Goal: Transaction & Acquisition: Subscribe to service/newsletter

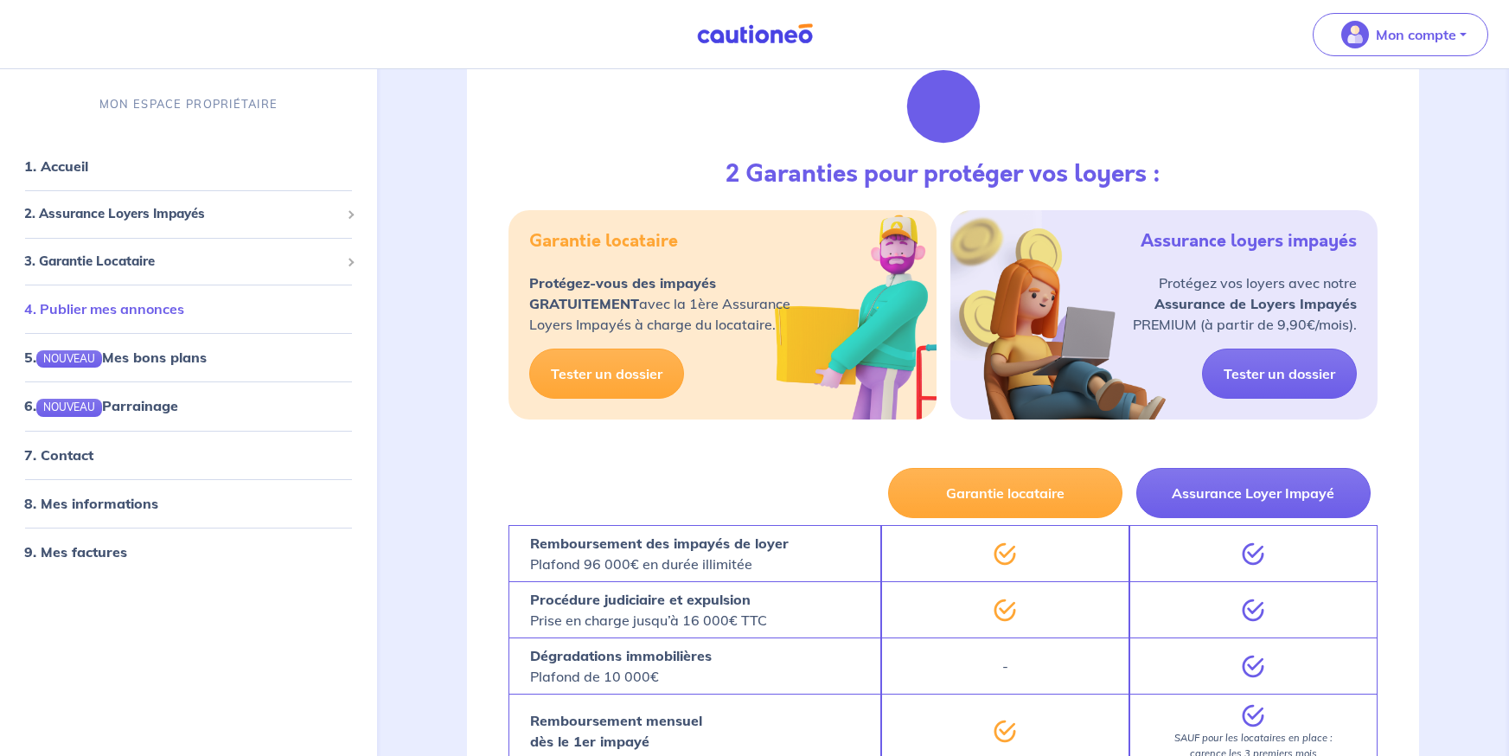
scroll to position [173, 0]
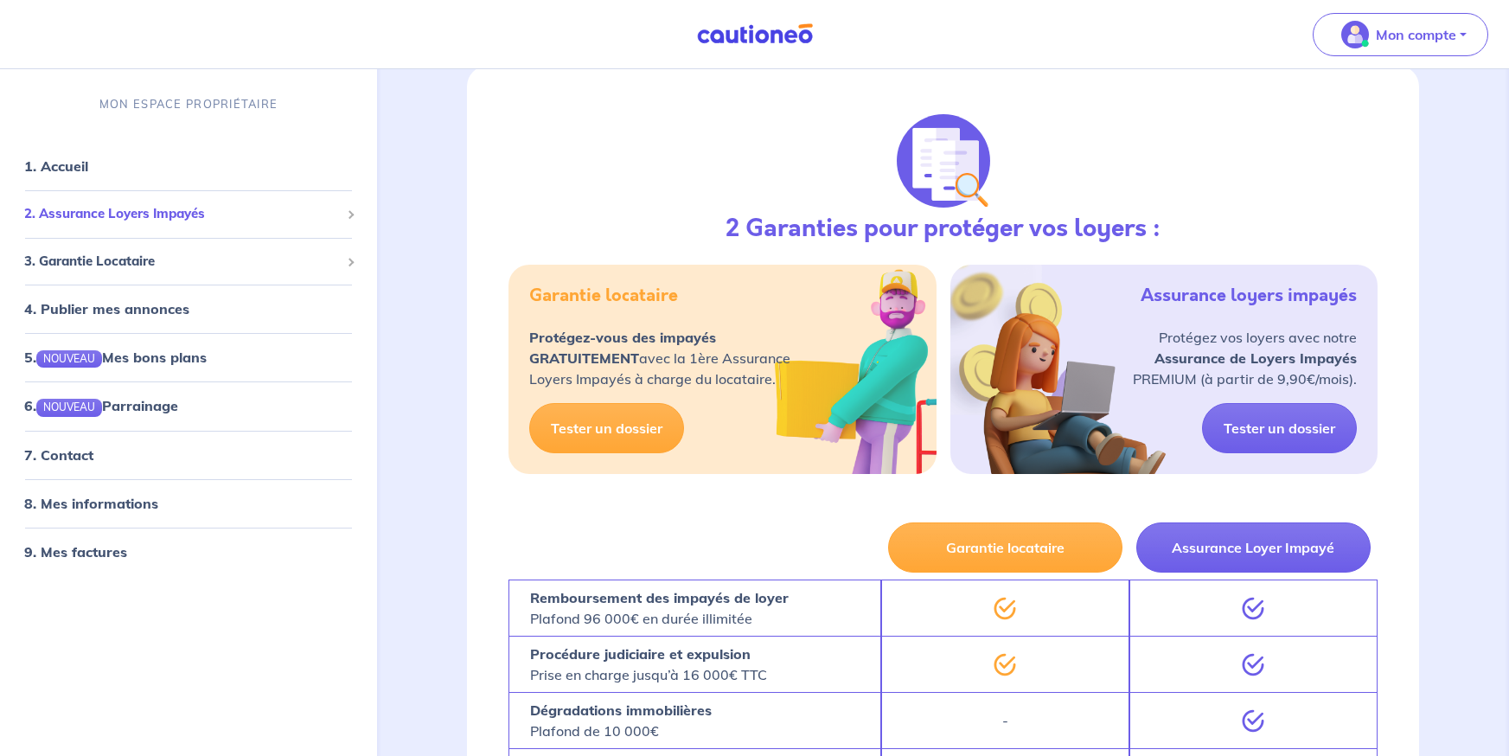
click at [118, 215] on span "2. Assurance Loyers Impayés" at bounding box center [182, 215] width 316 height 20
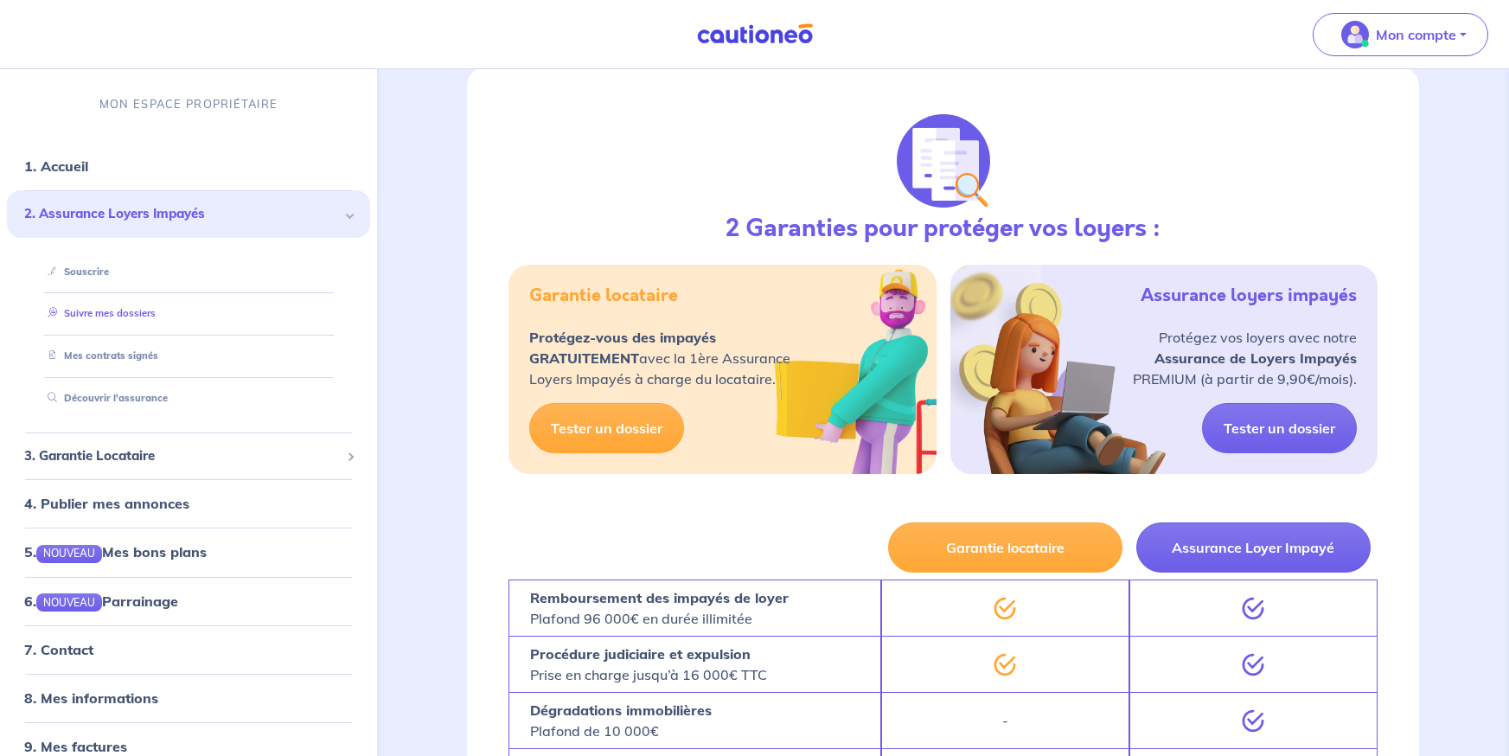
click at [118, 310] on link "Suivre mes dossiers" at bounding box center [98, 314] width 115 height 12
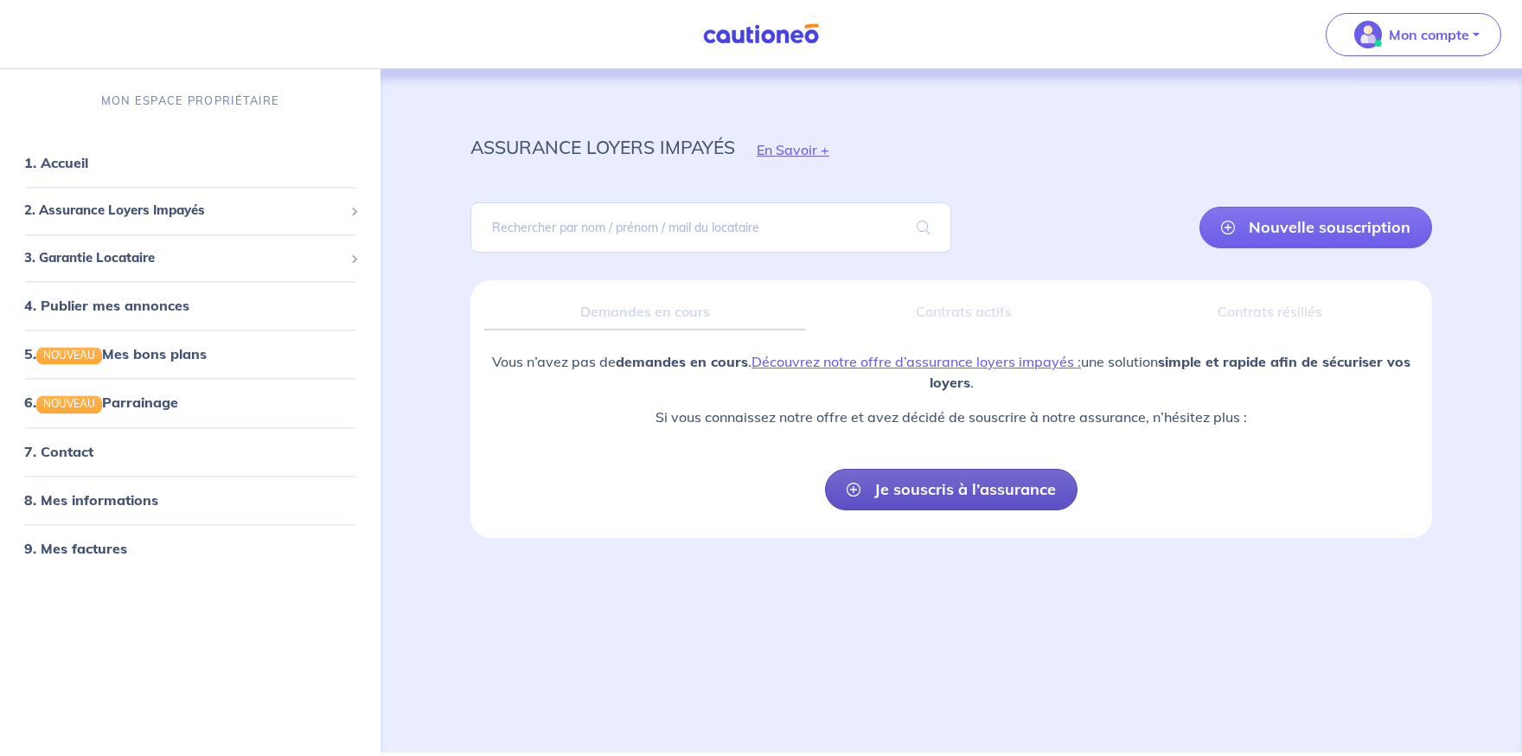
click at [1001, 497] on link "Je souscris à l’assurance" at bounding box center [951, 490] width 253 height 42
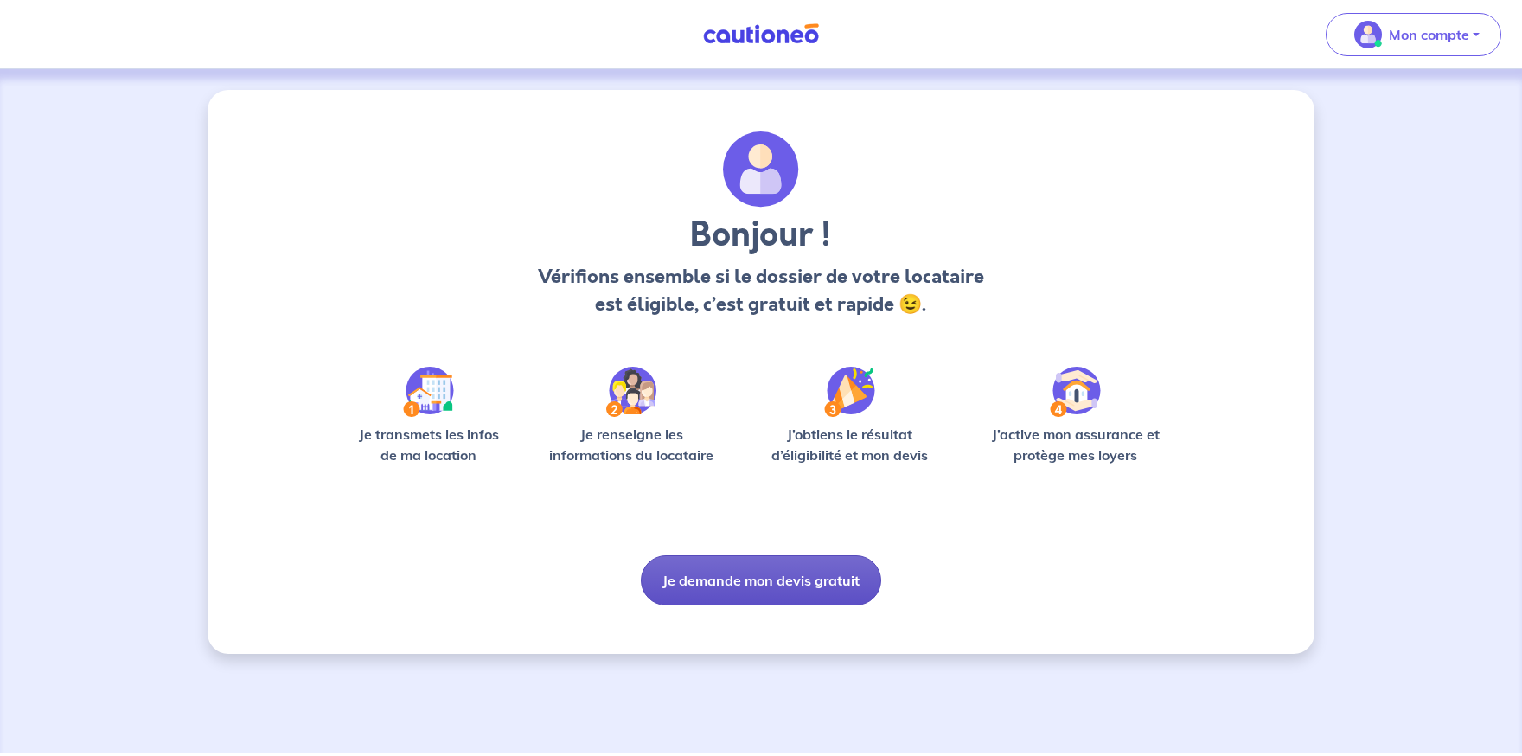
click at [778, 592] on button "Je demande mon devis gratuit" at bounding box center [761, 580] width 240 height 50
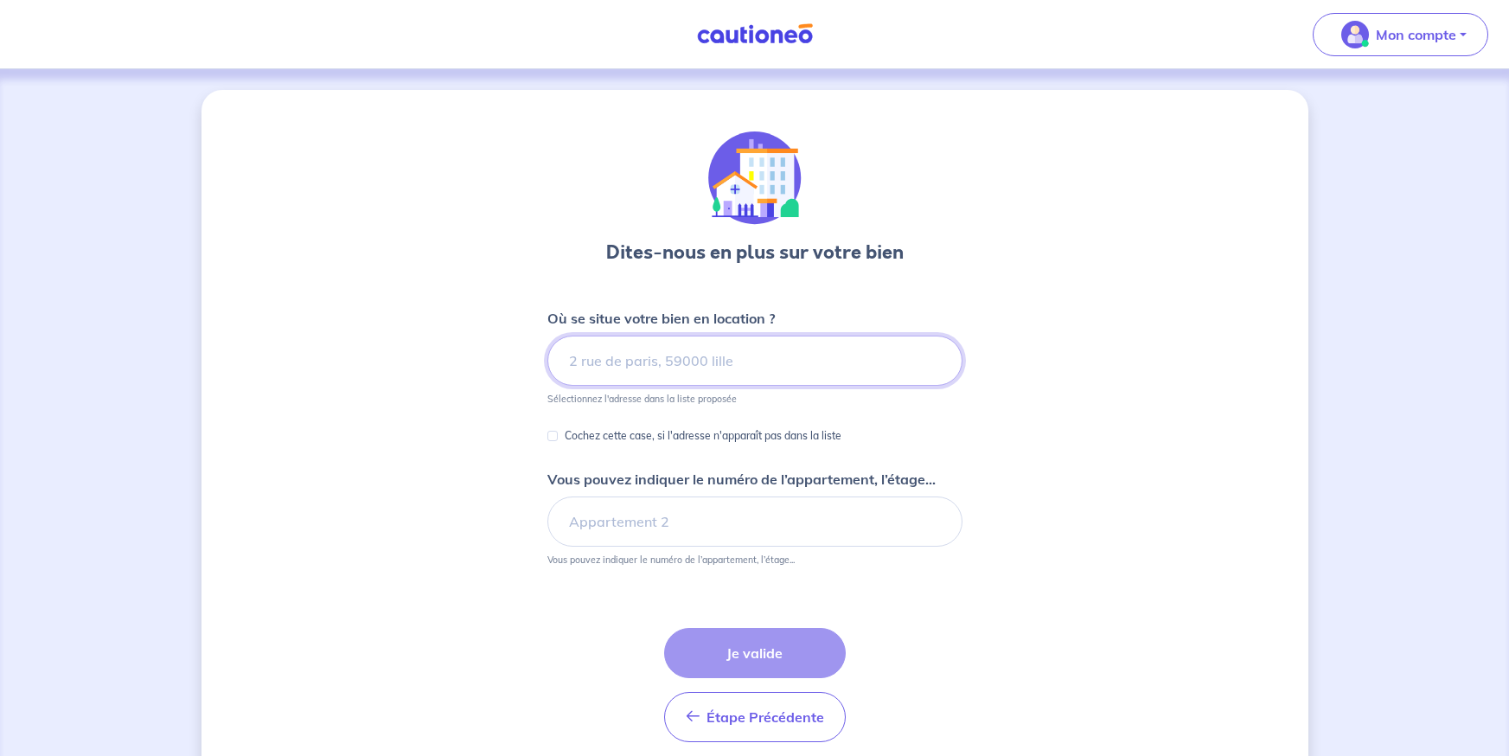
click at [652, 357] on input at bounding box center [754, 361] width 415 height 50
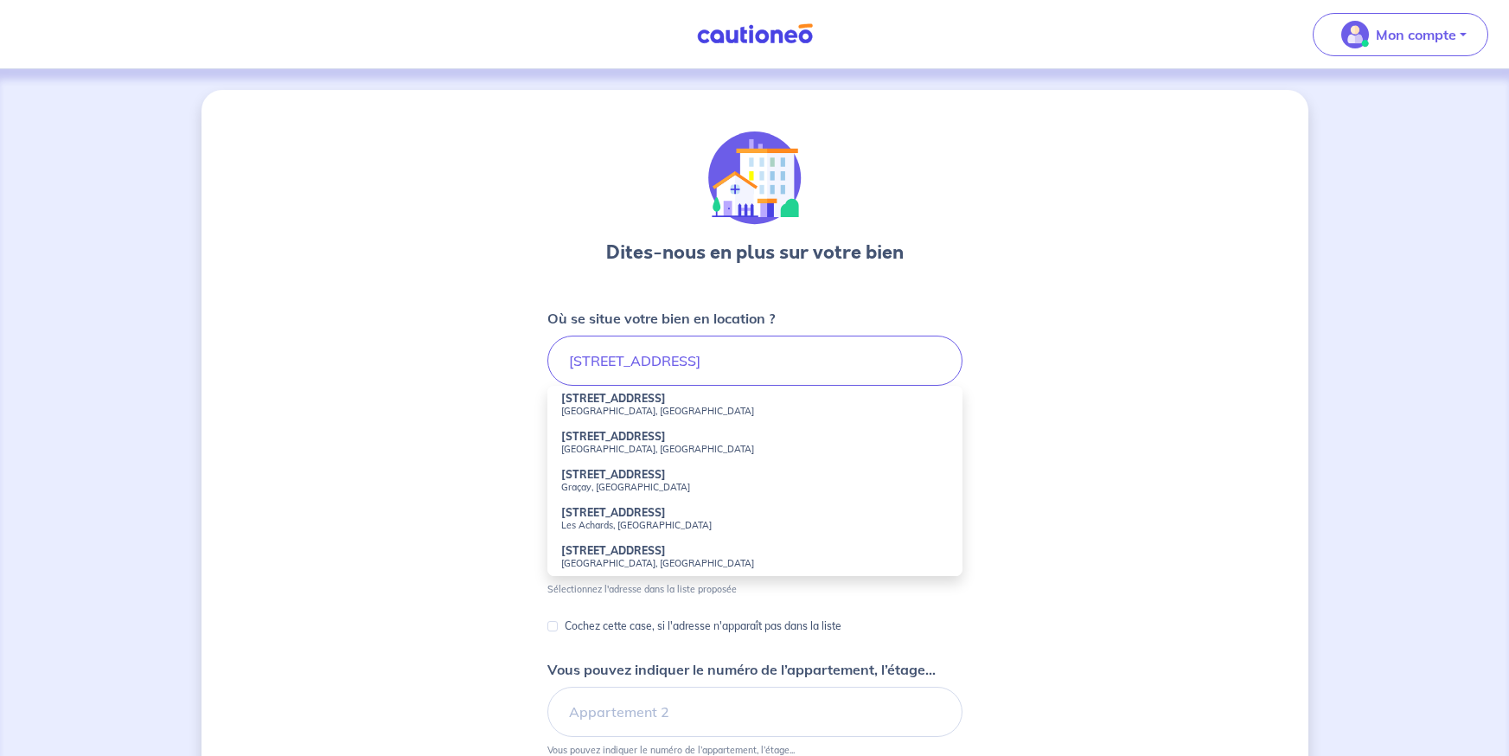
click at [626, 398] on strong "[STREET_ADDRESS]" at bounding box center [613, 398] width 105 height 13
type input "[STREET_ADDRESS]"
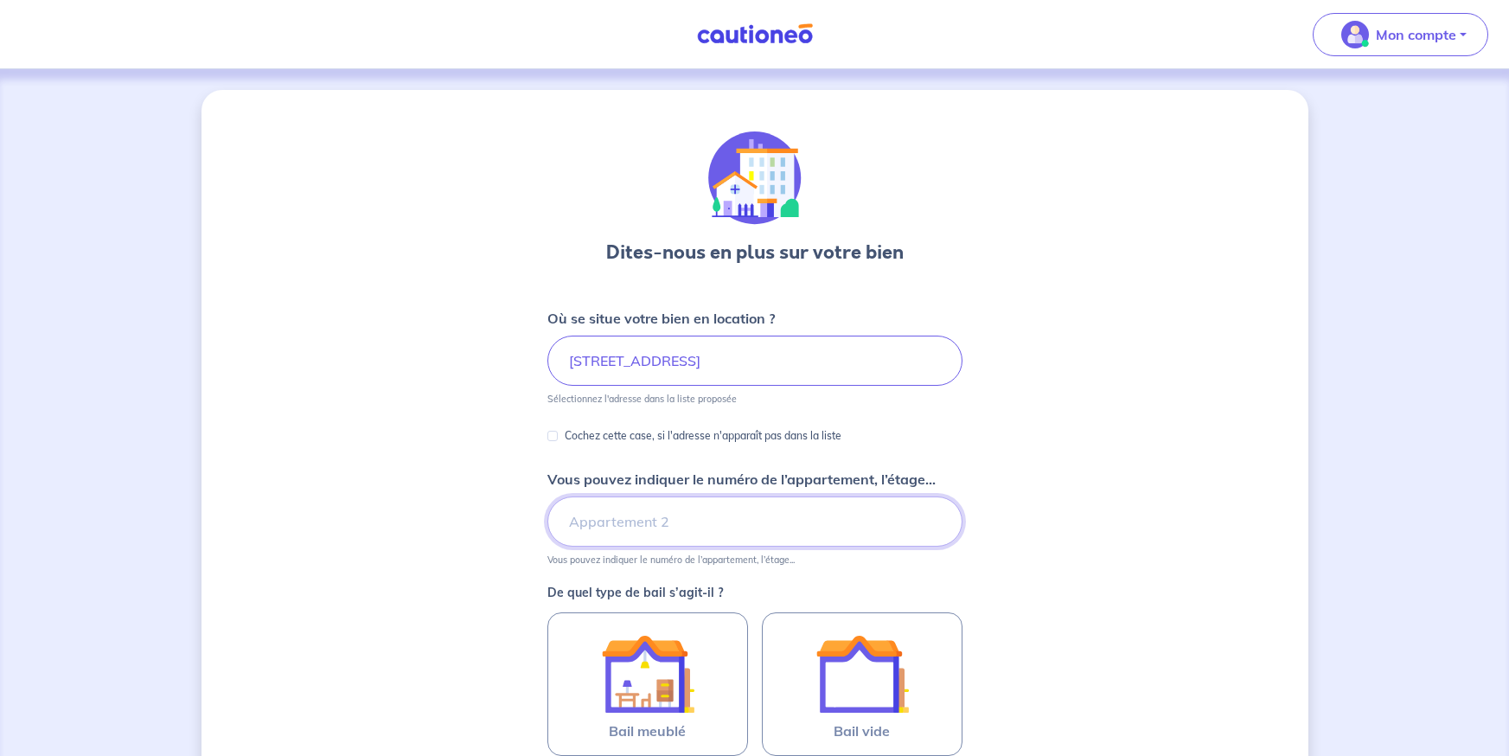
click at [731, 513] on input "Vous pouvez indiquer le numéro de l’appartement, l’étage..." at bounding box center [754, 521] width 415 height 50
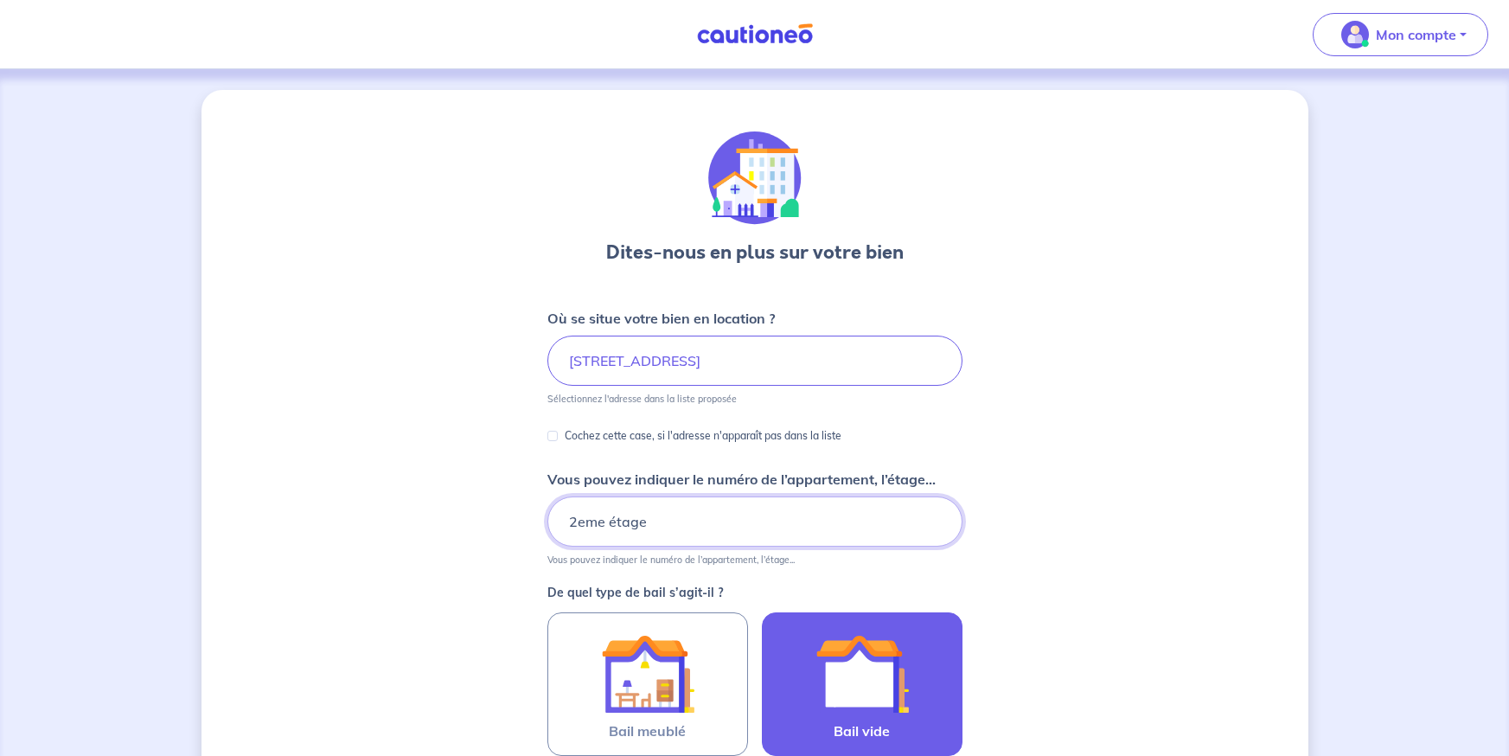
type input "2eme étage"
click at [952, 727] on label "Bail vide" at bounding box center [862, 684] width 201 height 144
click at [0, 0] on input "Bail vide" at bounding box center [0, 0] width 0 height 0
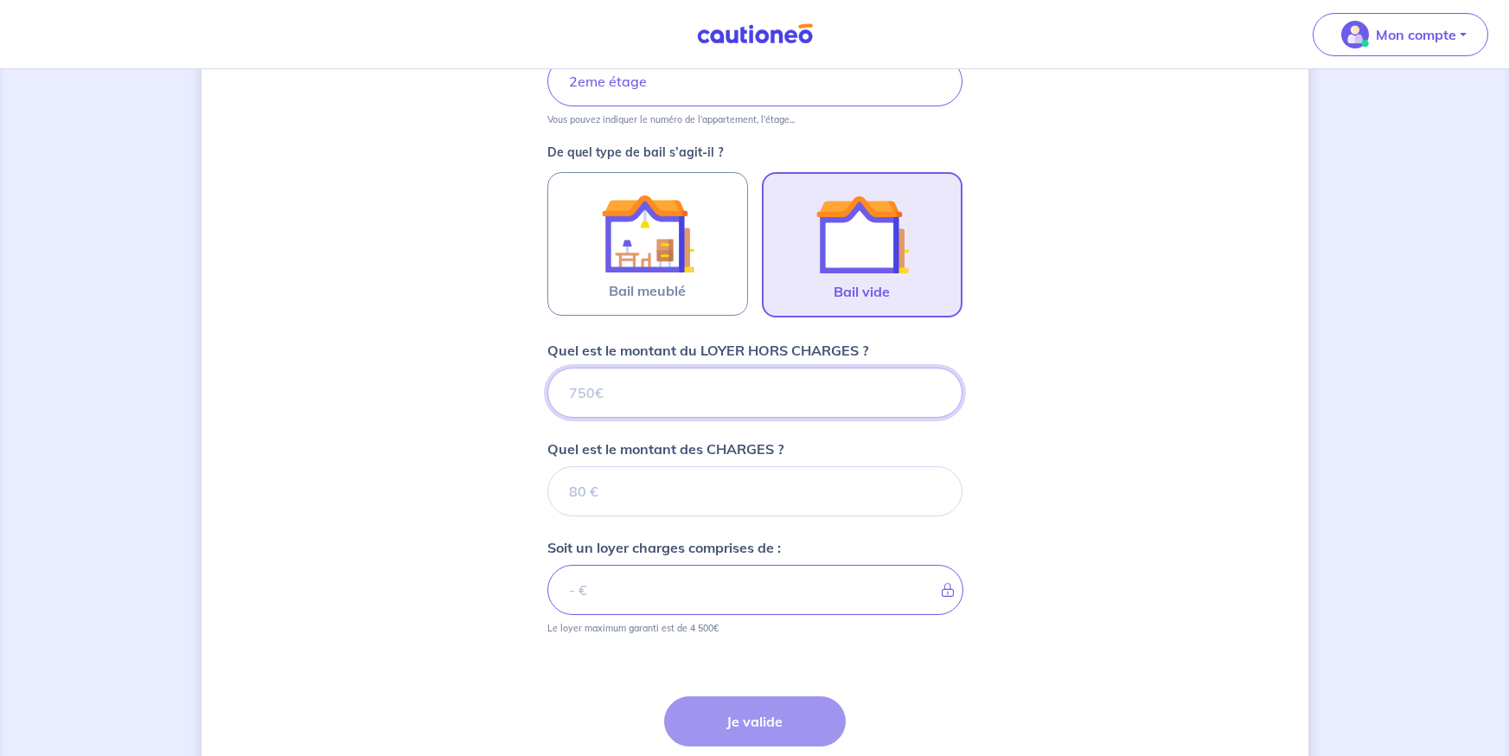
scroll to position [455, 0]
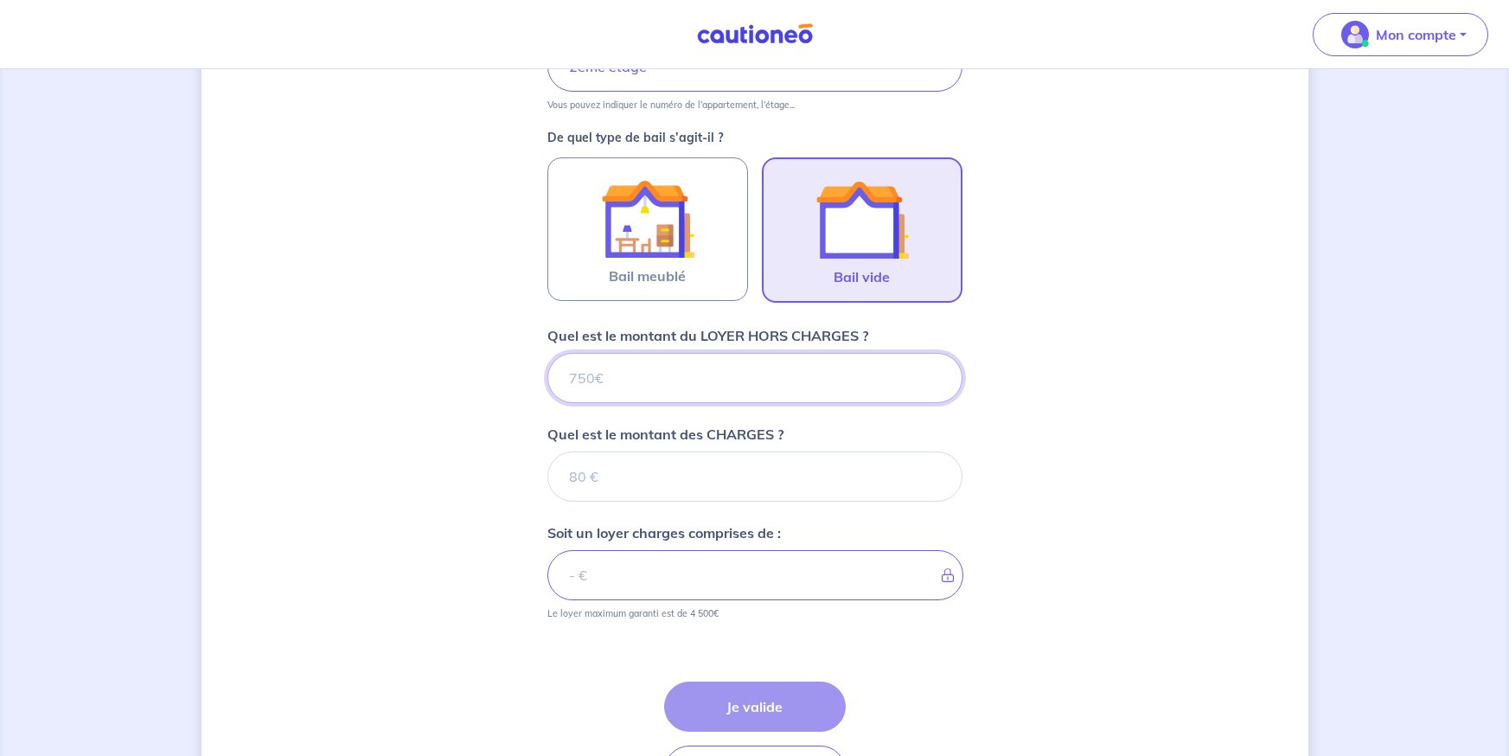
click at [729, 373] on input "Quel est le montant du LOYER HORS CHARGES ?" at bounding box center [754, 378] width 415 height 50
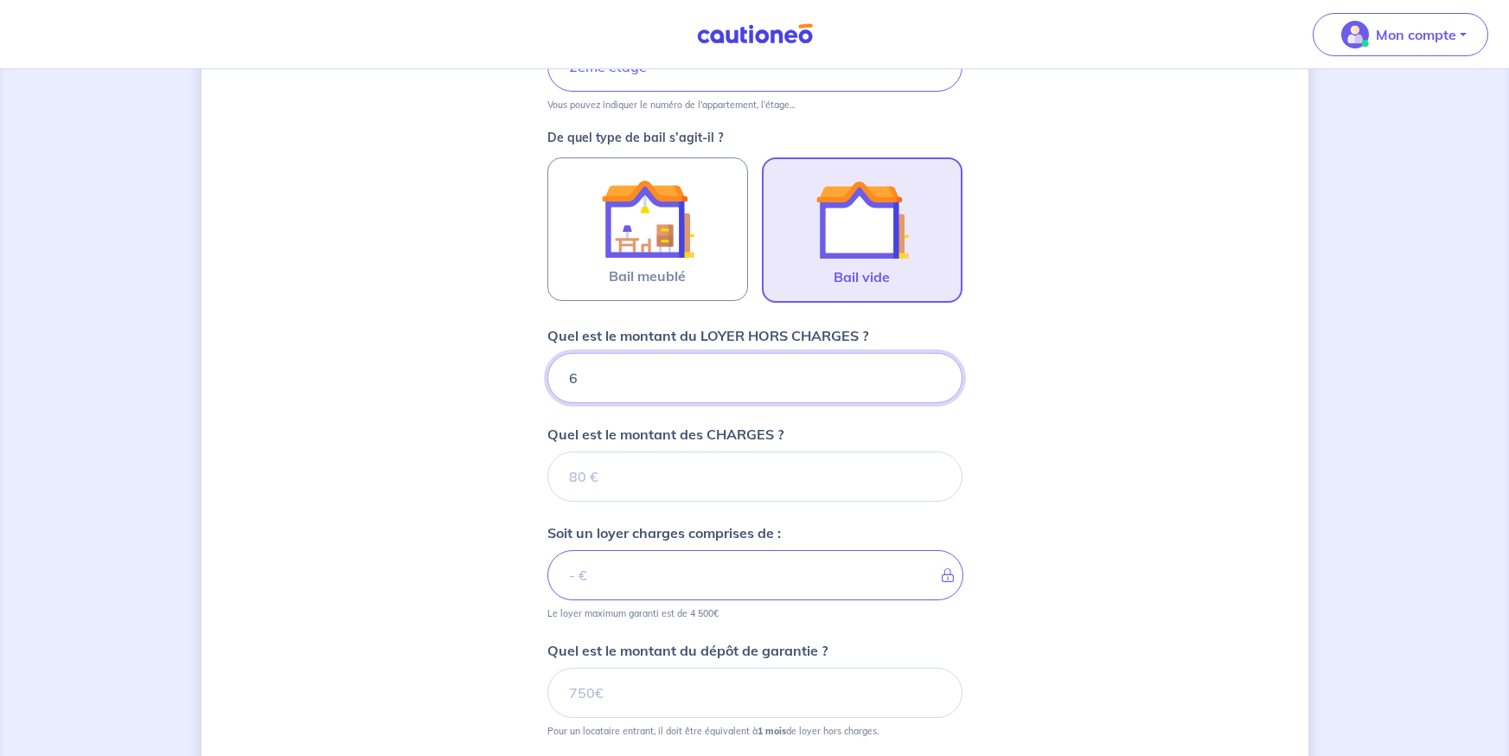
type input "60"
type input "600"
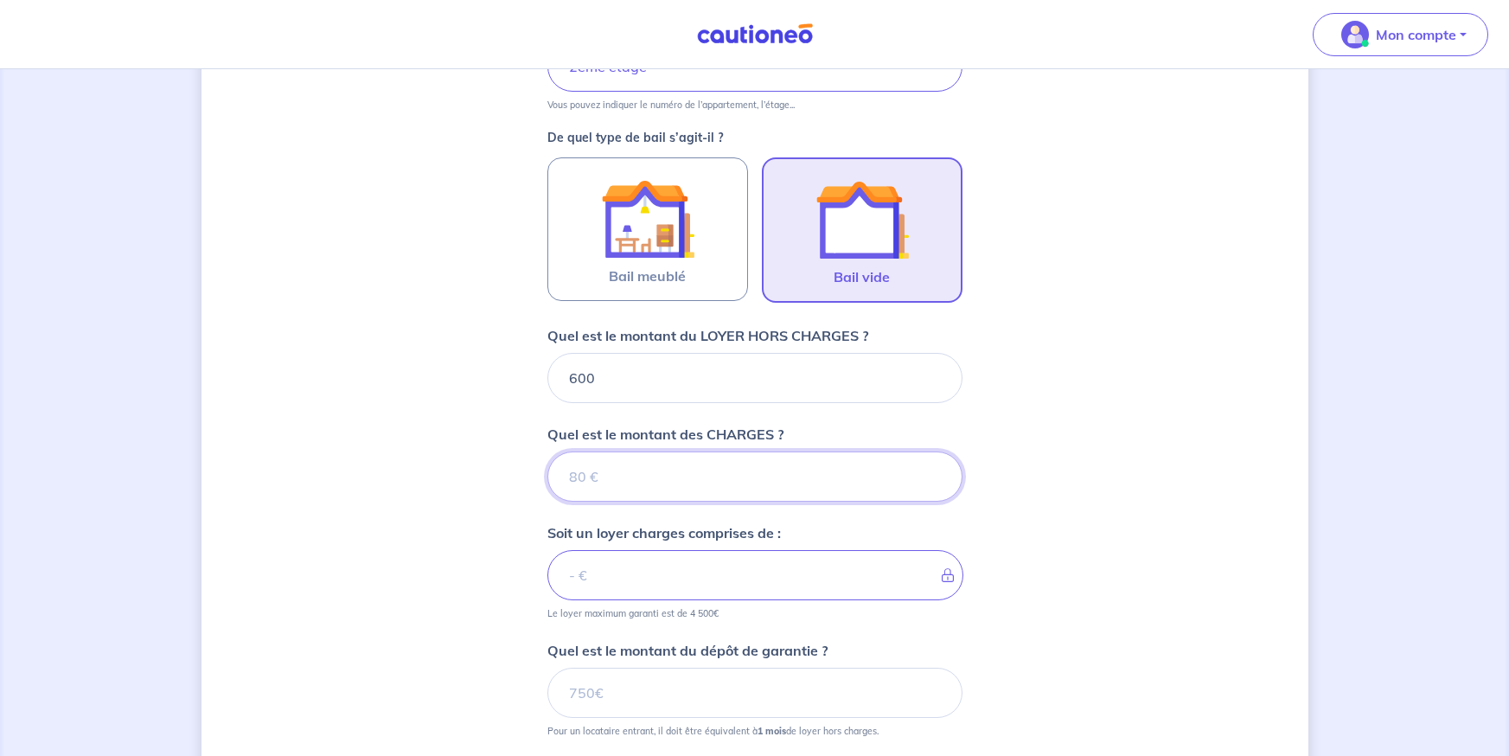
click at [762, 492] on input "Quel est le montant des CHARGES ?" at bounding box center [754, 476] width 415 height 50
type input "150"
type input "750"
type input "250"
type input "850"
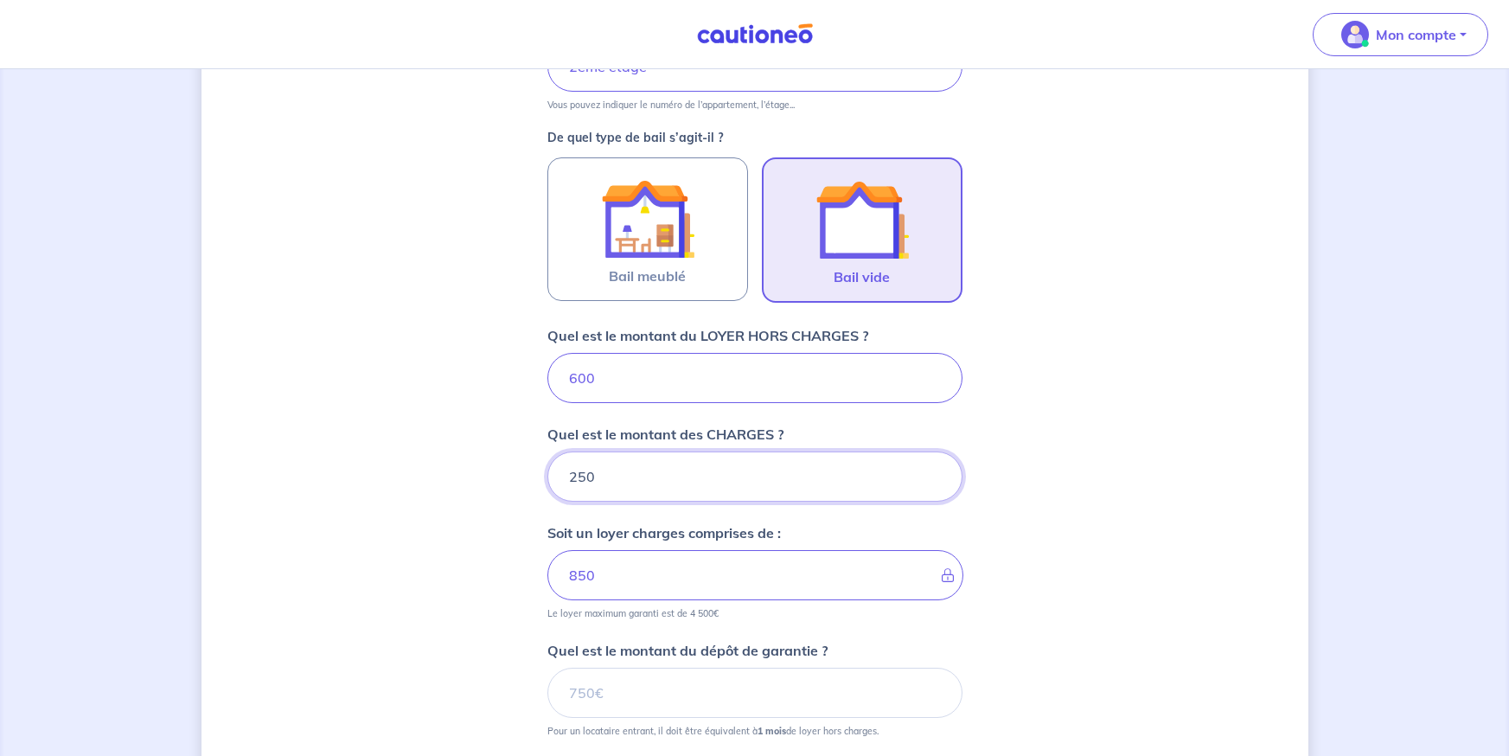
type input "250"
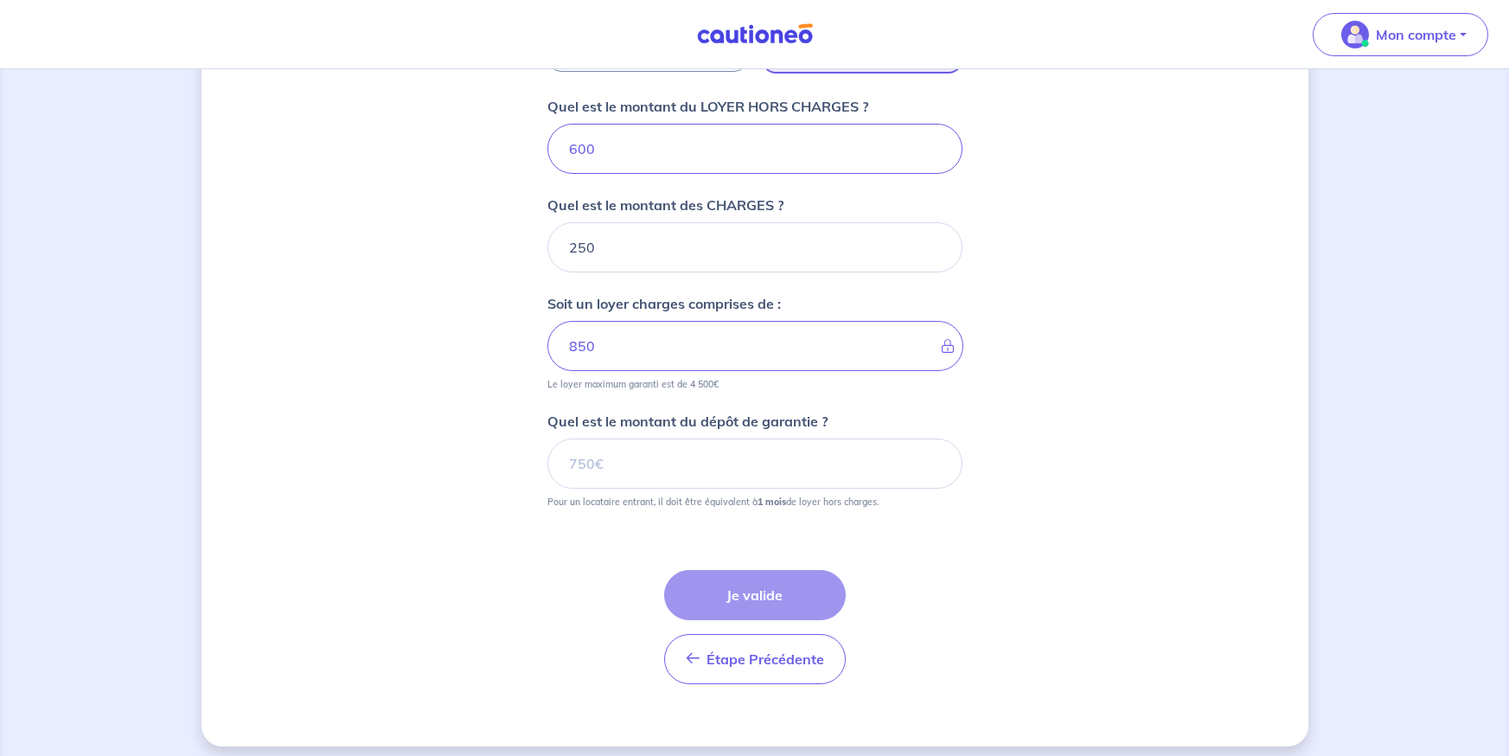
scroll to position [695, 0]
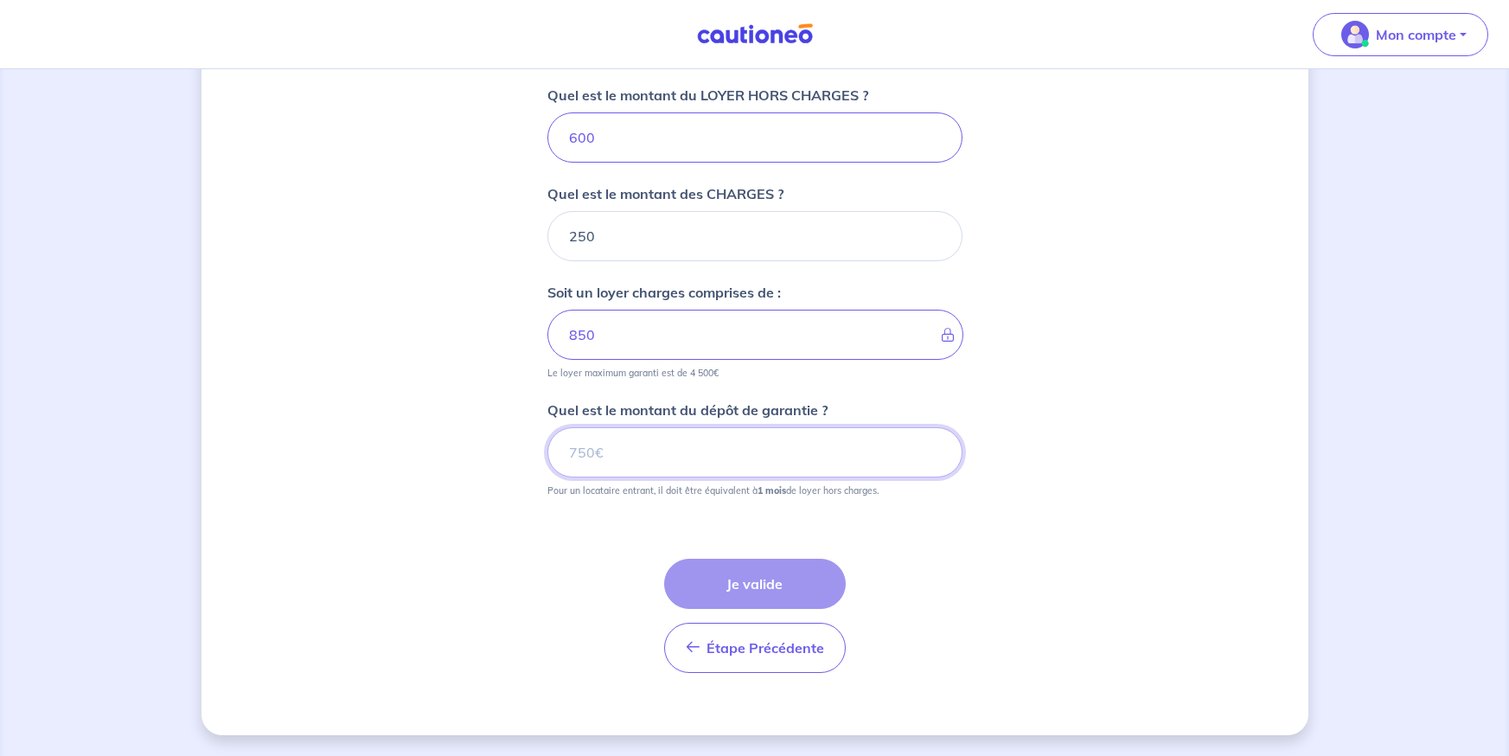
click at [700, 452] on input "Quel est le montant du dépôt de garantie ?" at bounding box center [754, 452] width 415 height 50
type input "600"
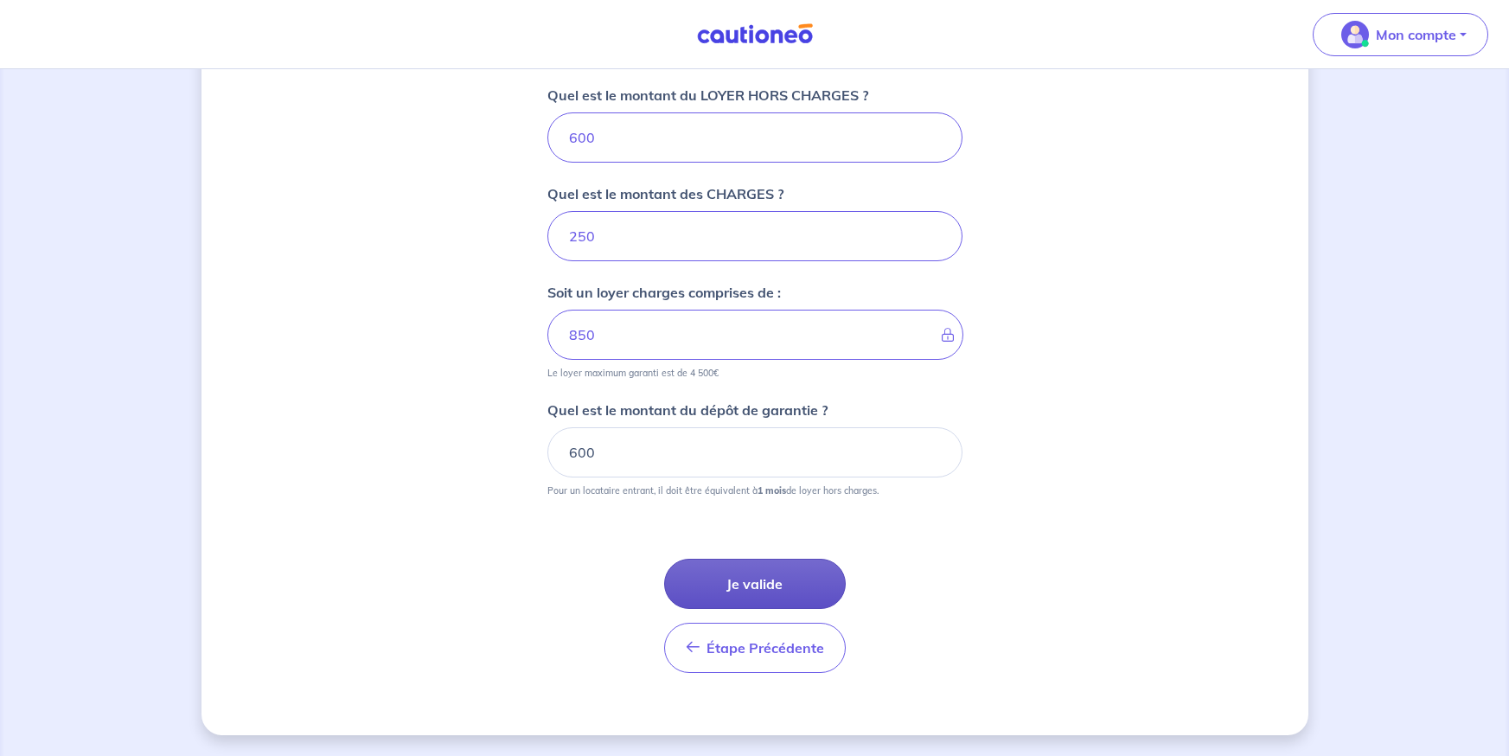
click at [758, 571] on button "Je valide" at bounding box center [755, 584] width 182 height 50
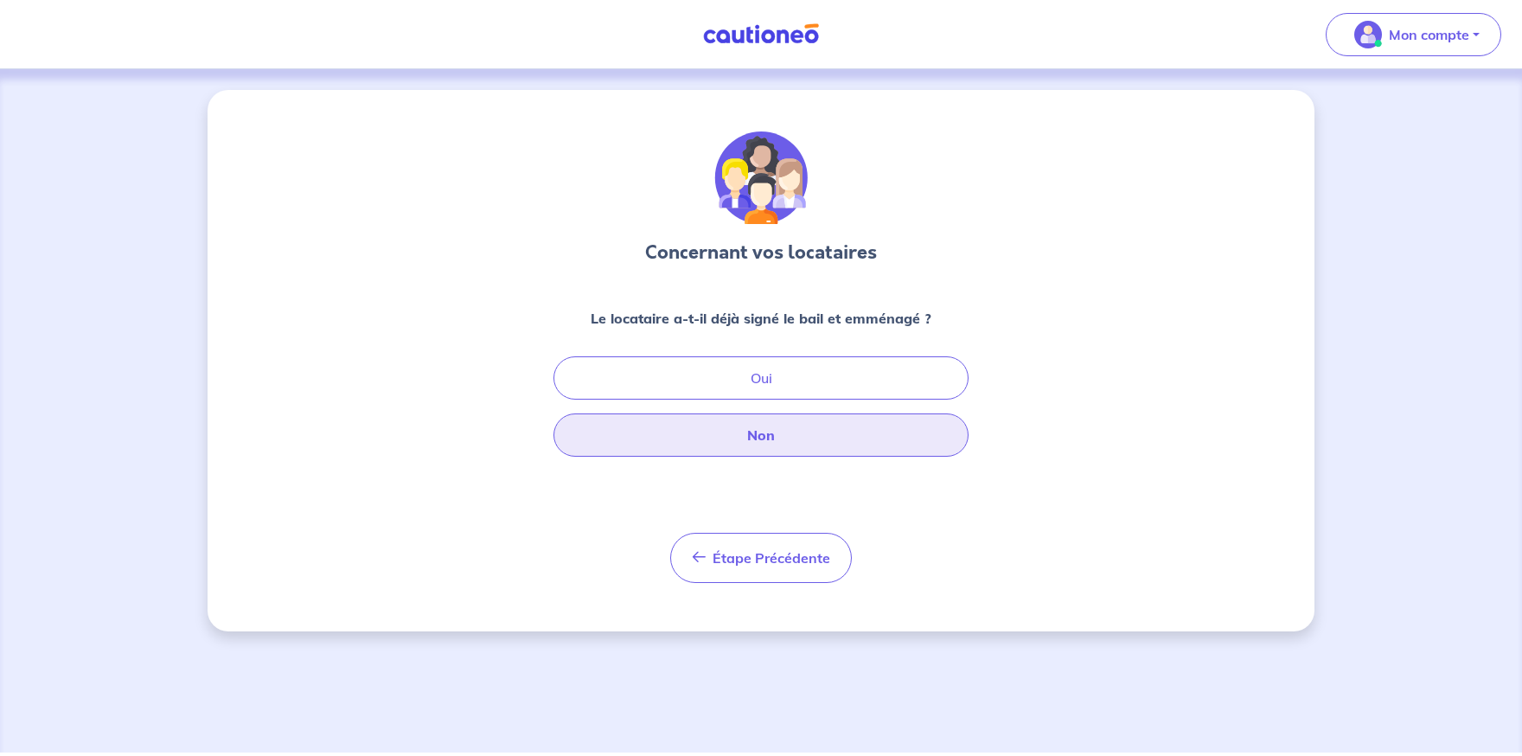
click at [773, 438] on button "Non" at bounding box center [760, 434] width 415 height 43
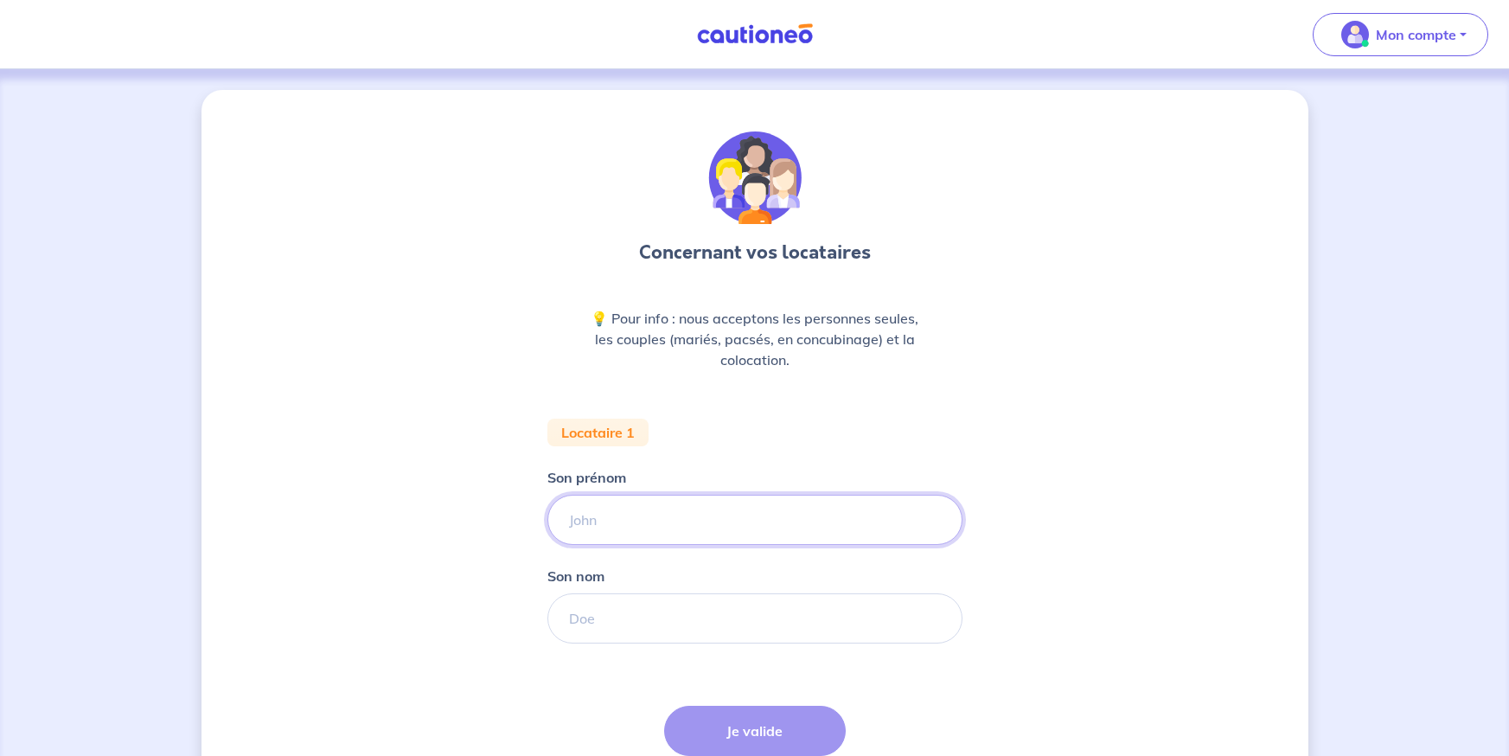
click at [736, 508] on input "Son prénom" at bounding box center [754, 520] width 415 height 50
click at [1345, 394] on div "Concernant vos locataires 💡 Pour info : nous acceptons les personnes seules, le…" at bounding box center [754, 486] width 1509 height 834
click at [733, 494] on div "Son prénom" at bounding box center [754, 506] width 415 height 78
click at [737, 518] on input "Son prénom" at bounding box center [754, 520] width 415 height 50
type input "MOANECHA"
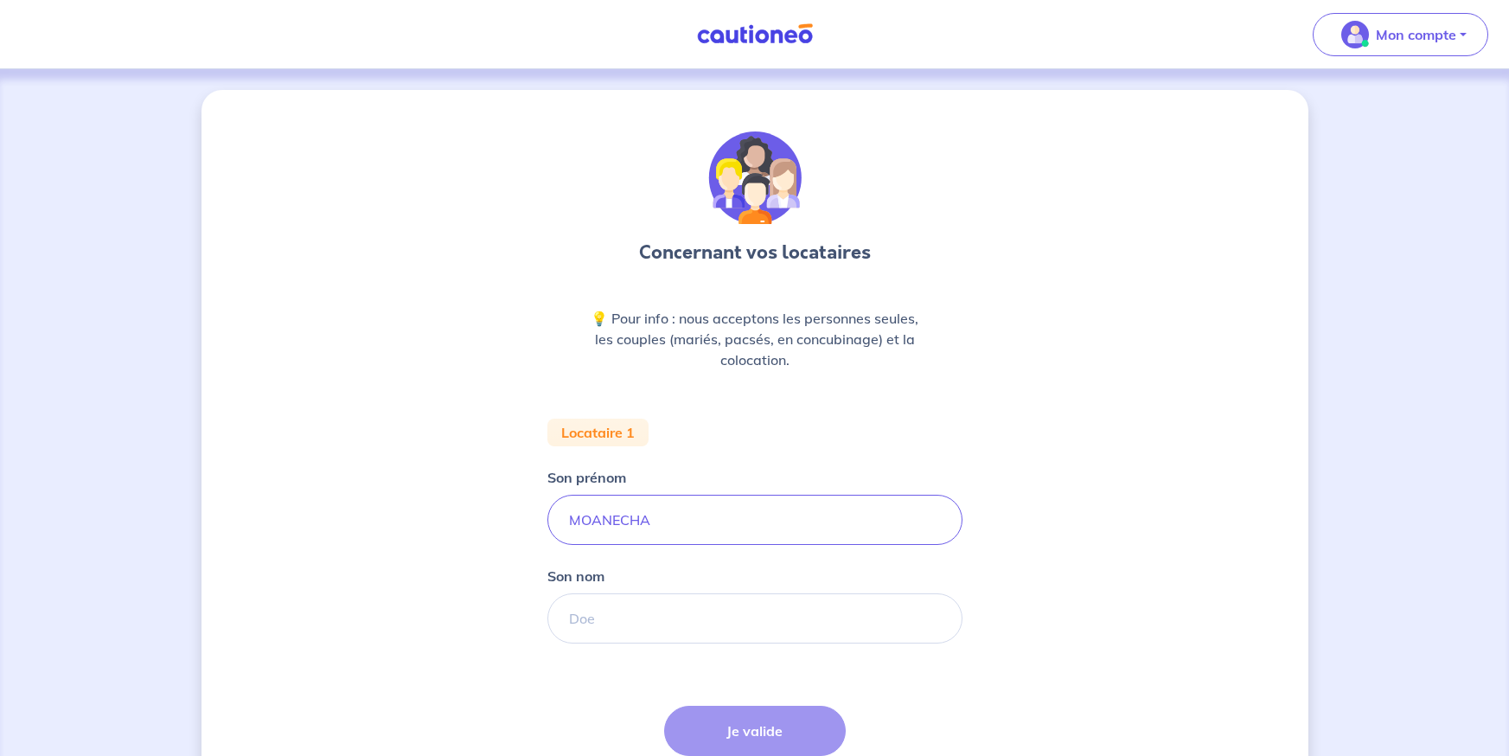
click at [995, 755] on html "Mon compte Me déconnecter Concernant vos locataires 💡 Pour info : nous accepton…" at bounding box center [754, 451] width 1509 height 903
click at [743, 616] on input "Son nom" at bounding box center [754, 618] width 415 height 50
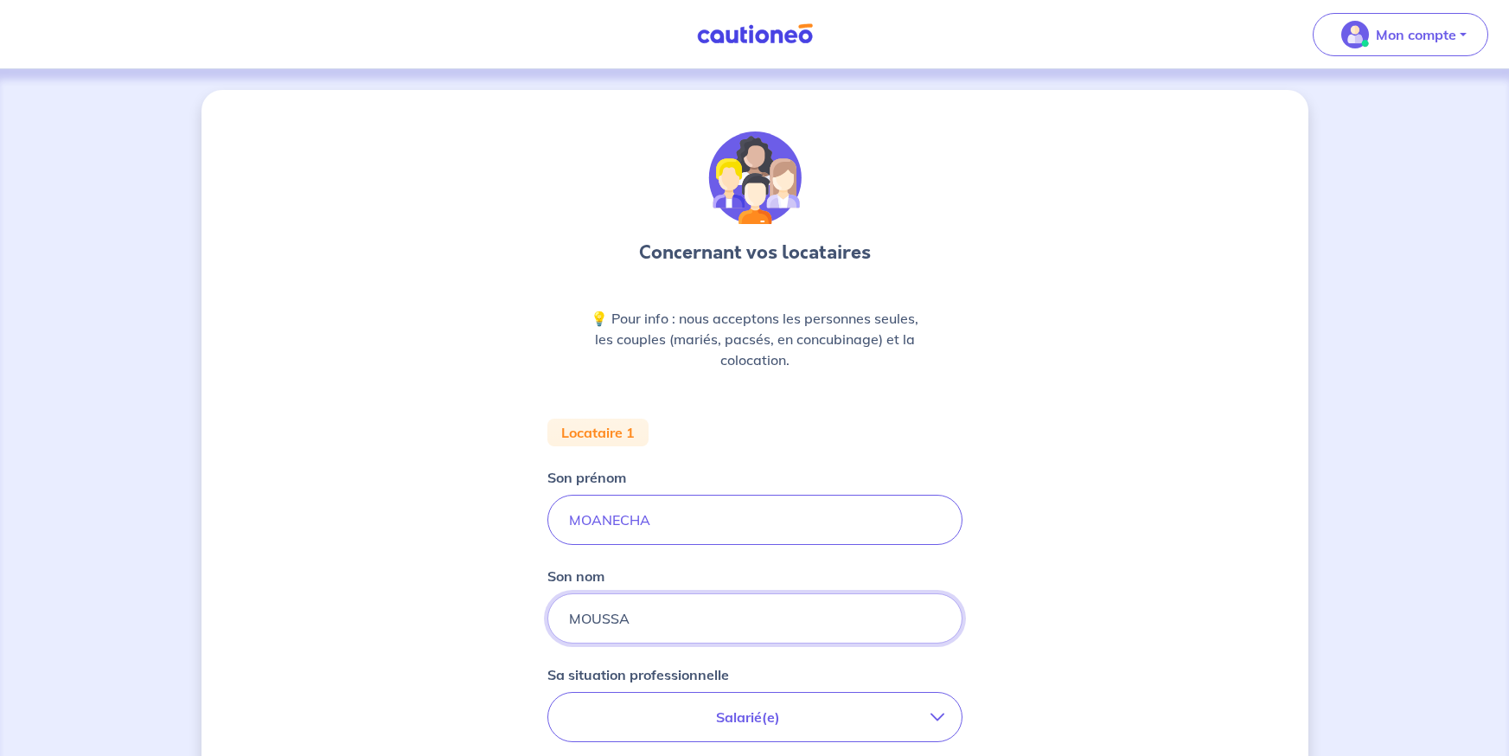
type input "MOUSSA"
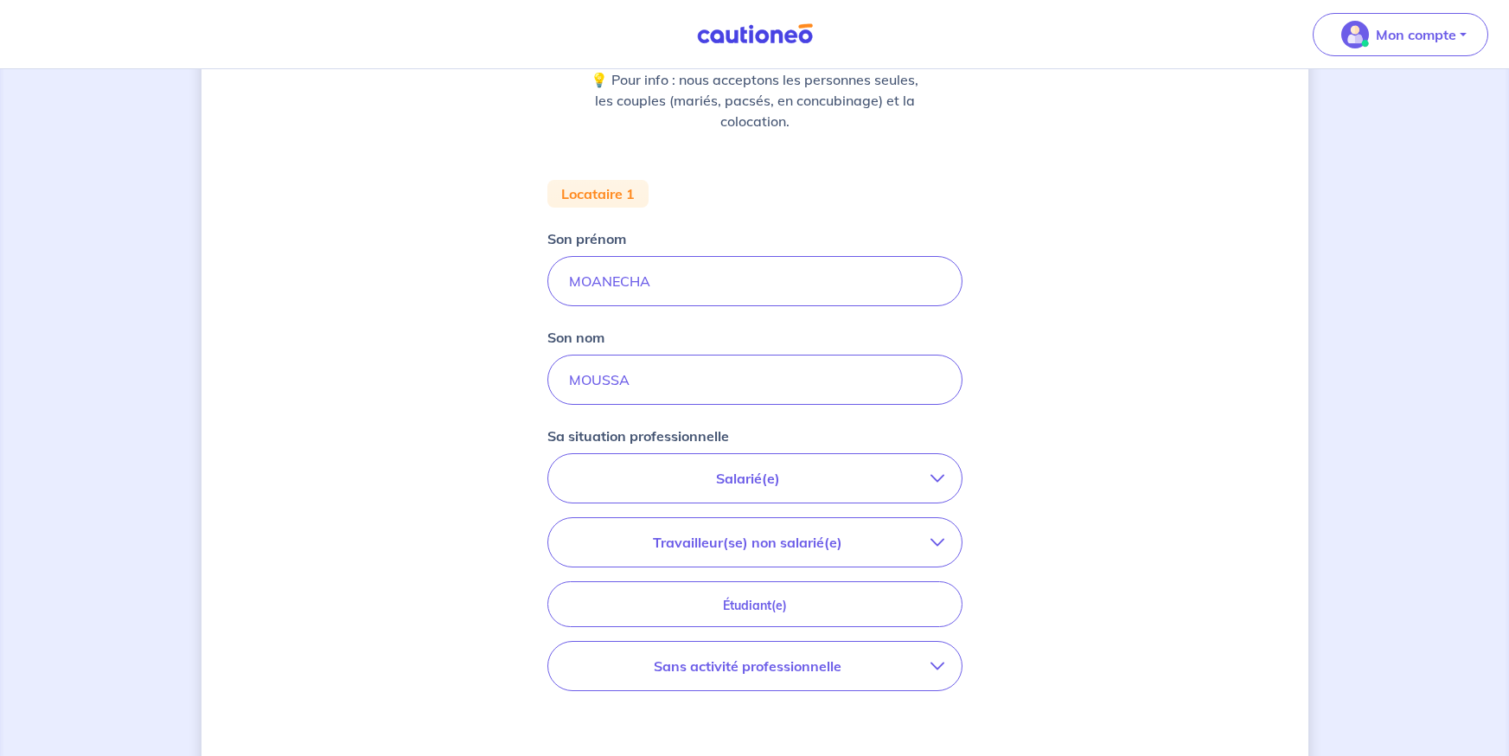
scroll to position [346, 0]
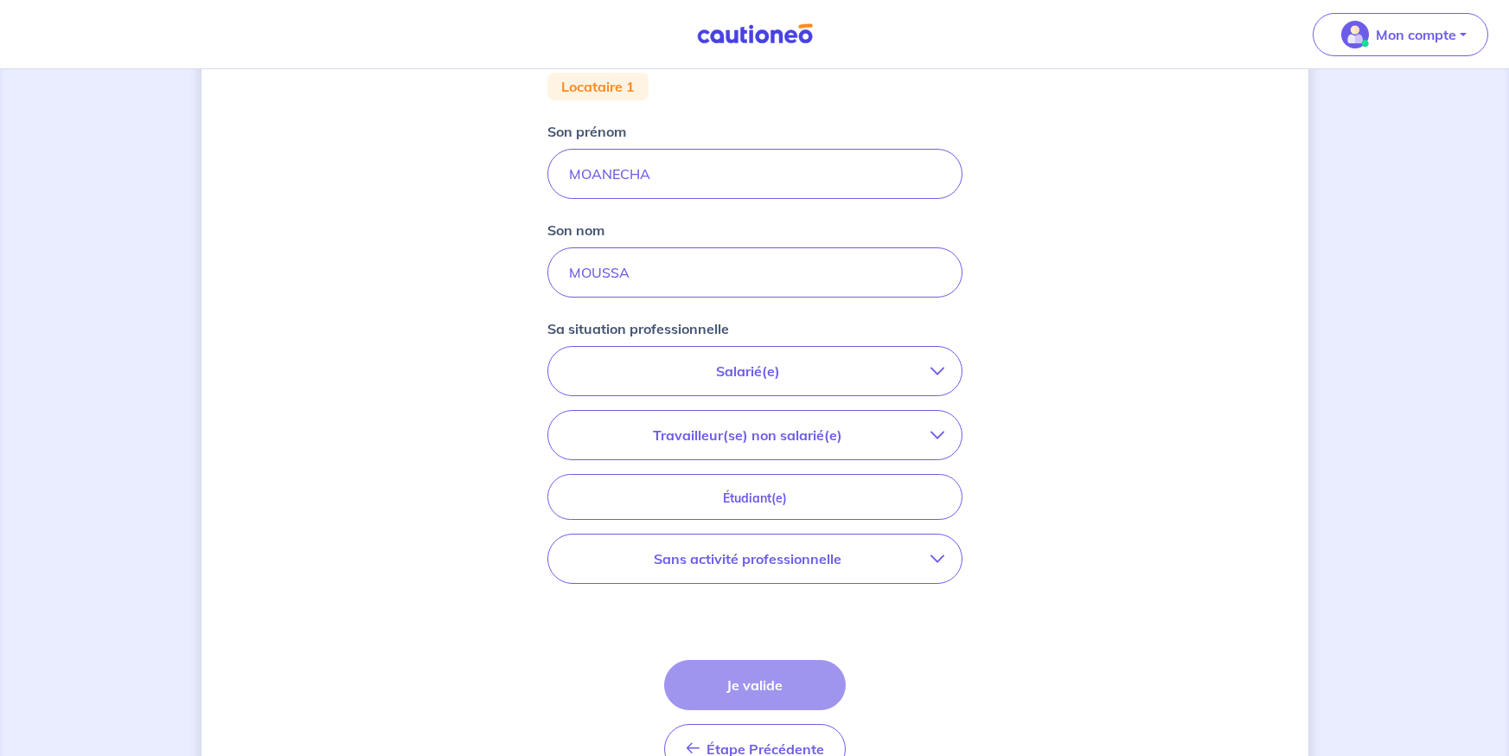
click at [848, 554] on p "Sans activité professionnelle" at bounding box center [748, 558] width 365 height 21
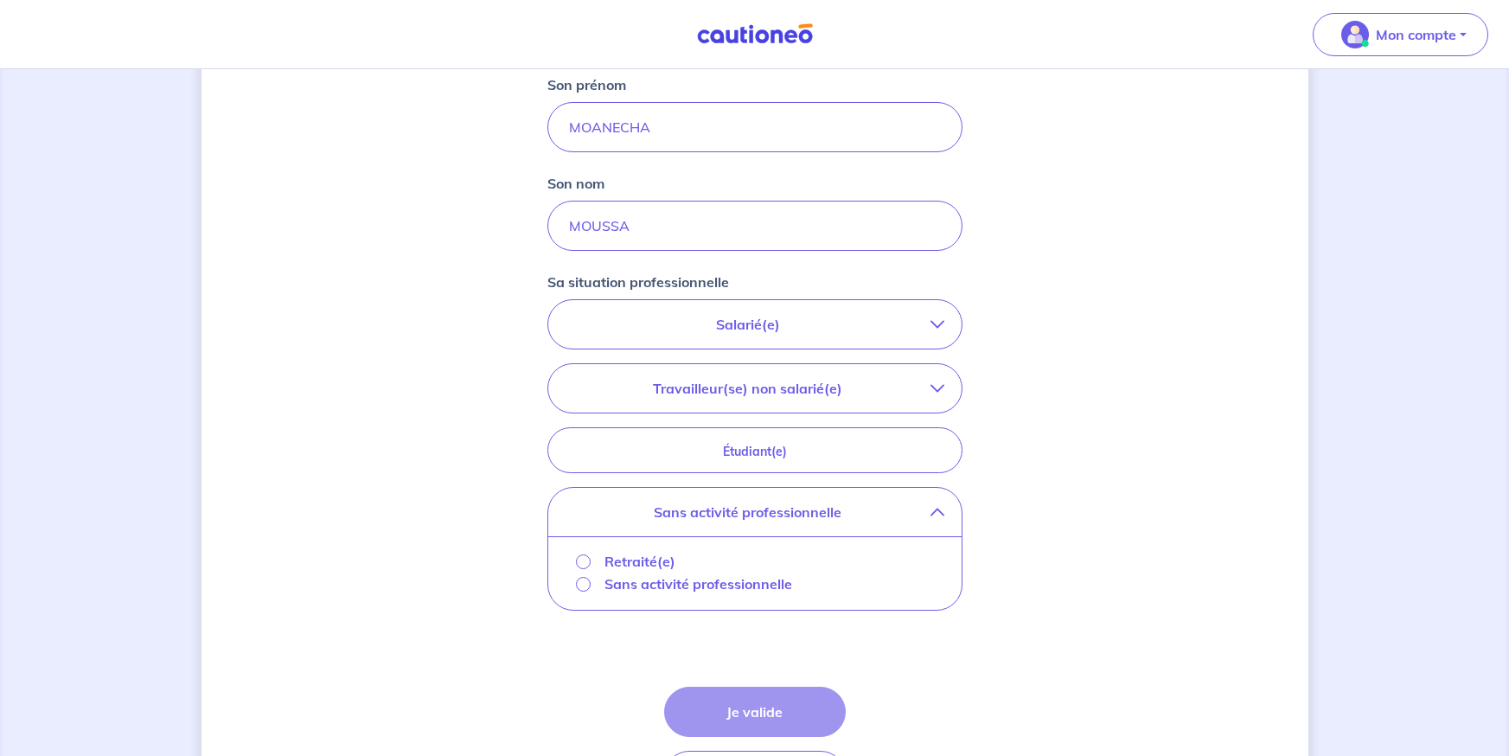
scroll to position [432, 0]
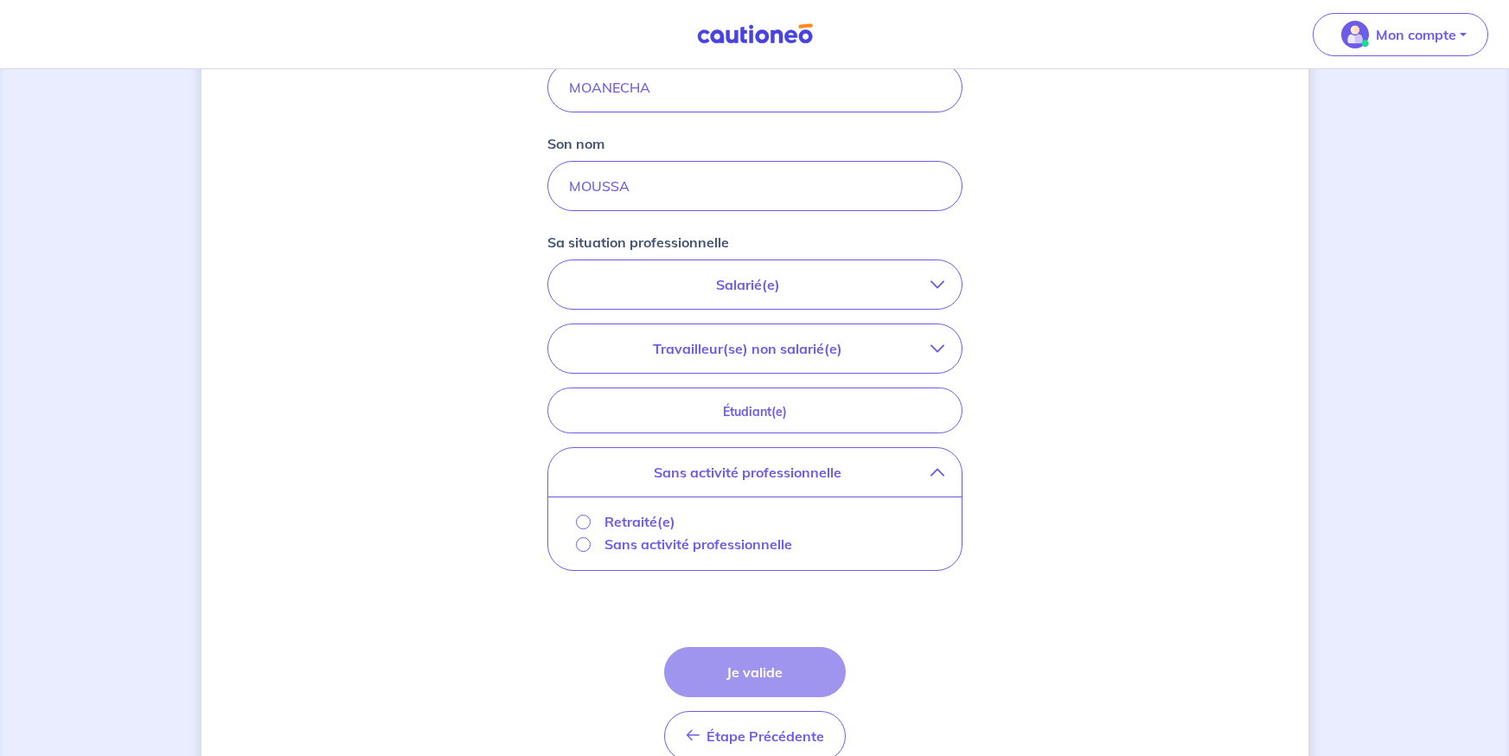
click at [782, 534] on p "Sans activité professionnelle" at bounding box center [699, 544] width 188 height 21
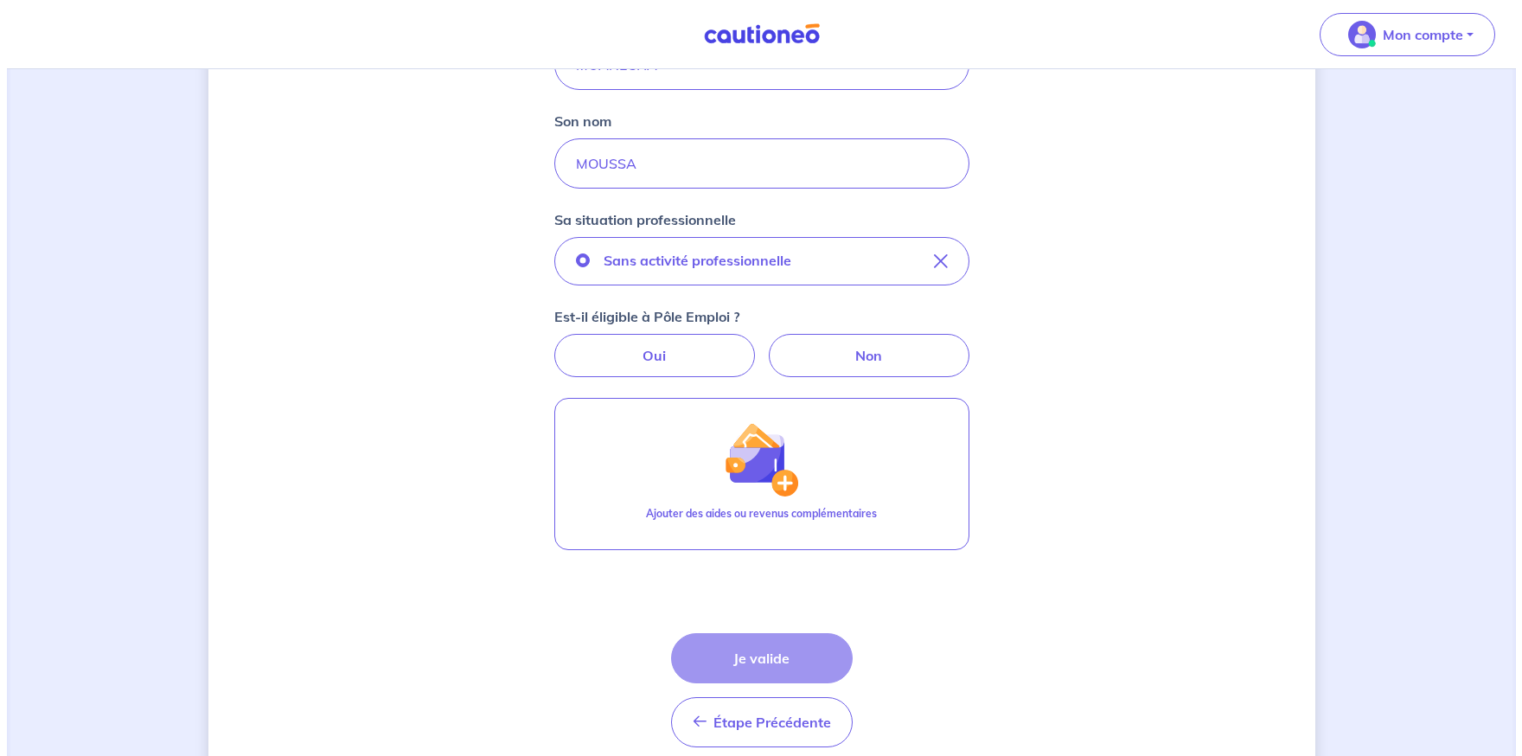
scroll to position [519, 0]
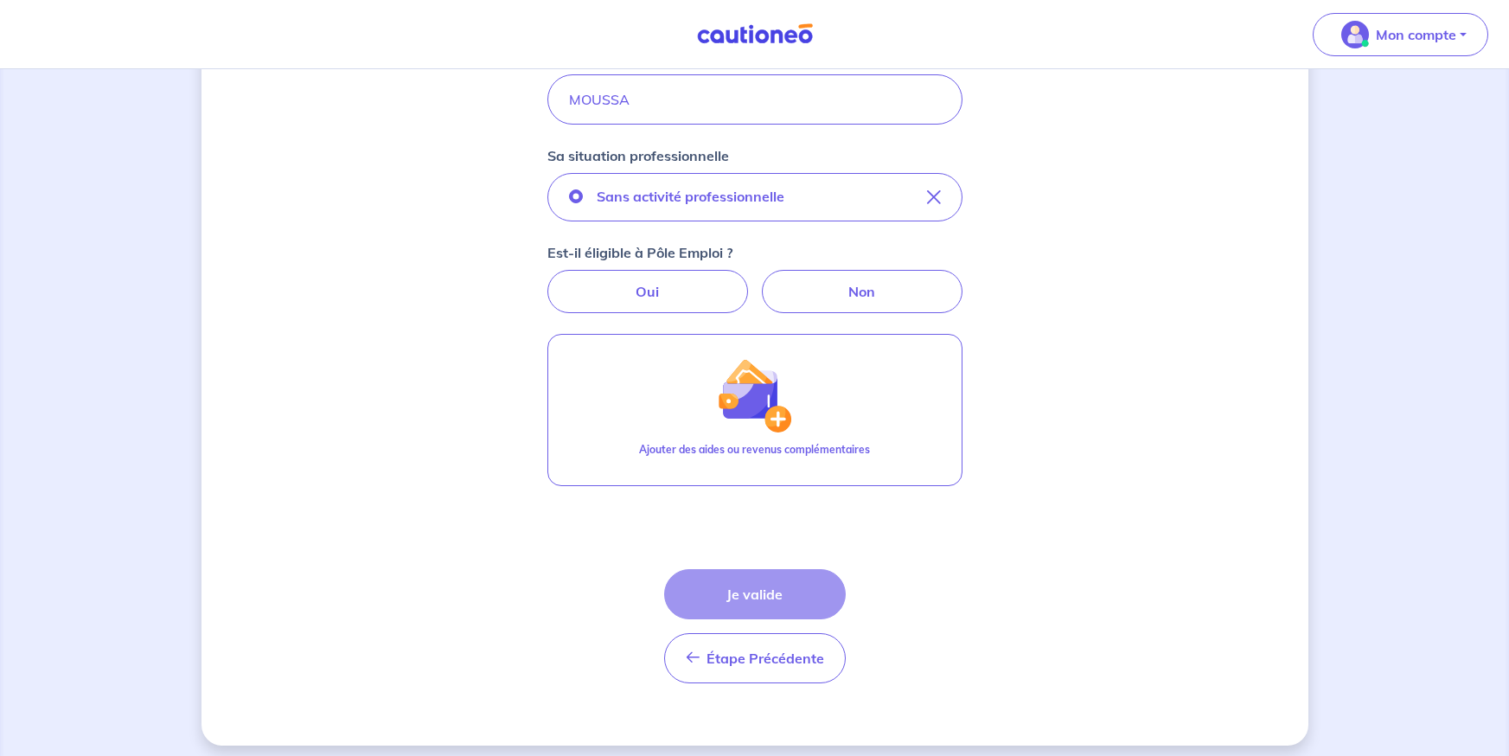
click at [796, 581] on div "Étape Précédente Précédent Je valide Je valide" at bounding box center [755, 626] width 182 height 114
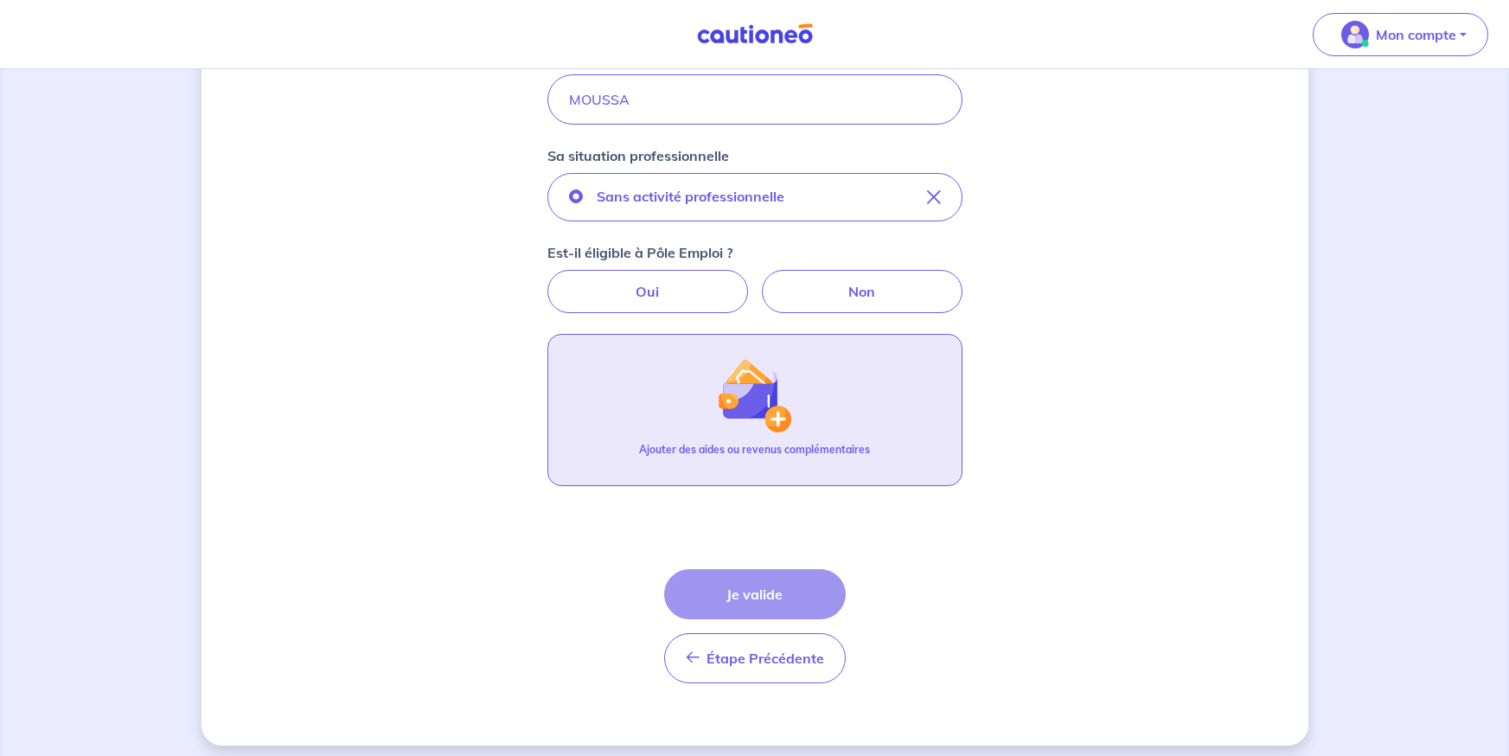
click at [763, 417] on img "button" at bounding box center [754, 395] width 74 height 74
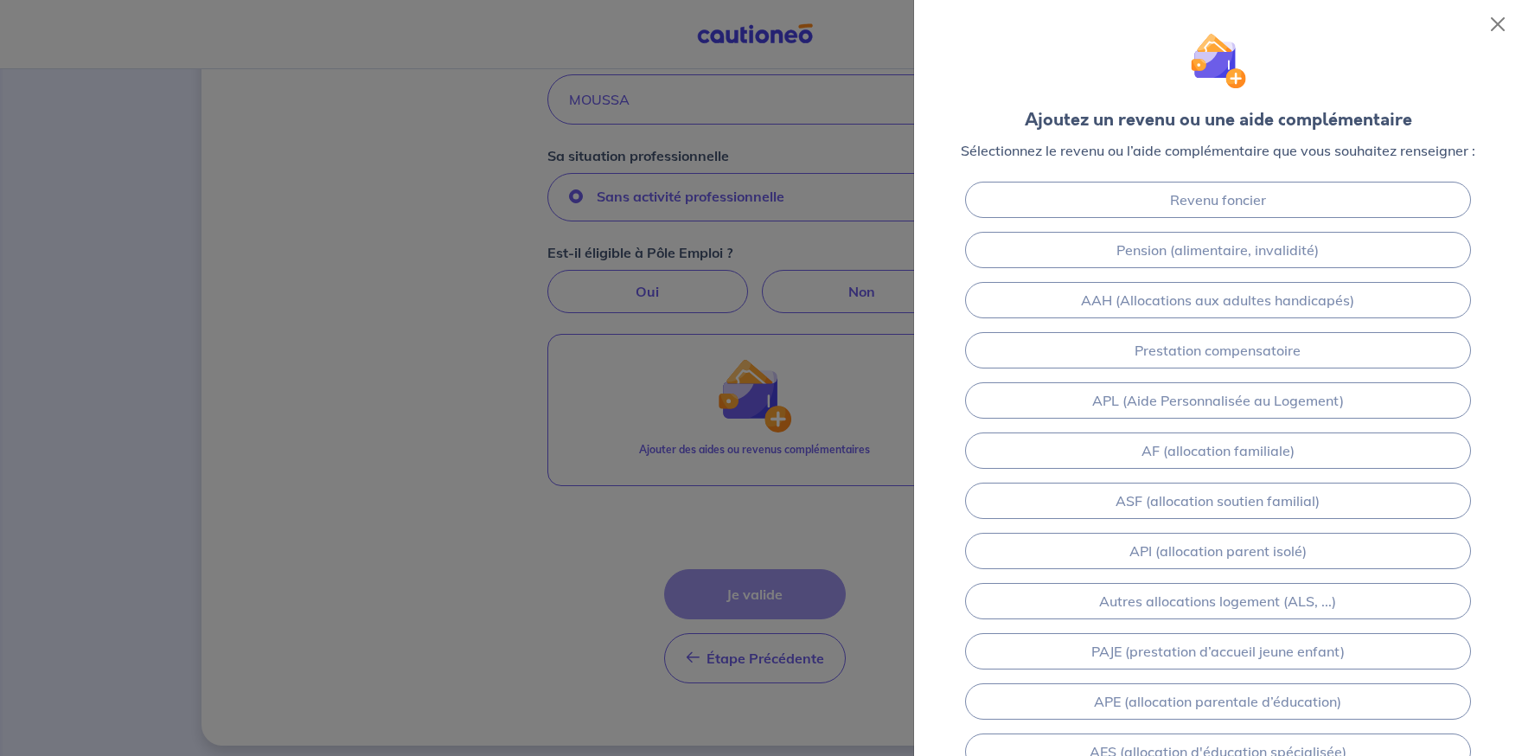
click at [748, 443] on div at bounding box center [761, 378] width 1522 height 756
click at [1501, 25] on button "Close" at bounding box center [1498, 24] width 28 height 28
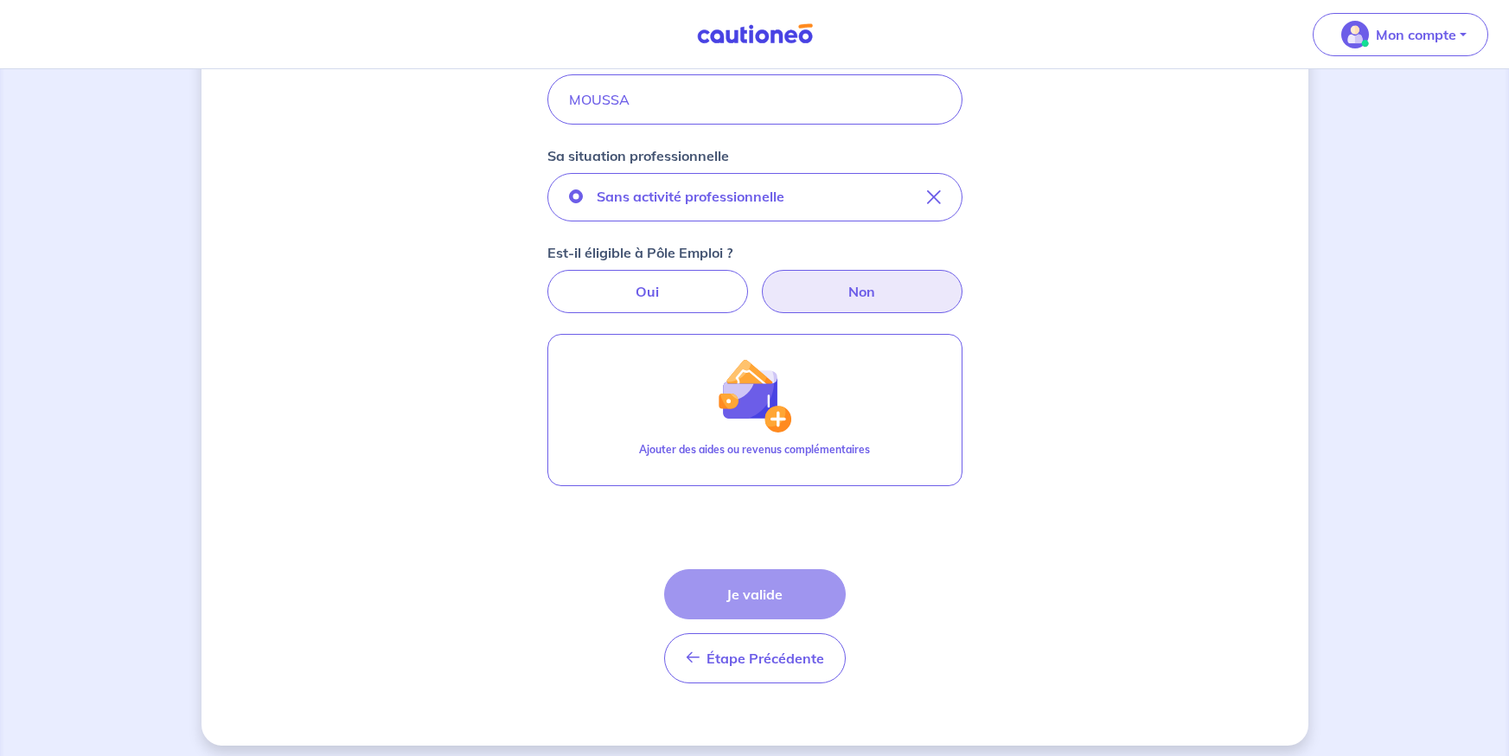
click at [897, 301] on label "Non" at bounding box center [862, 291] width 201 height 43
click at [760, 281] on input "Non" at bounding box center [754, 275] width 11 height 11
radio input "true"
click at [763, 592] on div "Étape Précédente Précédent Je valide Je valide" at bounding box center [755, 626] width 182 height 114
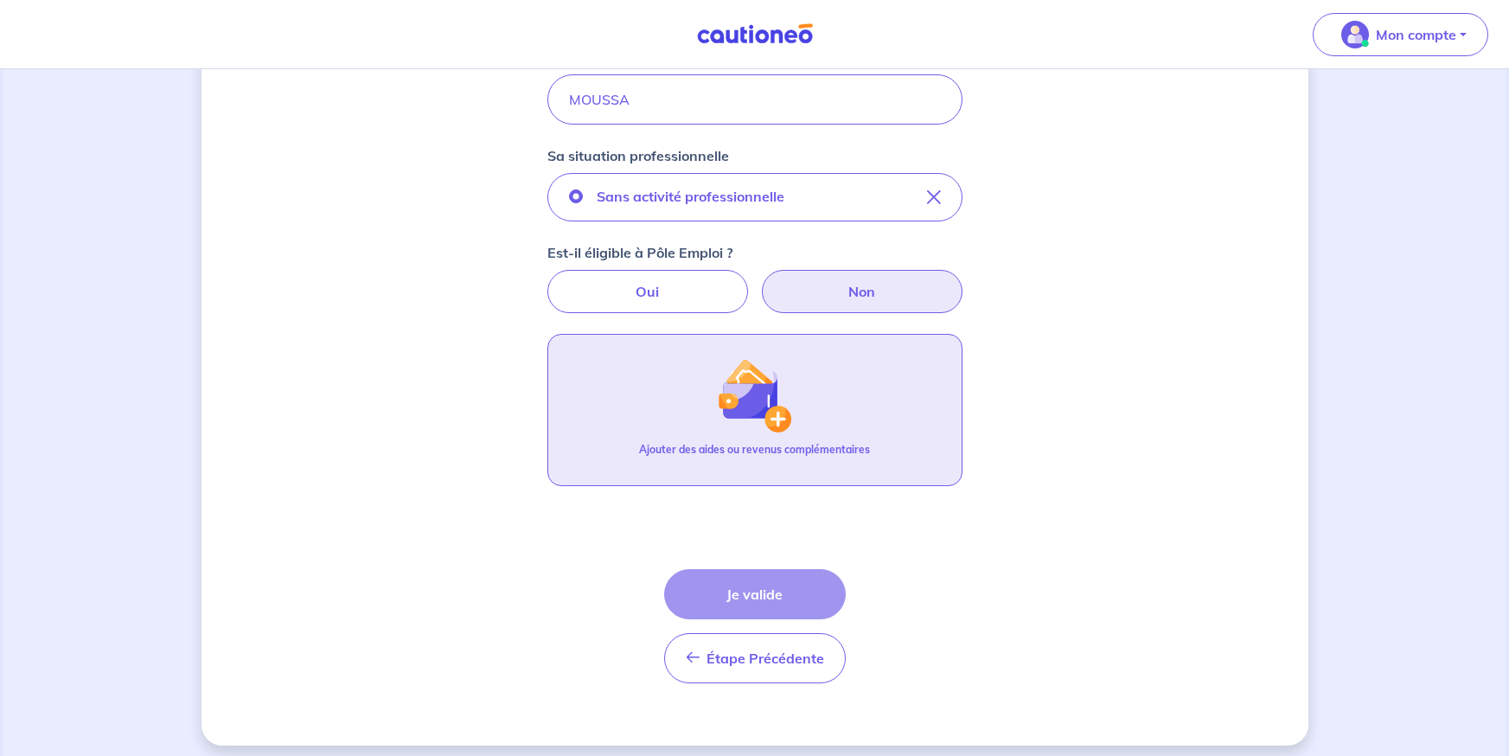
click at [765, 414] on img "button" at bounding box center [754, 395] width 74 height 74
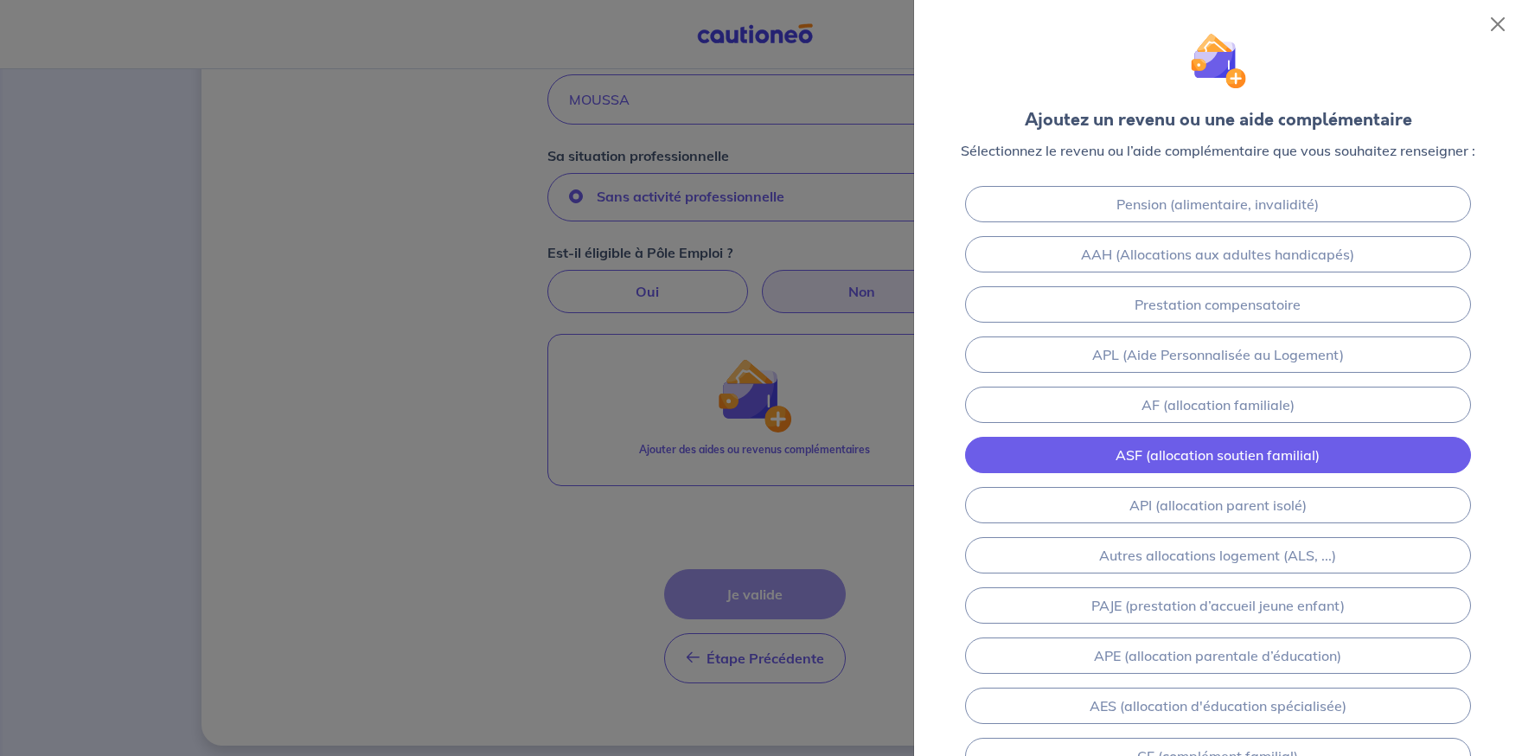
scroll to position [86, 0]
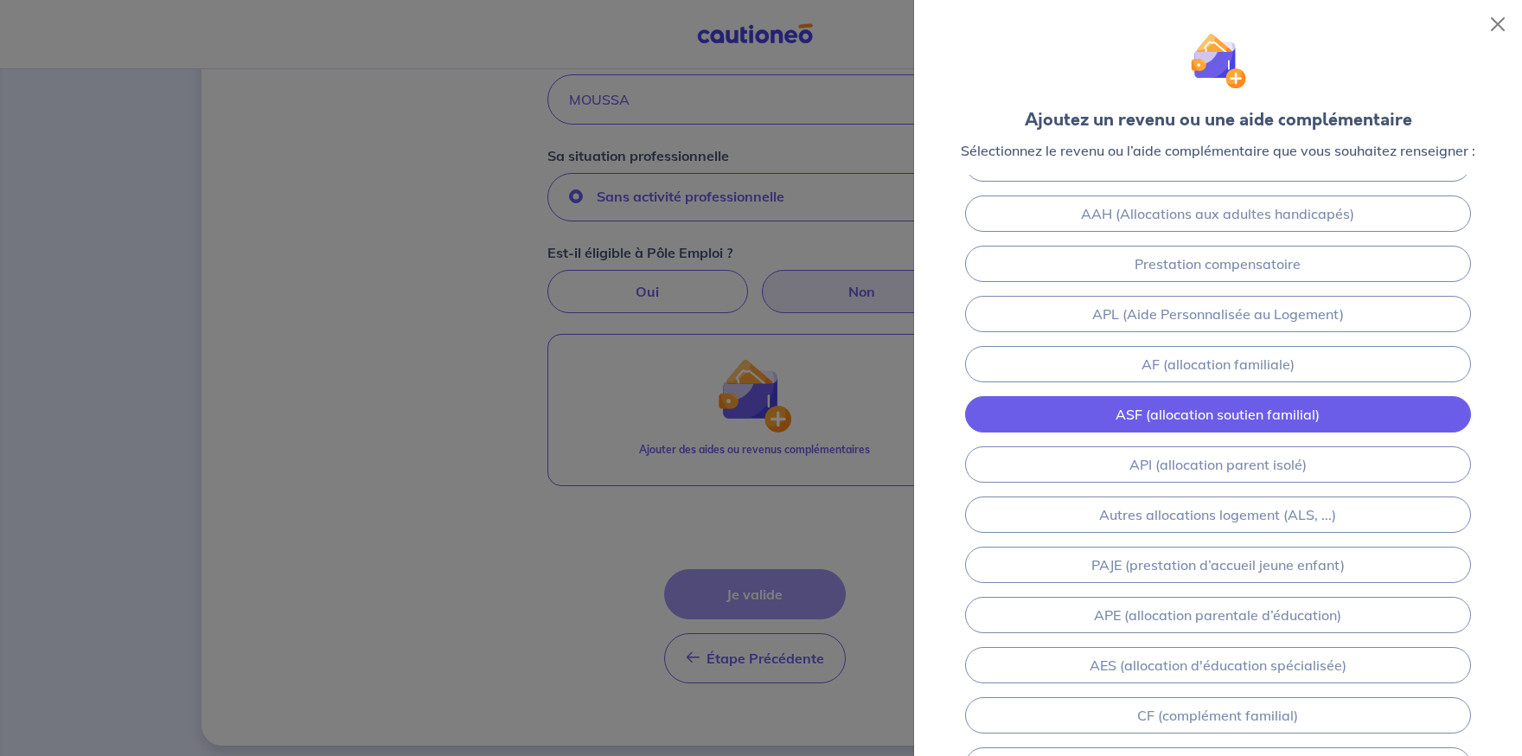
click at [1299, 425] on link "ASF (allocation soutien familial)" at bounding box center [1218, 414] width 507 height 36
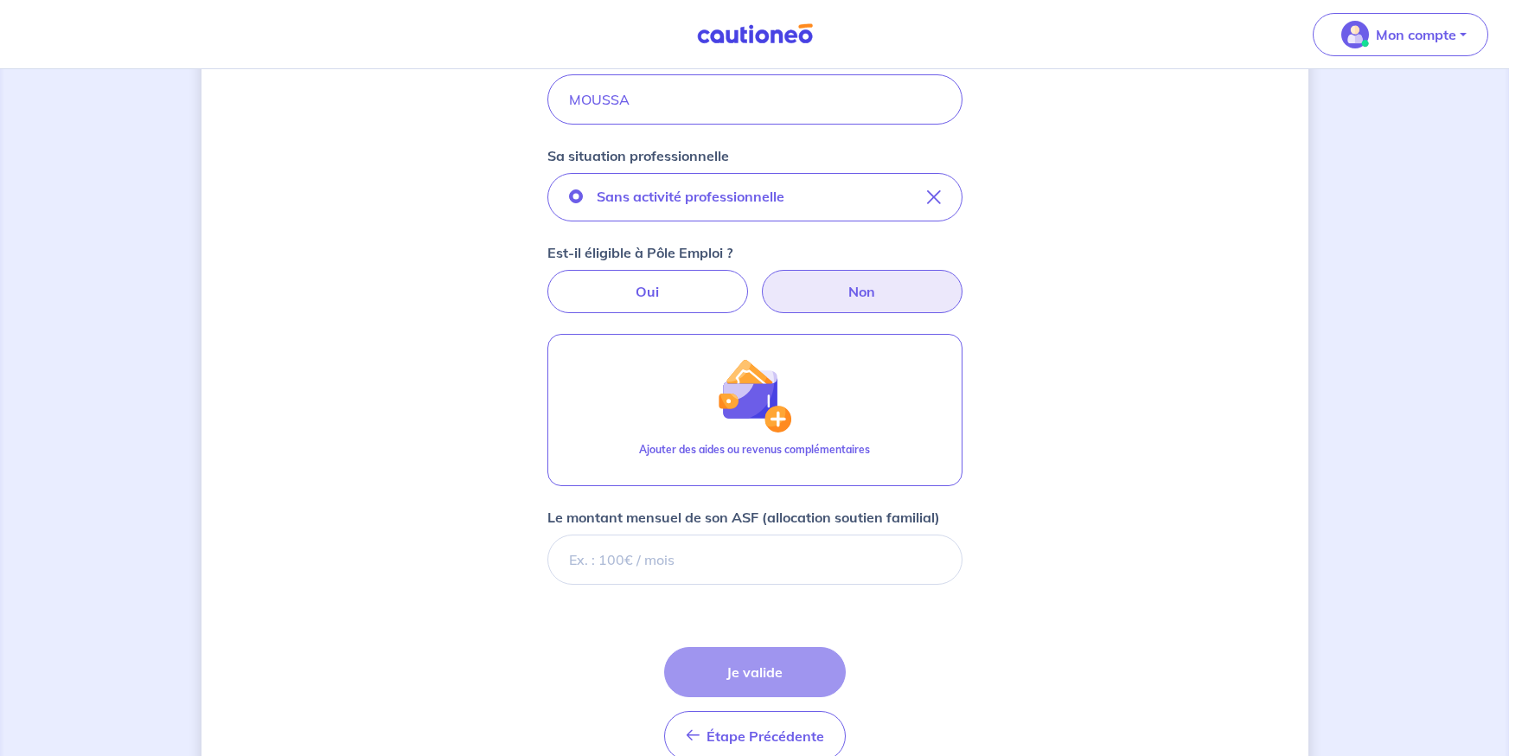
scroll to position [607, 0]
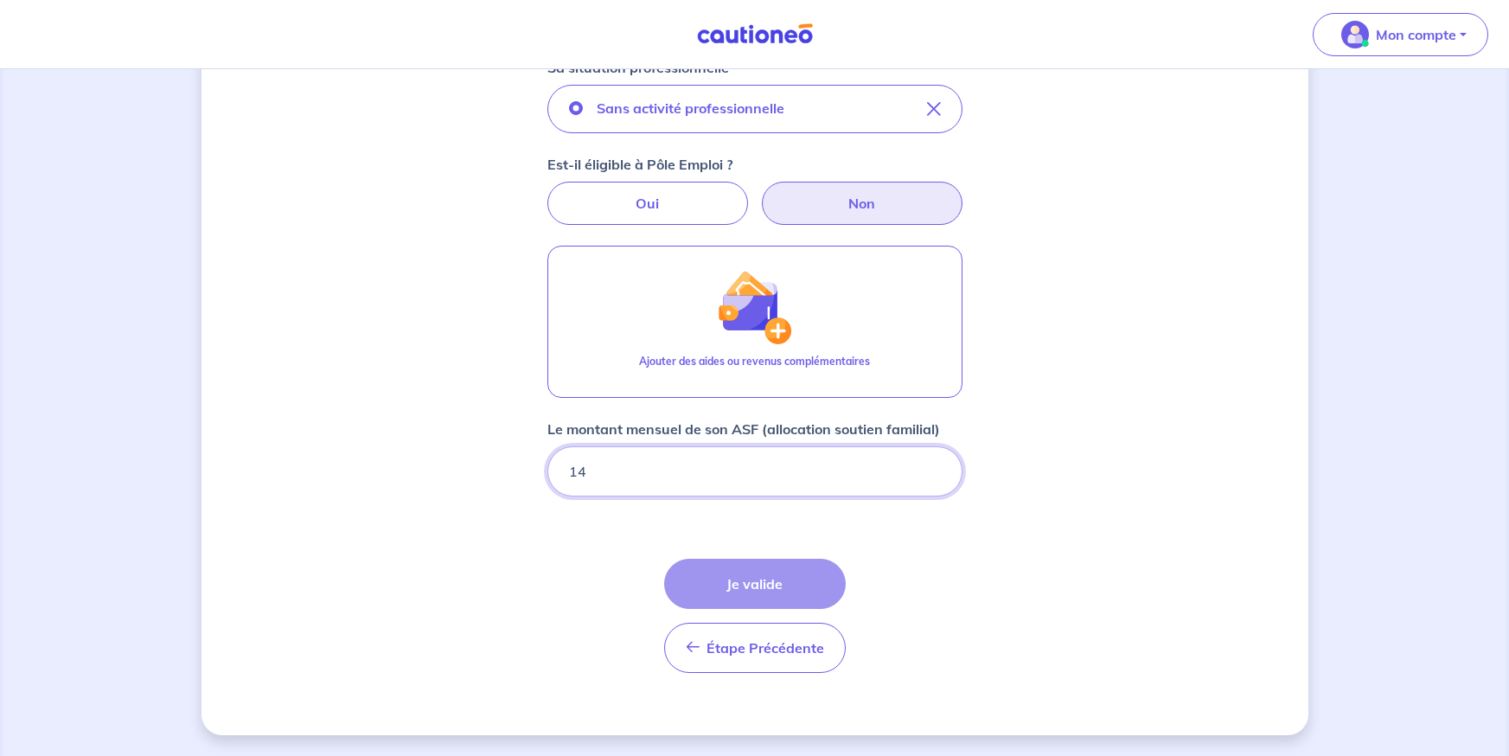
type input "149"
click at [977, 547] on div "Concernant vos locataires 💡 Pour info : nous acceptons les personnes seules, le…" at bounding box center [755, 109] width 1107 height 1252
click at [937, 480] on input "149.42" at bounding box center [754, 471] width 415 height 50
type input "149.43"
click at [930, 462] on input "149.43" at bounding box center [754, 471] width 415 height 50
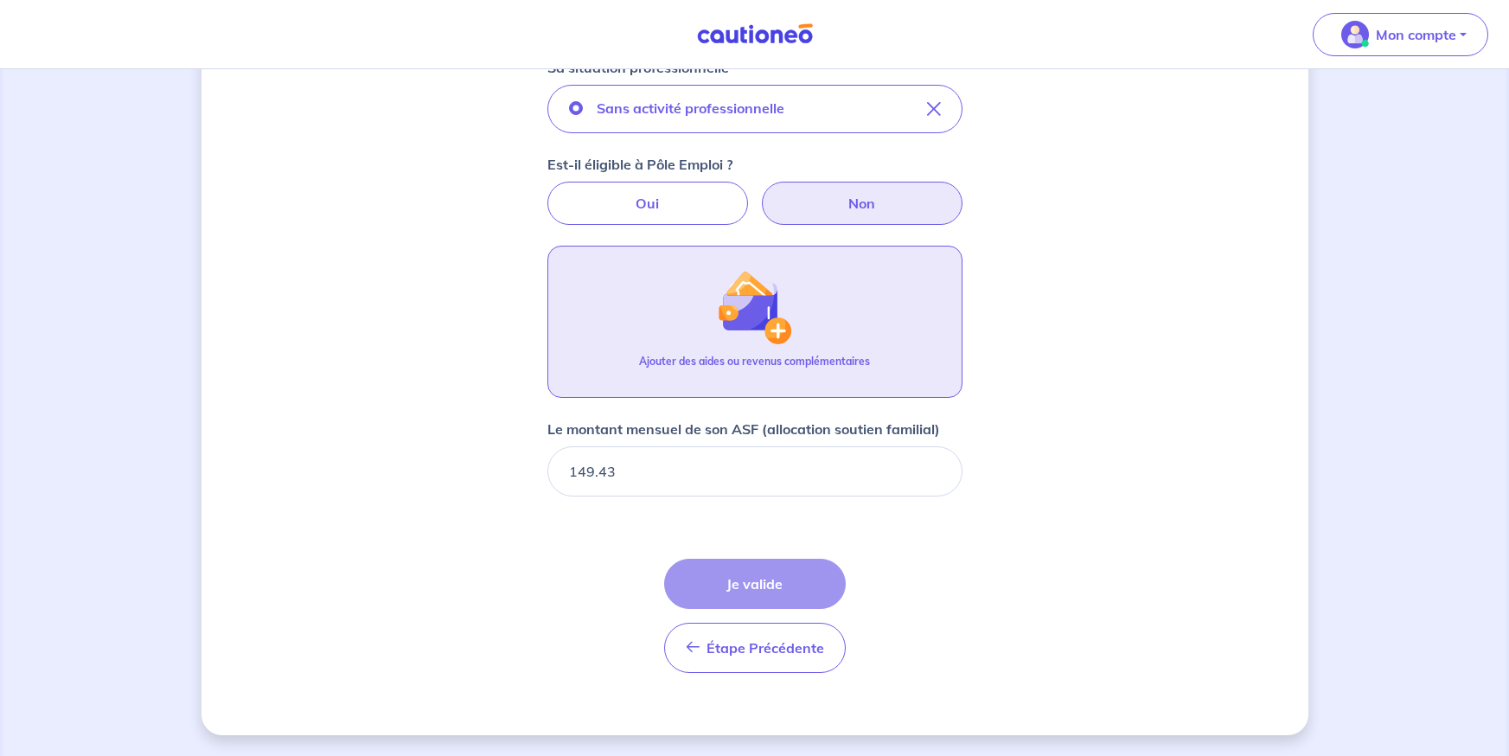
click at [717, 355] on p "Ajouter des aides ou revenus complémentaires" at bounding box center [754, 362] width 231 height 16
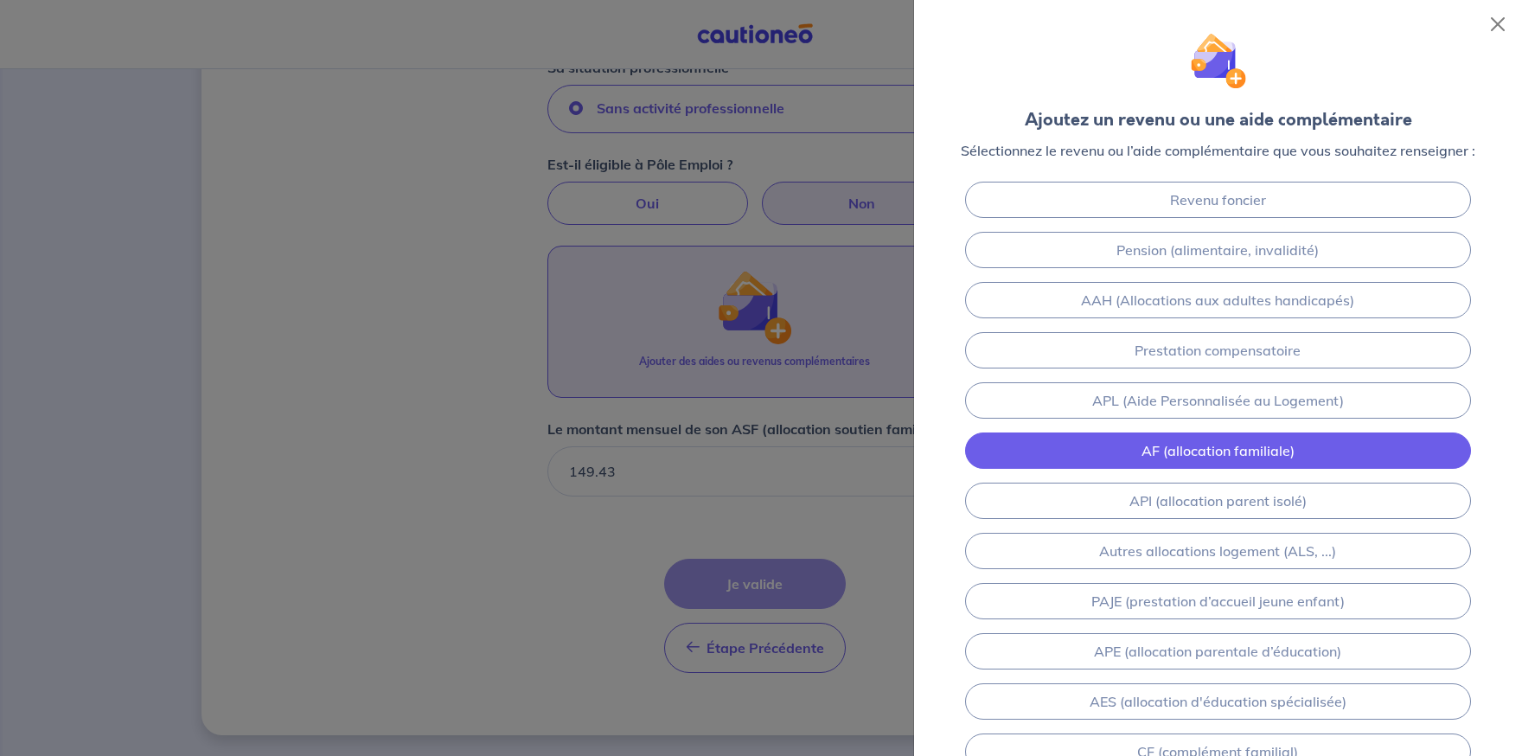
click at [1206, 448] on link "AF (allocation familiale)" at bounding box center [1218, 450] width 507 height 36
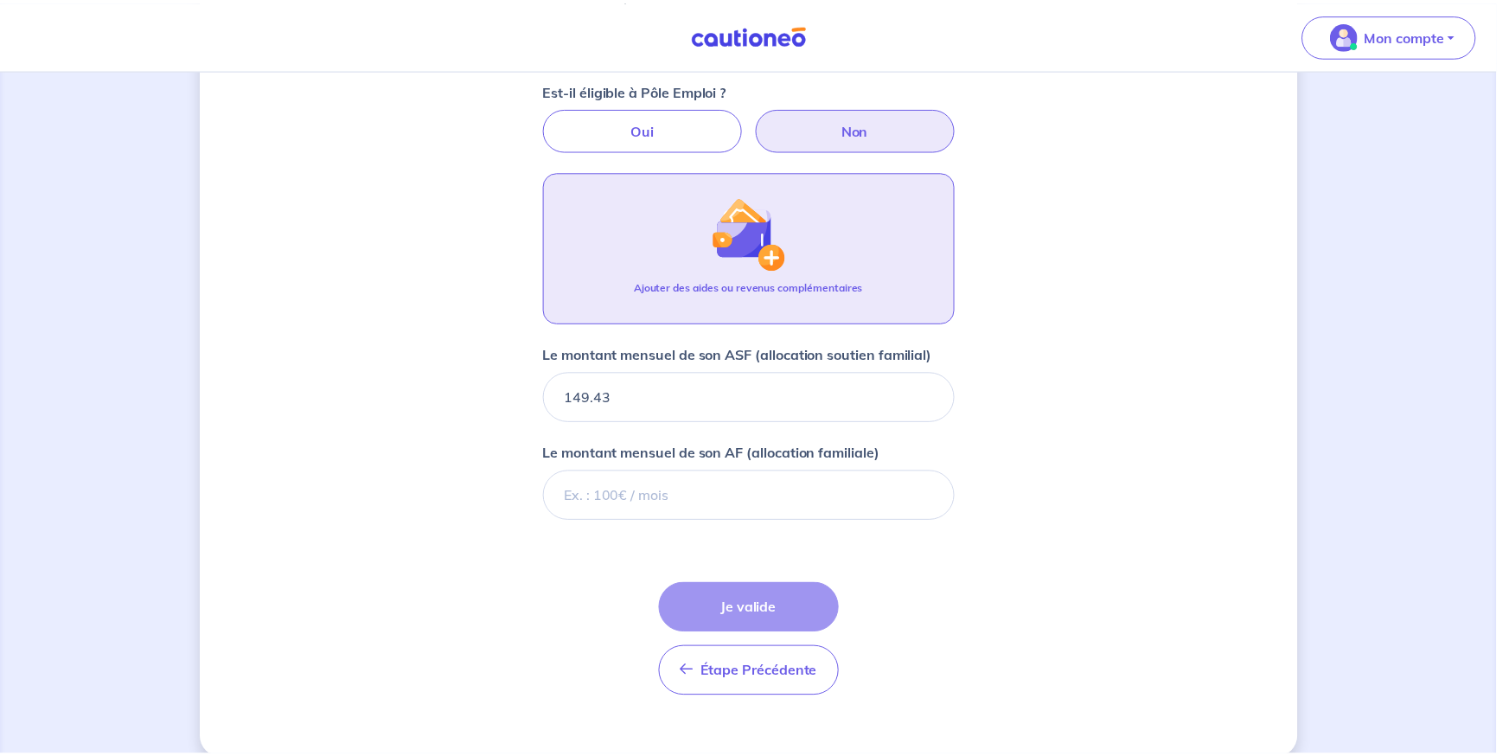
scroll to position [706, 0]
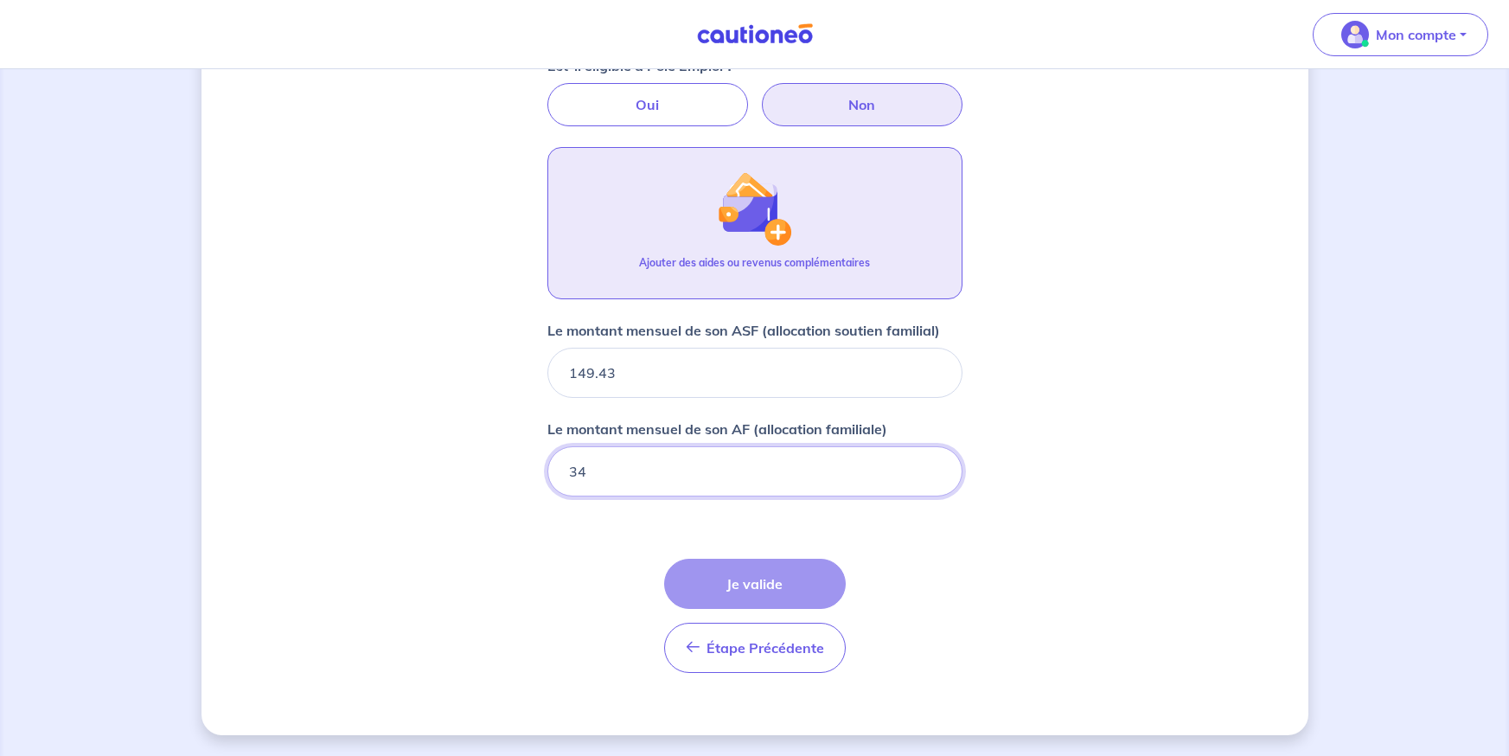
type input "344"
type input "344.56"
click at [778, 573] on div "Étape Précédente Précédent Je valide Je valide" at bounding box center [755, 616] width 182 height 114
click at [954, 472] on input "344.56" at bounding box center [754, 471] width 415 height 50
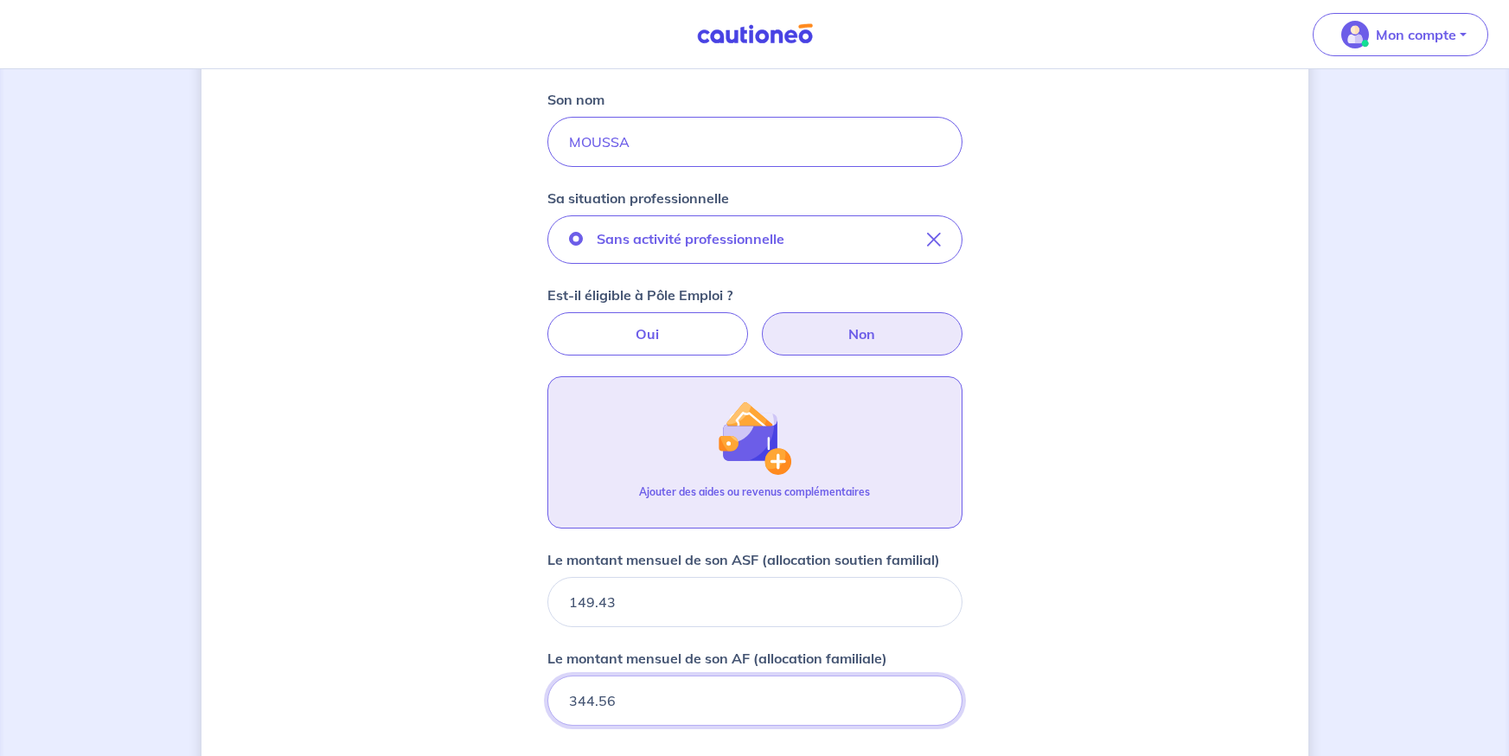
scroll to position [446, 0]
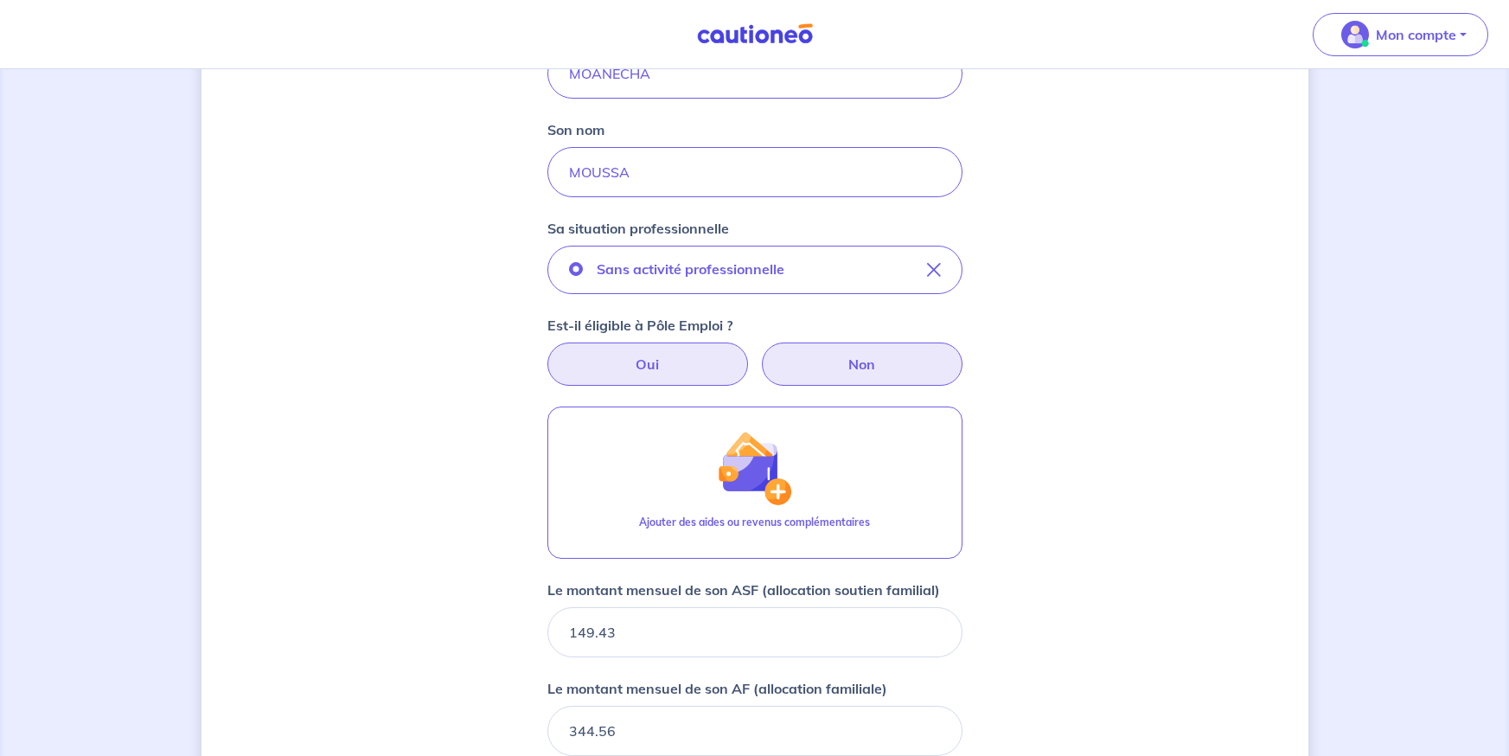
click at [703, 374] on label "Oui" at bounding box center [647, 363] width 201 height 43
click at [749, 354] on input "Oui" at bounding box center [754, 347] width 11 height 11
radio input "true"
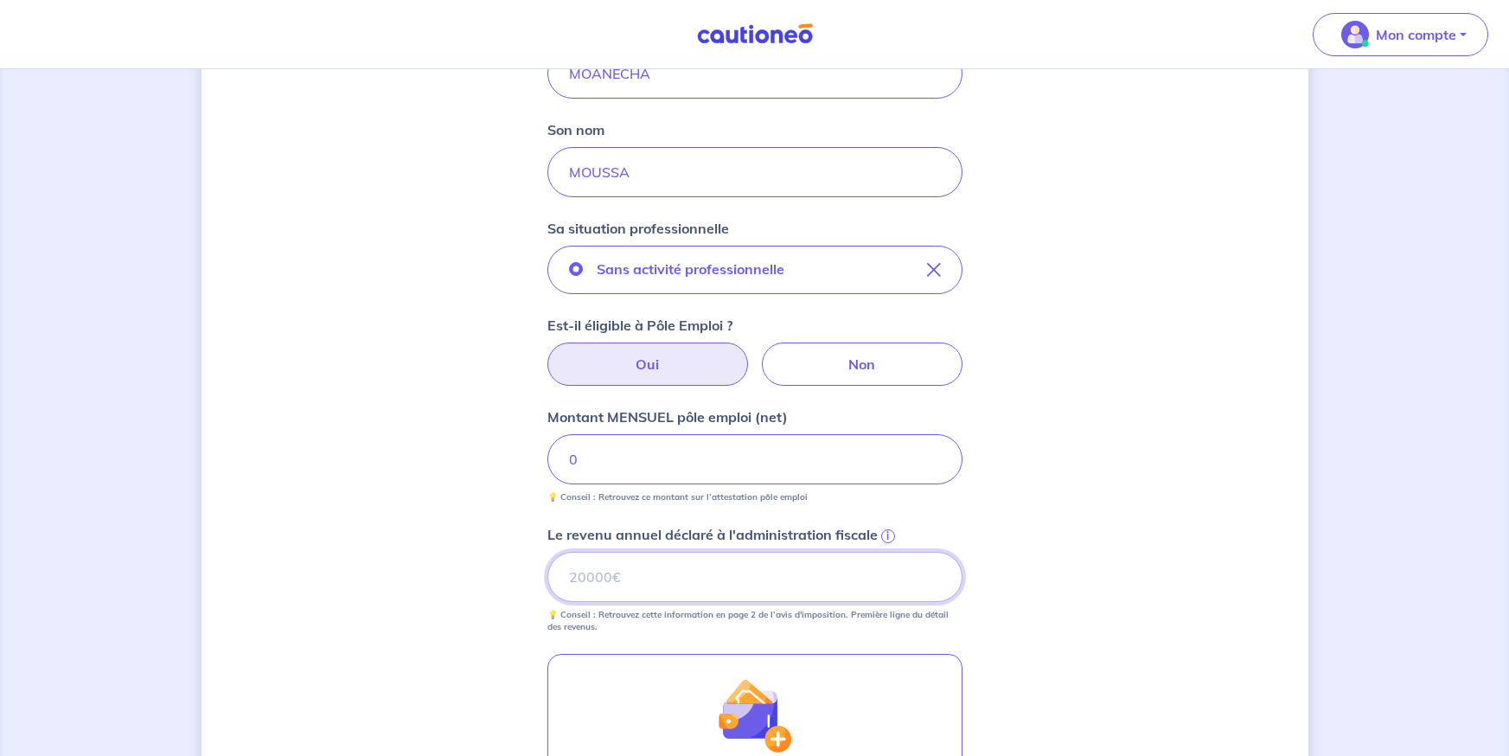
click at [777, 577] on input "Le revenu annuel déclaré à l'administration fiscale i" at bounding box center [754, 577] width 415 height 50
type input "1"
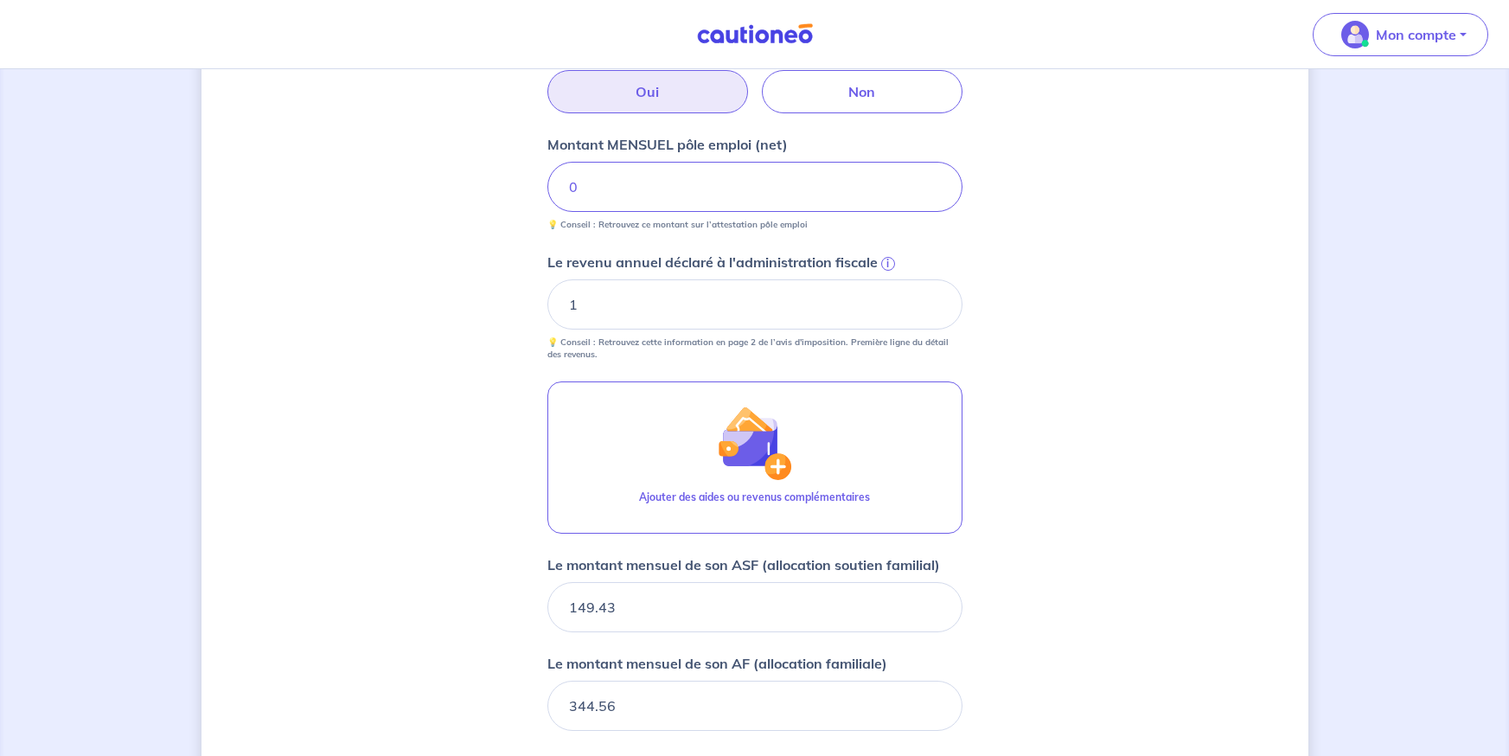
scroll to position [694, 0]
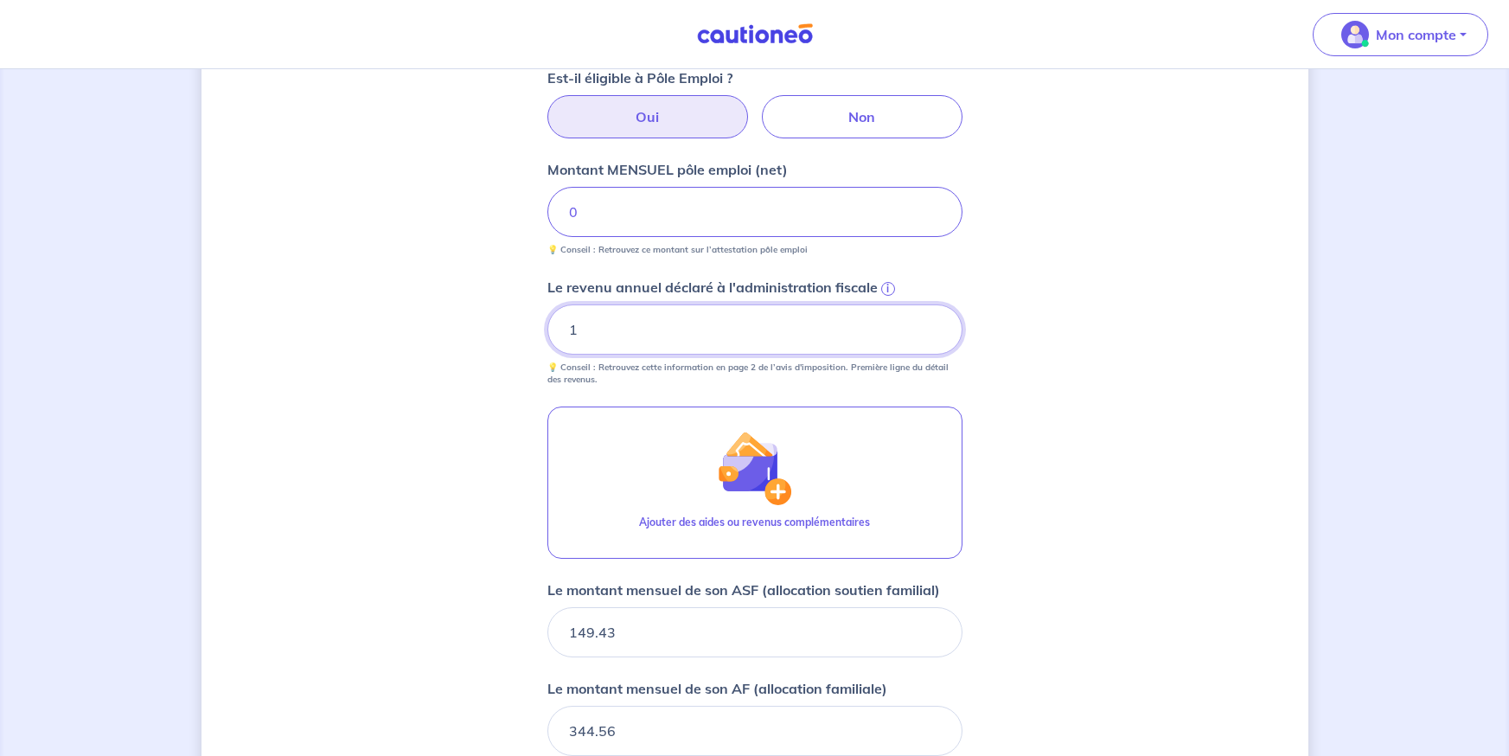
click at [596, 350] on input "1" at bounding box center [754, 329] width 415 height 50
click at [889, 289] on span "i" at bounding box center [888, 289] width 14 height 14
click at [889, 304] on input "1" at bounding box center [754, 329] width 415 height 50
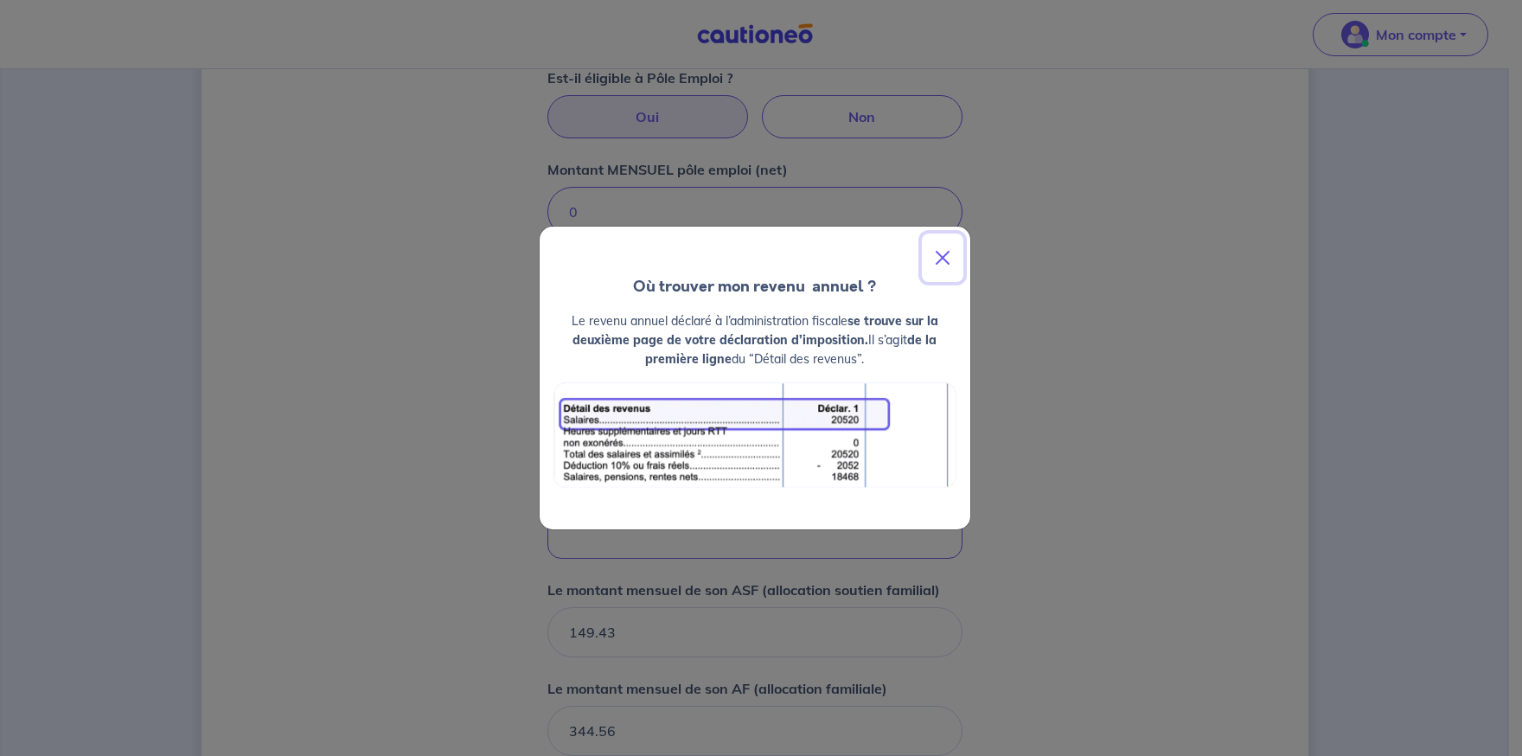
click at [930, 255] on button "Close" at bounding box center [943, 258] width 42 height 48
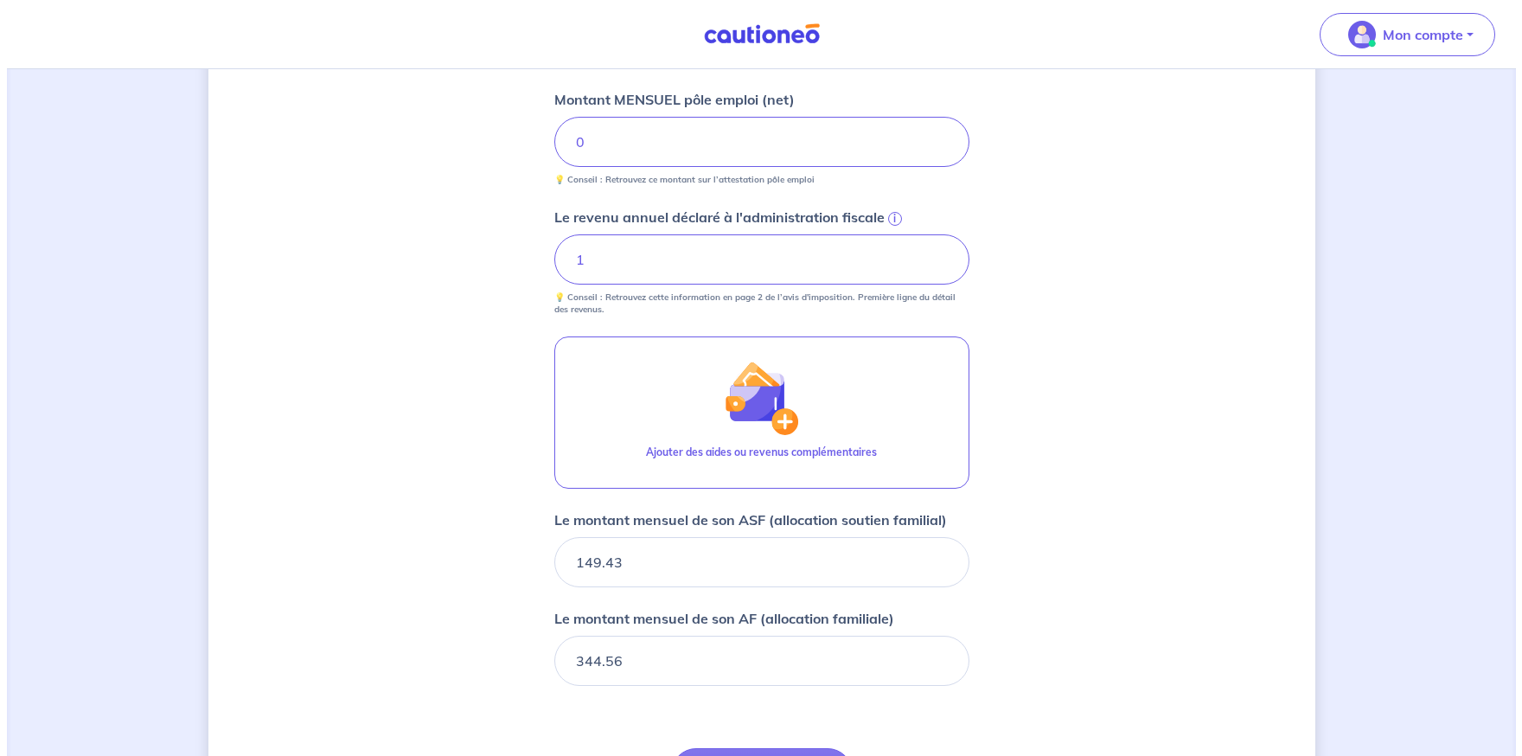
scroll to position [953, 0]
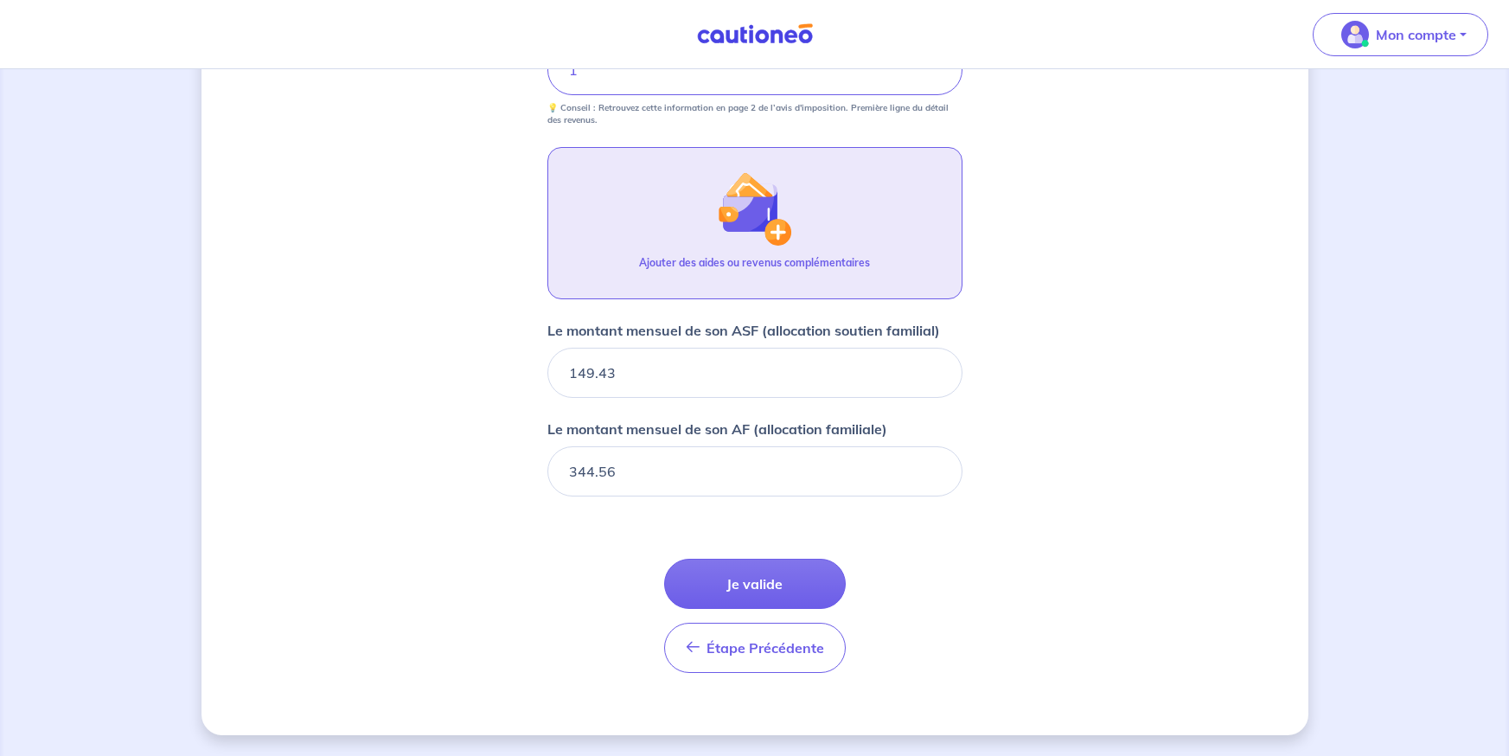
click at [755, 214] on img "button" at bounding box center [754, 208] width 74 height 74
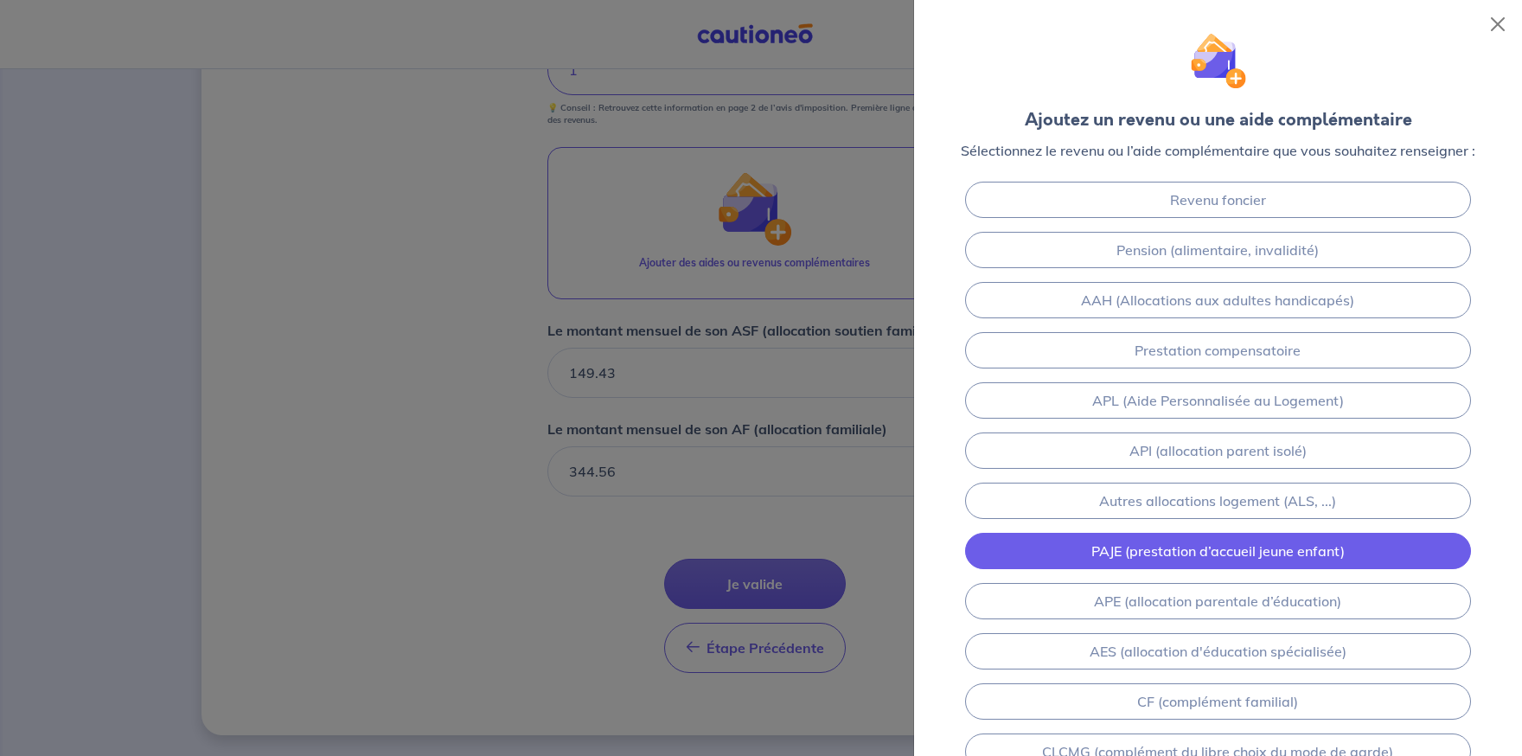
click at [1309, 550] on link "PAJE (prestation d’accueil jeune enfant)" at bounding box center [1218, 551] width 507 height 36
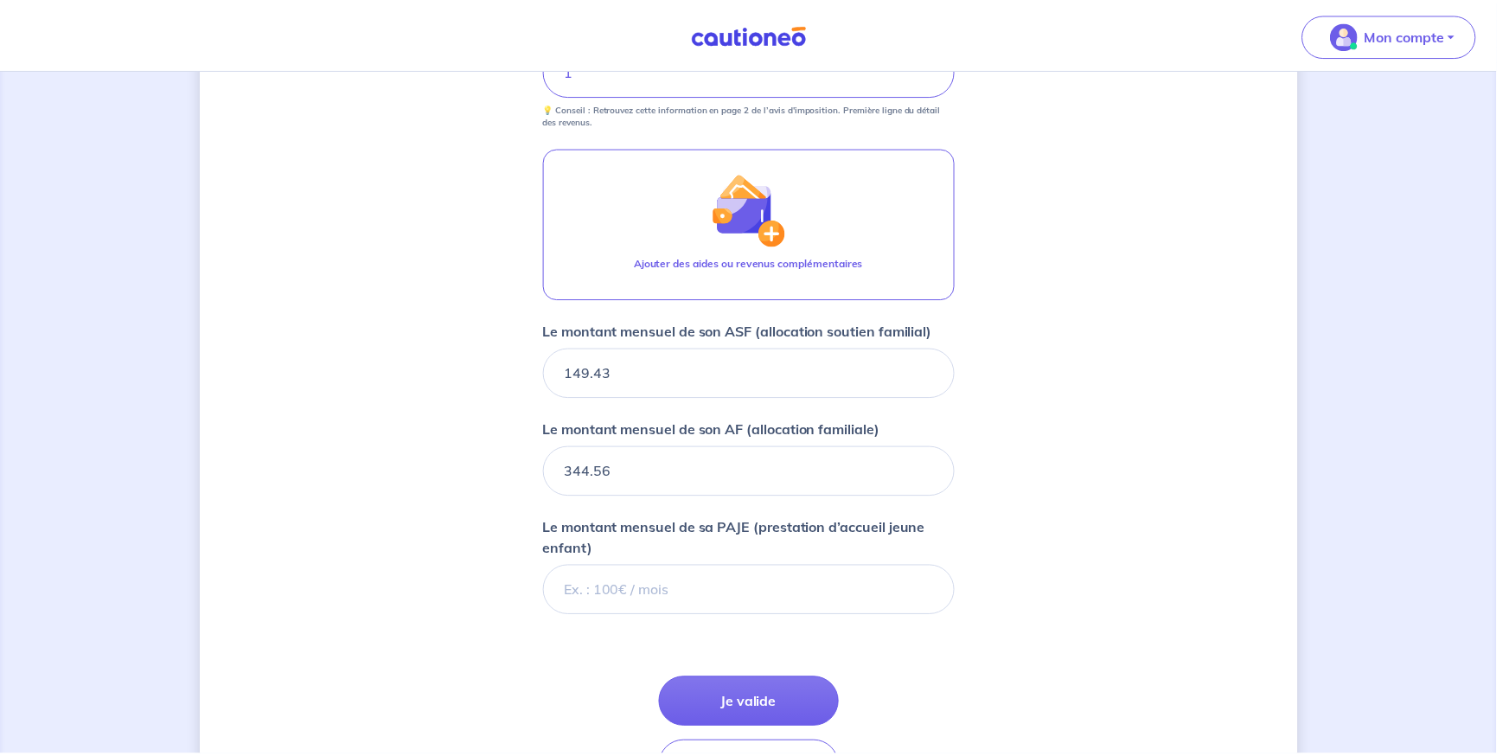
scroll to position [1072, 0]
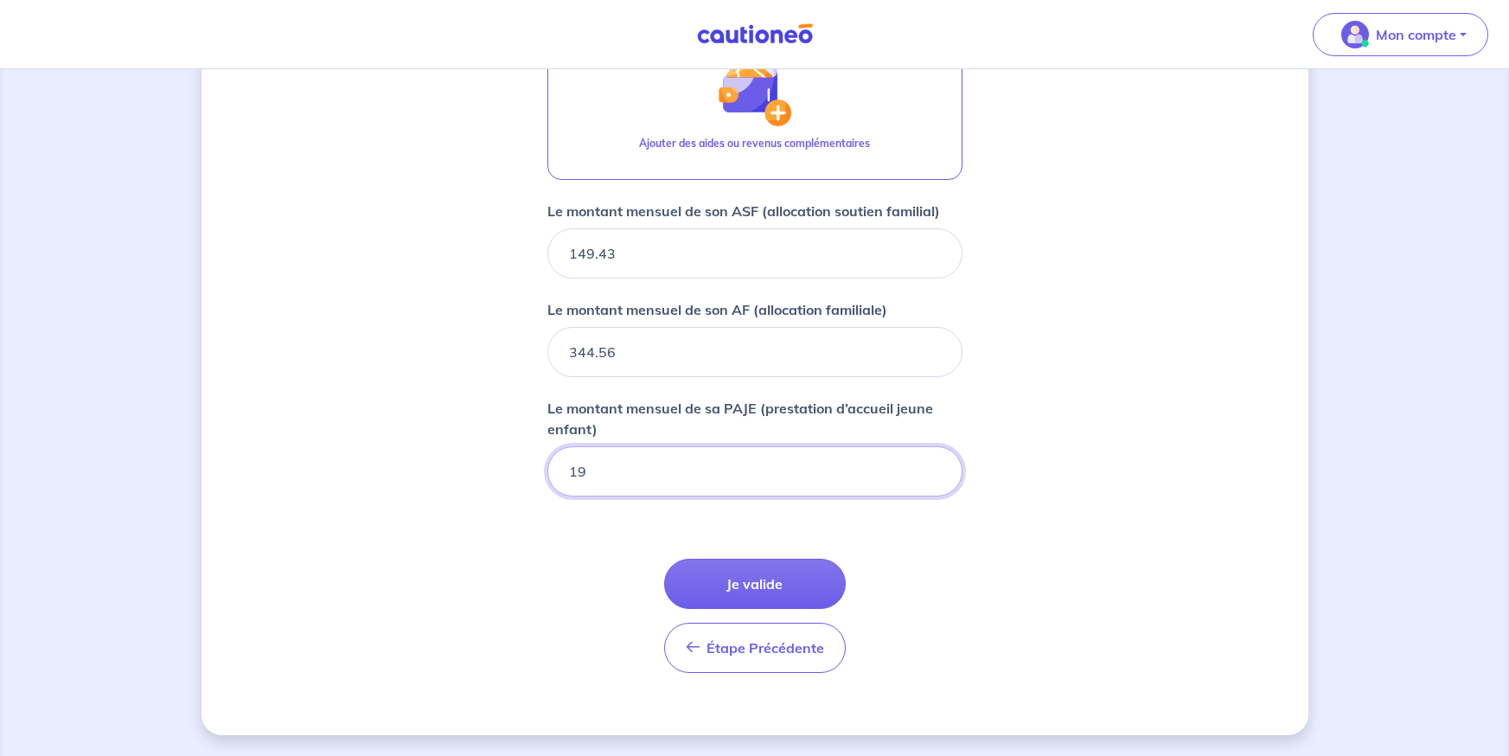
type input "196"
type input "196.60"
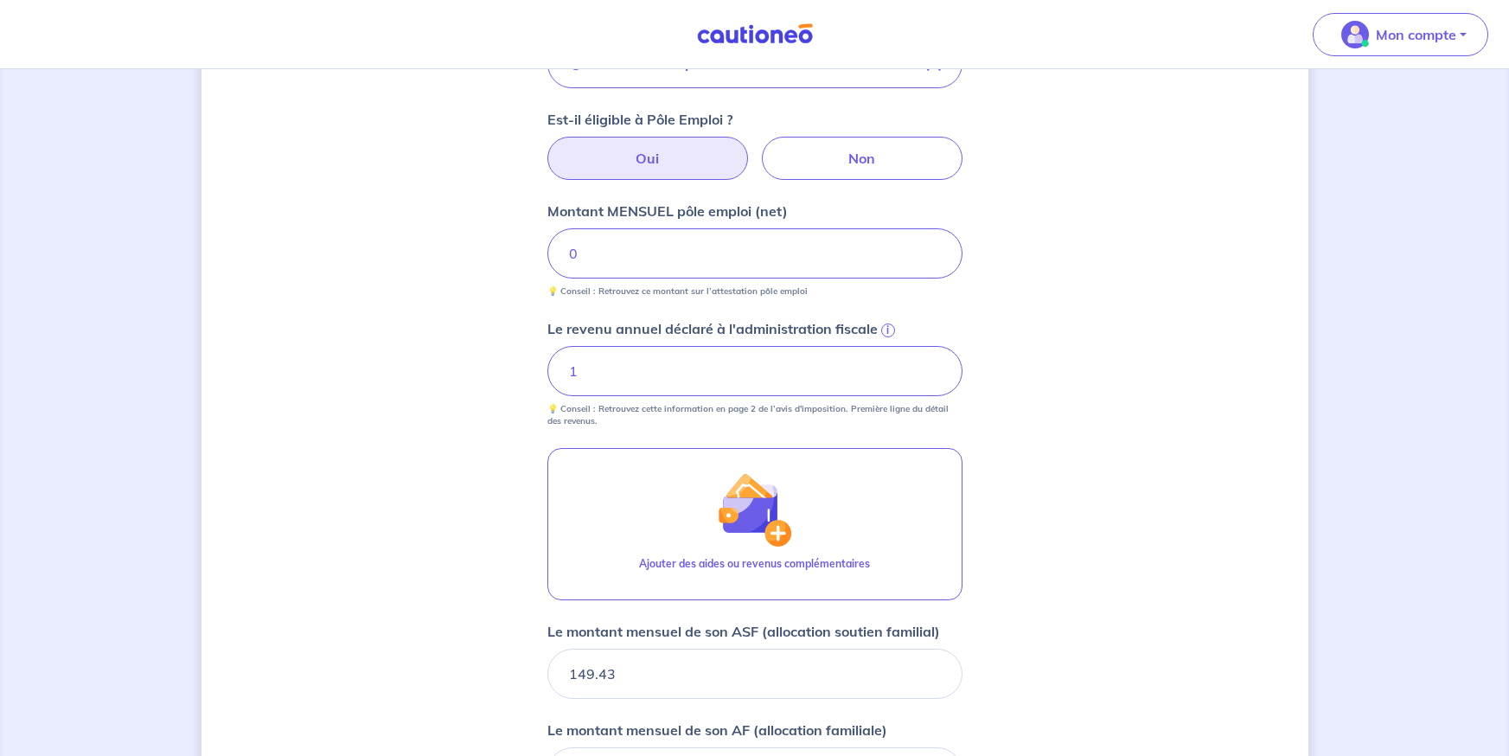
scroll to position [640, 0]
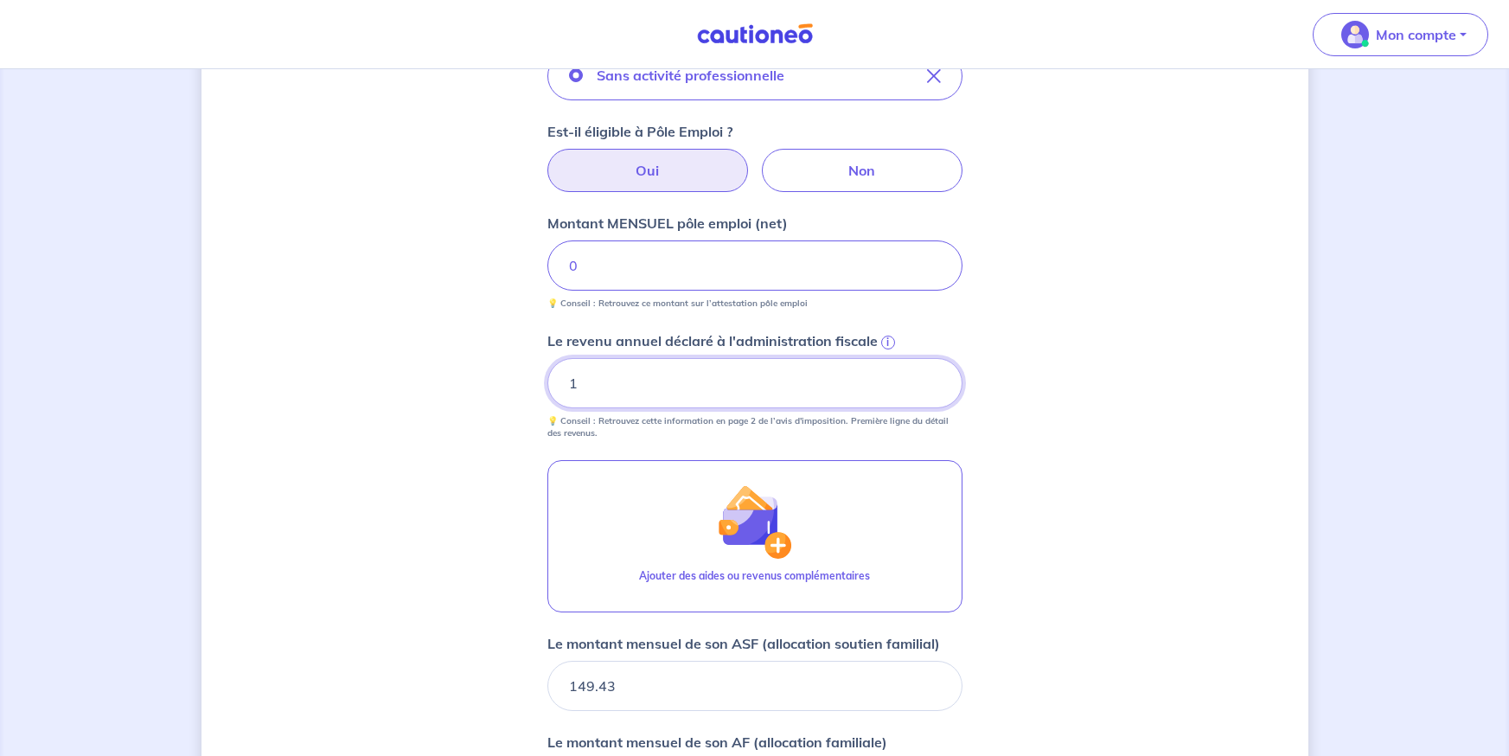
click at [717, 369] on input "1" at bounding box center [754, 383] width 415 height 50
click at [894, 340] on label "Le revenu annuel déclaré à l'administration fiscale i" at bounding box center [754, 340] width 415 height 21
click at [894, 358] on input "1" at bounding box center [754, 383] width 415 height 50
click at [878, 339] on div "i" at bounding box center [886, 340] width 17 height 17
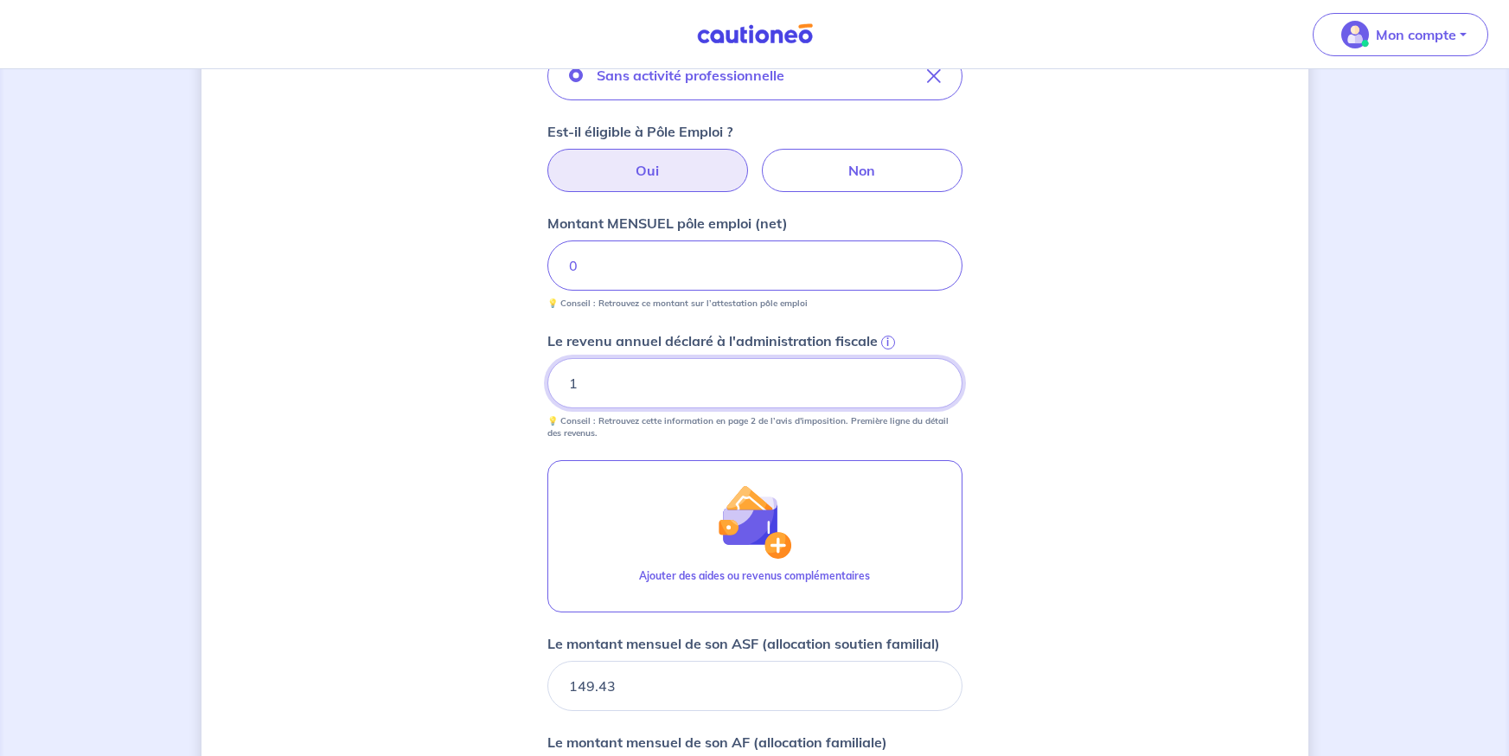
click at [877, 358] on input "1" at bounding box center [754, 383] width 415 height 50
click at [878, 339] on div "i" at bounding box center [886, 340] width 17 height 17
click at [877, 358] on input "1" at bounding box center [754, 383] width 415 height 50
click at [888, 337] on span "i" at bounding box center [888, 343] width 14 height 14
click at [888, 358] on input "1" at bounding box center [754, 383] width 415 height 50
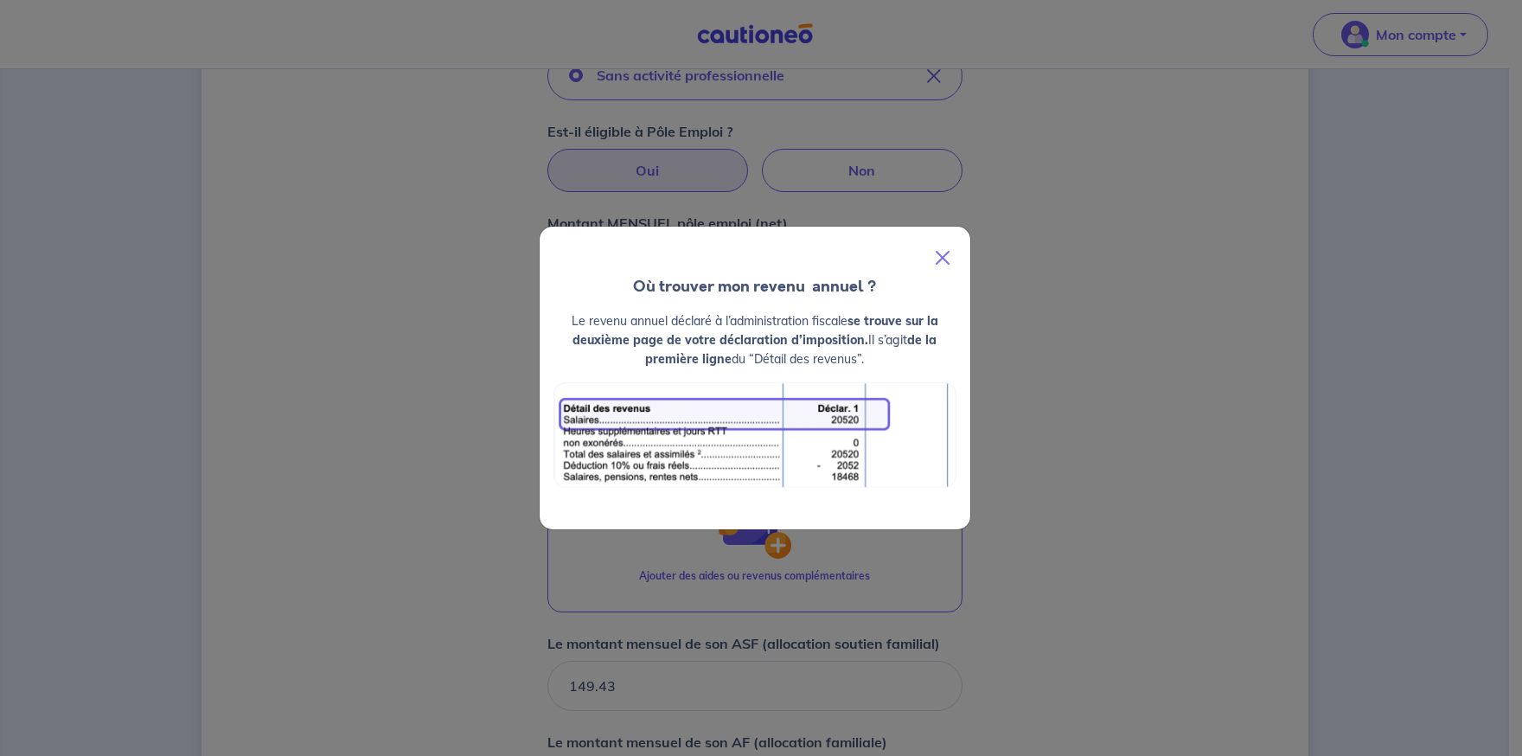
click at [924, 257] on div at bounding box center [755, 251] width 431 height 48
click at [931, 261] on button "Close" at bounding box center [943, 258] width 42 height 48
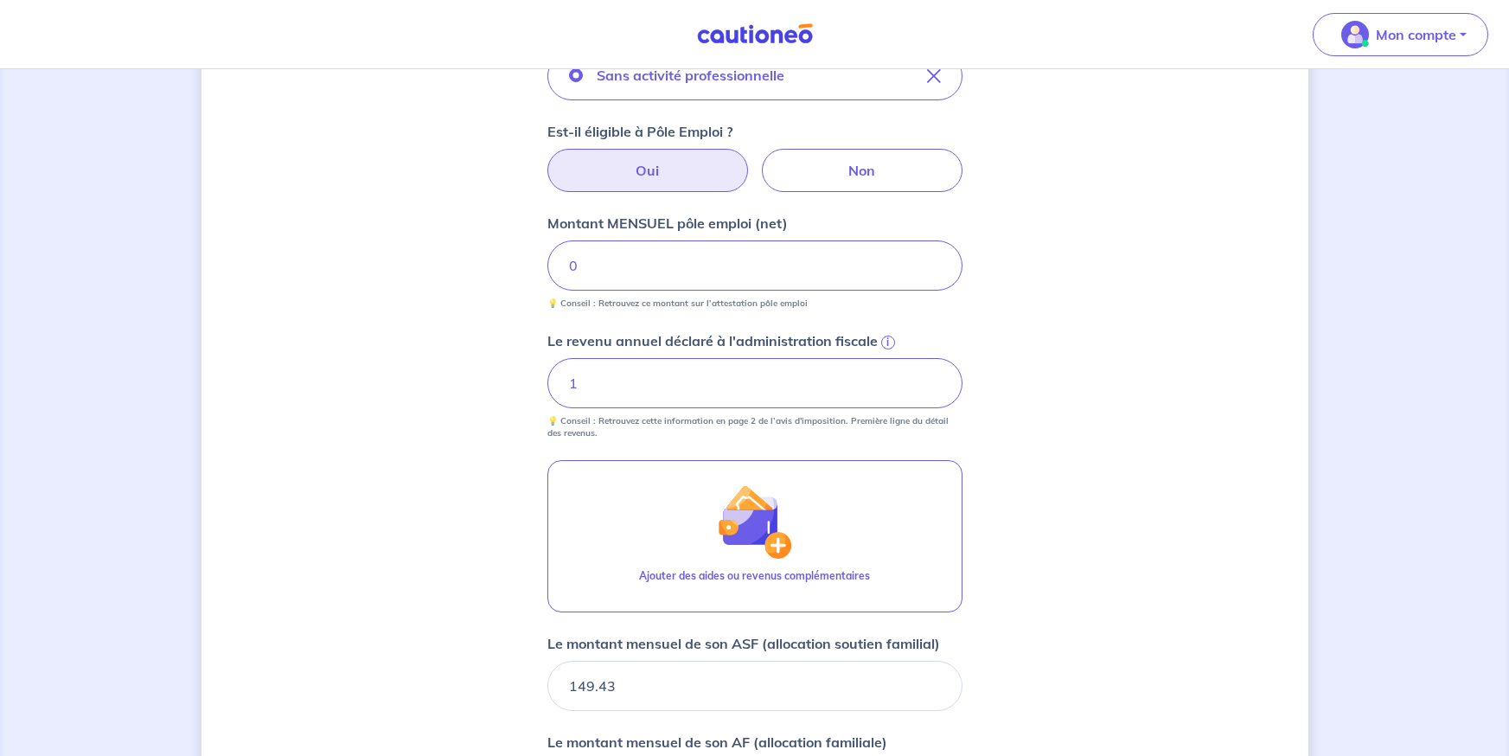
click at [699, 412] on small "💡 Conseil : Retrouvez cette information en page 2 de l’avis d'imposition. Premi…" at bounding box center [754, 423] width 415 height 31
drag, startPoint x: 699, startPoint y: 412, endPoint x: 675, endPoint y: 387, distance: 34.9
click at [675, 387] on input "1" at bounding box center [754, 383] width 415 height 50
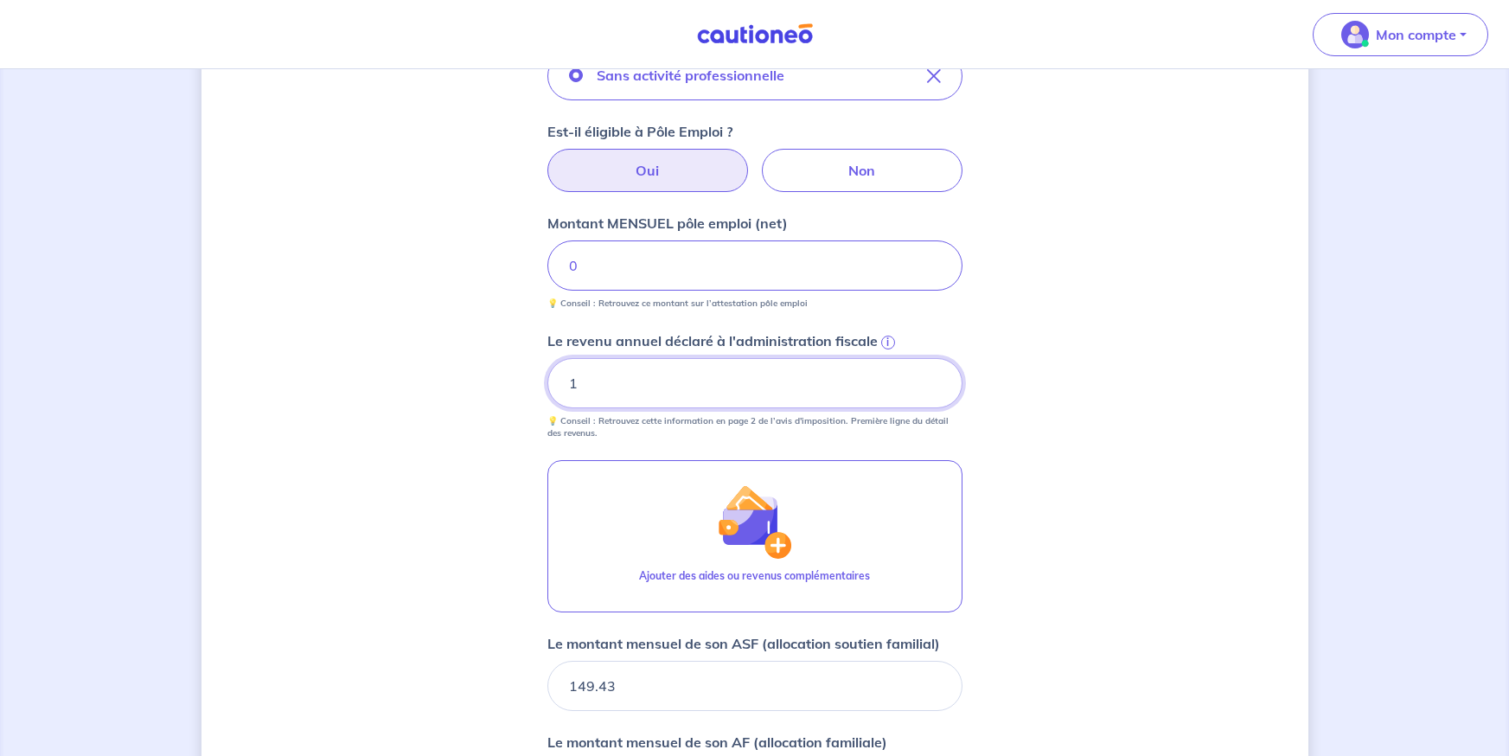
drag, startPoint x: 616, startPoint y: 393, endPoint x: 574, endPoint y: 381, distance: 43.0
click at [574, 381] on input "1" at bounding box center [754, 383] width 415 height 50
click at [573, 381] on input "1" at bounding box center [754, 383] width 415 height 50
drag, startPoint x: 567, startPoint y: 380, endPoint x: 584, endPoint y: 376, distance: 16.8
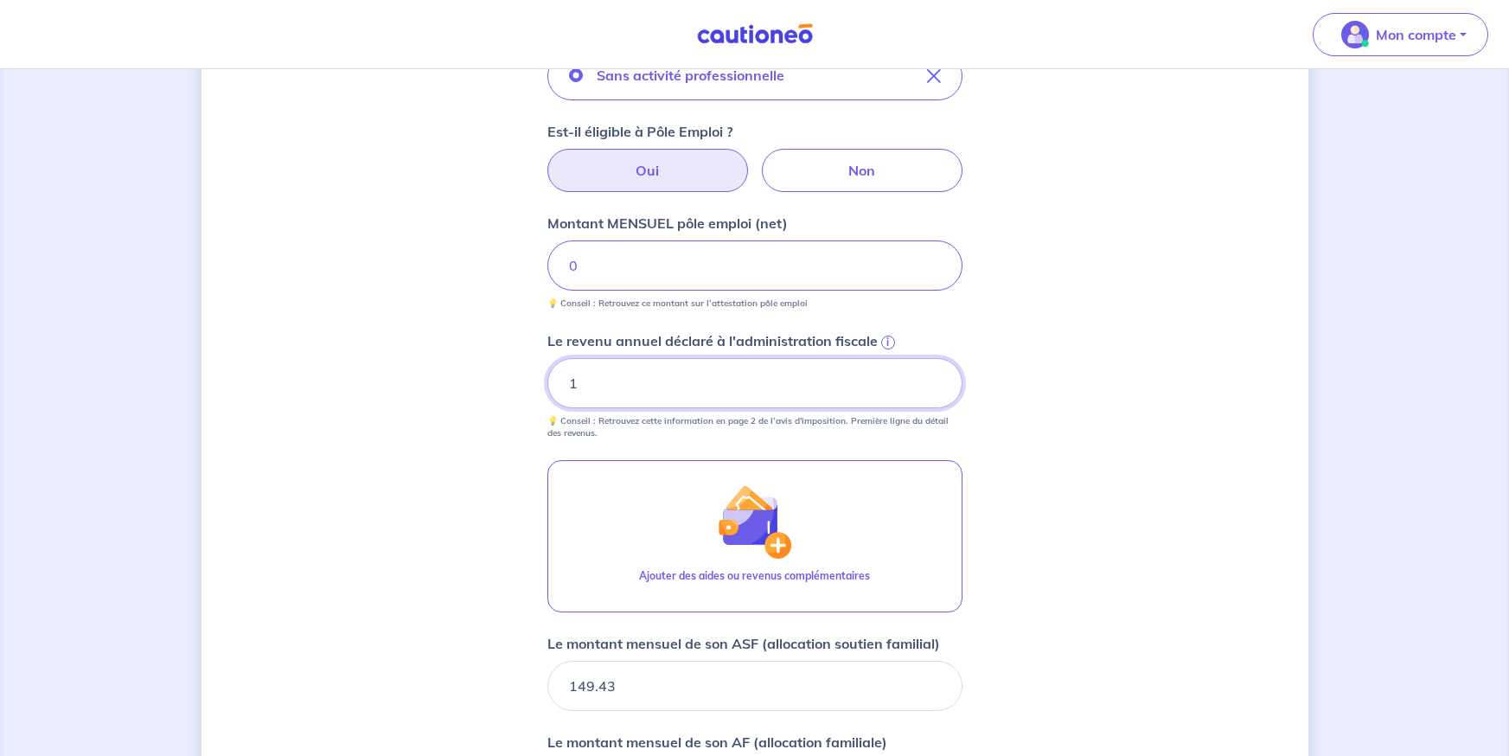
click at [584, 376] on input "1" at bounding box center [754, 383] width 415 height 50
type input "0"
click at [856, 172] on label "Non" at bounding box center [862, 170] width 201 height 43
click at [760, 160] on input "Non" at bounding box center [754, 154] width 11 height 11
radio input "true"
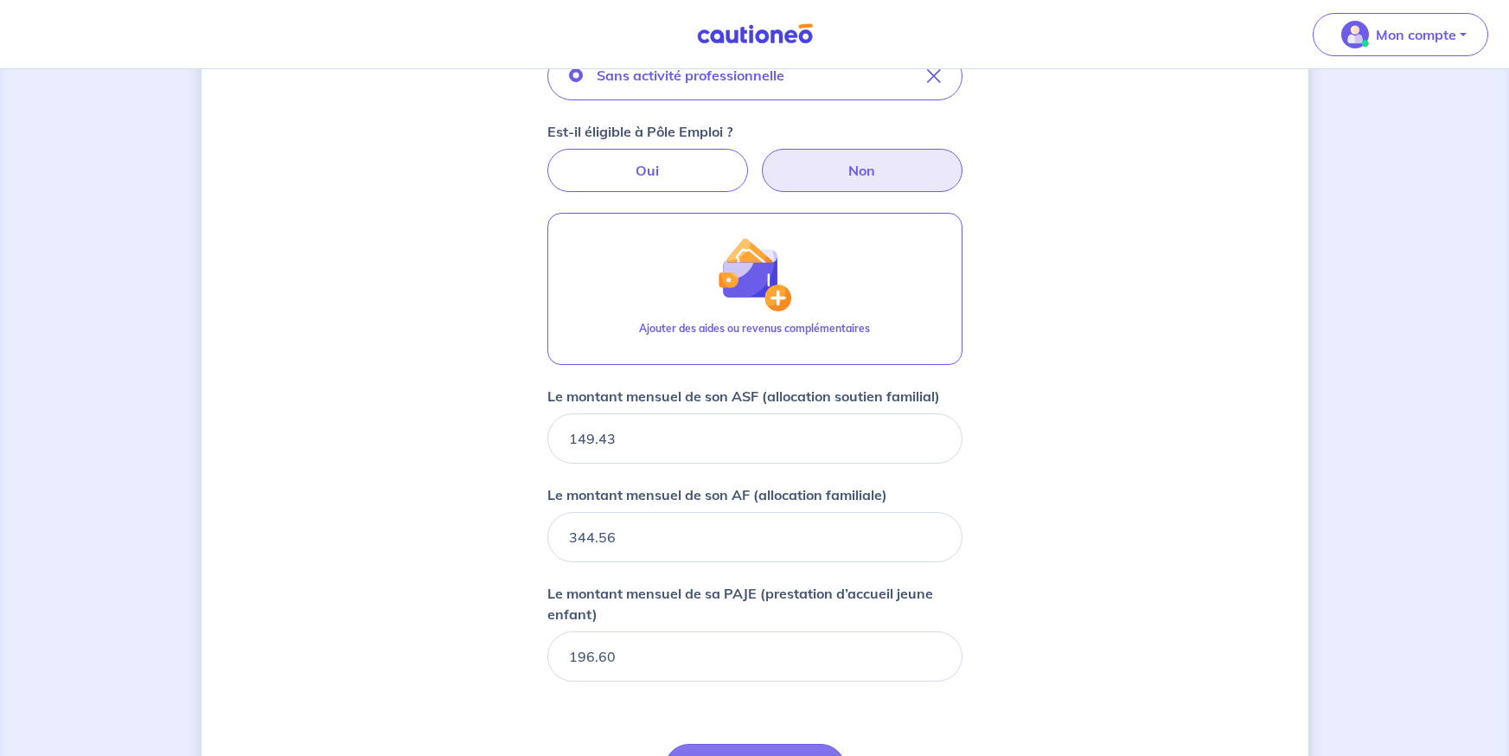
click at [773, 163] on label "Non" at bounding box center [862, 170] width 201 height 43
click at [760, 160] on input "Non" at bounding box center [754, 154] width 11 height 11
click at [697, 172] on label "Oui" at bounding box center [647, 170] width 201 height 43
click at [749, 160] on input "Oui" at bounding box center [754, 154] width 11 height 11
radio input "true"
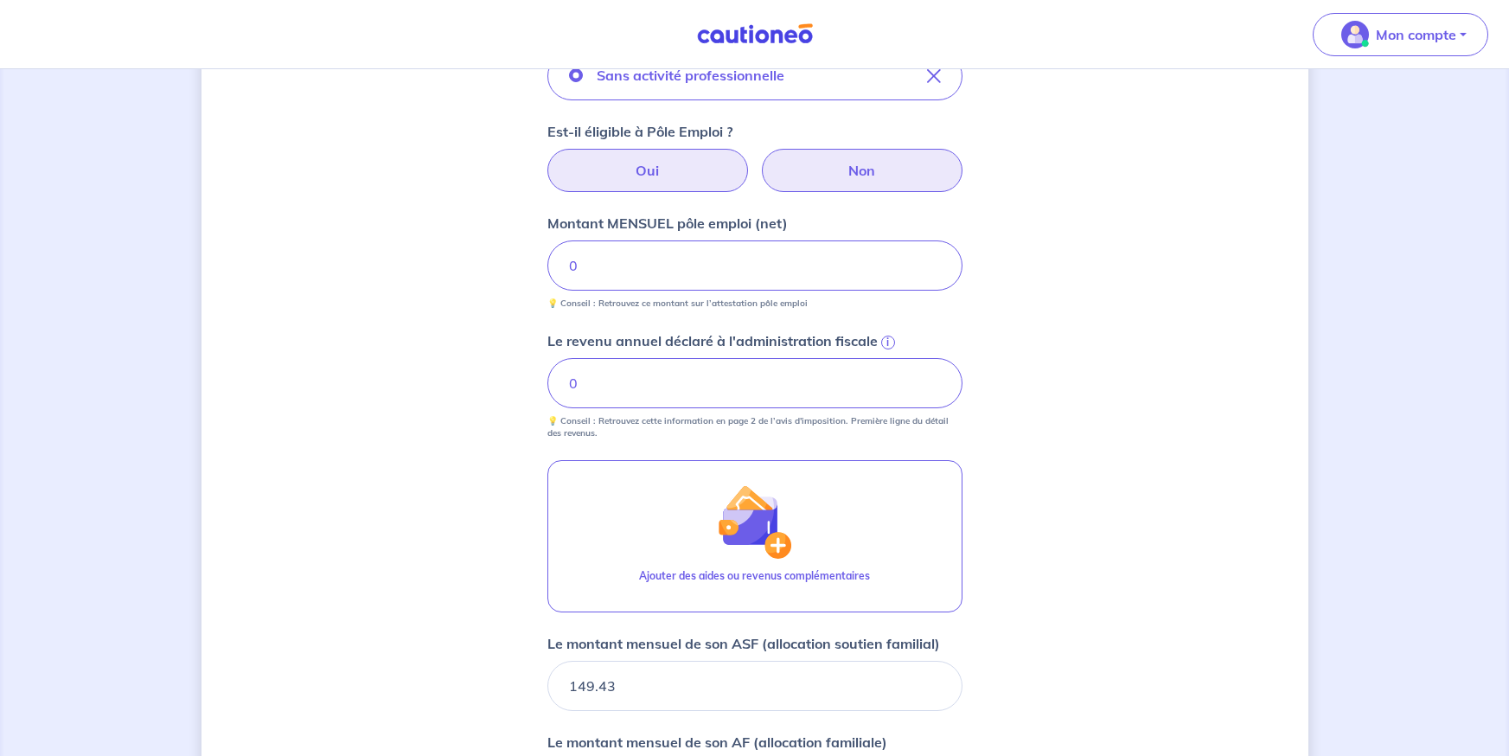
click at [905, 159] on label "Non" at bounding box center [862, 170] width 201 height 43
click at [760, 159] on input "Non" at bounding box center [754, 154] width 11 height 11
radio input "true"
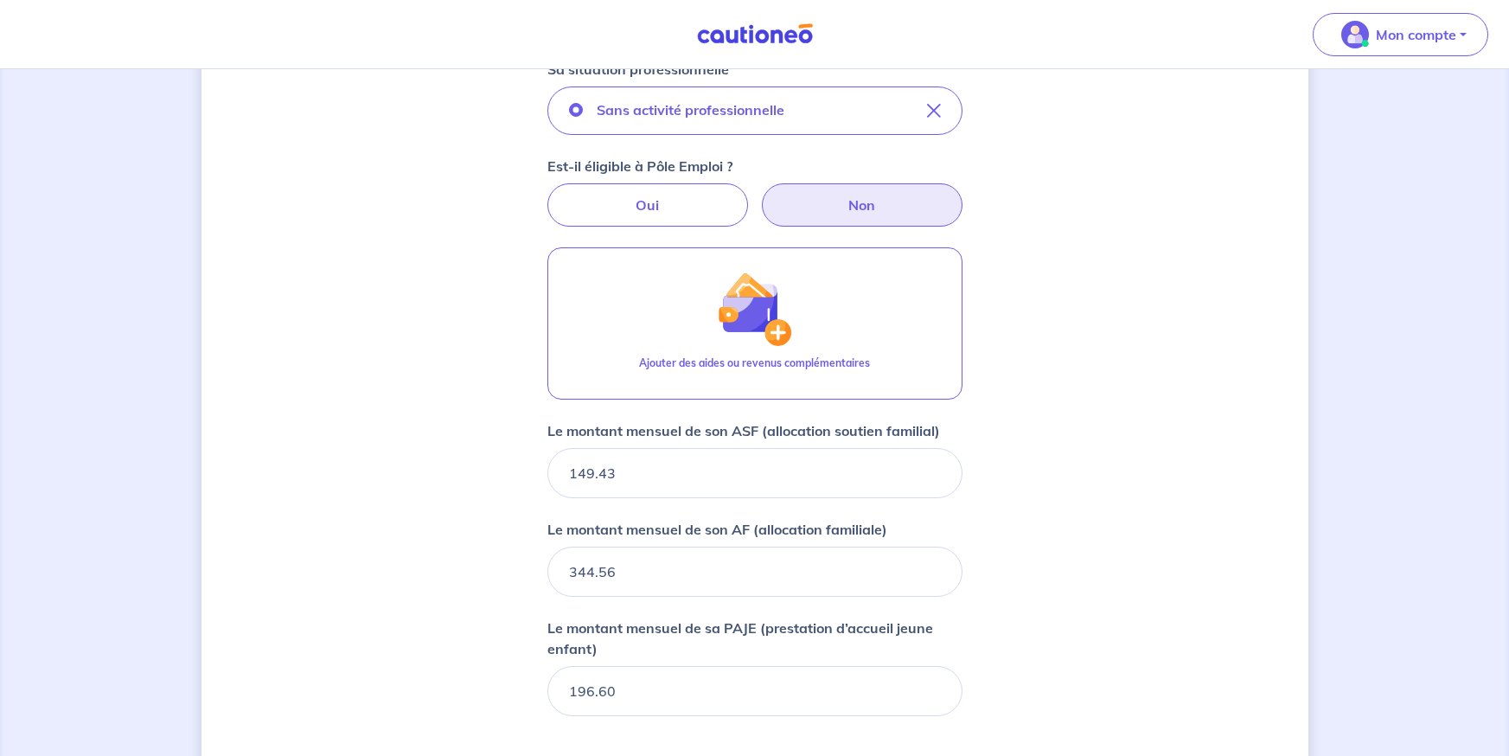
scroll to position [825, 0]
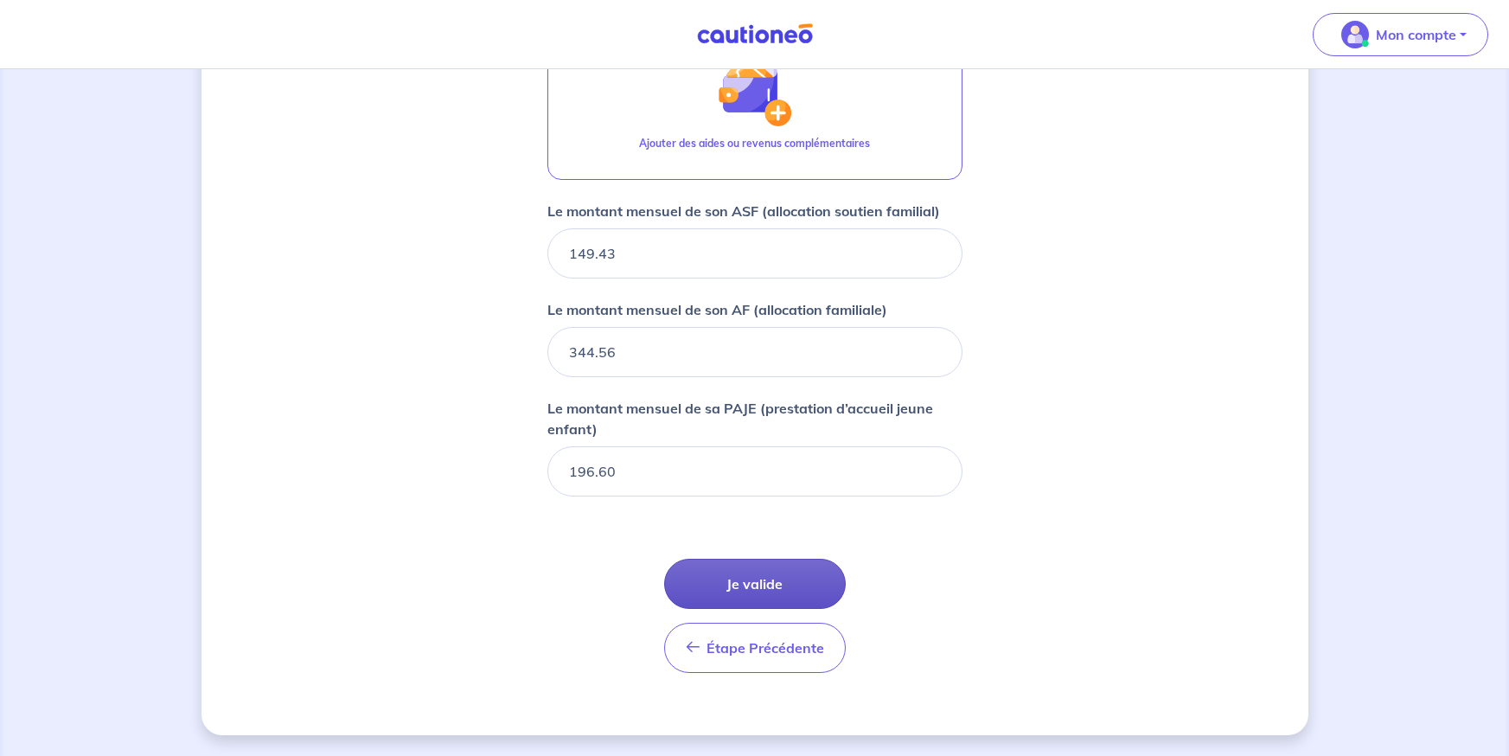
click at [799, 598] on button "Je valide" at bounding box center [755, 584] width 182 height 50
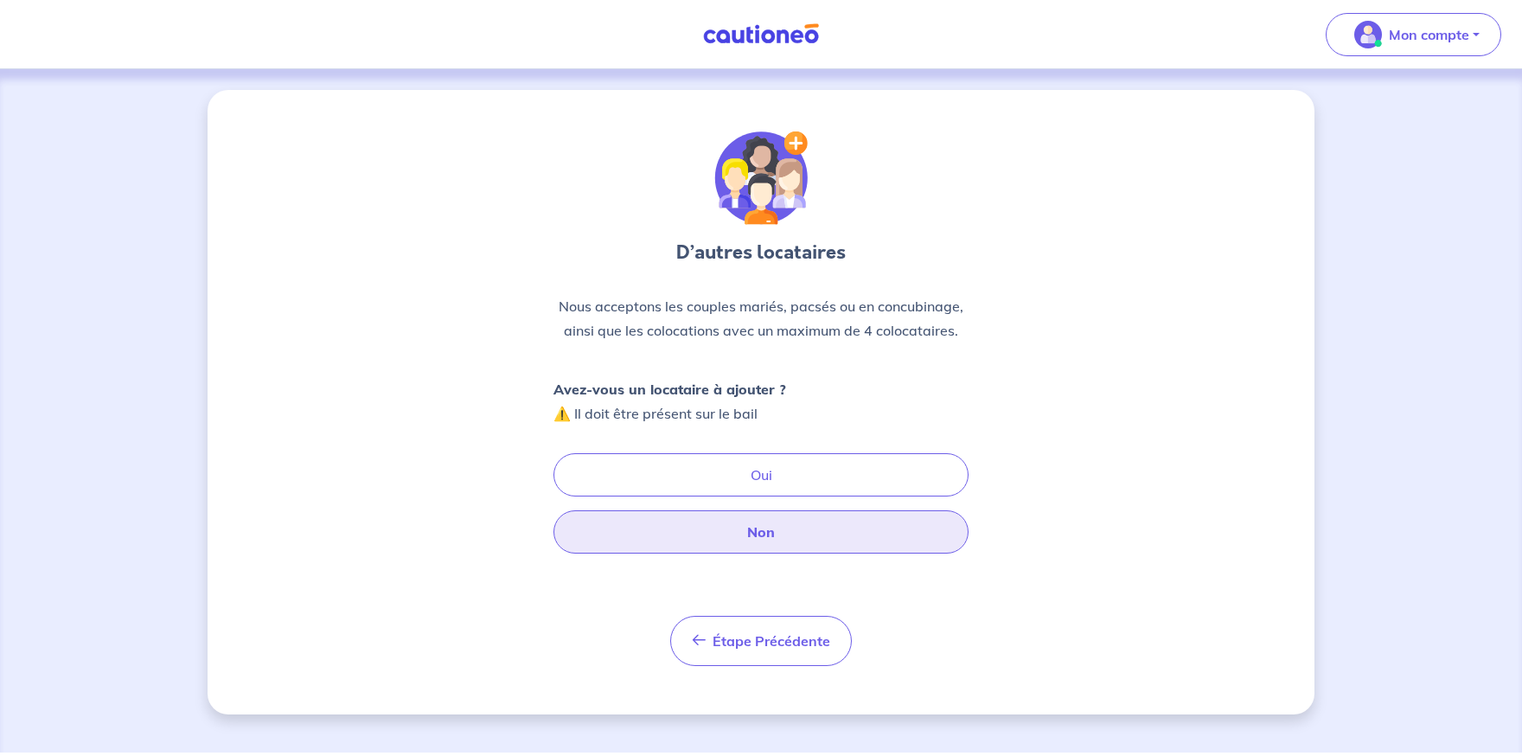
click at [877, 518] on button "Non" at bounding box center [760, 531] width 415 height 43
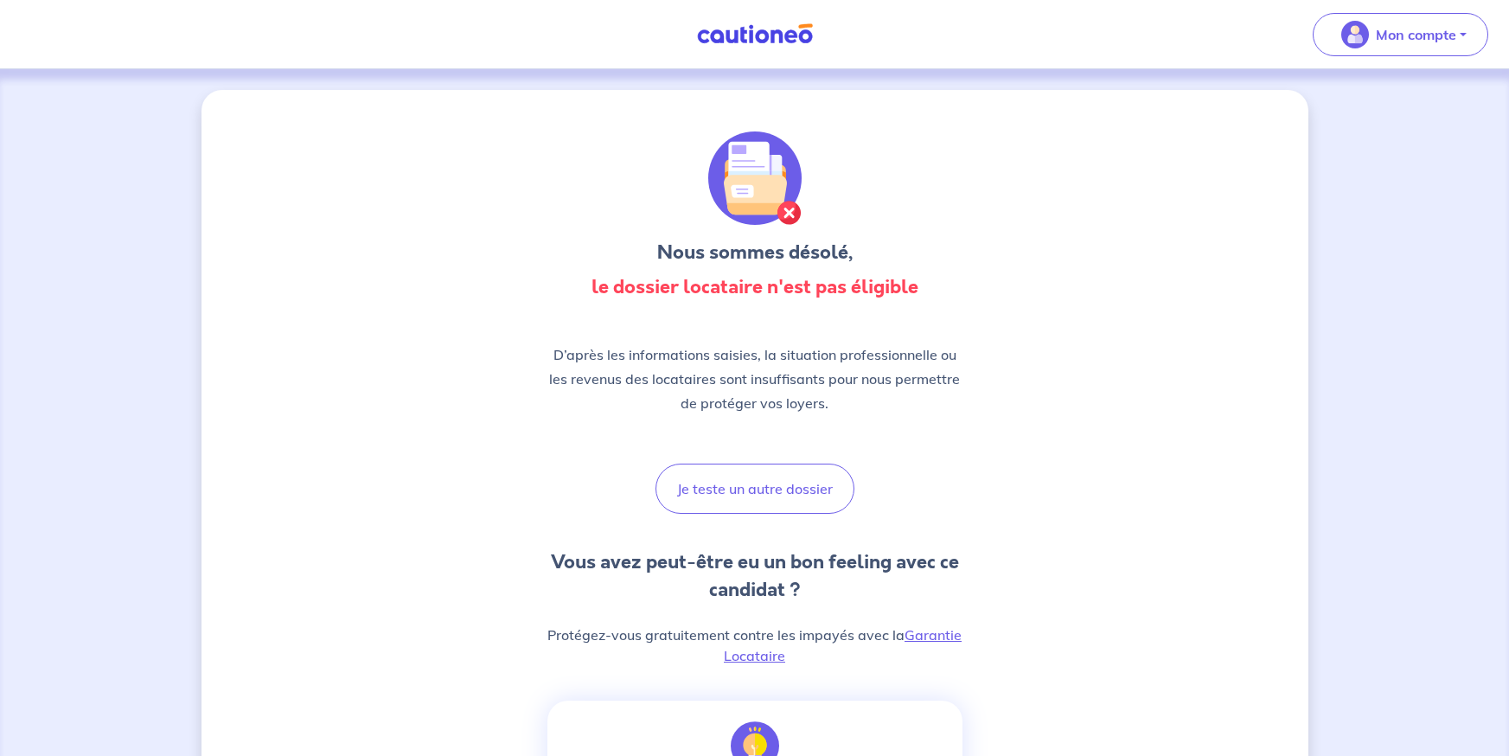
click at [794, 469] on button "Je teste un autre dossier" at bounding box center [755, 489] width 199 height 50
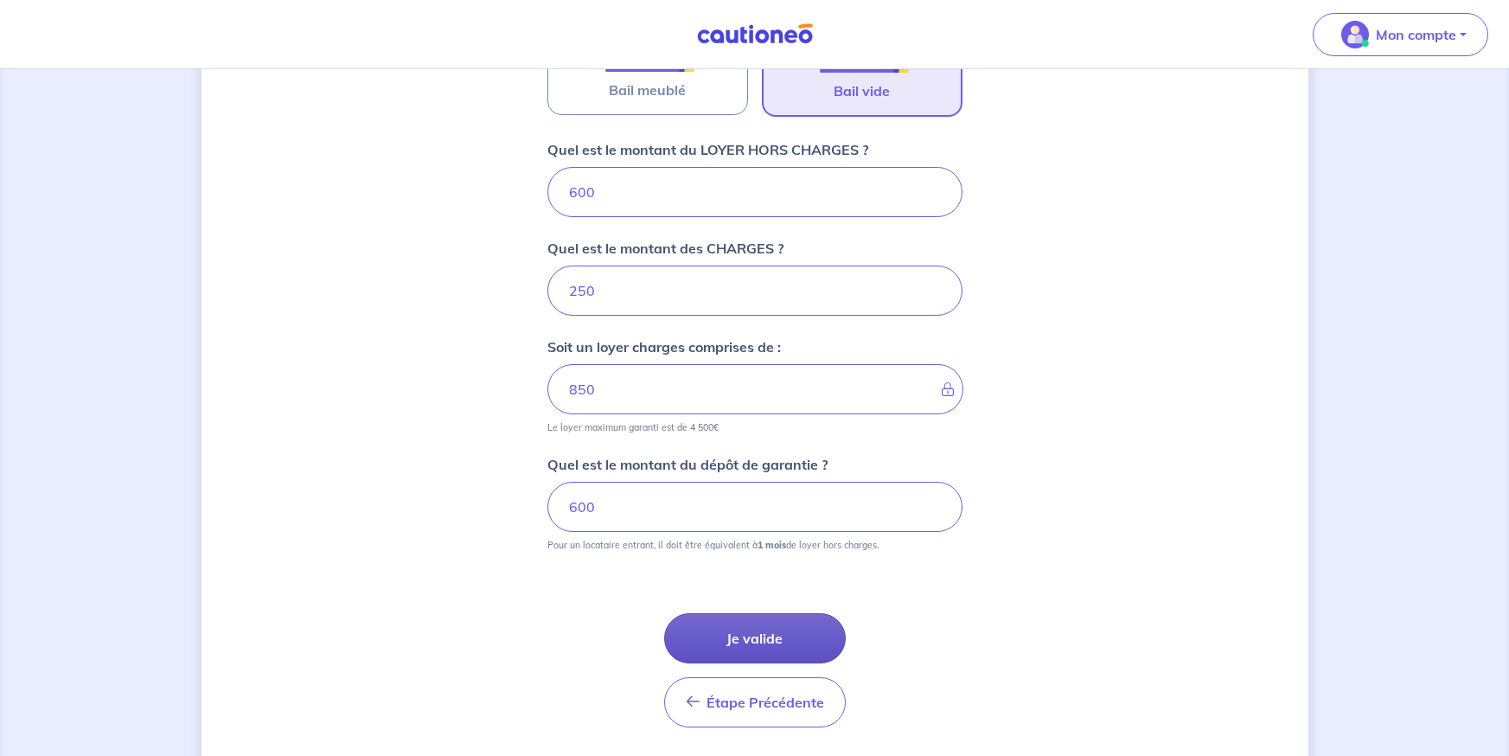
scroll to position [695, 0]
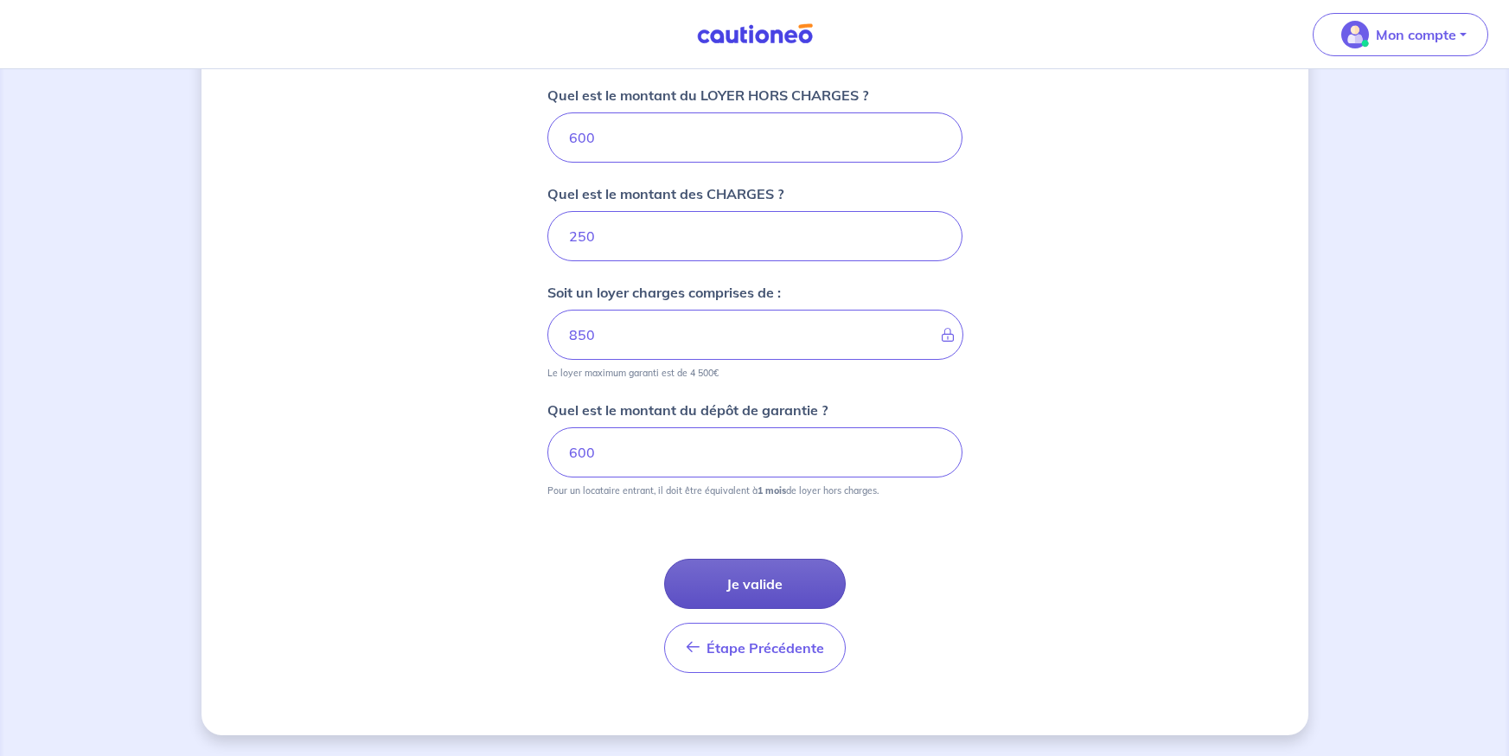
click at [791, 563] on button "Je valide" at bounding box center [755, 584] width 182 height 50
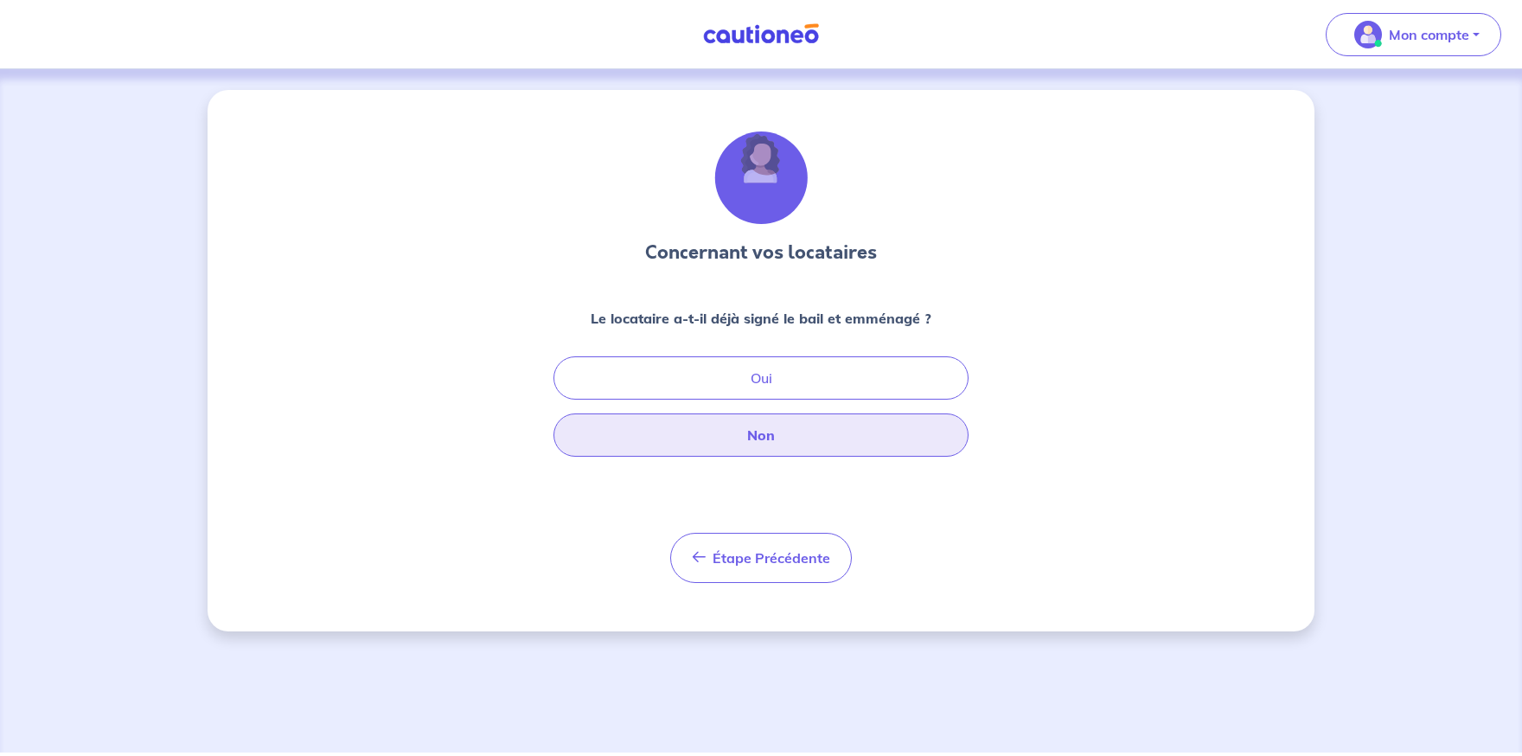
click at [835, 442] on button "Non" at bounding box center [760, 434] width 415 height 43
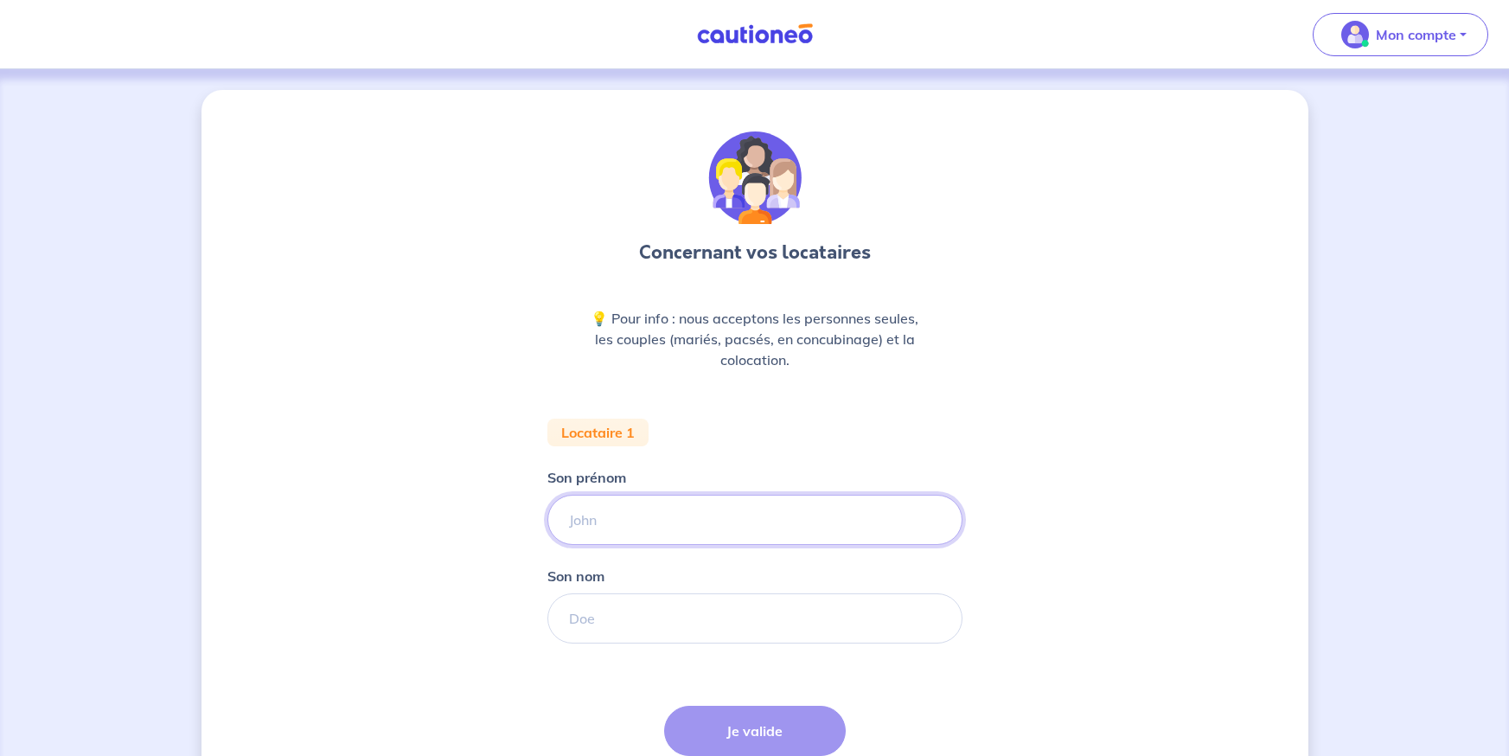
click at [726, 508] on input "Son prénom" at bounding box center [754, 520] width 415 height 50
type input "MOANECHA"
type input "MOUSSA"
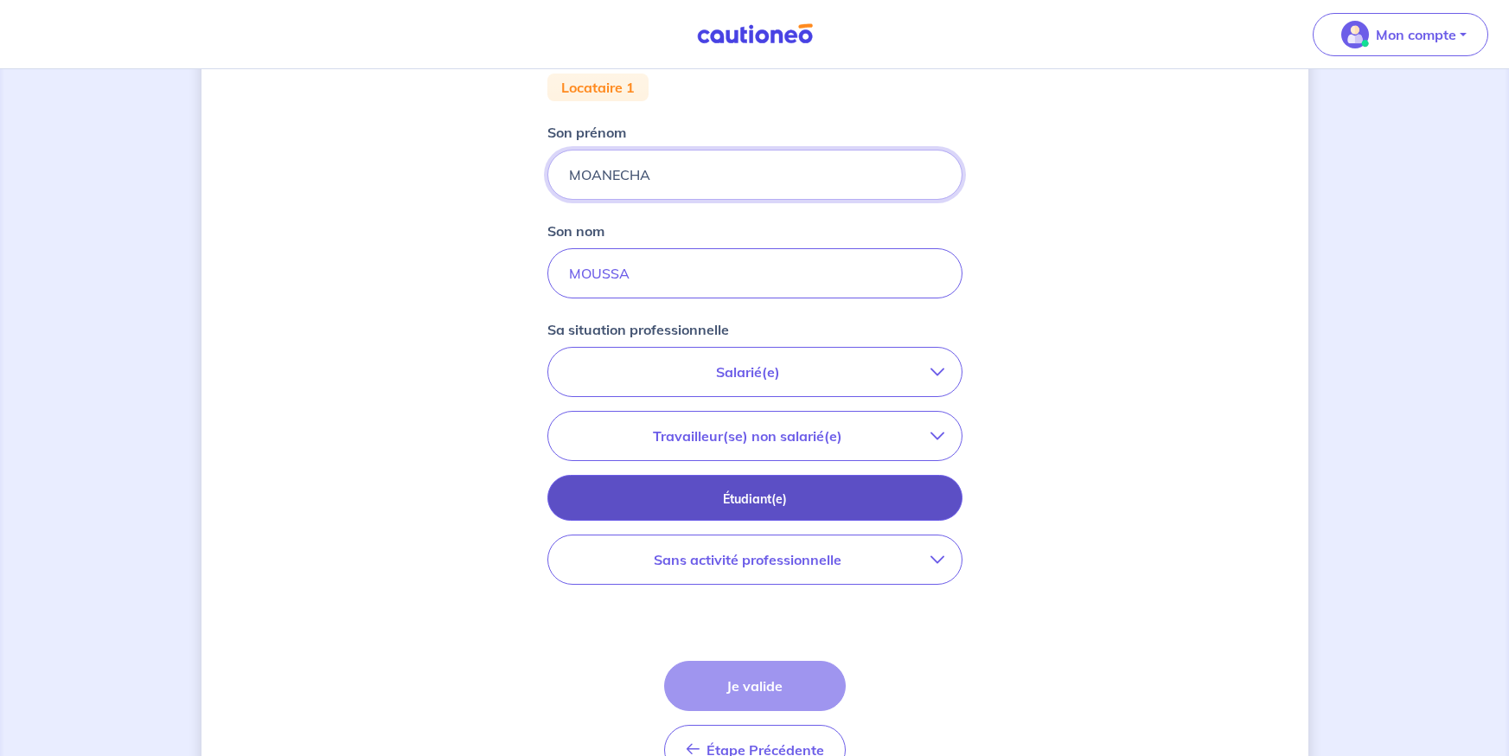
scroll to position [346, 0]
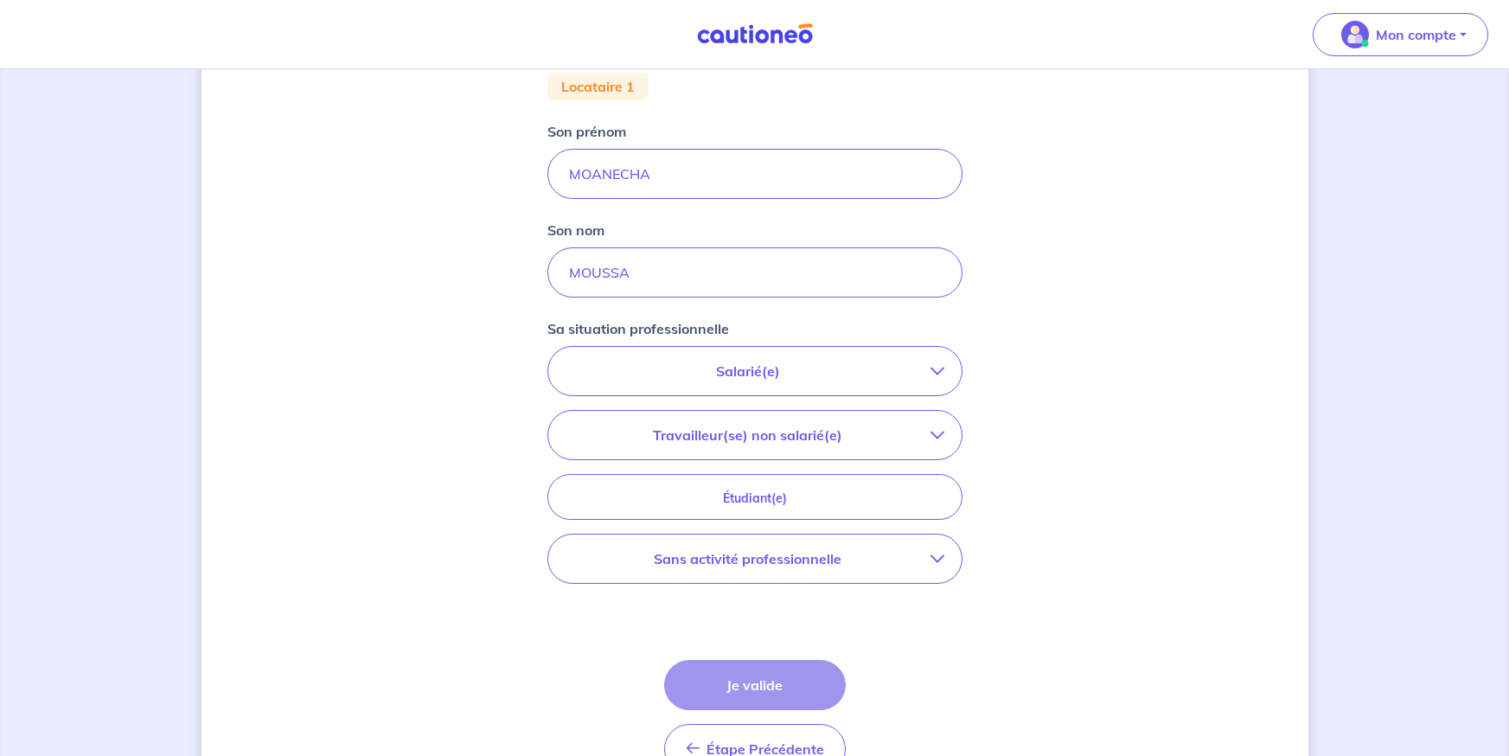
click at [816, 558] on p "Sans activité professionnelle" at bounding box center [748, 558] width 365 height 21
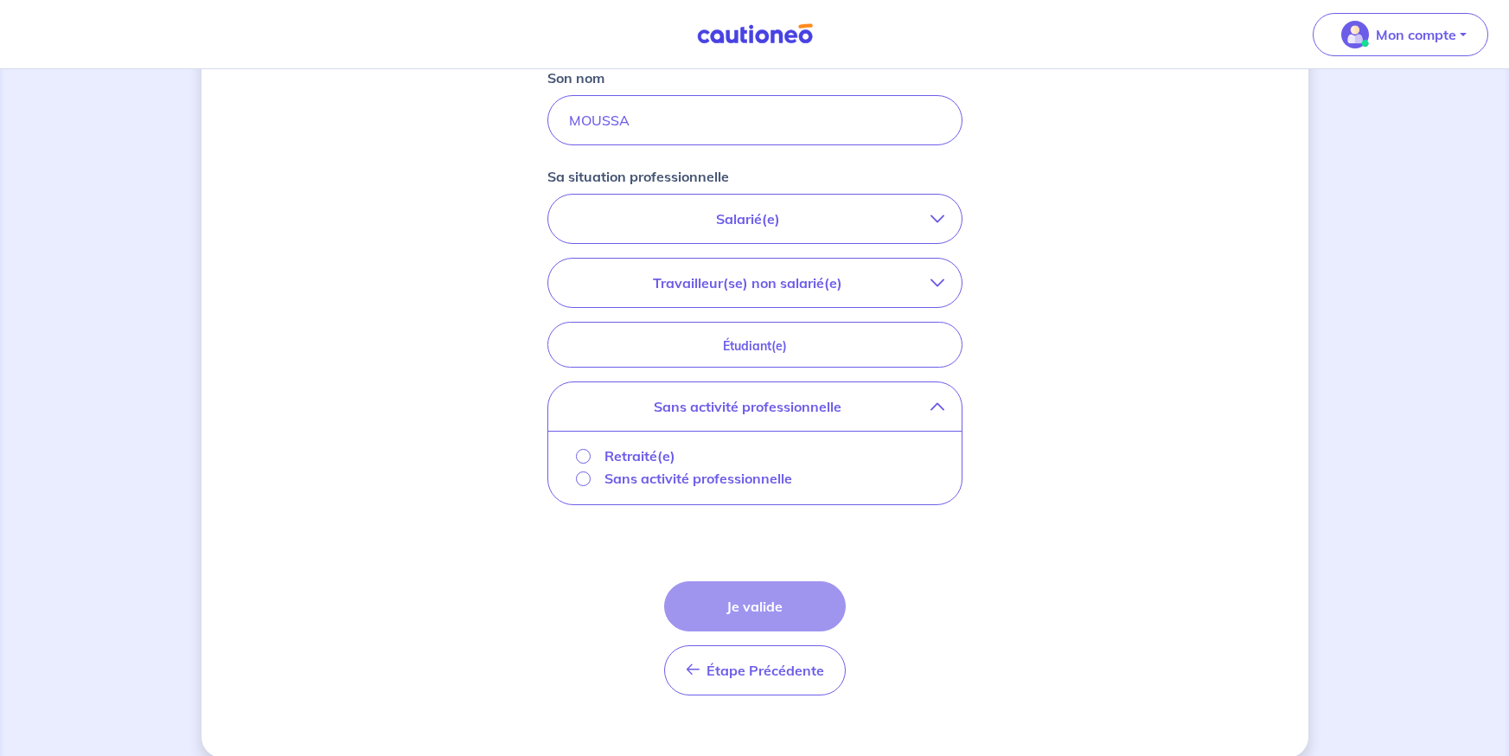
scroll to position [519, 0]
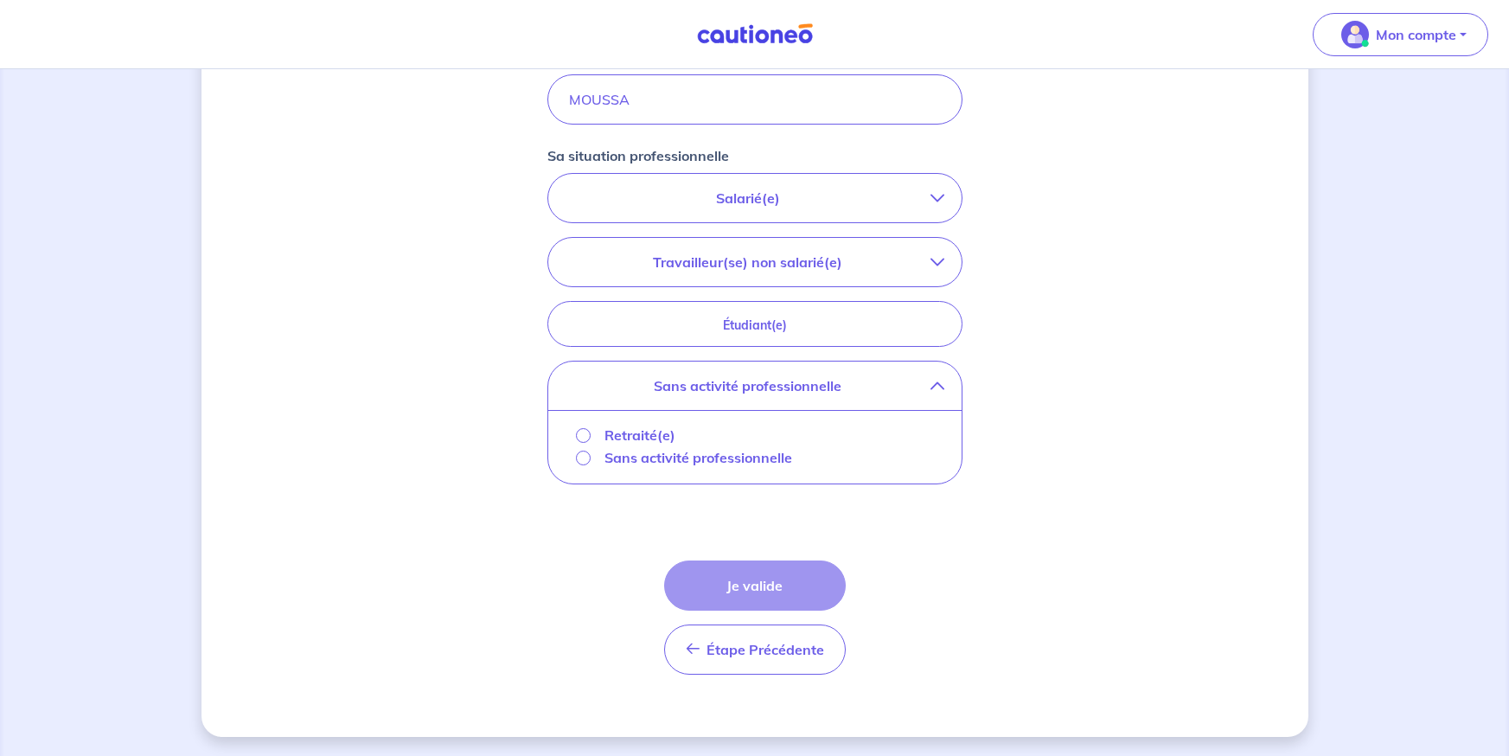
click at [675, 461] on p "Sans activité professionnelle" at bounding box center [699, 457] width 188 height 21
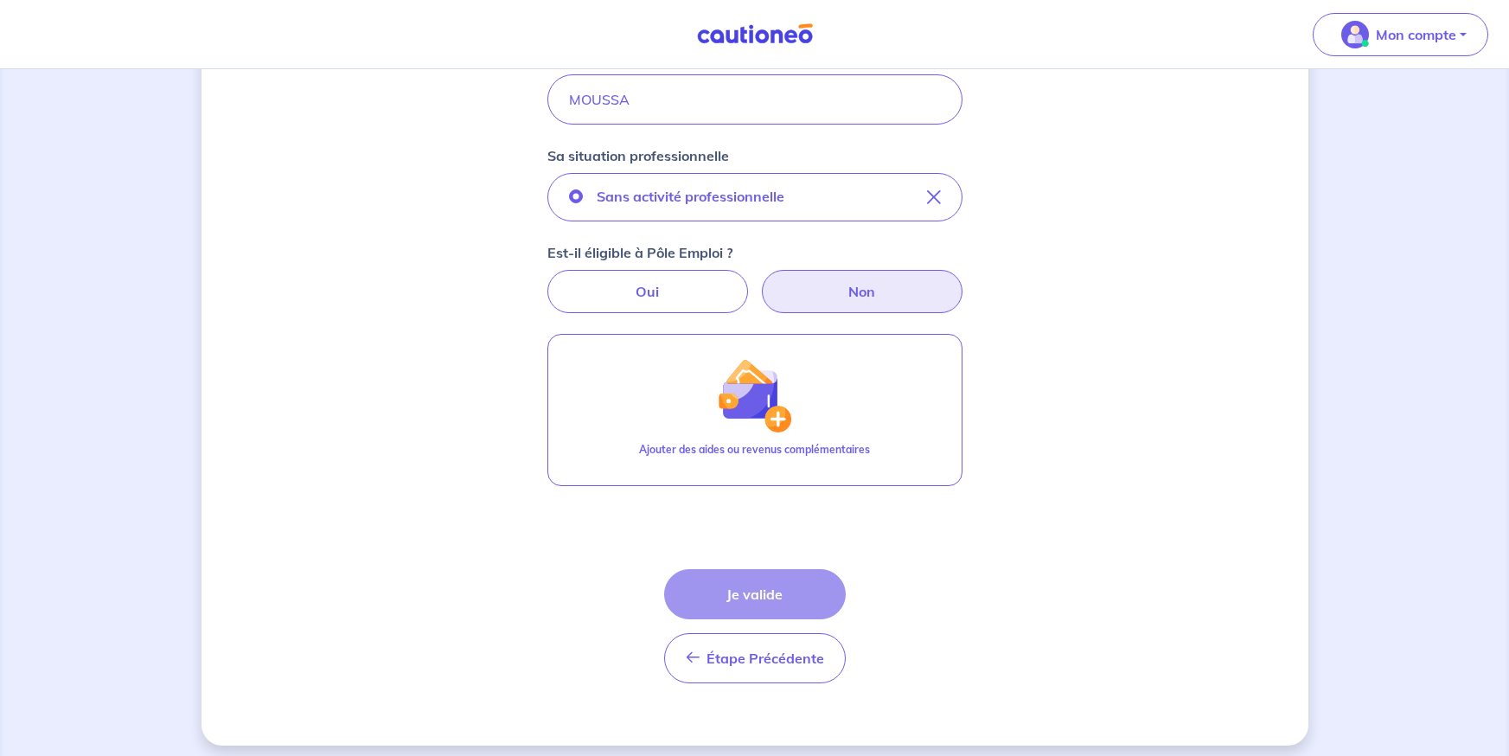
click at [818, 288] on label "Non" at bounding box center [862, 291] width 201 height 43
click at [760, 281] on input "Non" at bounding box center [754, 275] width 11 height 11
radio input "true"
click at [630, 299] on label "Oui" at bounding box center [647, 291] width 201 height 43
click at [749, 281] on input "Oui" at bounding box center [754, 275] width 11 height 11
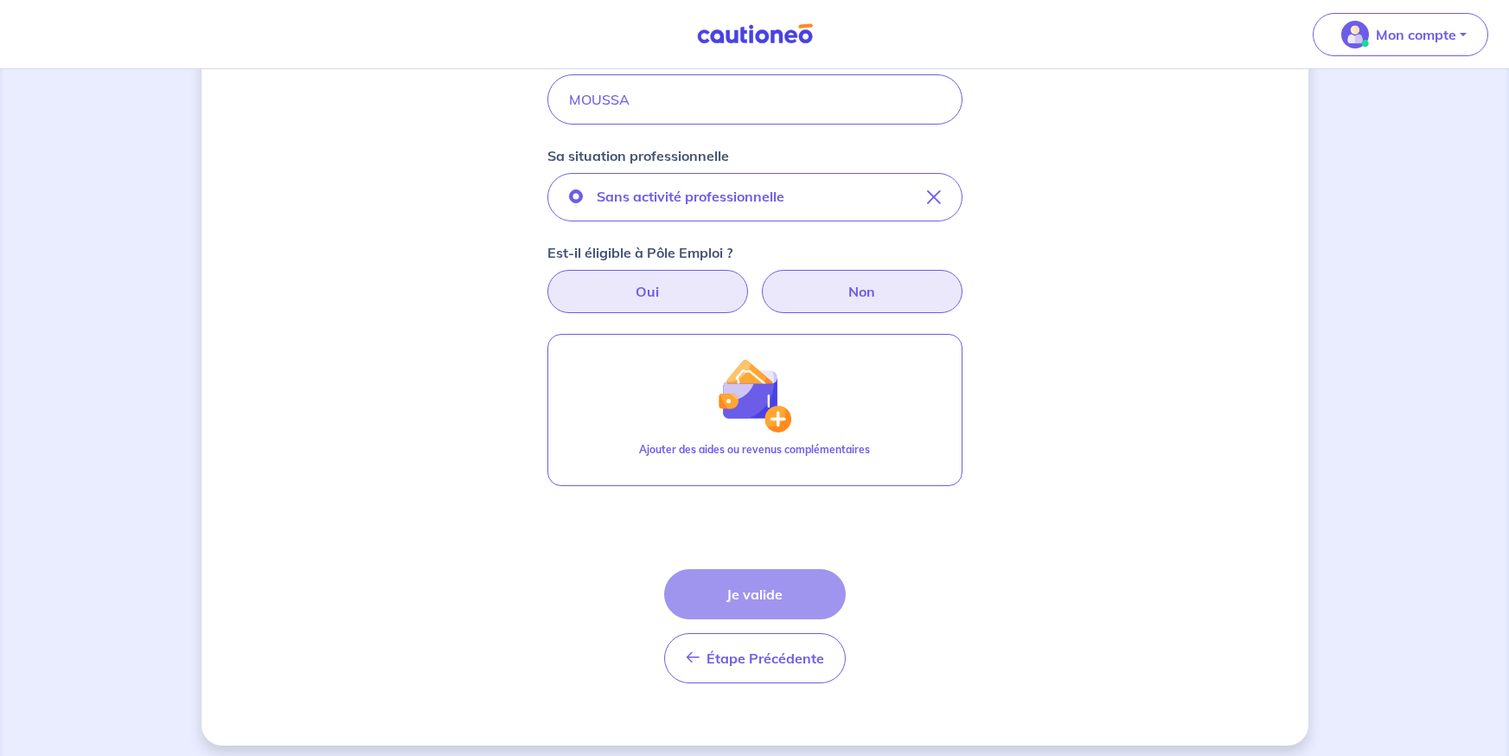
radio input "true"
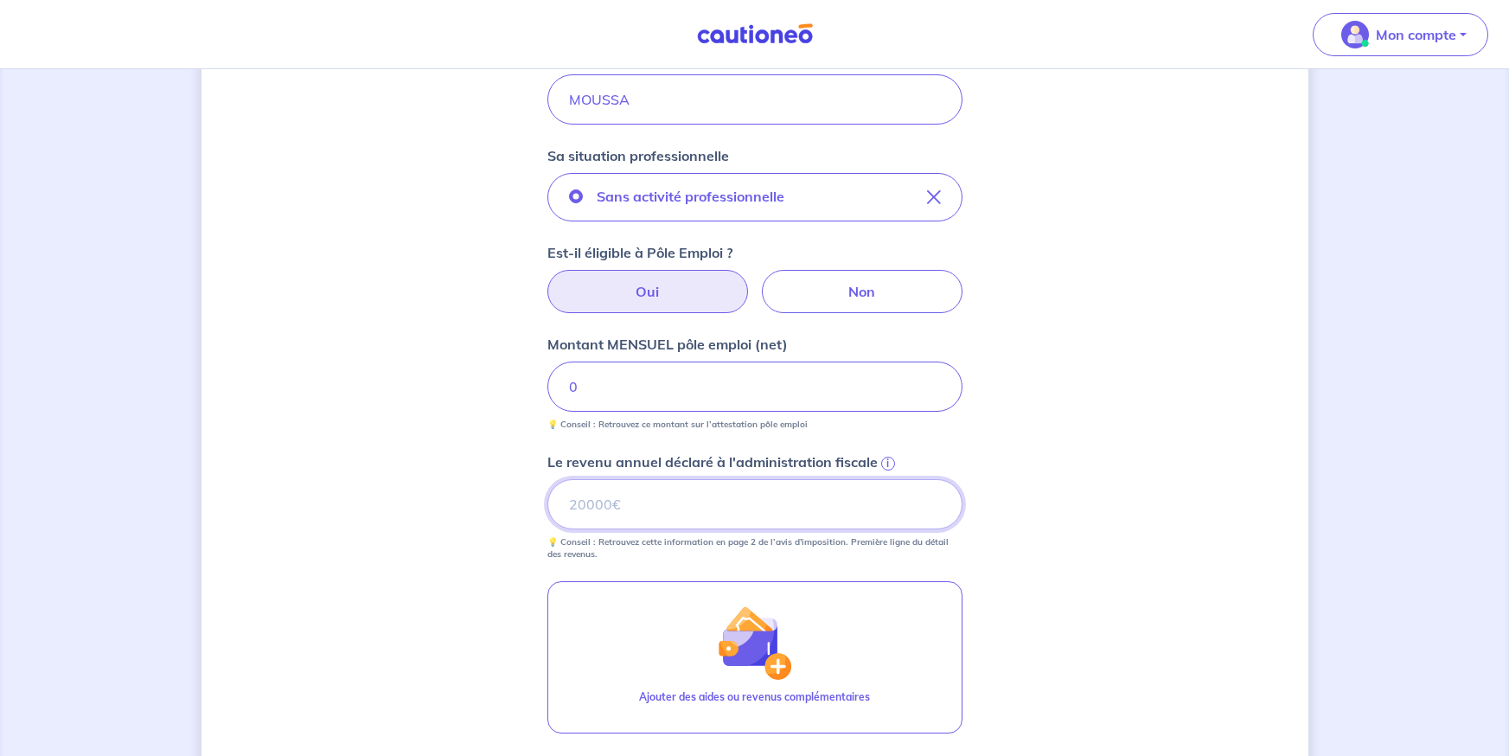
click at [687, 505] on input "Le revenu annuel déclaré à l'administration fiscale i" at bounding box center [754, 504] width 415 height 50
type input "0"
click at [873, 280] on label "Non" at bounding box center [862, 291] width 201 height 43
click at [760, 280] on input "Non" at bounding box center [754, 275] width 11 height 11
radio input "true"
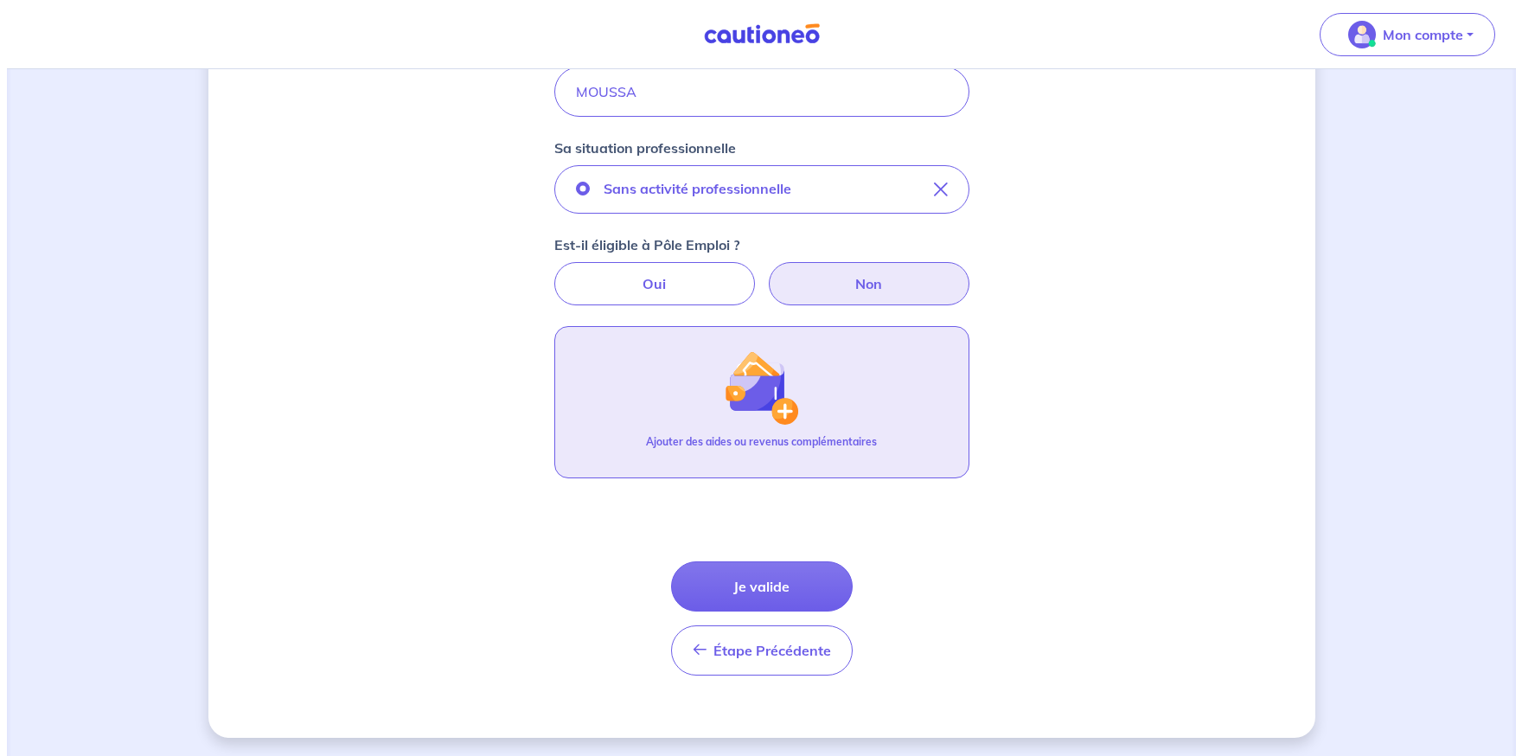
scroll to position [529, 0]
click at [802, 388] on button "Ajouter des aides ou revenus complémentaires" at bounding box center [754, 399] width 415 height 152
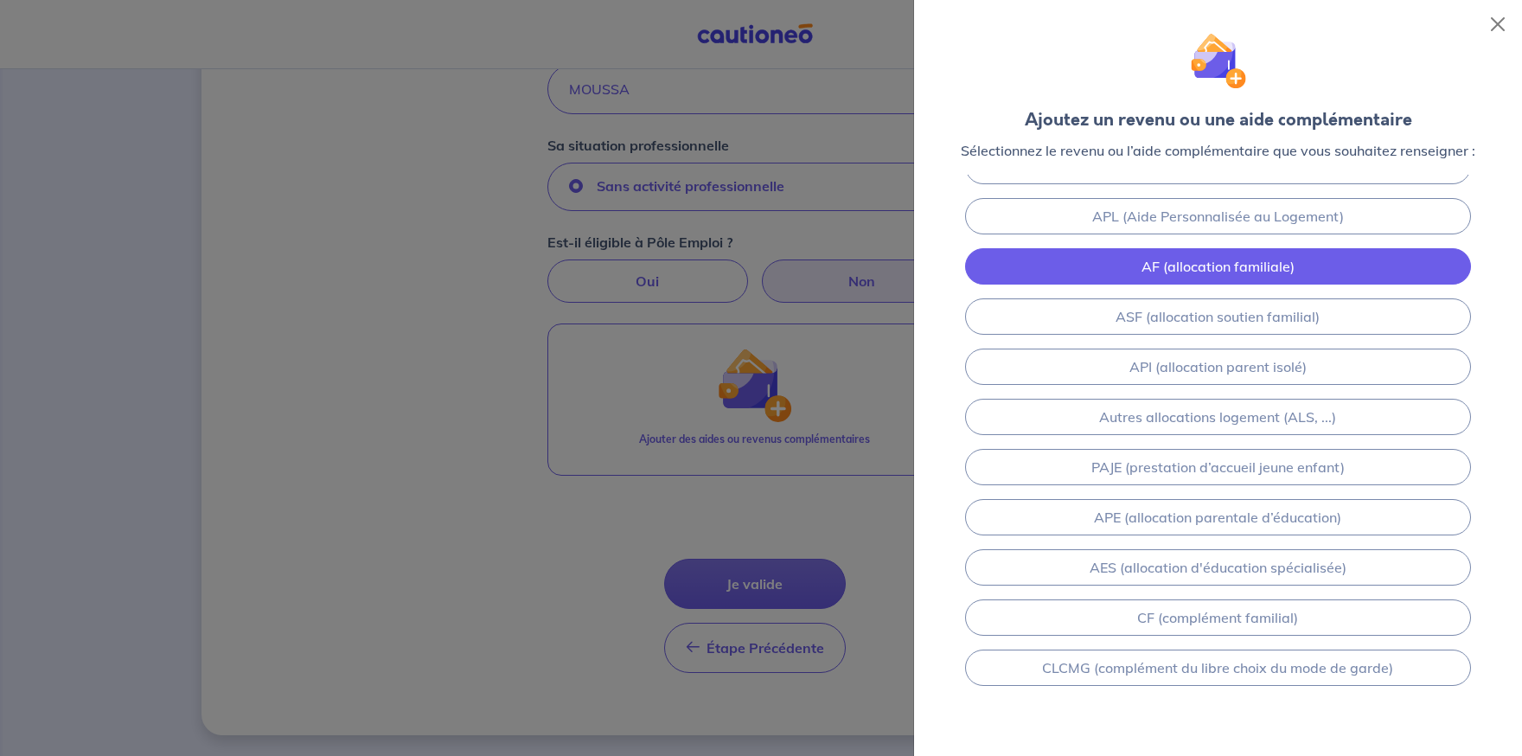
scroll to position [208, 0]
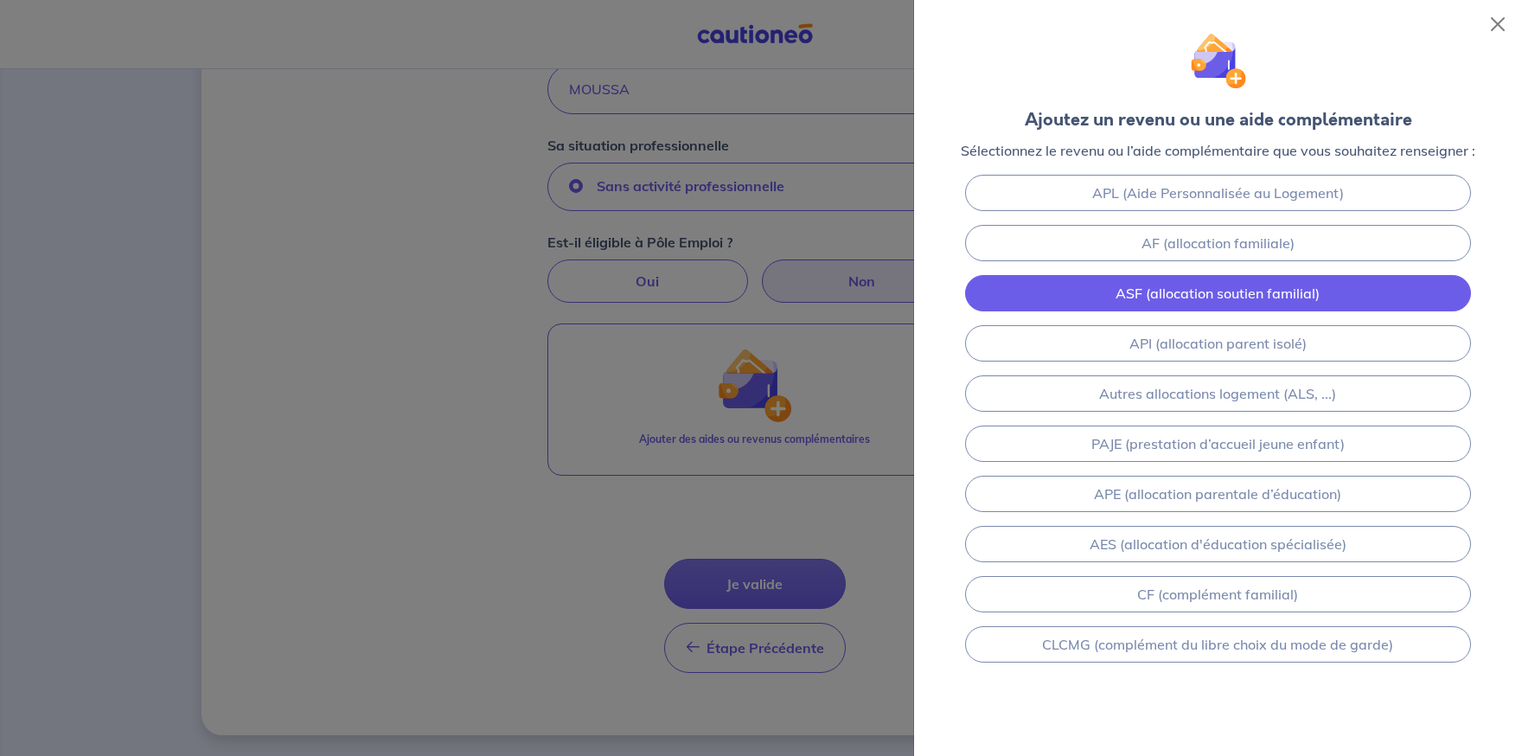
click at [1245, 307] on link "ASF (allocation soutien familial)" at bounding box center [1218, 293] width 507 height 36
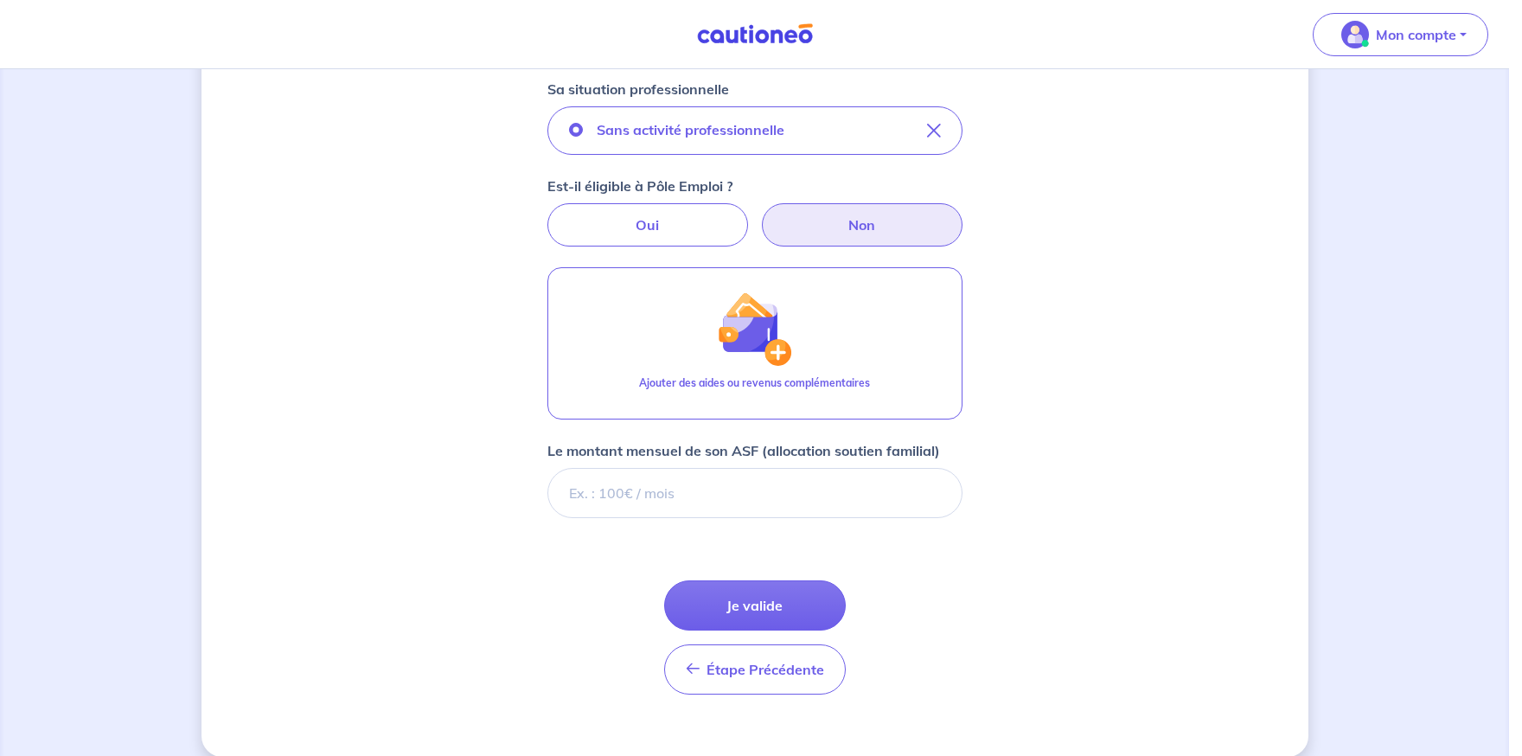
scroll to position [607, 0]
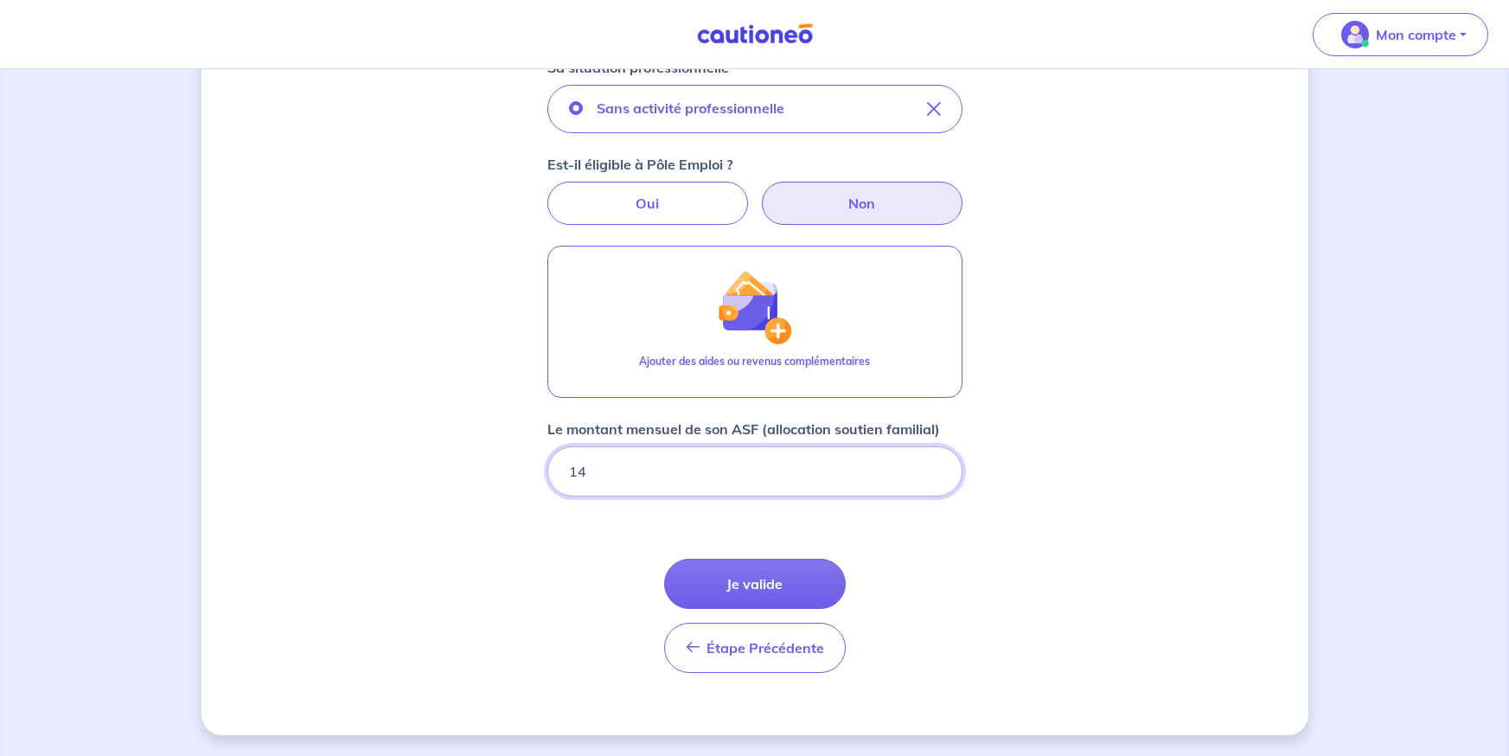
type input "149"
type input "149.43"
click at [1123, 592] on div "Concernant vos locataires 💡 Pour info : nous acceptons les personnes seules, le…" at bounding box center [755, 109] width 1107 height 1252
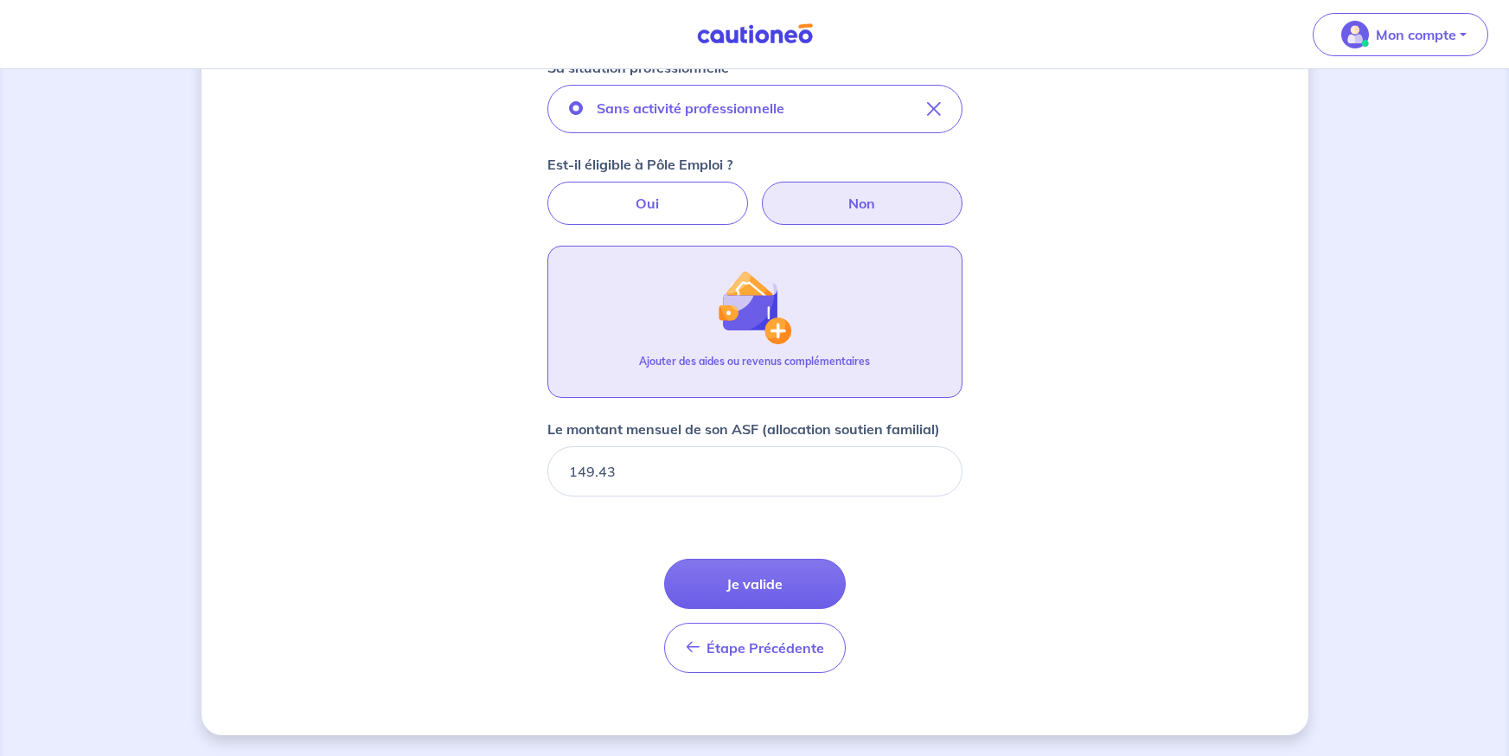
click at [803, 369] on div "Ajouter des aides ou revenus complémentaires" at bounding box center [754, 368] width 231 height 29
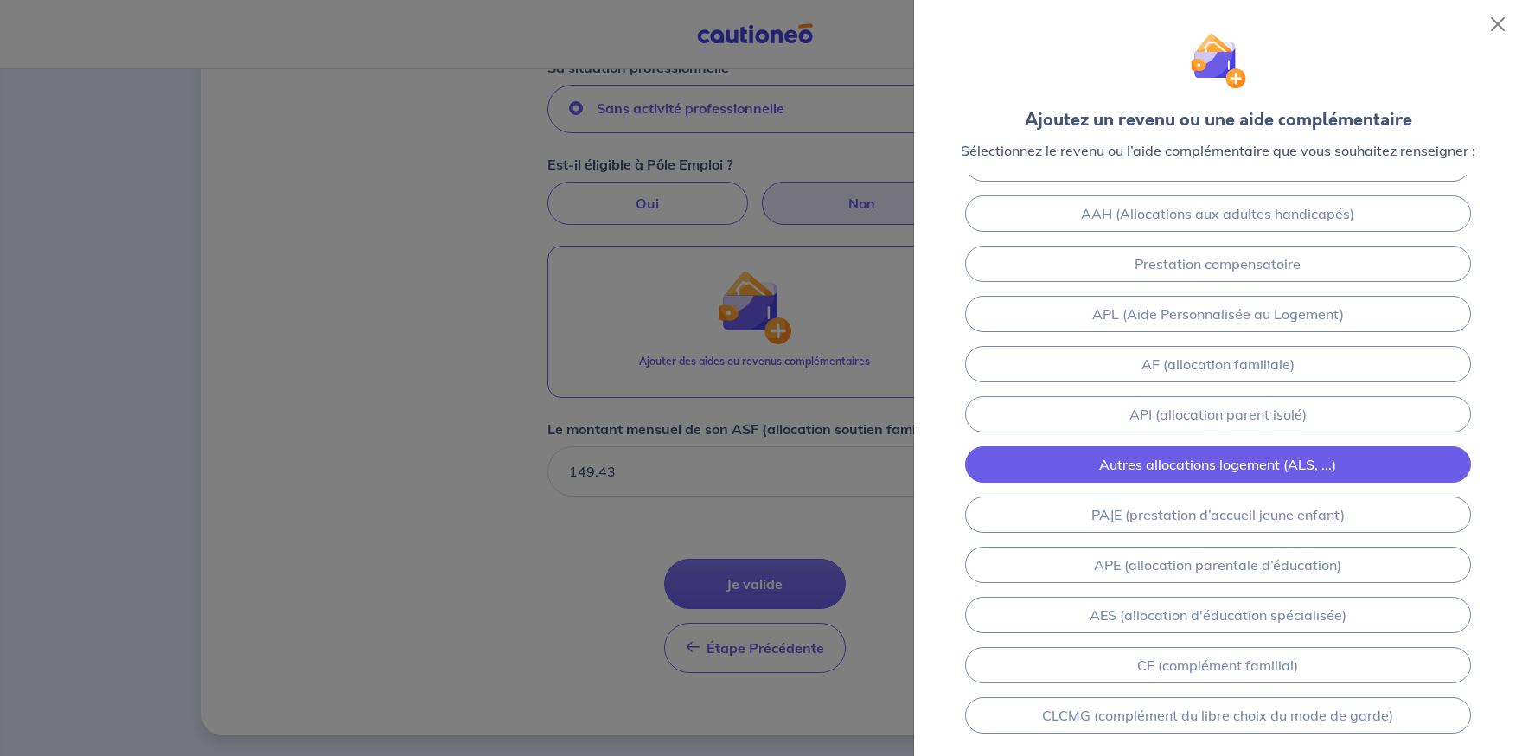
scroll to position [157, 0]
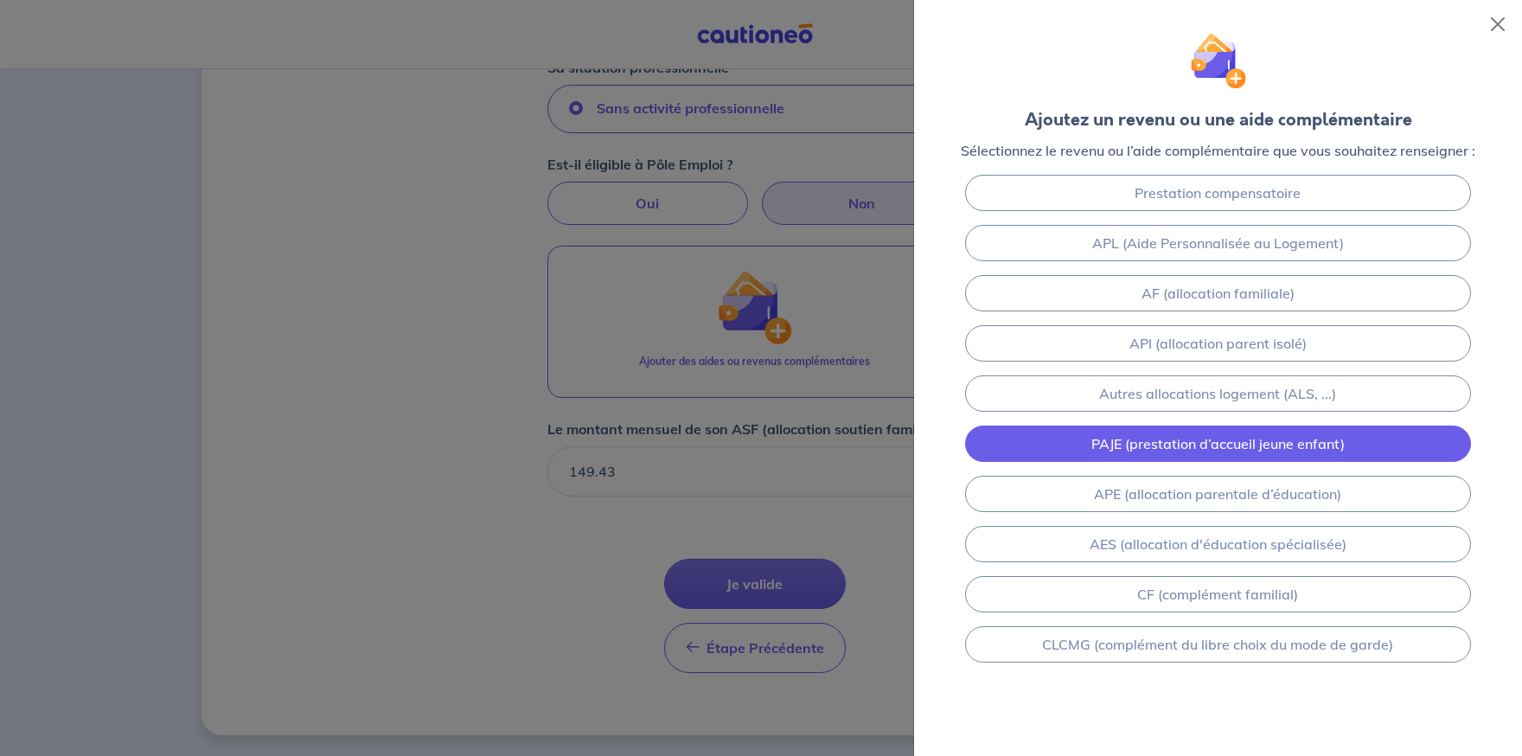
click at [1353, 445] on link "PAJE (prestation d’accueil jeune enfant)" at bounding box center [1218, 443] width 507 height 36
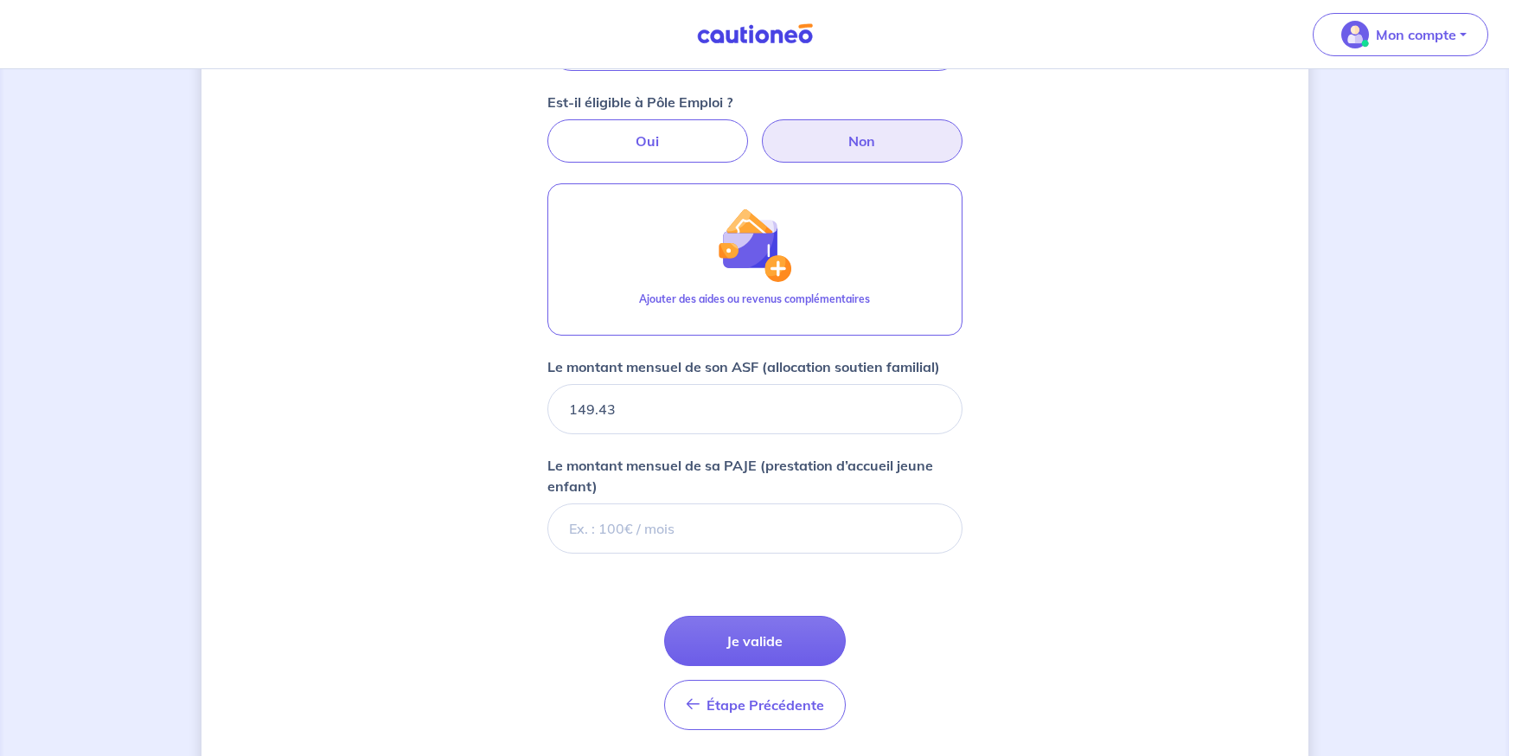
scroll to position [726, 0]
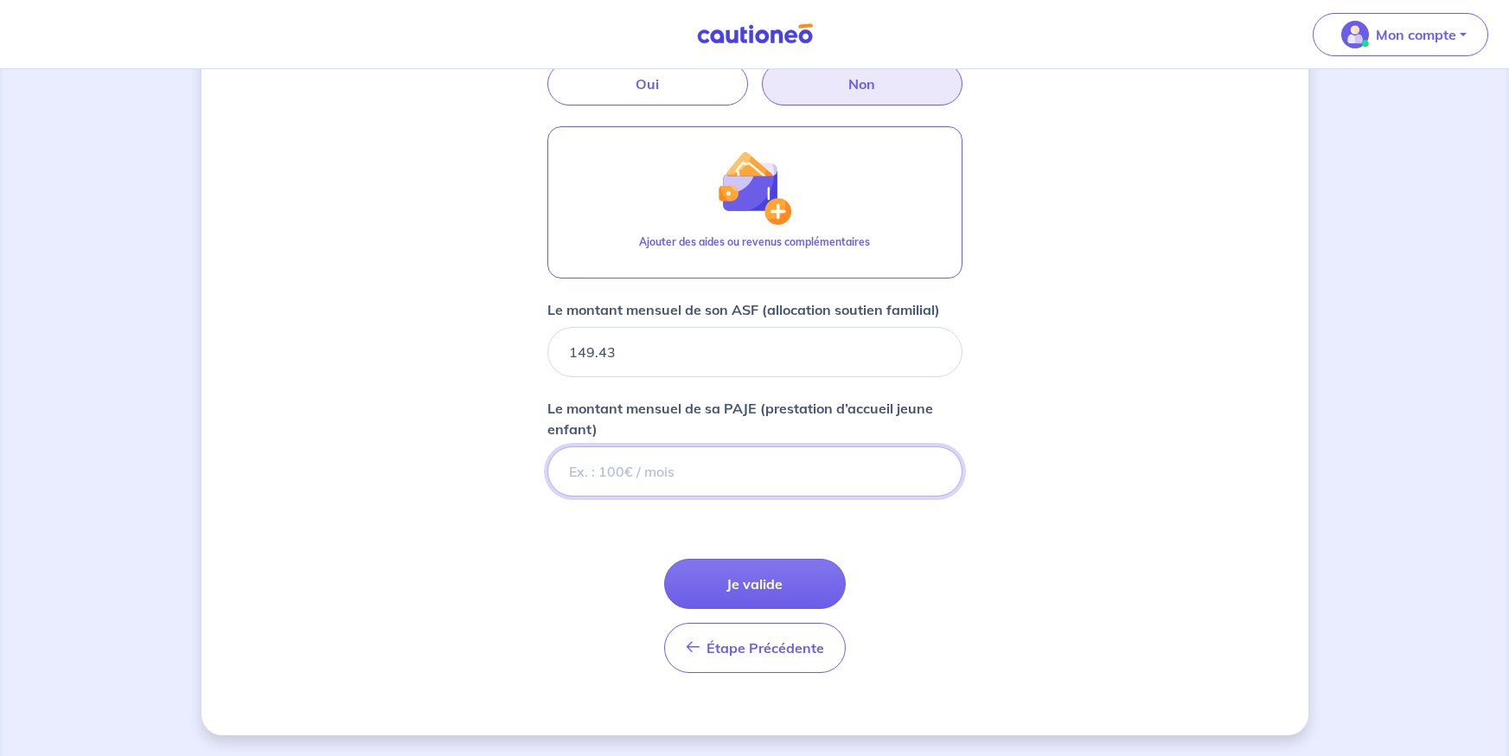
drag, startPoint x: 1445, startPoint y: 497, endPoint x: 1392, endPoint y: 494, distance: 52.9
click at [1445, 497] on div "Concernant vos locataires 💡 Pour info : nous acceptons les personnes seules, le…" at bounding box center [754, 49] width 1509 height 1413
click at [821, 466] on input "Le montant mensuel de sa PAJE (prestation d’accueil jeune enfant)" at bounding box center [754, 471] width 415 height 50
type input "196"
type input "196.60"
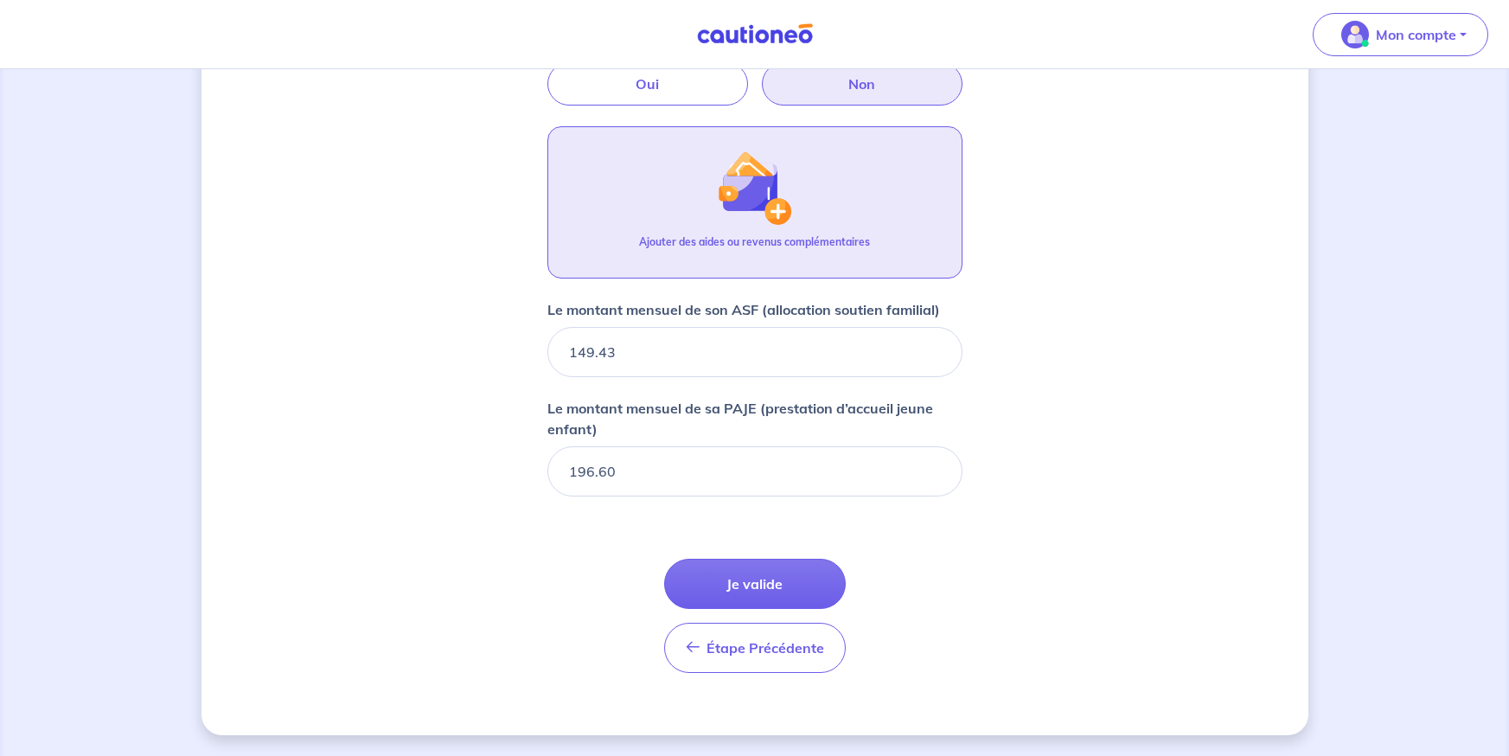
click at [870, 240] on button "Ajouter des aides ou revenus complémentaires" at bounding box center [754, 202] width 415 height 152
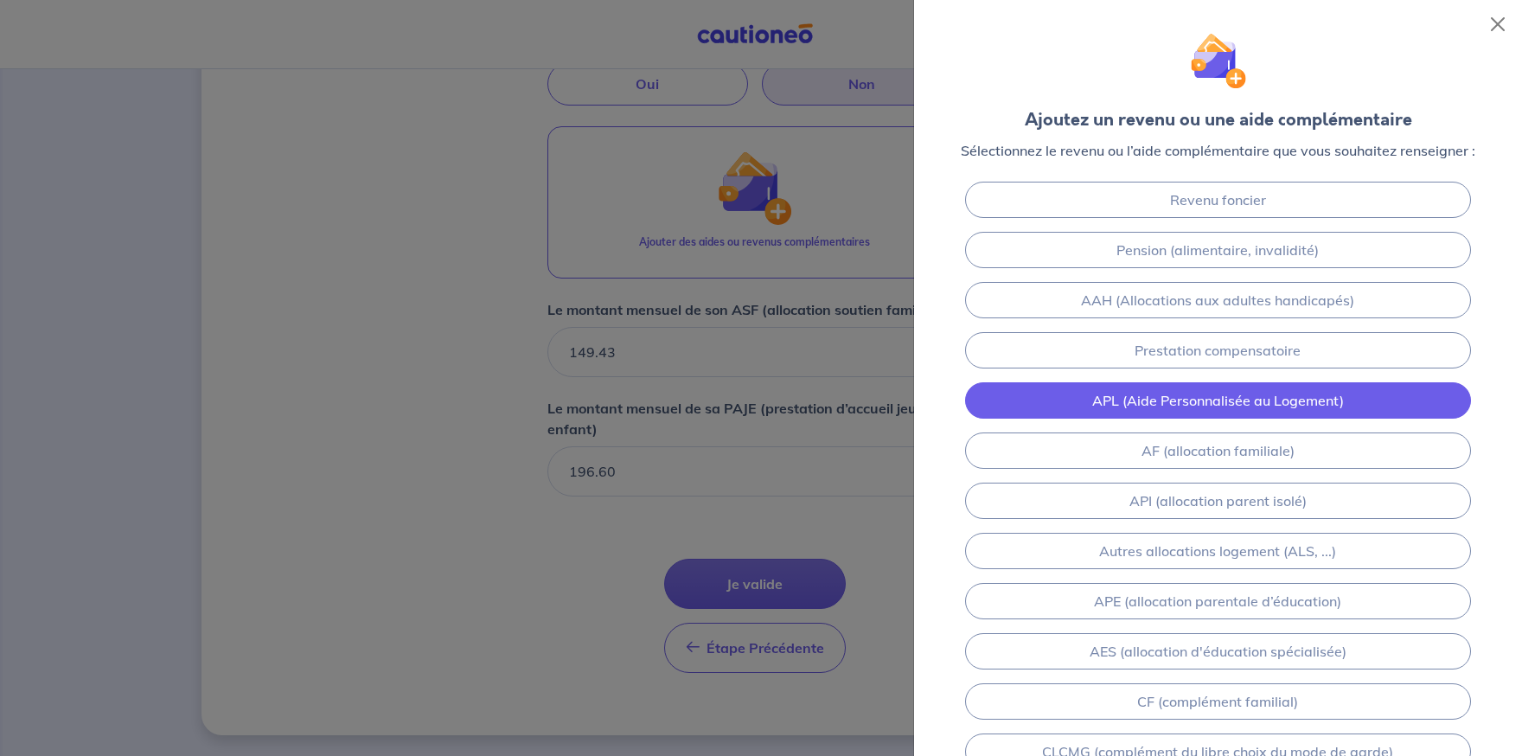
scroll to position [86, 0]
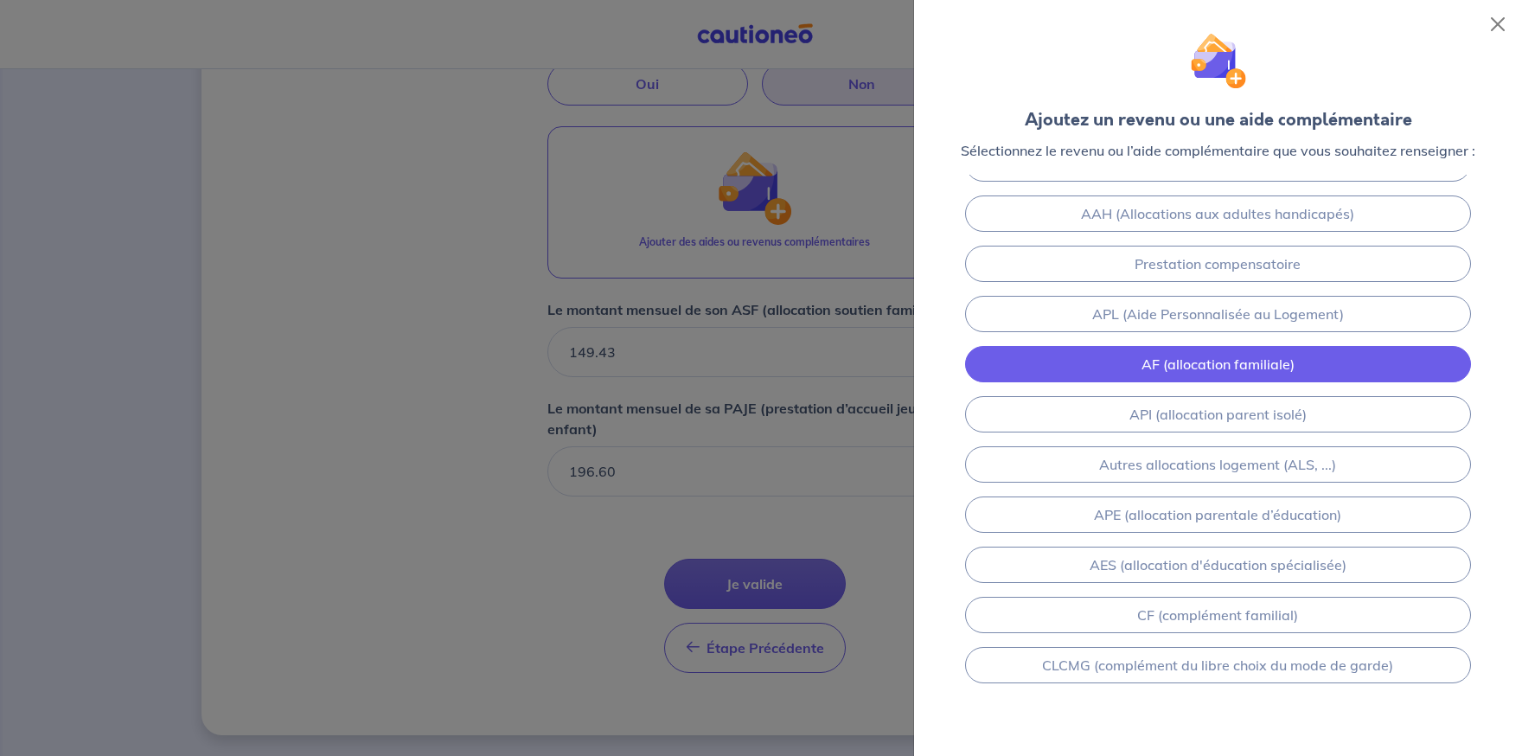
click at [1238, 374] on link "AF (allocation familiale)" at bounding box center [1218, 364] width 507 height 36
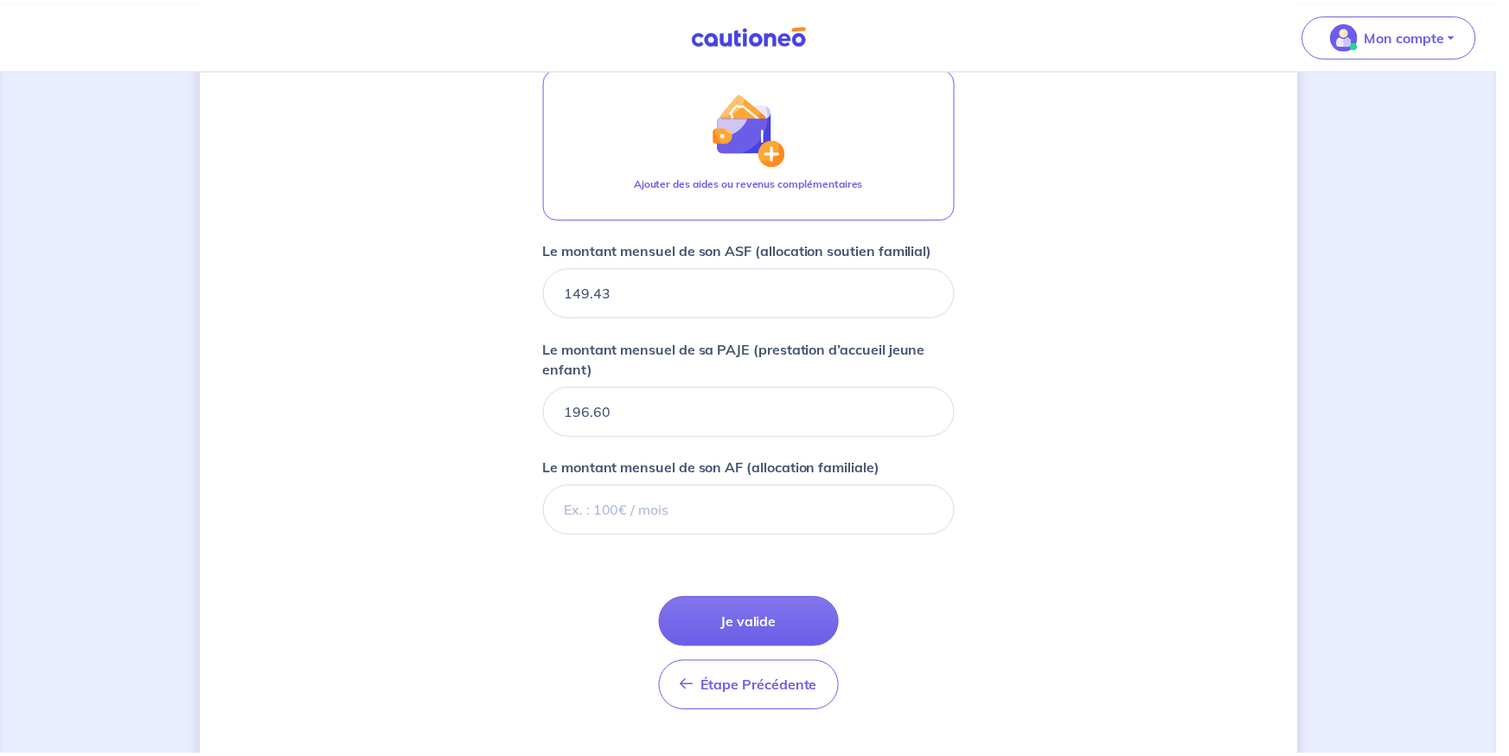
scroll to position [825, 0]
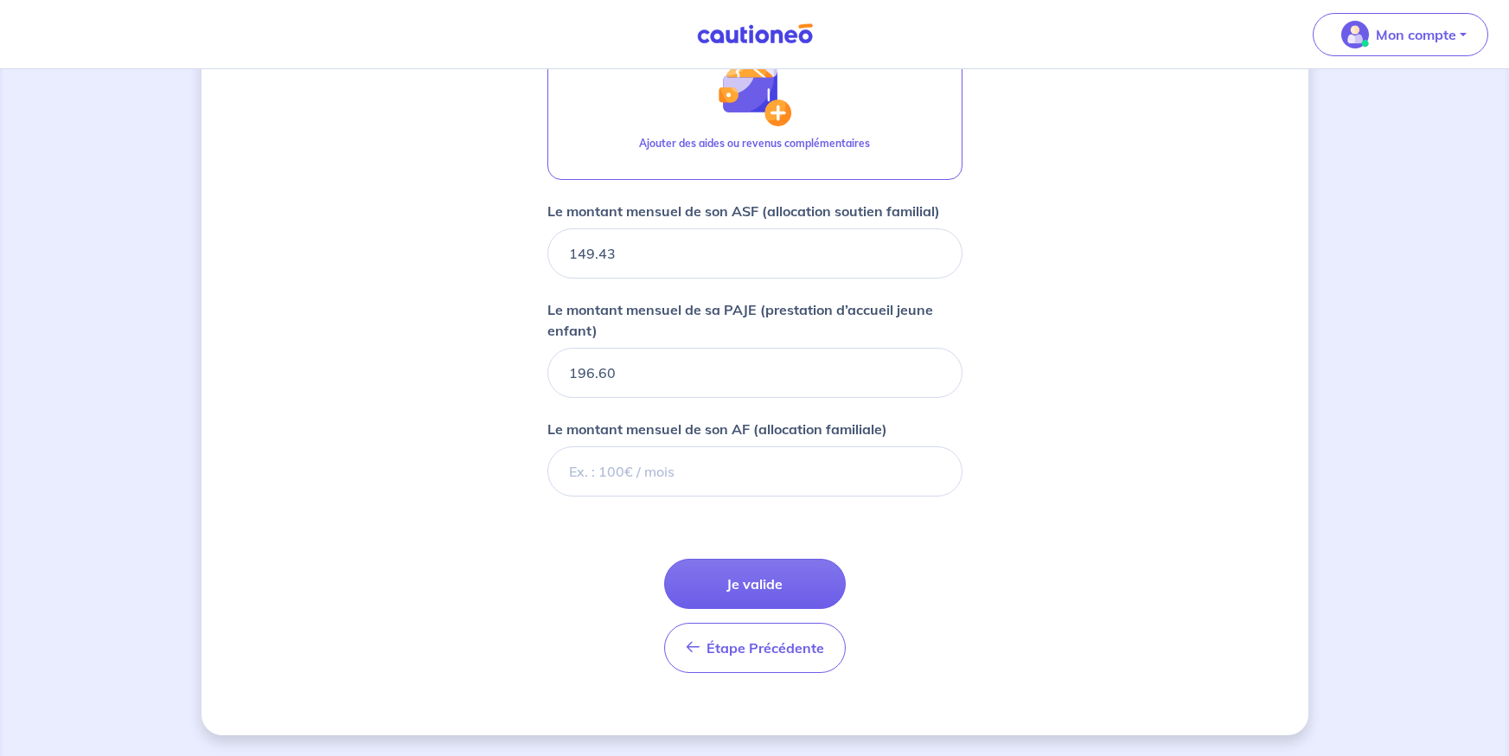
click at [1168, 420] on div "Concernant vos locataires 💡 Pour info : nous acceptons les personnes seules, le…" at bounding box center [755, 0] width 1107 height 1470
click at [735, 490] on input "Le montant mensuel de son AF (allocation familiale)" at bounding box center [754, 471] width 415 height 50
type input "344"
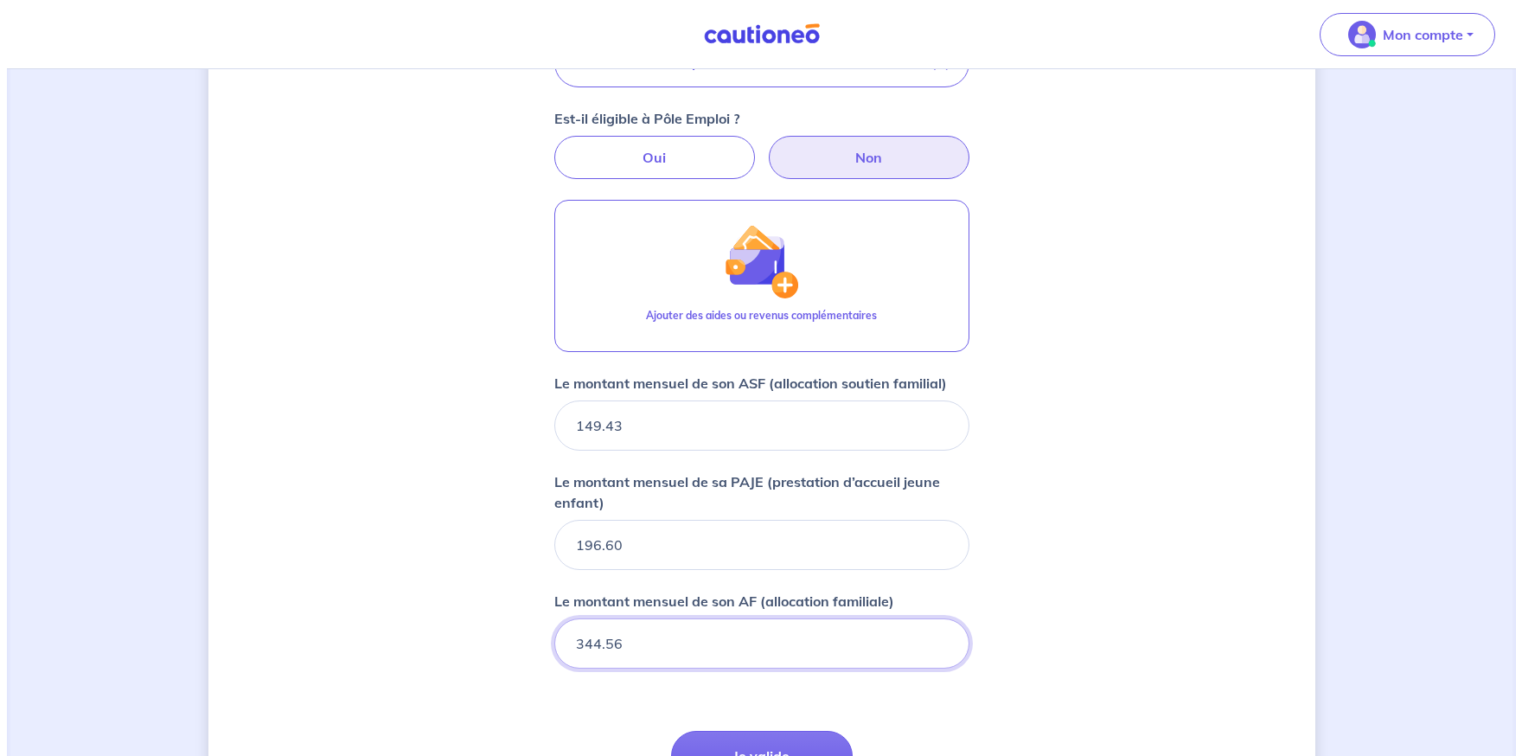
scroll to position [652, 0]
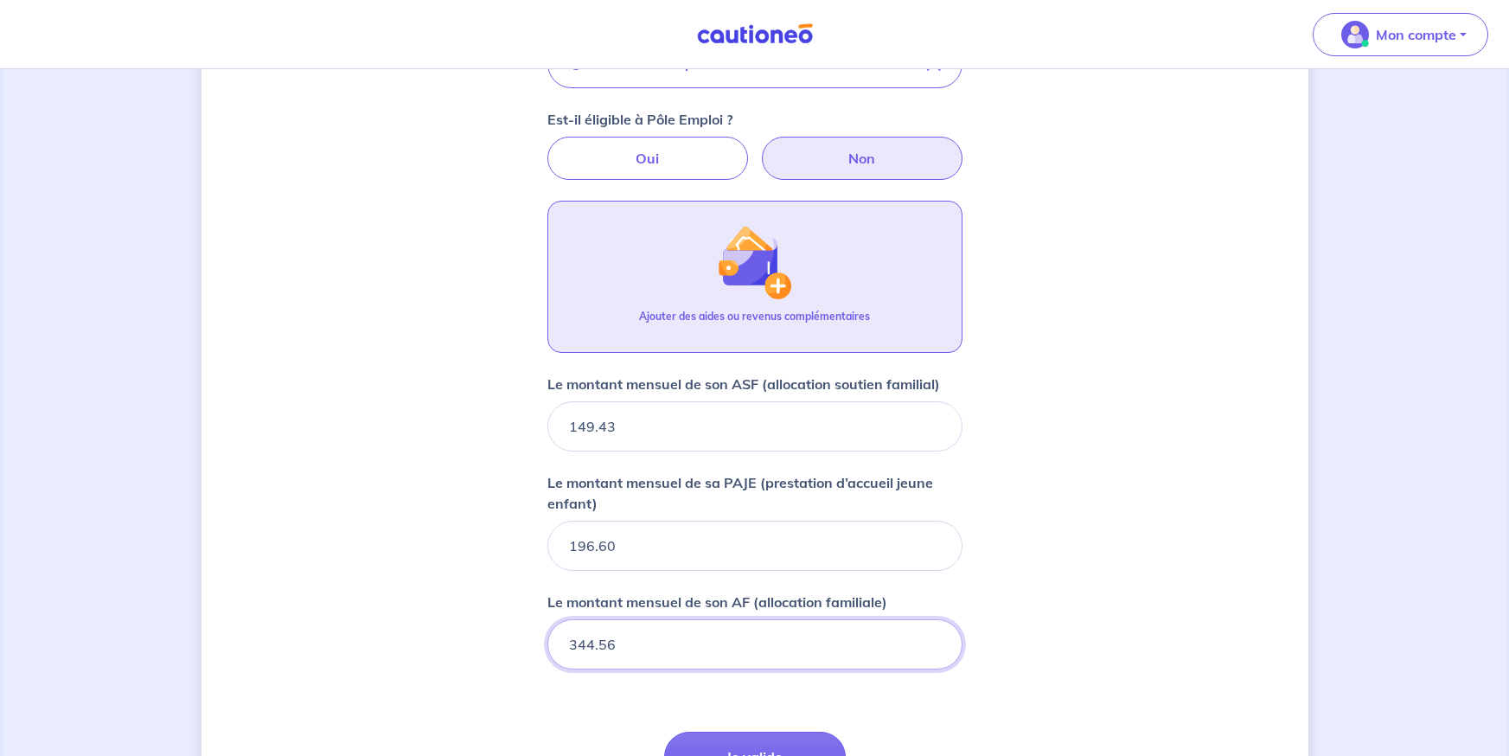
type input "344.56"
click at [696, 340] on button "Ajouter des aides ou revenus complémentaires" at bounding box center [754, 277] width 415 height 152
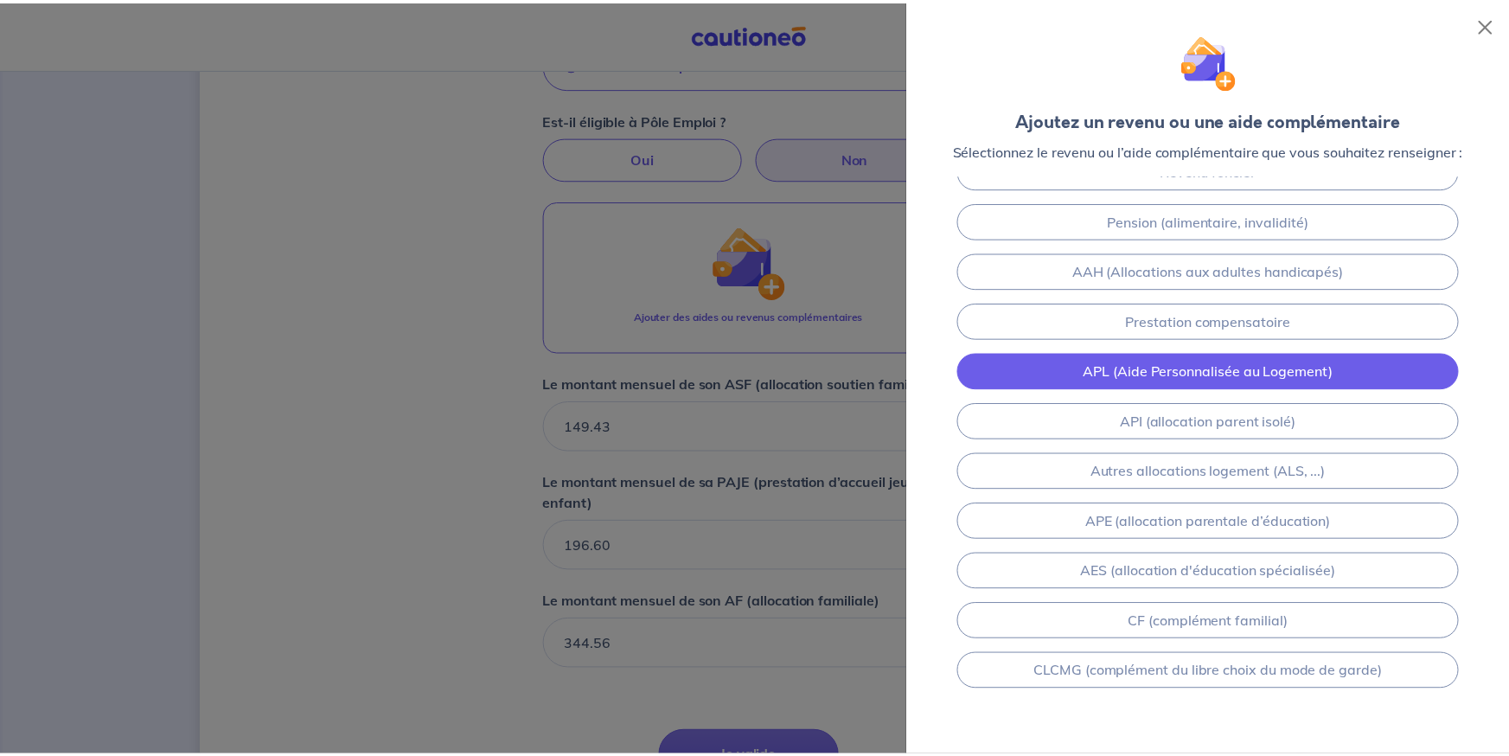
scroll to position [57, 0]
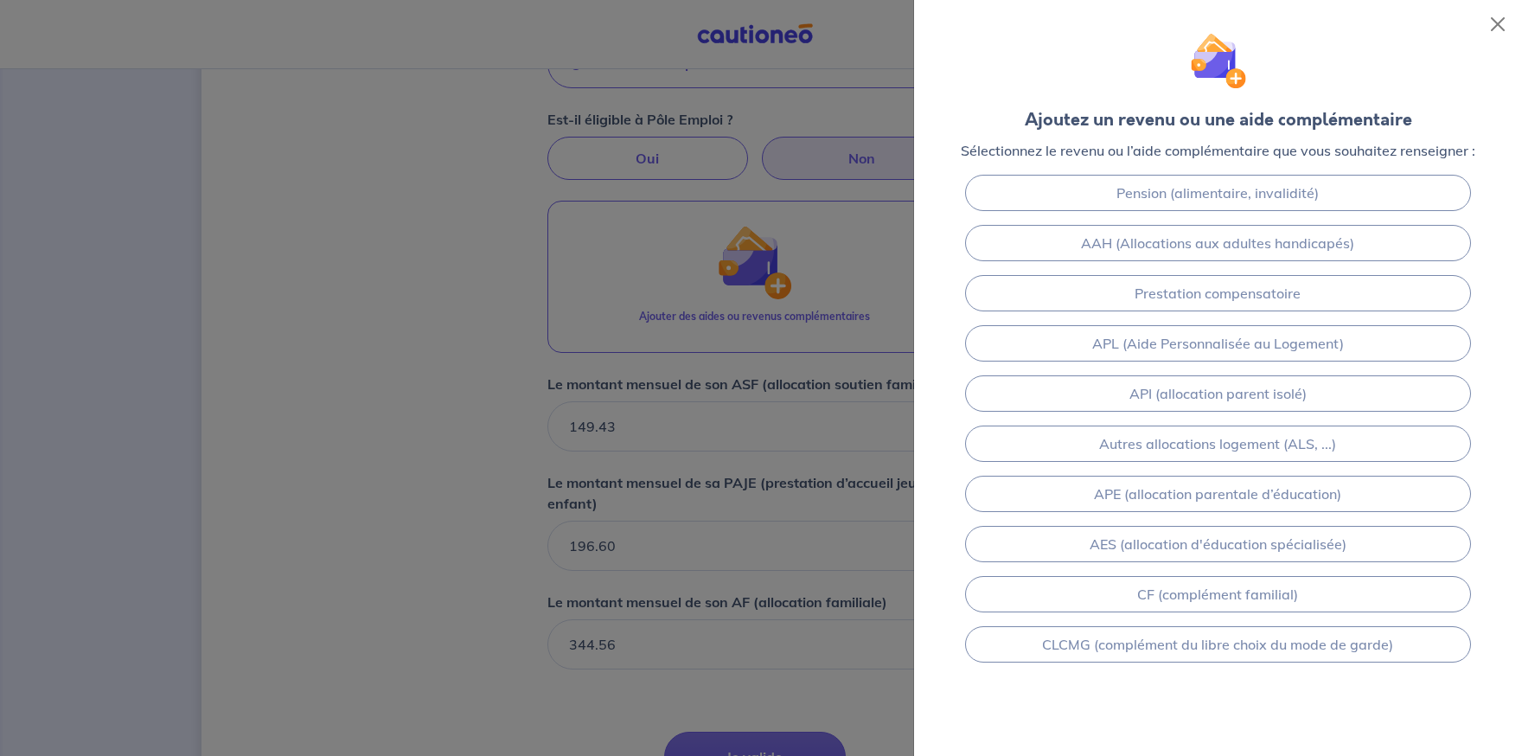
click at [797, 412] on div at bounding box center [761, 378] width 1522 height 756
click at [1495, 23] on button "Close" at bounding box center [1498, 24] width 28 height 28
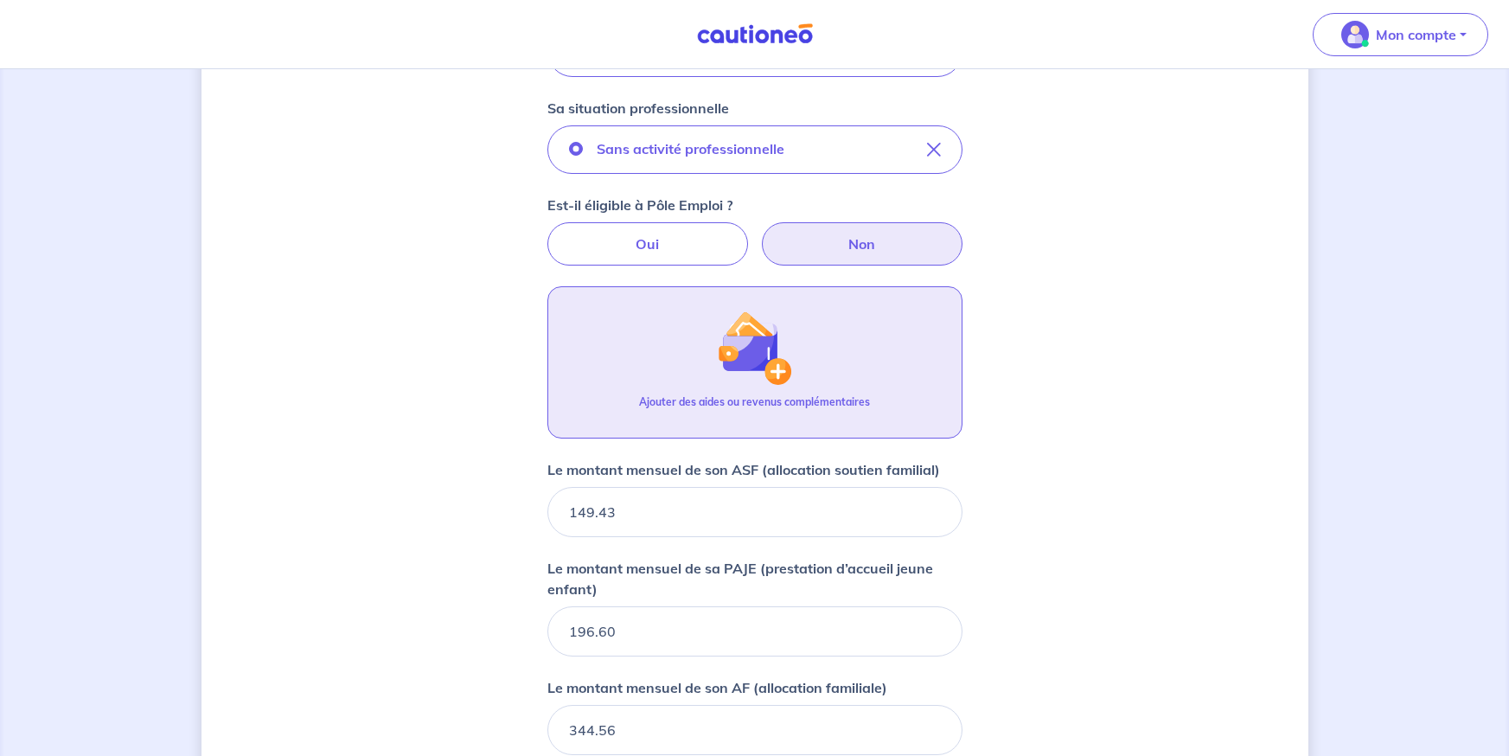
scroll to position [566, 0]
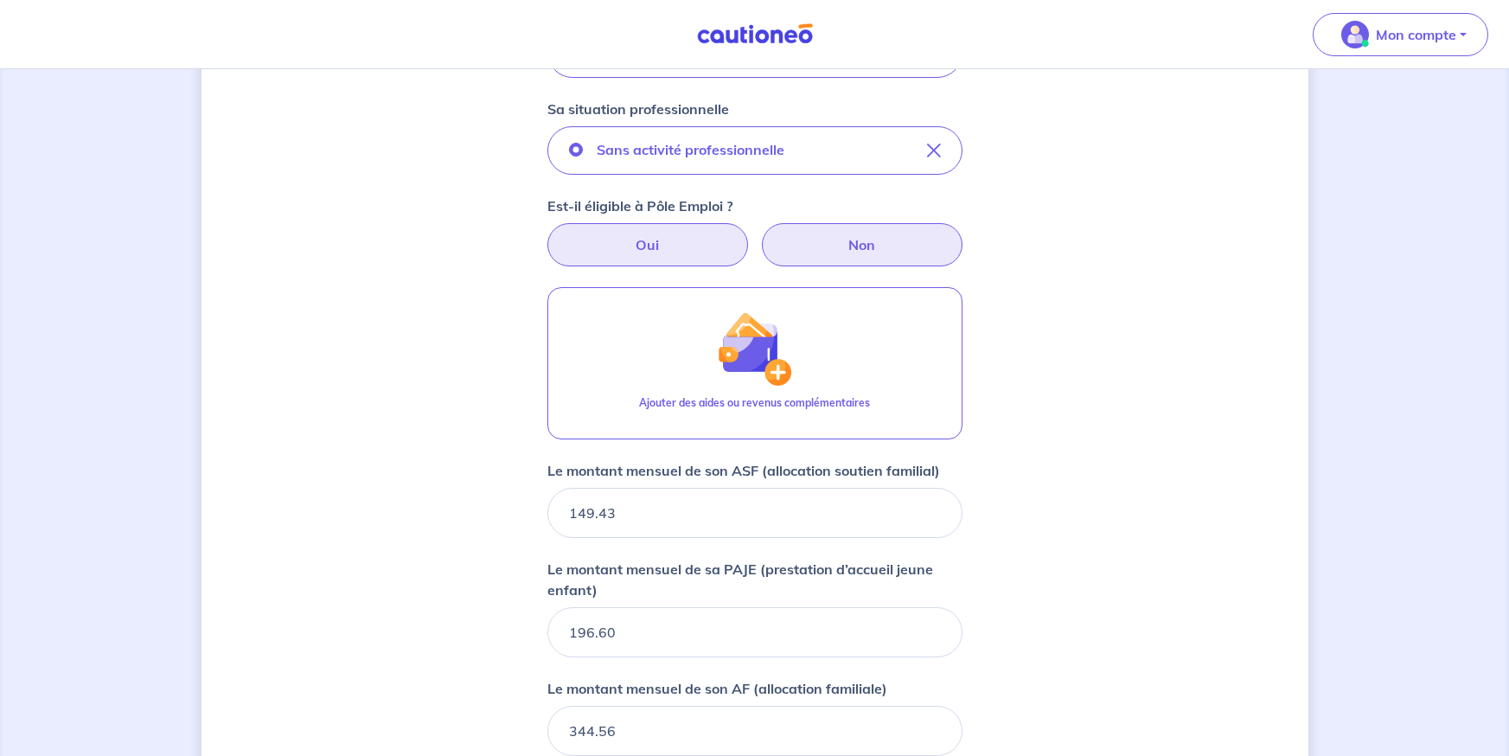
click at [638, 243] on label "Oui" at bounding box center [647, 244] width 201 height 43
click at [749, 234] on input "Oui" at bounding box center [754, 228] width 11 height 11
radio input "true"
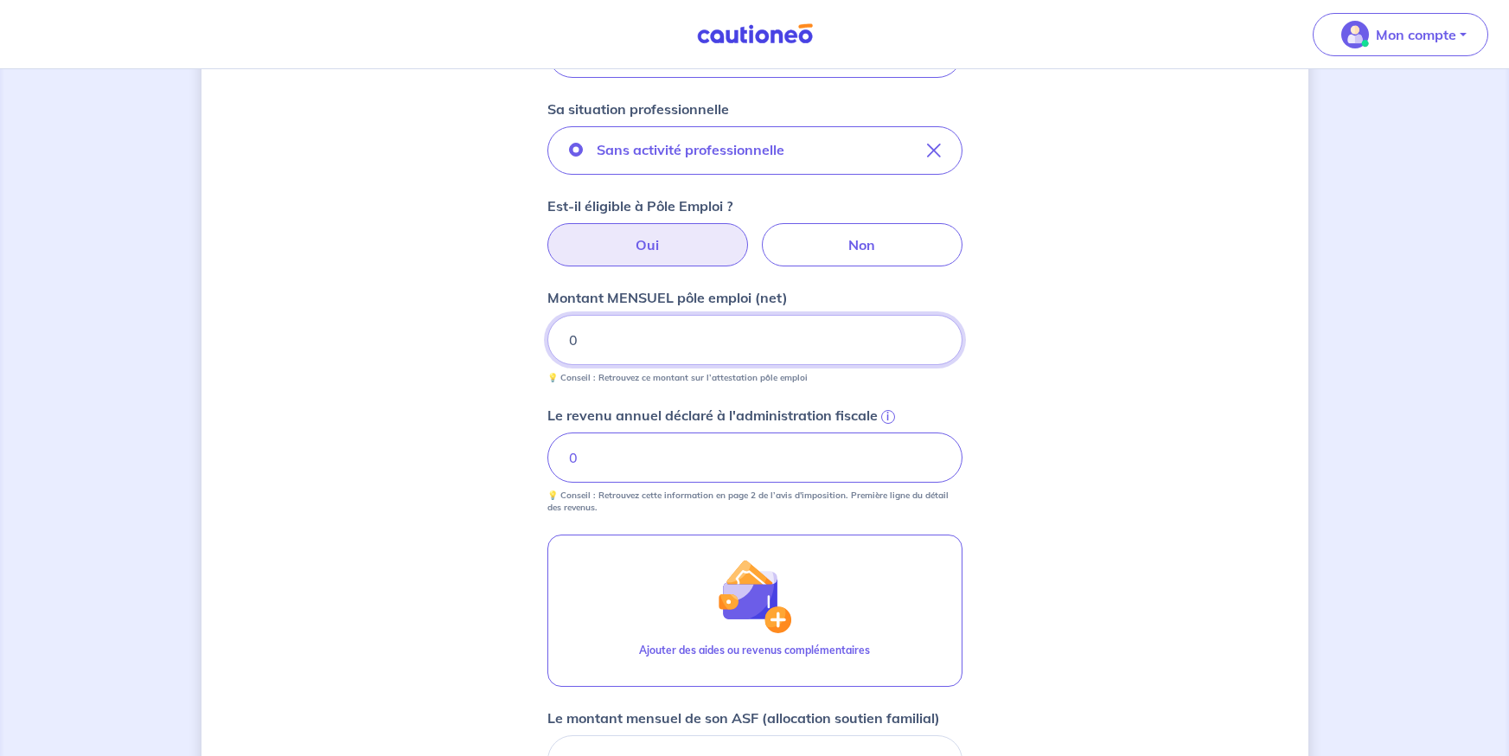
click at [728, 336] on input "0" at bounding box center [754, 340] width 415 height 50
click at [556, 346] on input "0" at bounding box center [754, 340] width 415 height 50
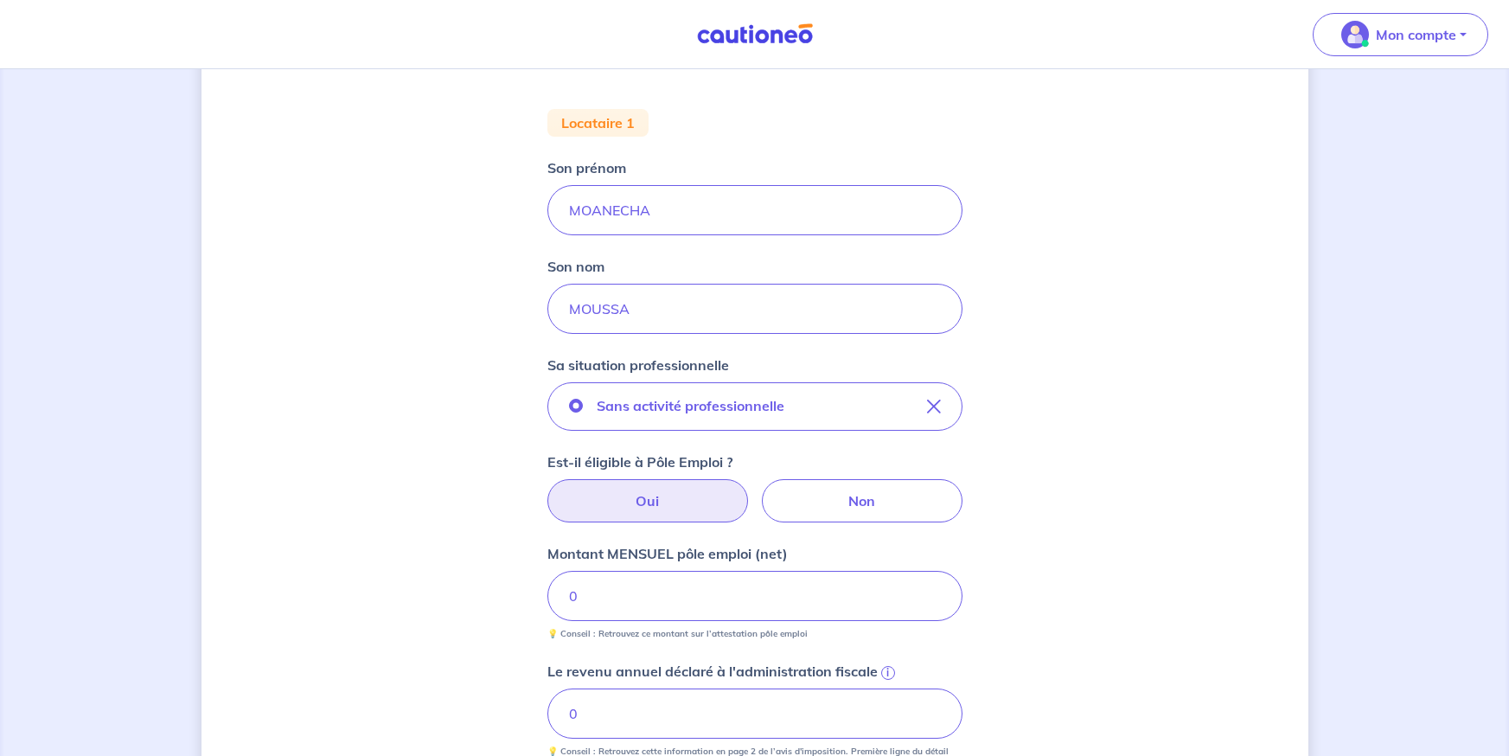
scroll to position [294, 0]
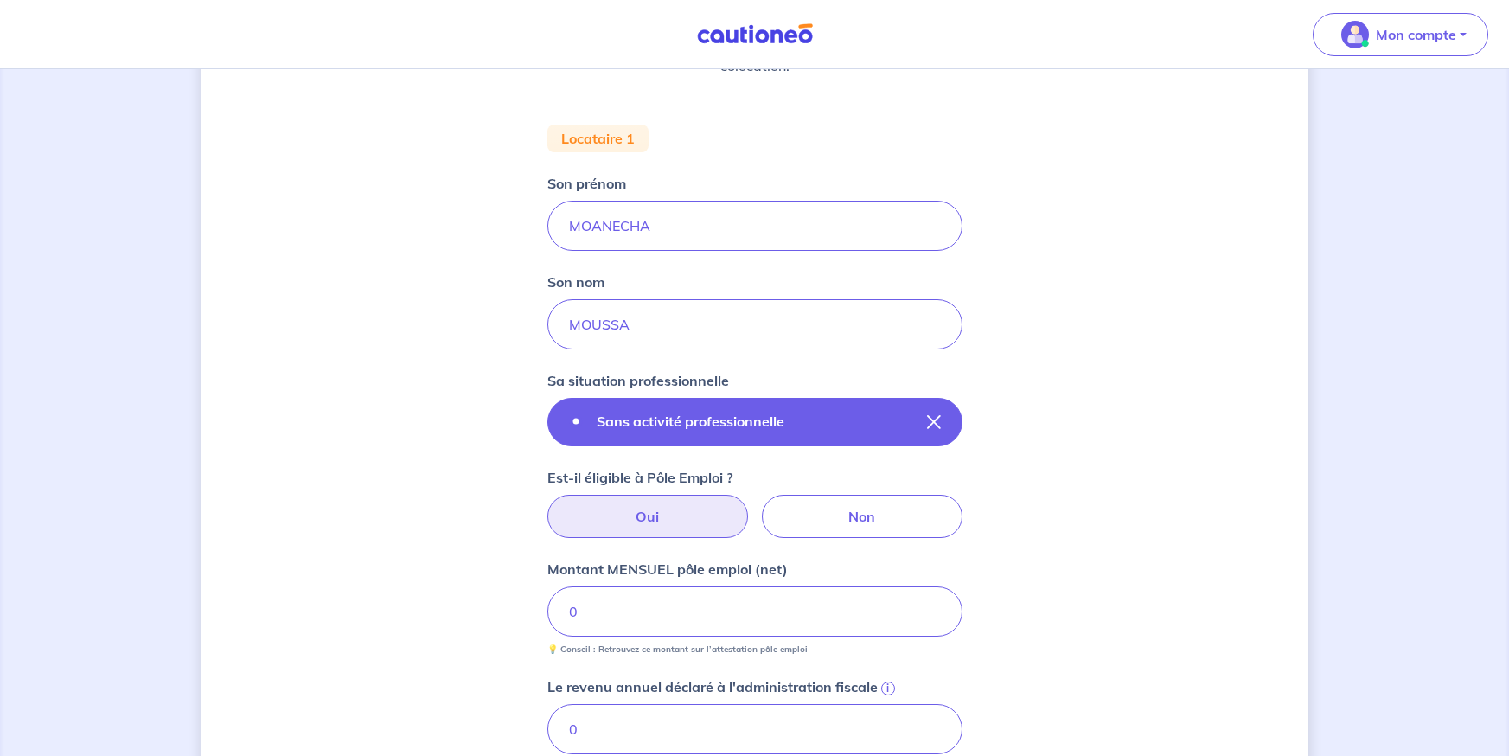
click at [787, 439] on button "Sans activité professionnelle" at bounding box center [754, 422] width 415 height 48
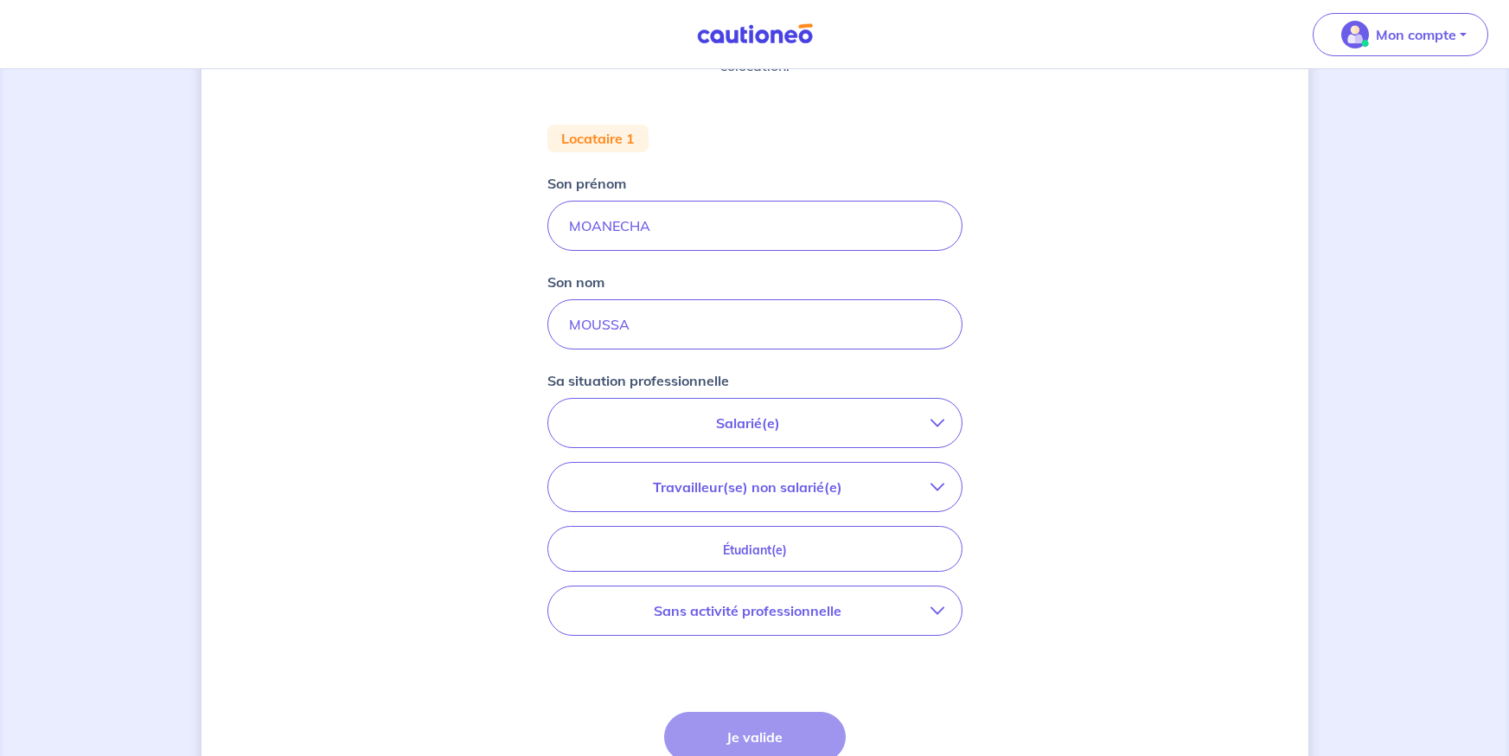
click at [834, 625] on button "Sans activité professionnelle" at bounding box center [754, 610] width 413 height 48
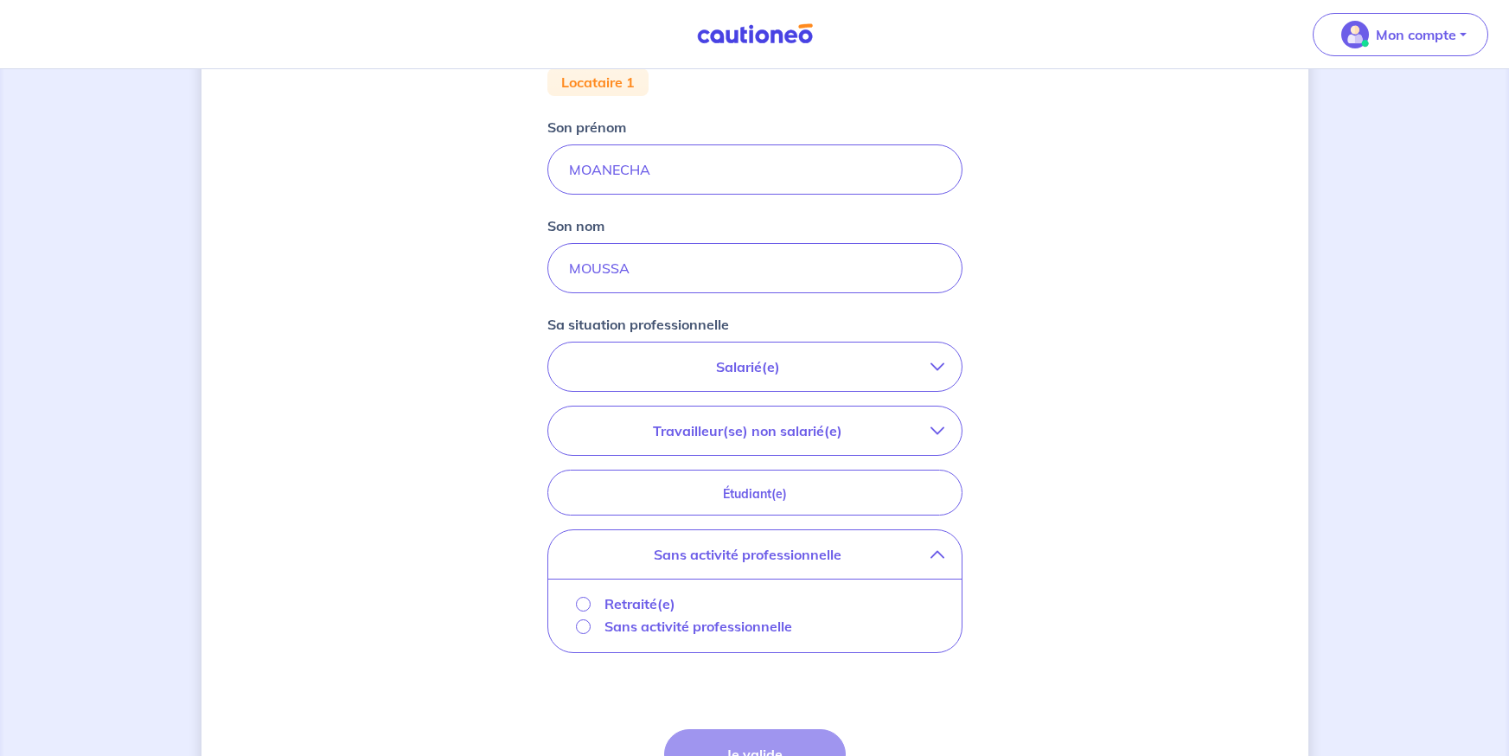
scroll to position [381, 0]
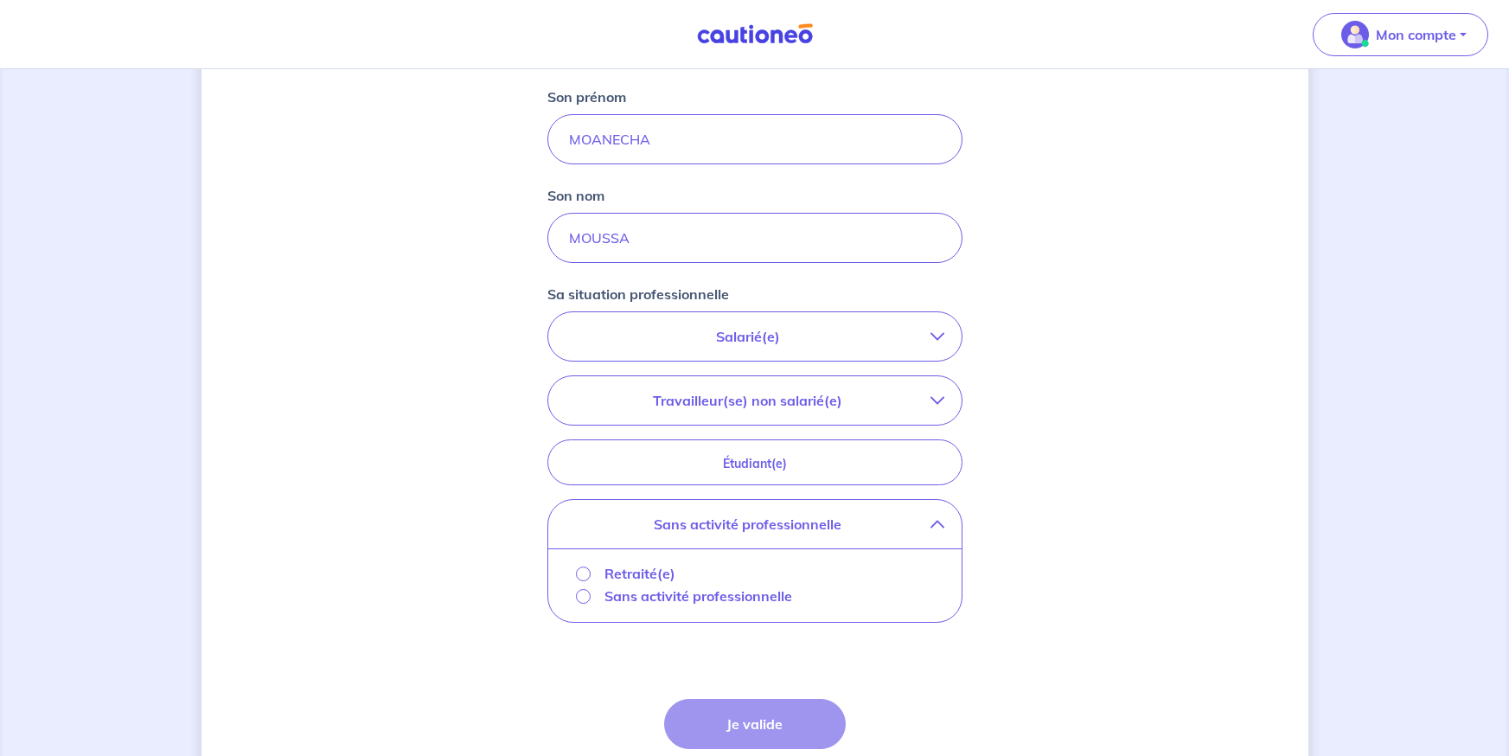
click at [755, 610] on div "Retraité(e) Sans activité professionnelle" at bounding box center [754, 585] width 413 height 74
click at [759, 597] on p "Sans activité professionnelle" at bounding box center [699, 595] width 188 height 21
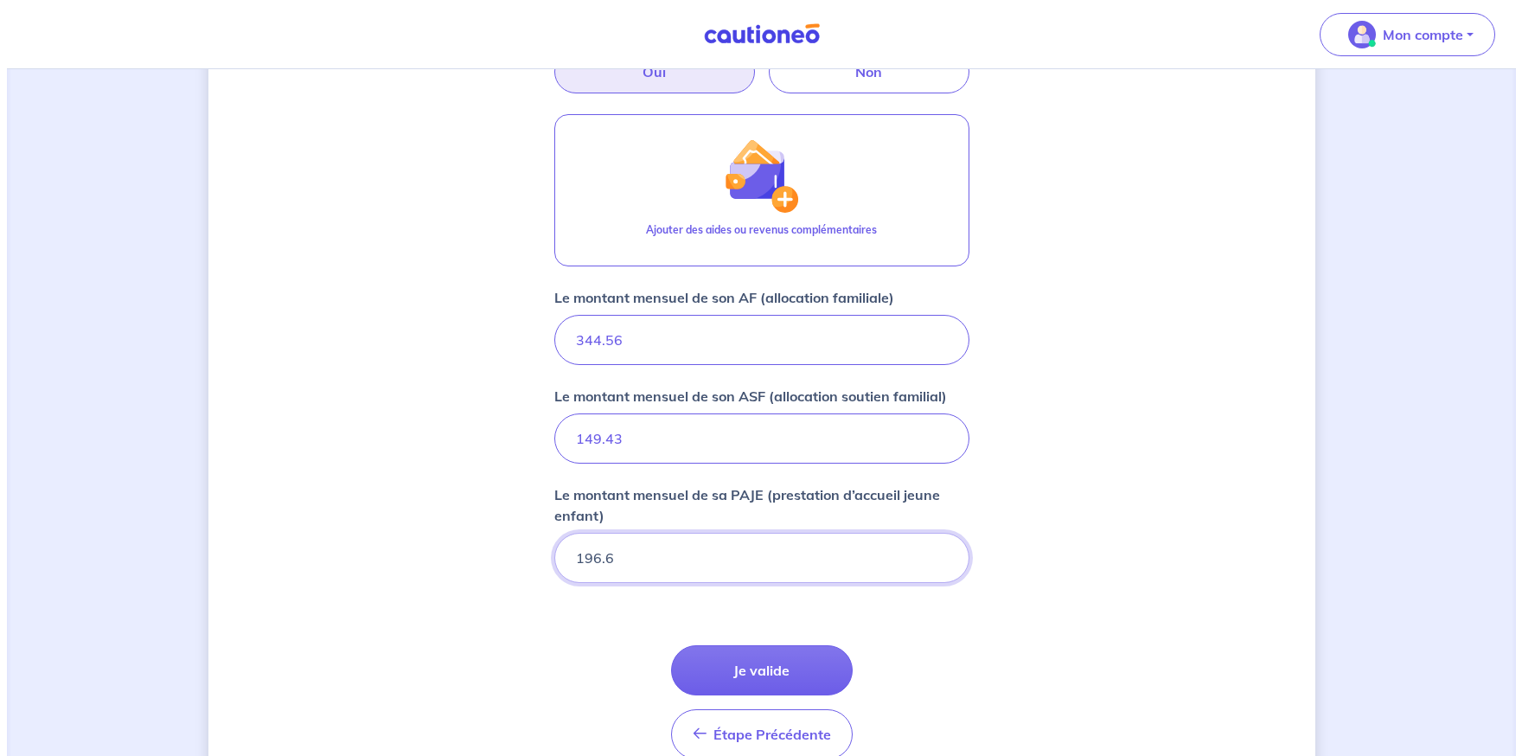
scroll to position [825, 0]
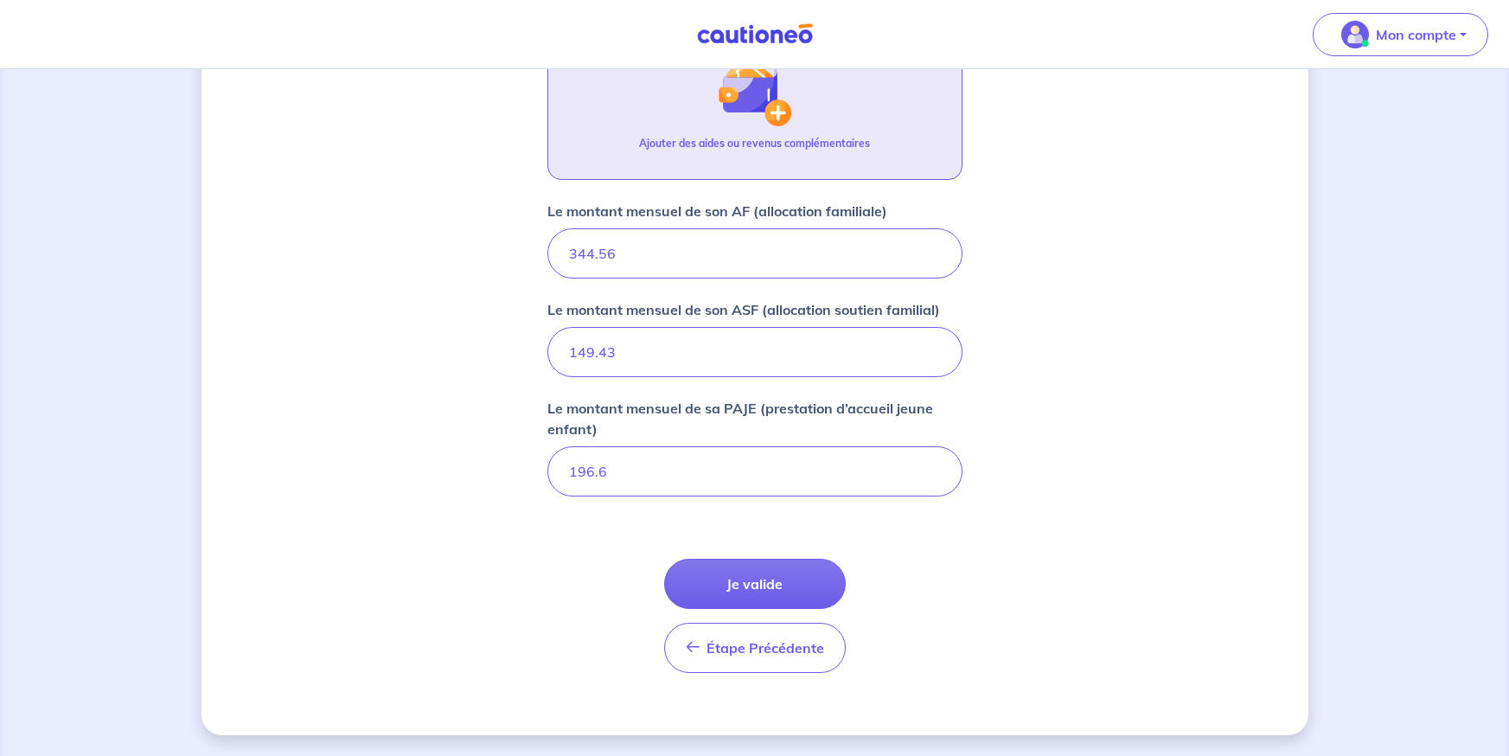
click at [785, 125] on img "button" at bounding box center [754, 89] width 74 height 74
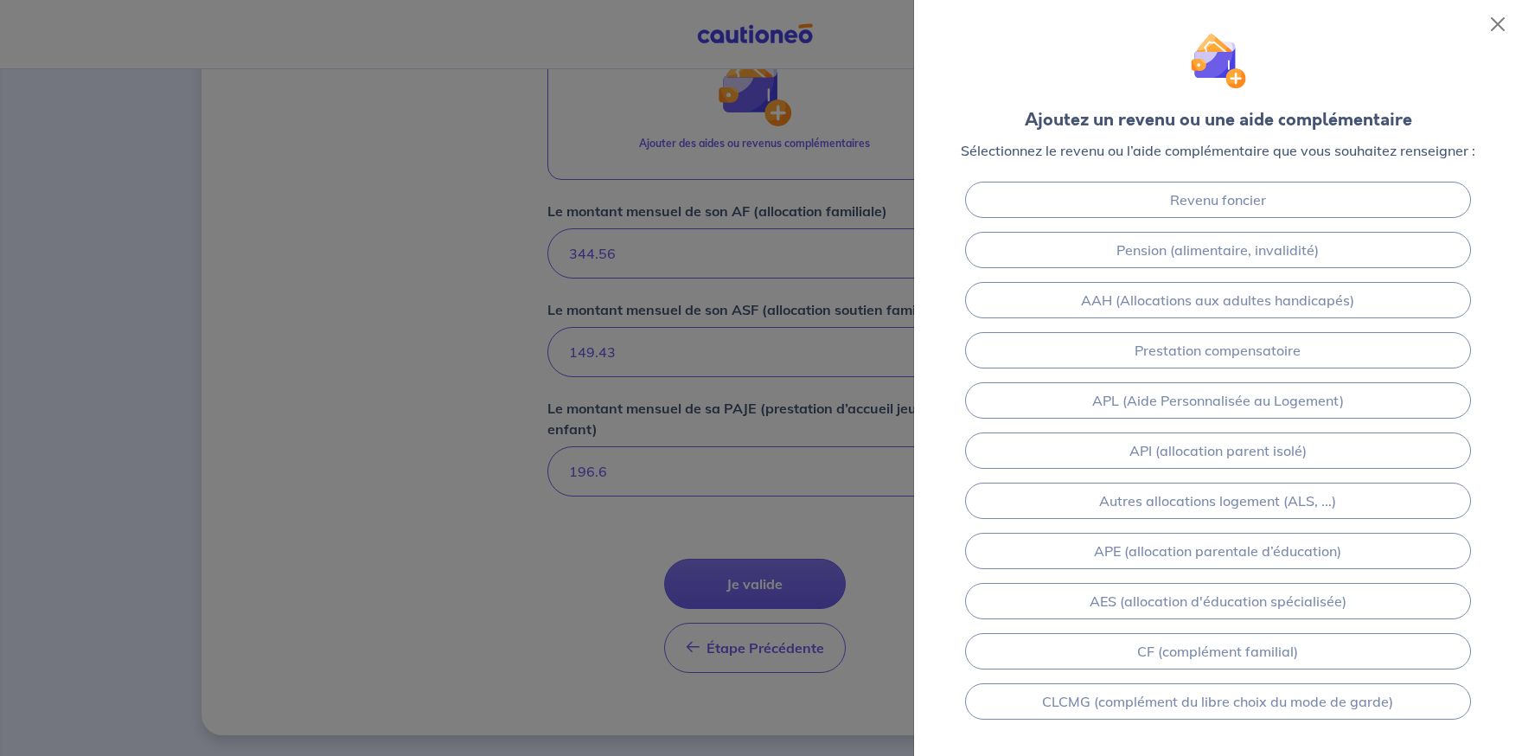
click at [483, 529] on div at bounding box center [761, 378] width 1522 height 756
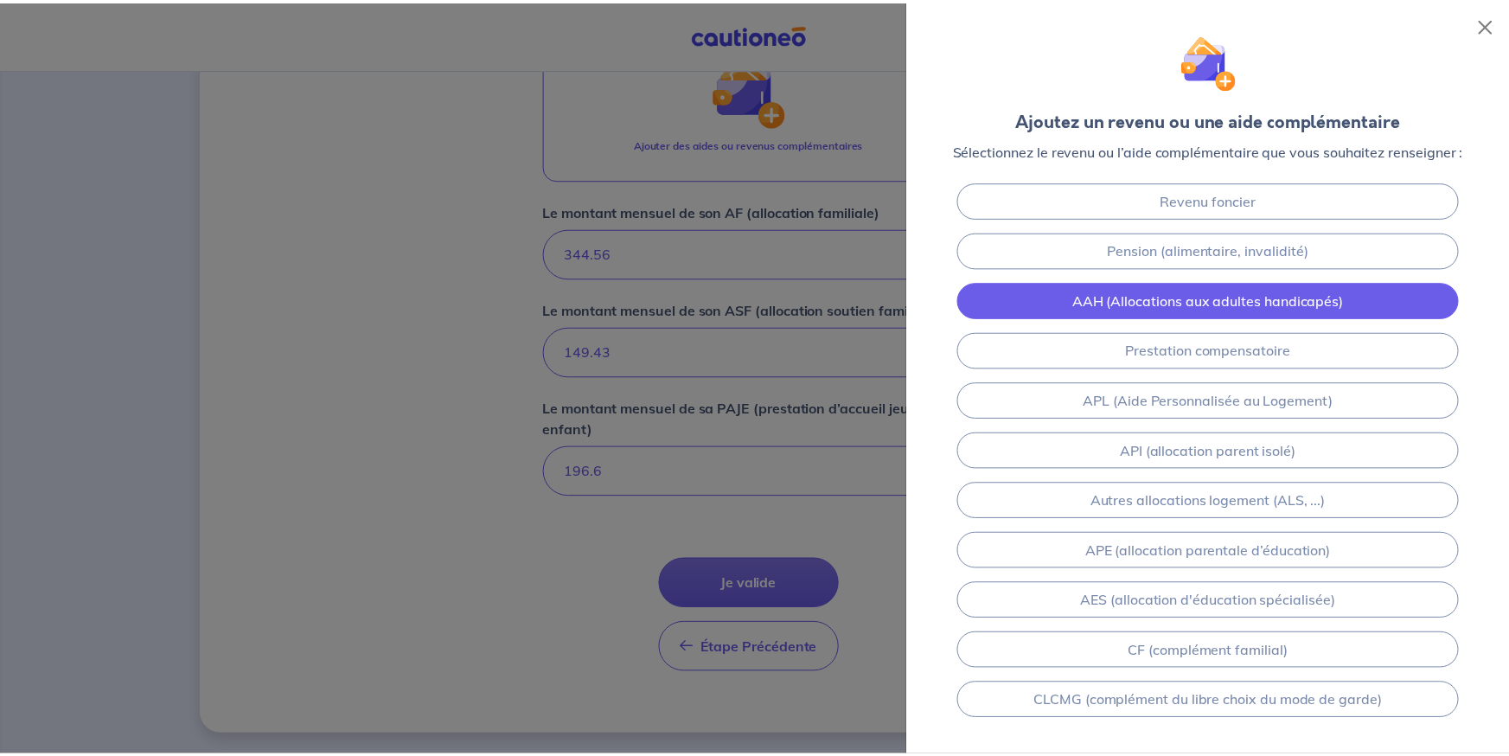
scroll to position [57, 0]
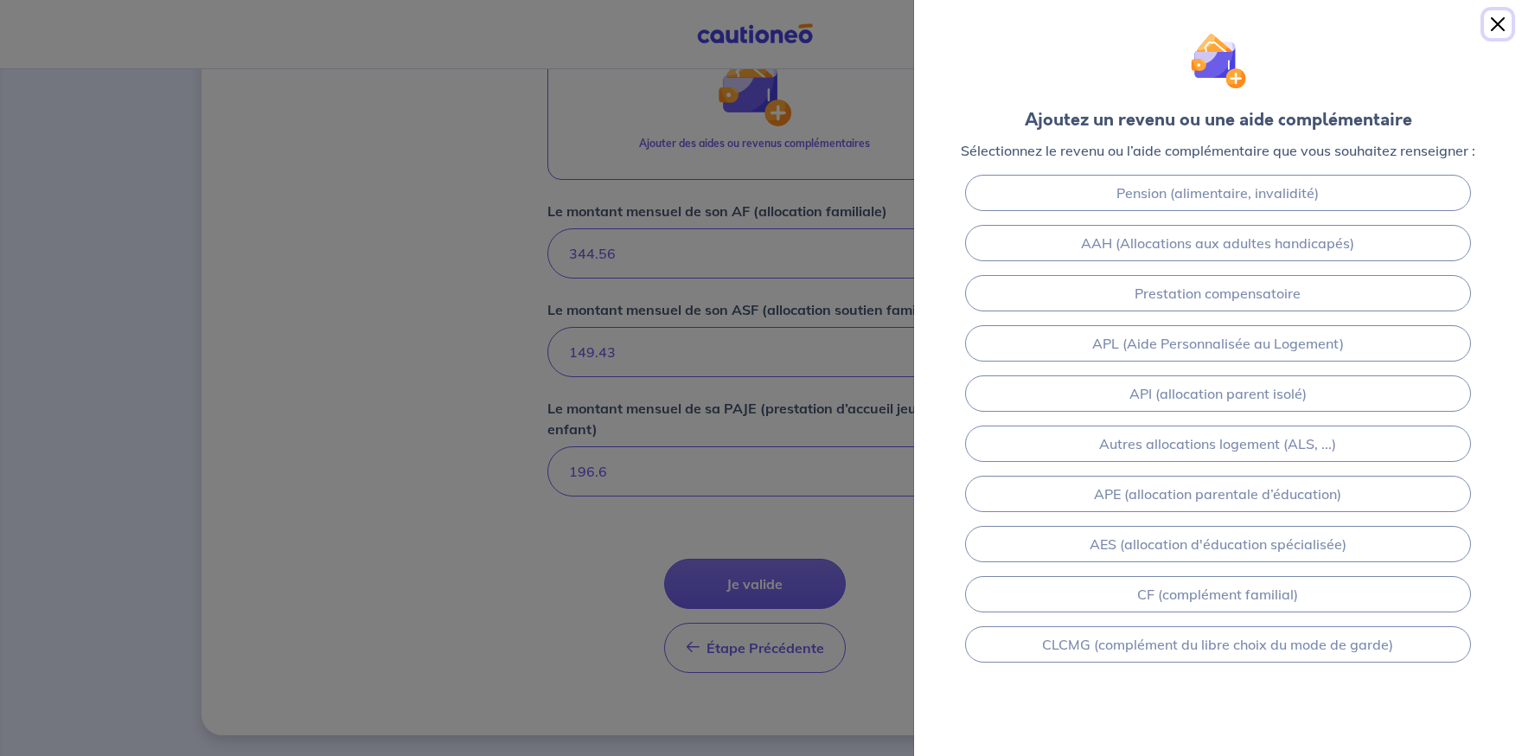
click at [1486, 21] on button "Close" at bounding box center [1498, 24] width 28 height 28
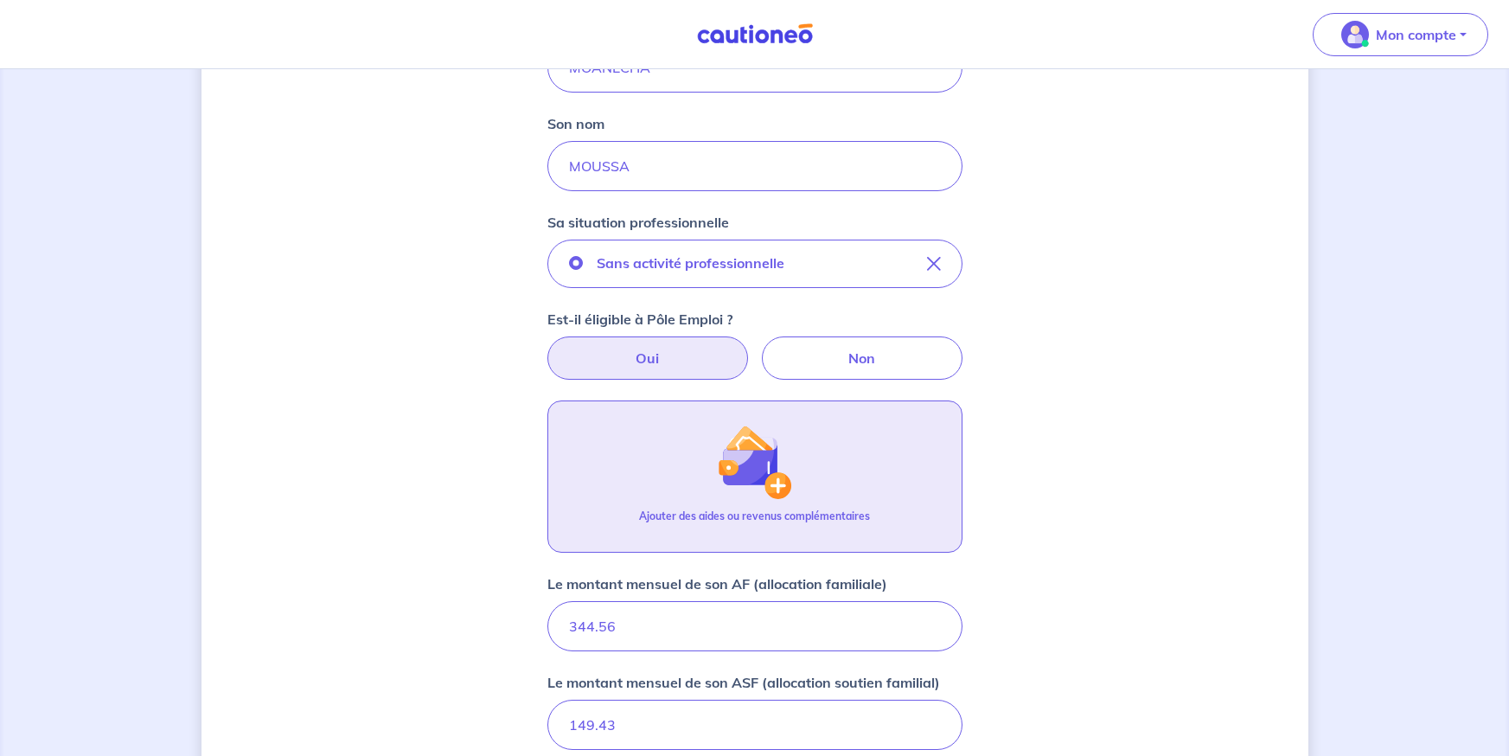
scroll to position [566, 0]
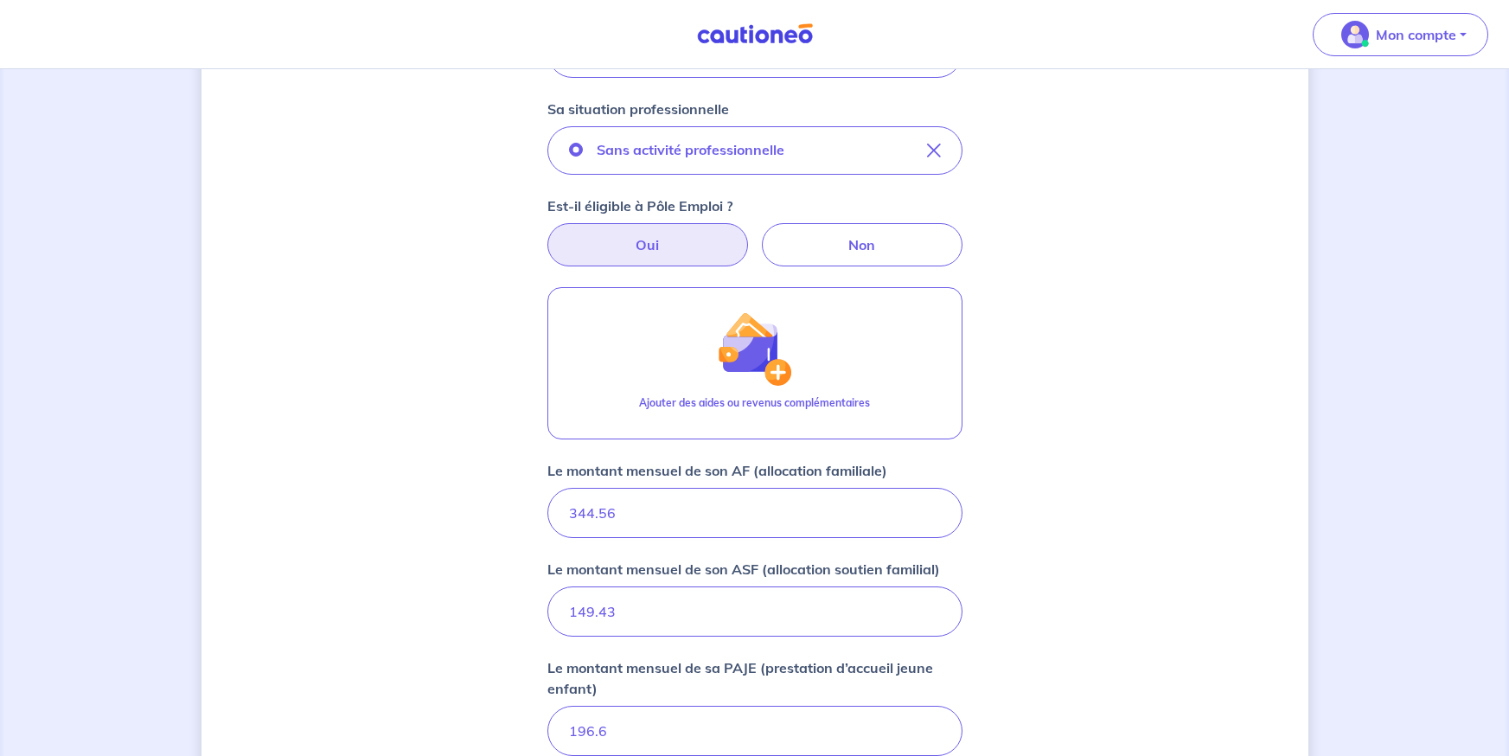
click at [659, 250] on label "Oui" at bounding box center [647, 244] width 201 height 43
click at [749, 234] on input "Oui" at bounding box center [754, 228] width 11 height 11
click at [794, 242] on label "Non" at bounding box center [862, 244] width 201 height 43
click at [760, 234] on input "Non" at bounding box center [754, 228] width 11 height 11
radio input "true"
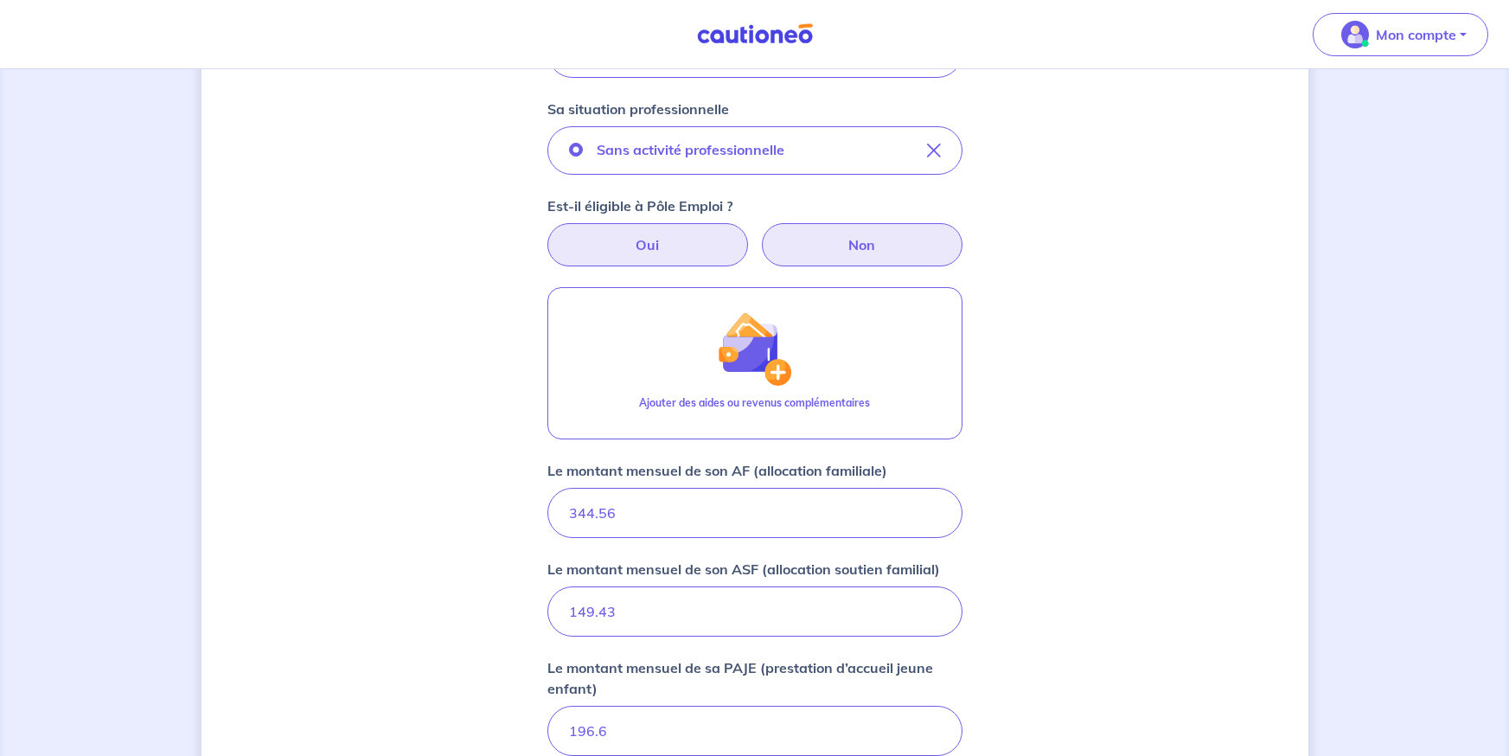
click at [682, 233] on label "Oui" at bounding box center [647, 244] width 201 height 43
click at [749, 233] on input "Oui" at bounding box center [754, 228] width 11 height 11
radio input "true"
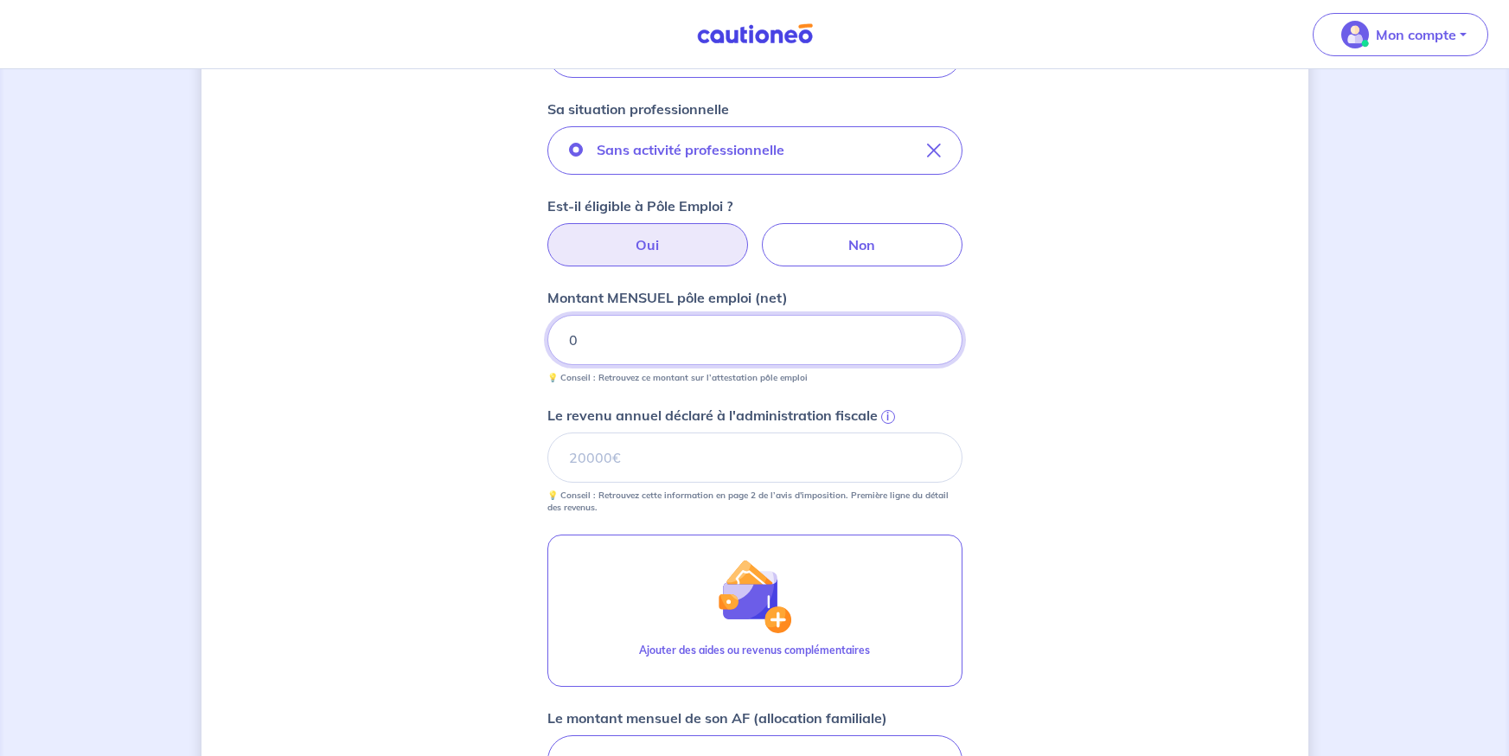
click at [701, 343] on input "0" at bounding box center [754, 340] width 415 height 50
click at [764, 465] on input "Le revenu annuel déclaré à l'administration fiscale i" at bounding box center [754, 457] width 415 height 50
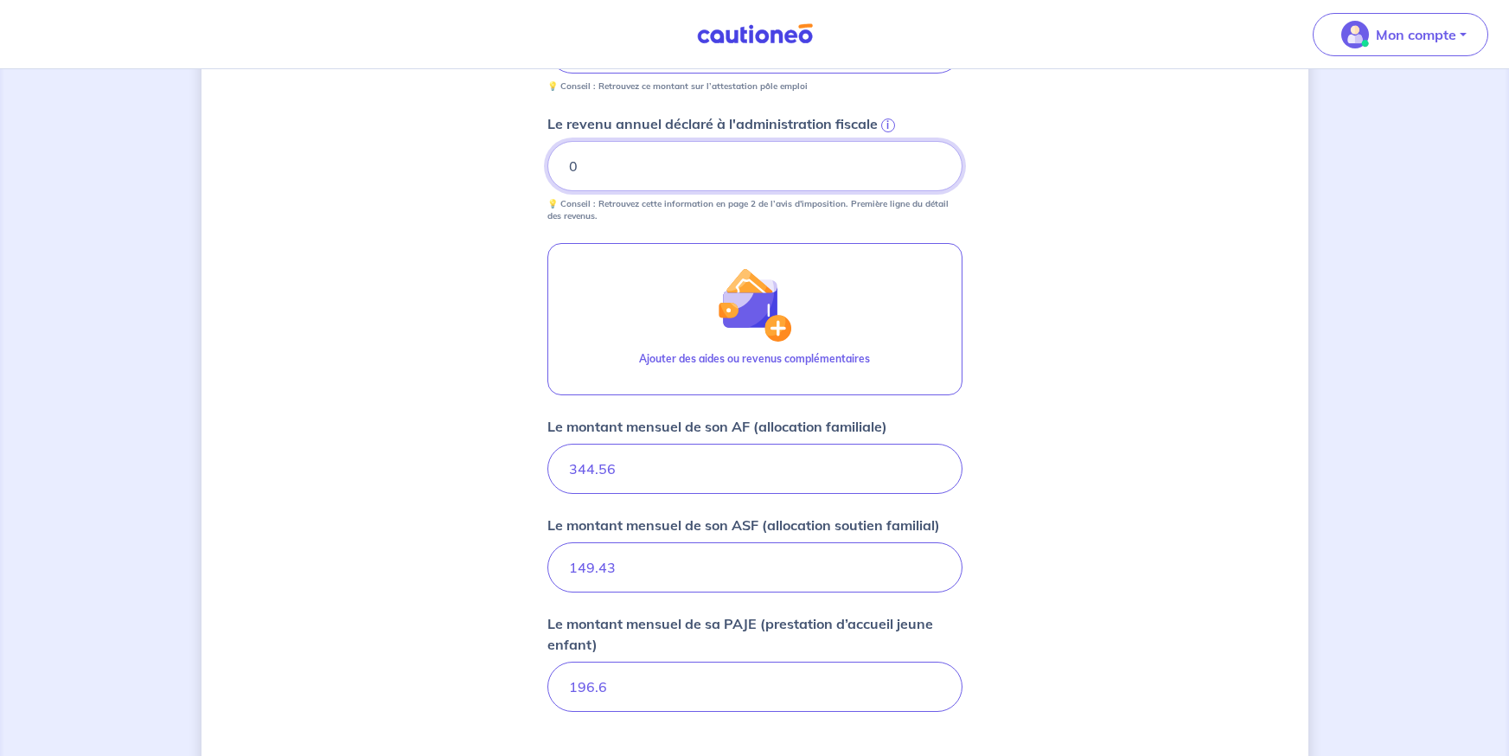
scroll to position [1072, 0]
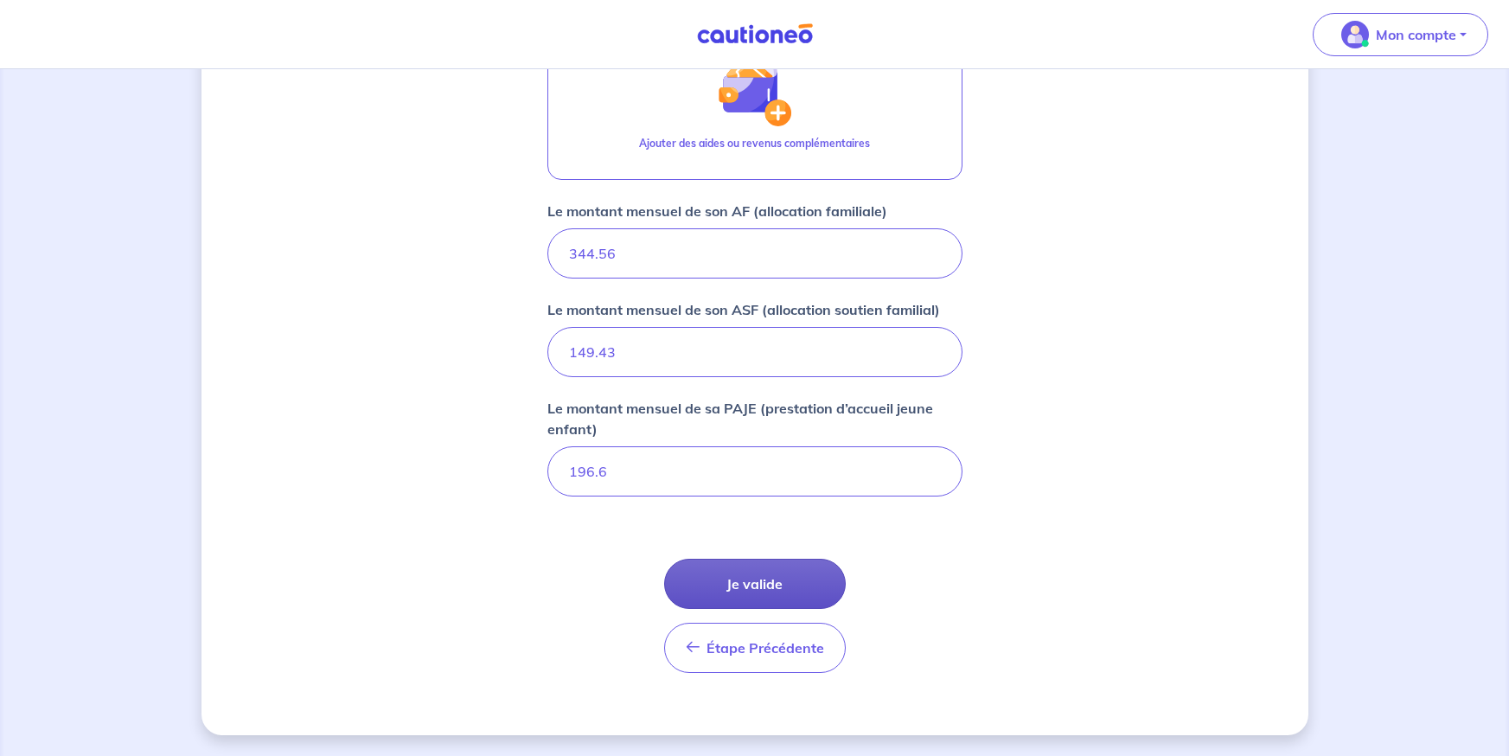
type input "0"
click at [777, 571] on button "Je valide" at bounding box center [755, 584] width 182 height 50
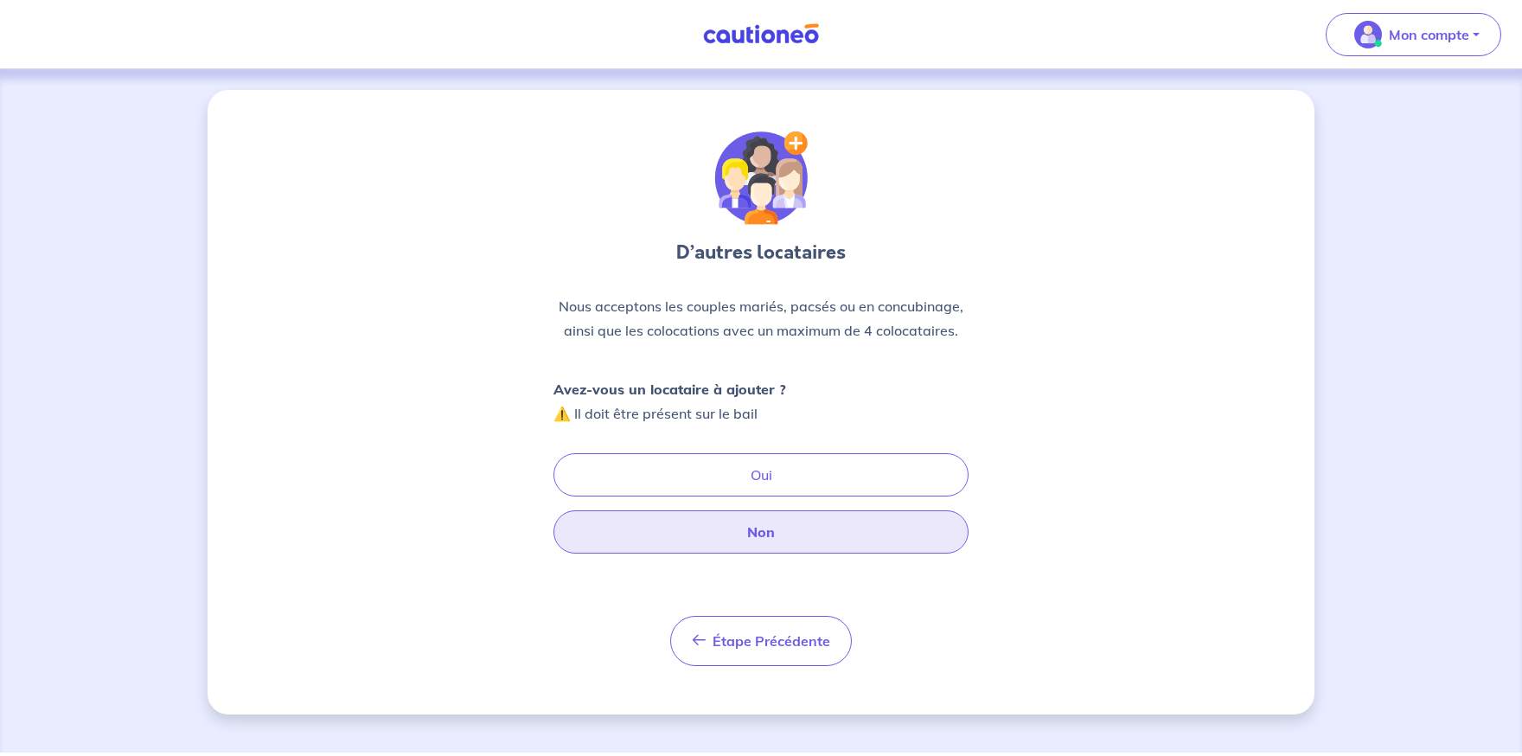
click at [873, 534] on button "Non" at bounding box center [760, 531] width 415 height 43
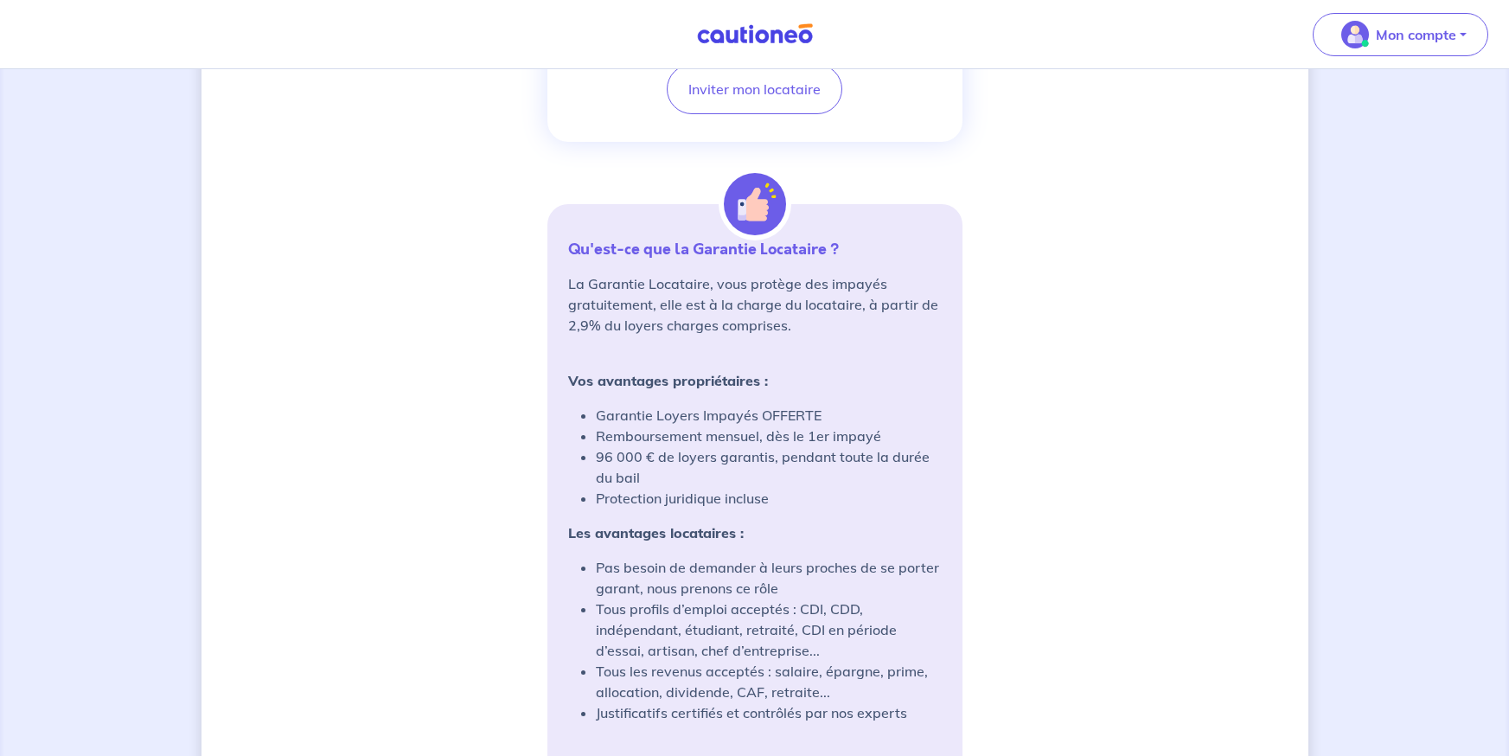
scroll to position [1363, 0]
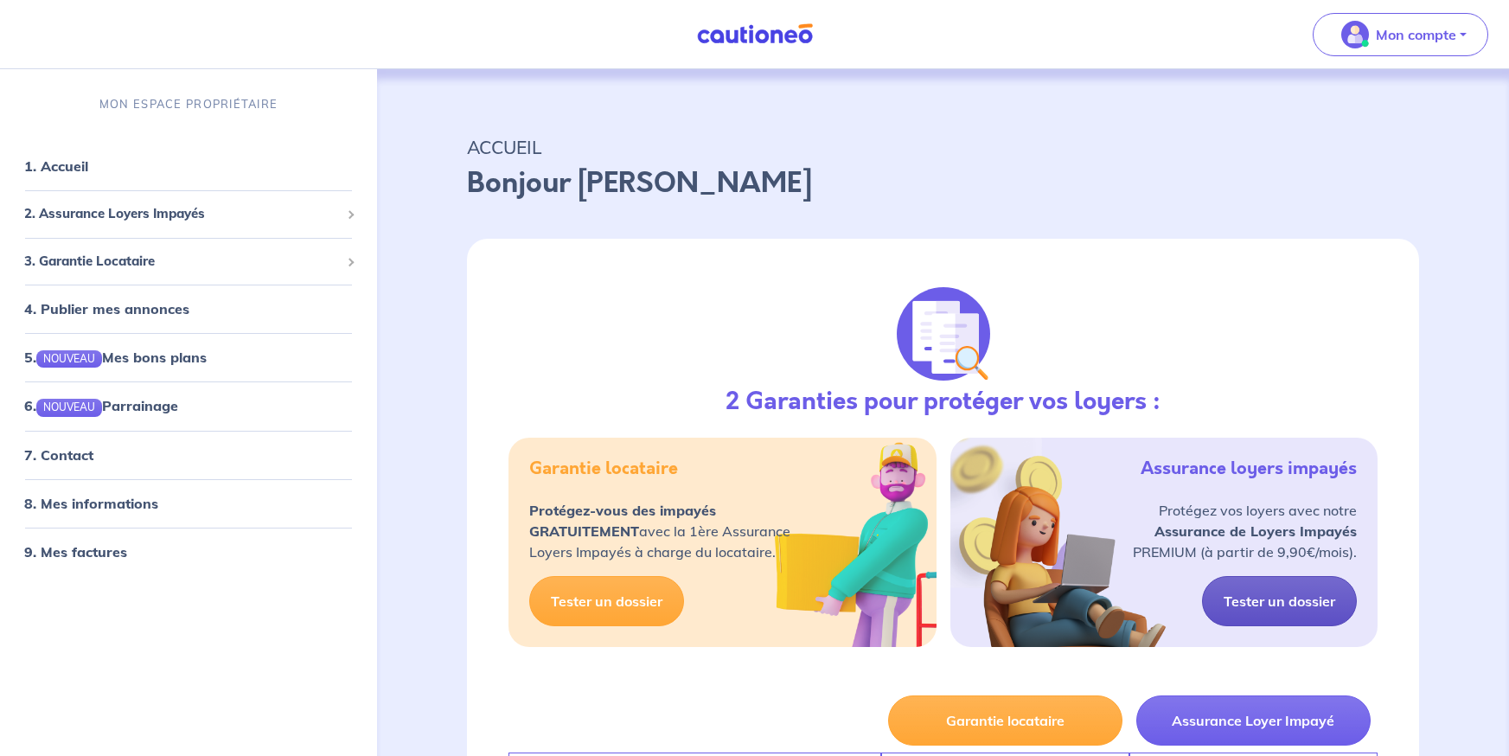
click at [1335, 602] on link "Tester un dossier" at bounding box center [1279, 601] width 155 height 50
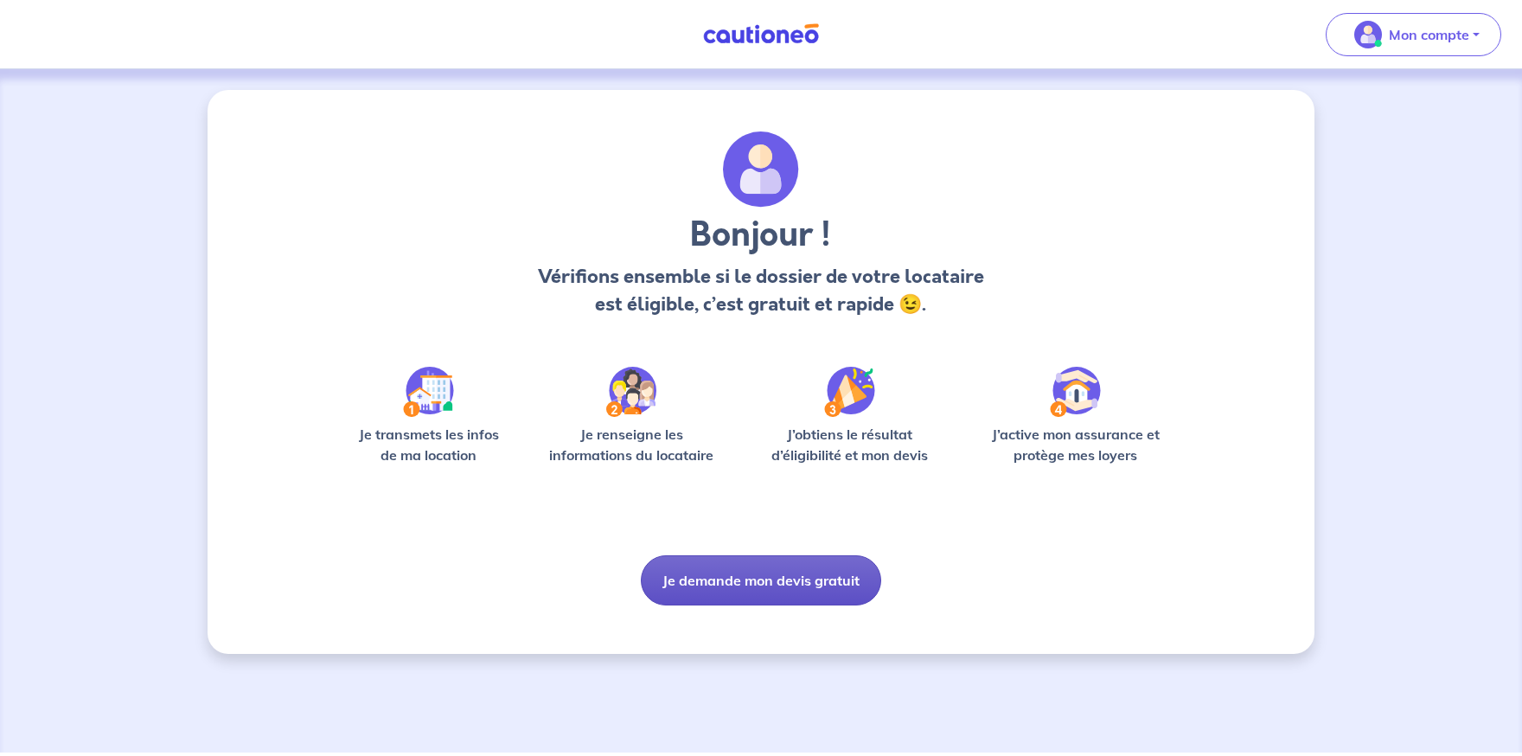
click at [823, 581] on button "Je demande mon devis gratuit" at bounding box center [761, 580] width 240 height 50
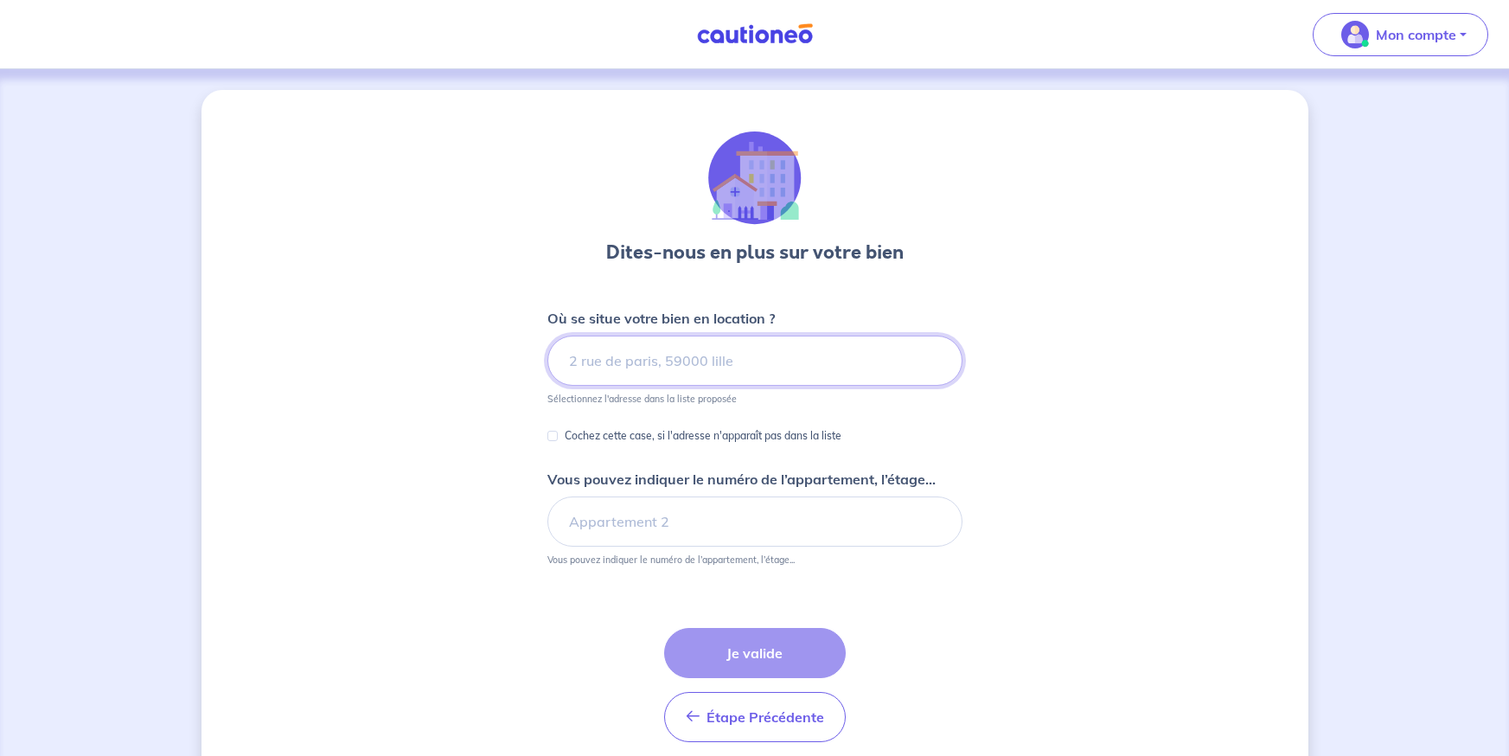
click at [800, 370] on input at bounding box center [754, 361] width 415 height 50
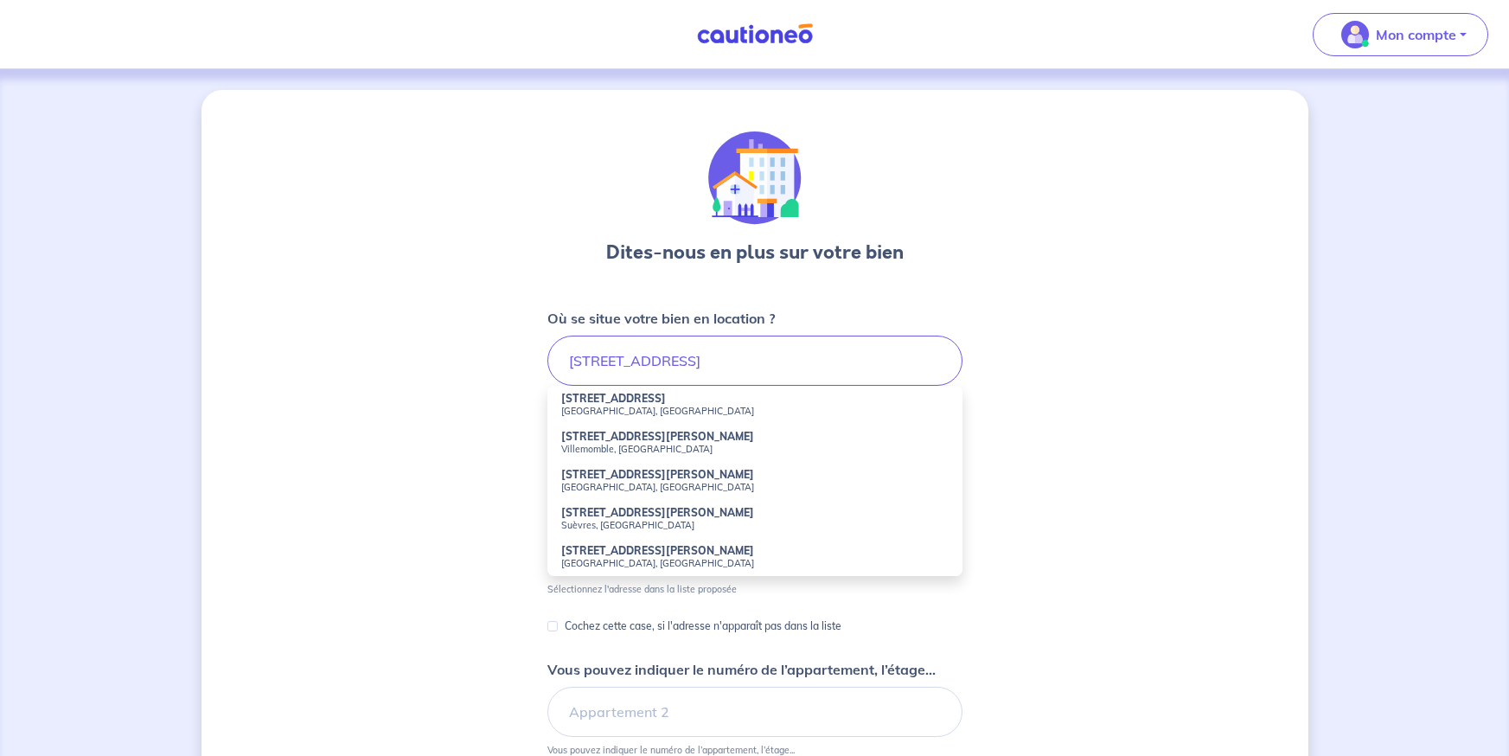
click at [648, 412] on small "[GEOGRAPHIC_DATA], [GEOGRAPHIC_DATA]" at bounding box center [754, 411] width 387 height 12
type input "[STREET_ADDRESS]"
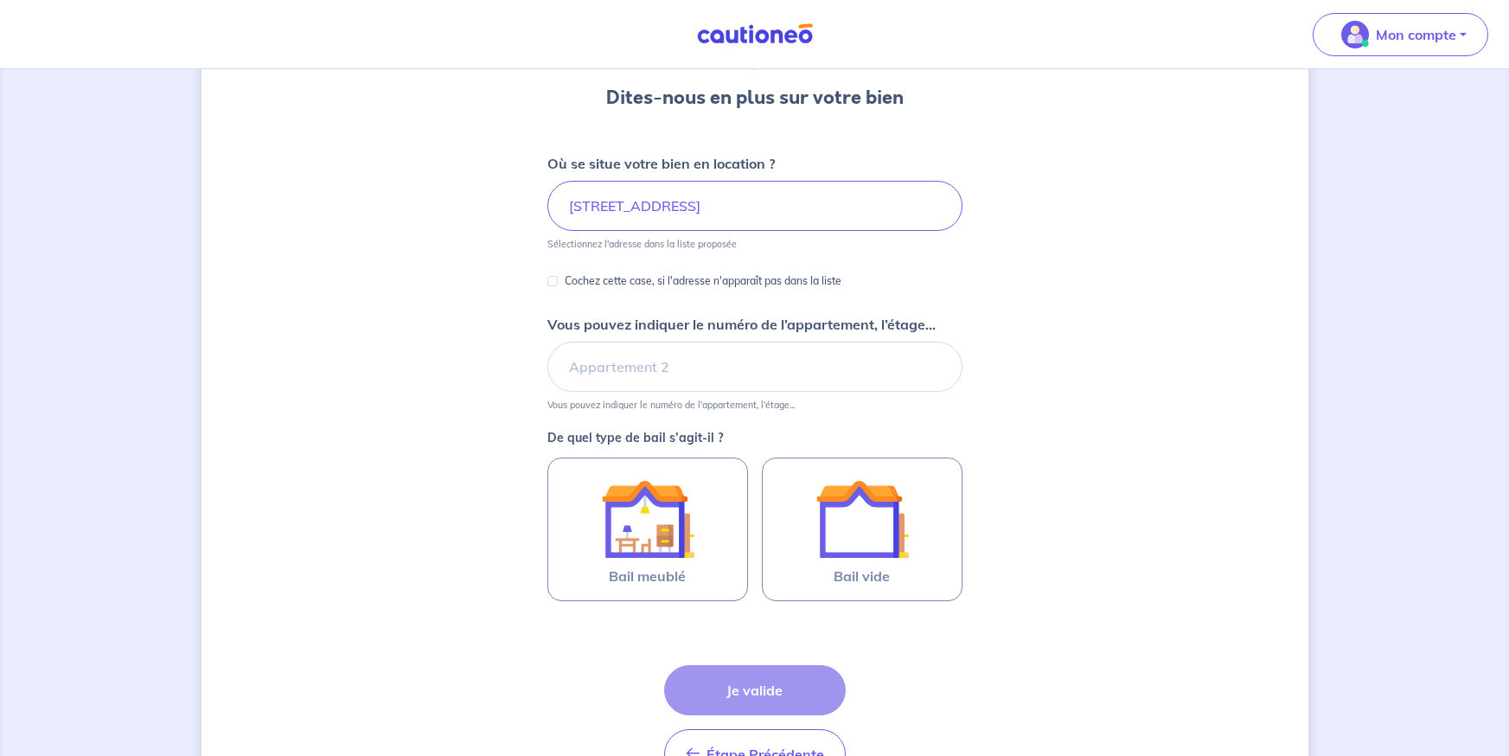
scroll to position [173, 0]
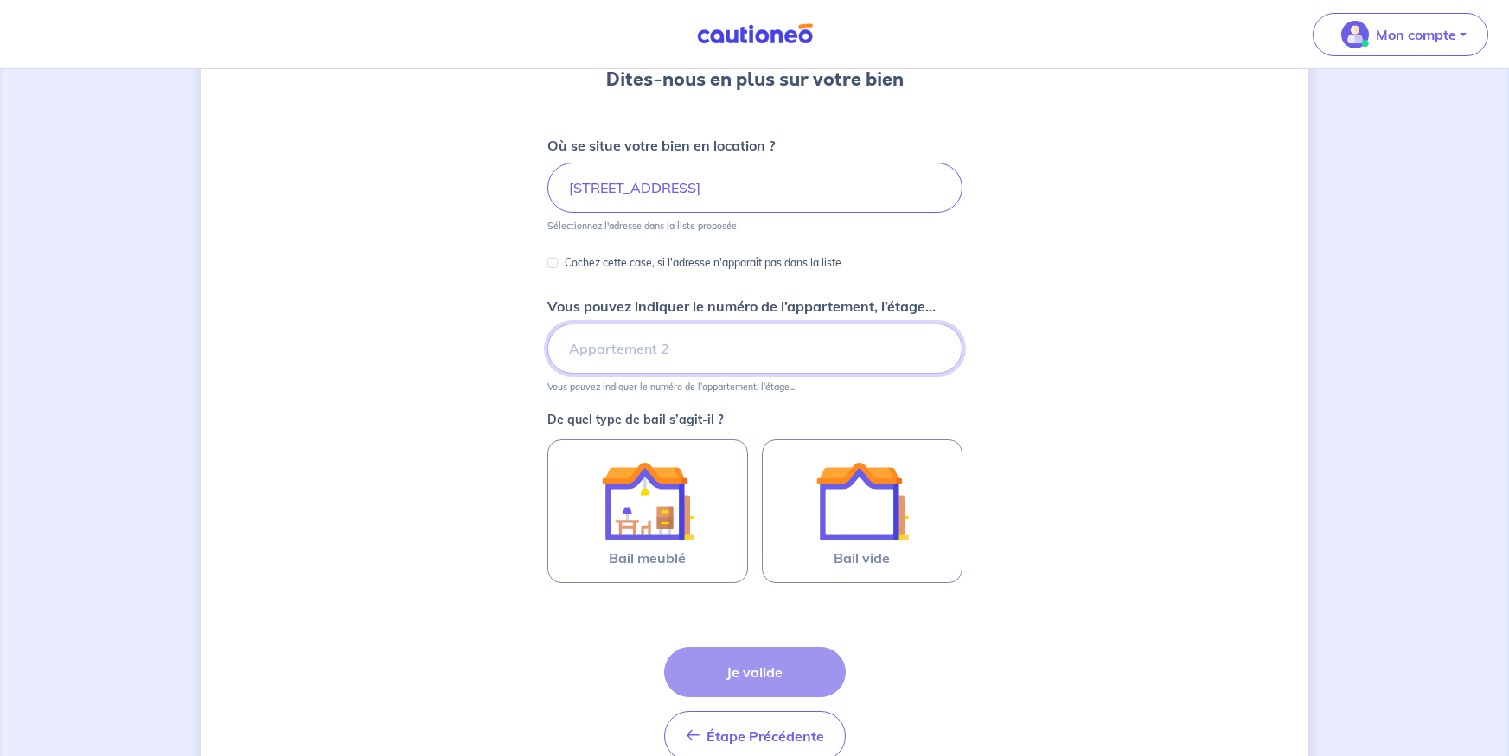
click at [691, 355] on input "Vous pouvez indiquer le numéro de l’appartement, l’étage..." at bounding box center [754, 348] width 415 height 50
type input "2eme étage"
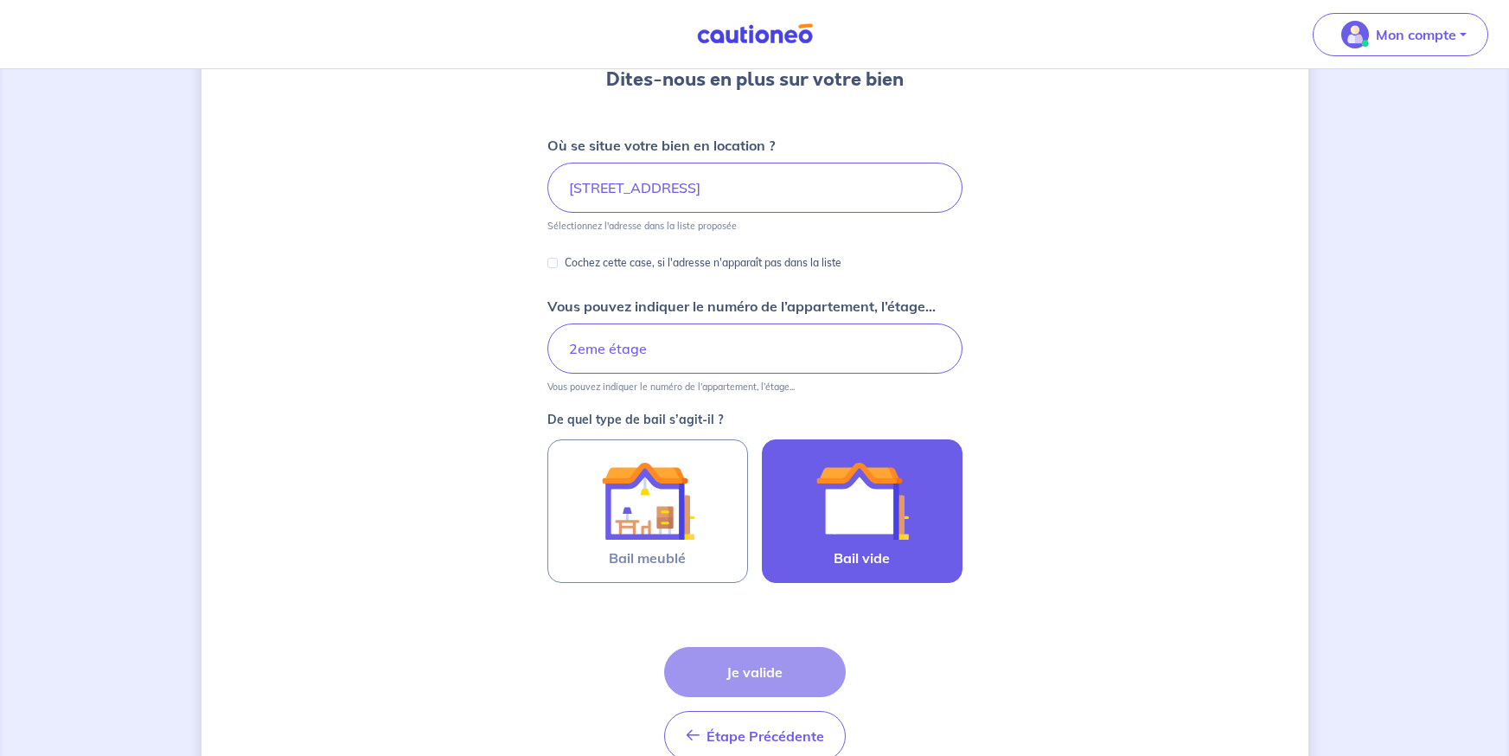
click at [871, 509] on img at bounding box center [862, 500] width 93 height 93
click at [0, 0] on input "Bail vide" at bounding box center [0, 0] width 0 height 0
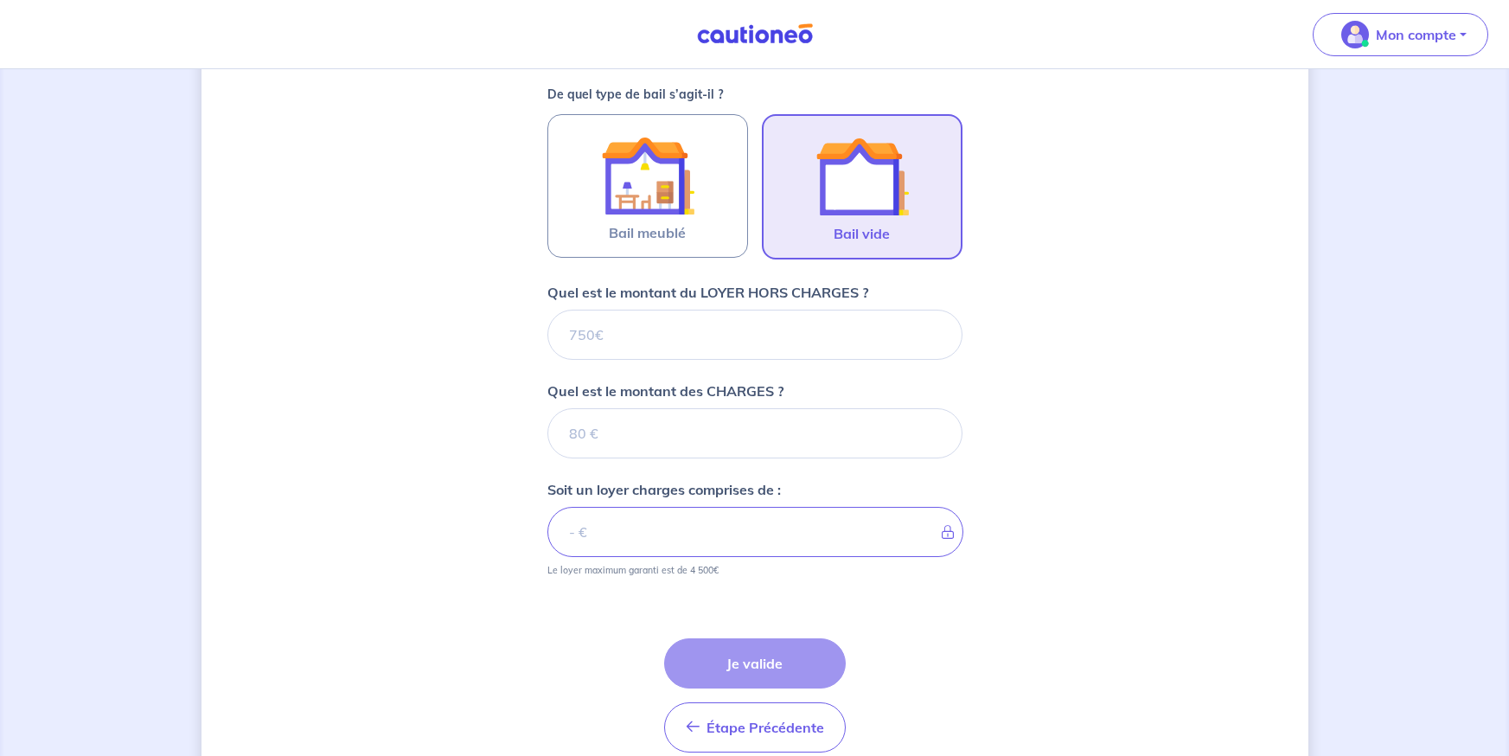
click at [803, 650] on form "Où se situe votre bien en location ? 26 Rue Desjoyaux, Saint-Étienne, France Sé…" at bounding box center [754, 288] width 415 height 957
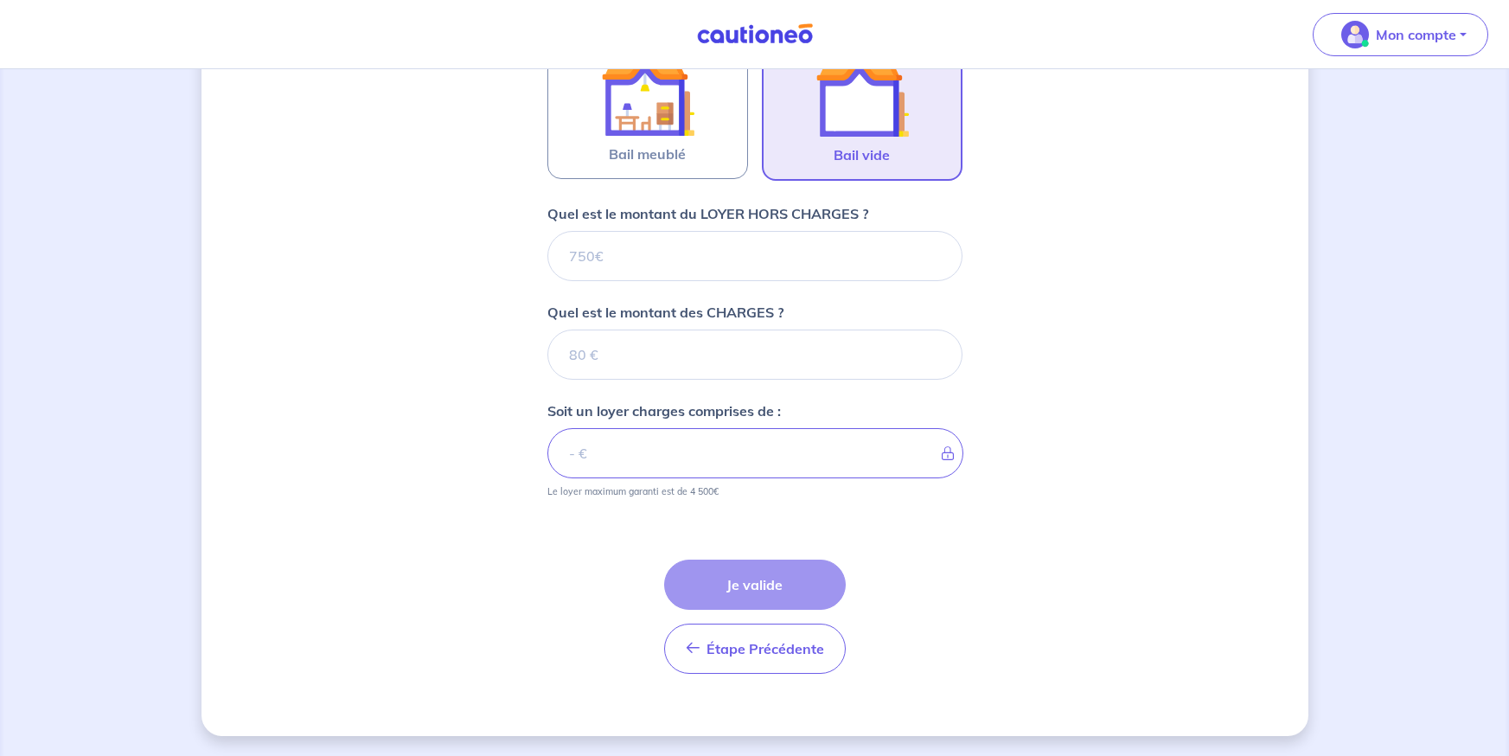
scroll to position [578, 0]
click at [709, 264] on input "Quel est le montant du LOYER HORS CHARGES ?" at bounding box center [754, 255] width 415 height 50
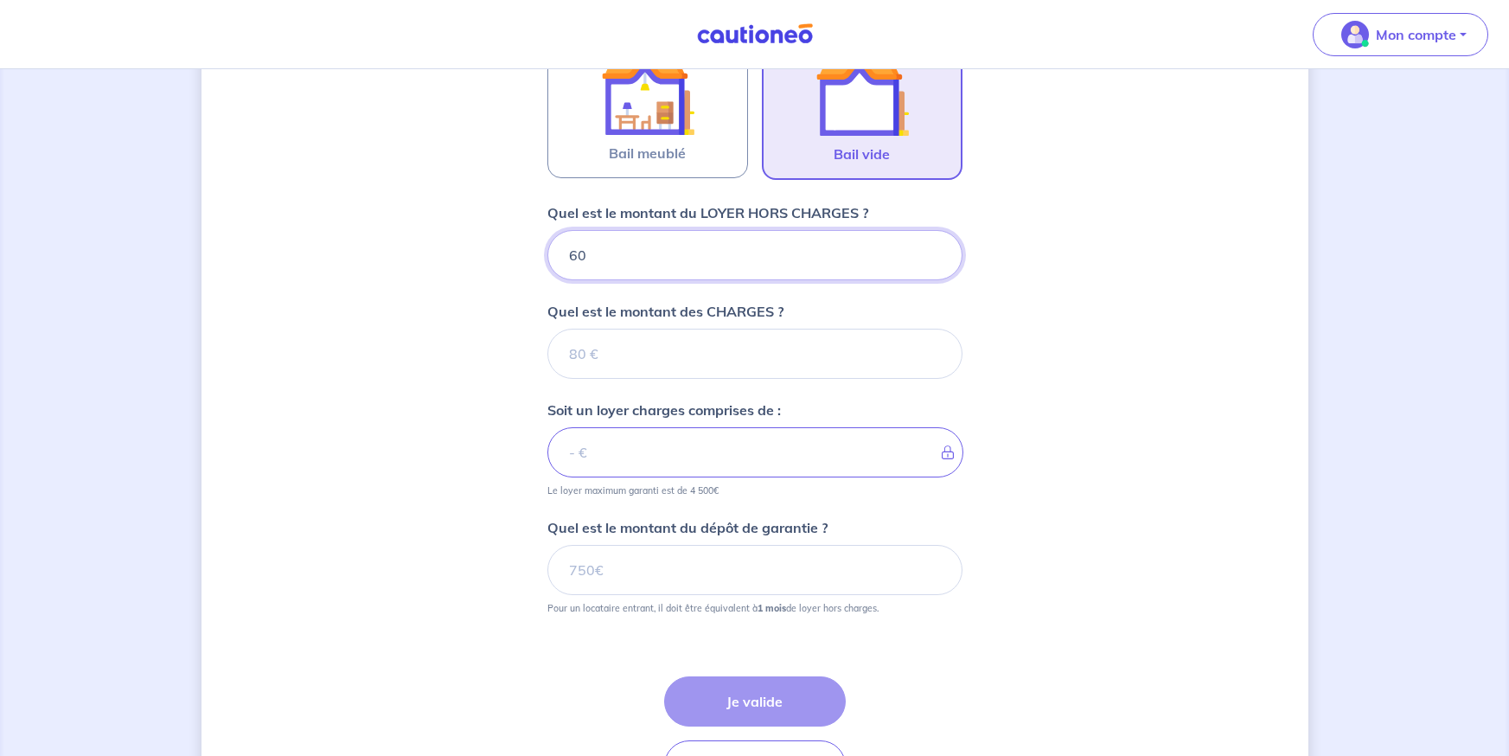
type input "600"
click at [707, 335] on input "Quel est le montant des CHARGES ?" at bounding box center [754, 354] width 415 height 50
type input "150"
type input "750"
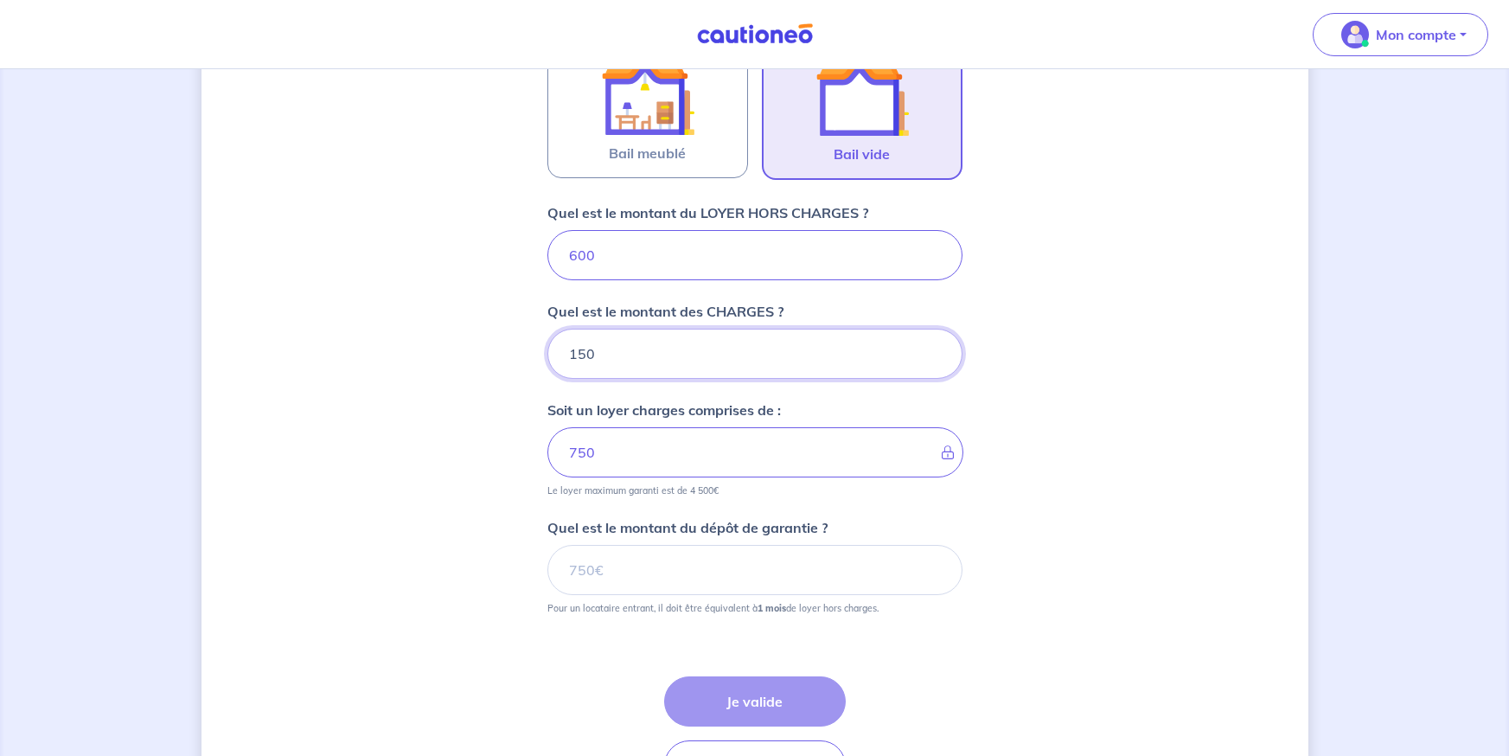
click at [659, 371] on input "150" at bounding box center [754, 354] width 415 height 50
type input "149.99"
type input "749.99"
type input "250"
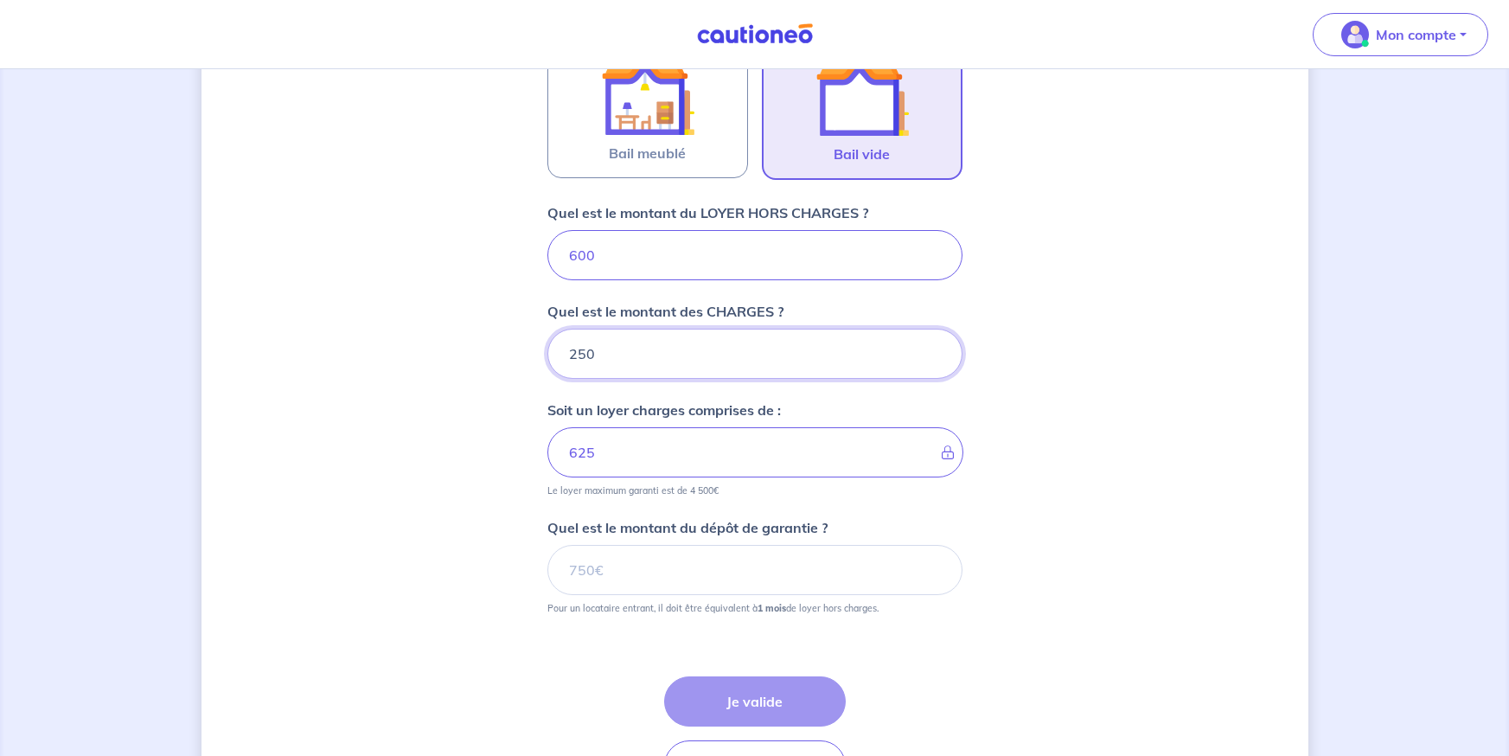
type input "850"
type input "250"
click at [660, 549] on input "Quel est le montant du dépôt de garantie ?" at bounding box center [754, 570] width 415 height 50
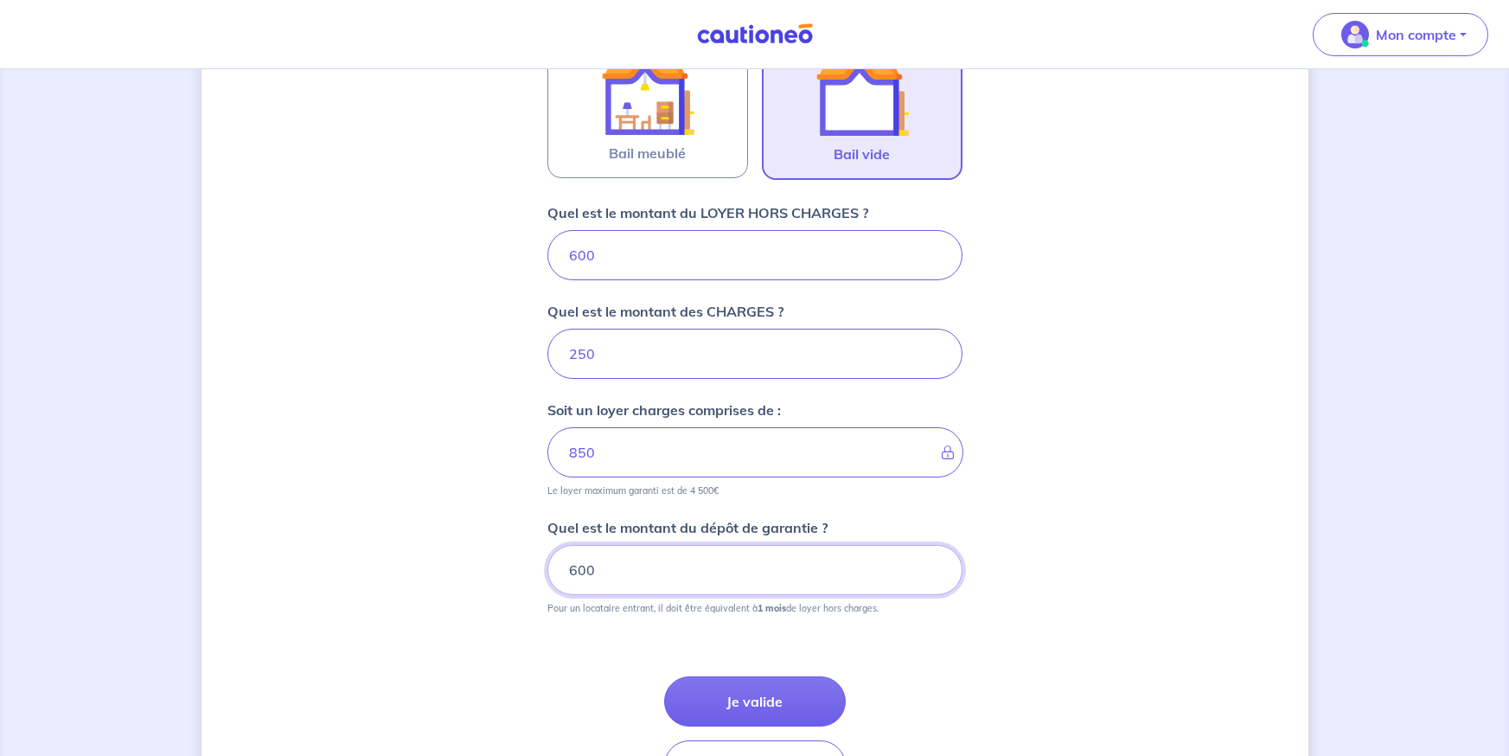
type input "600"
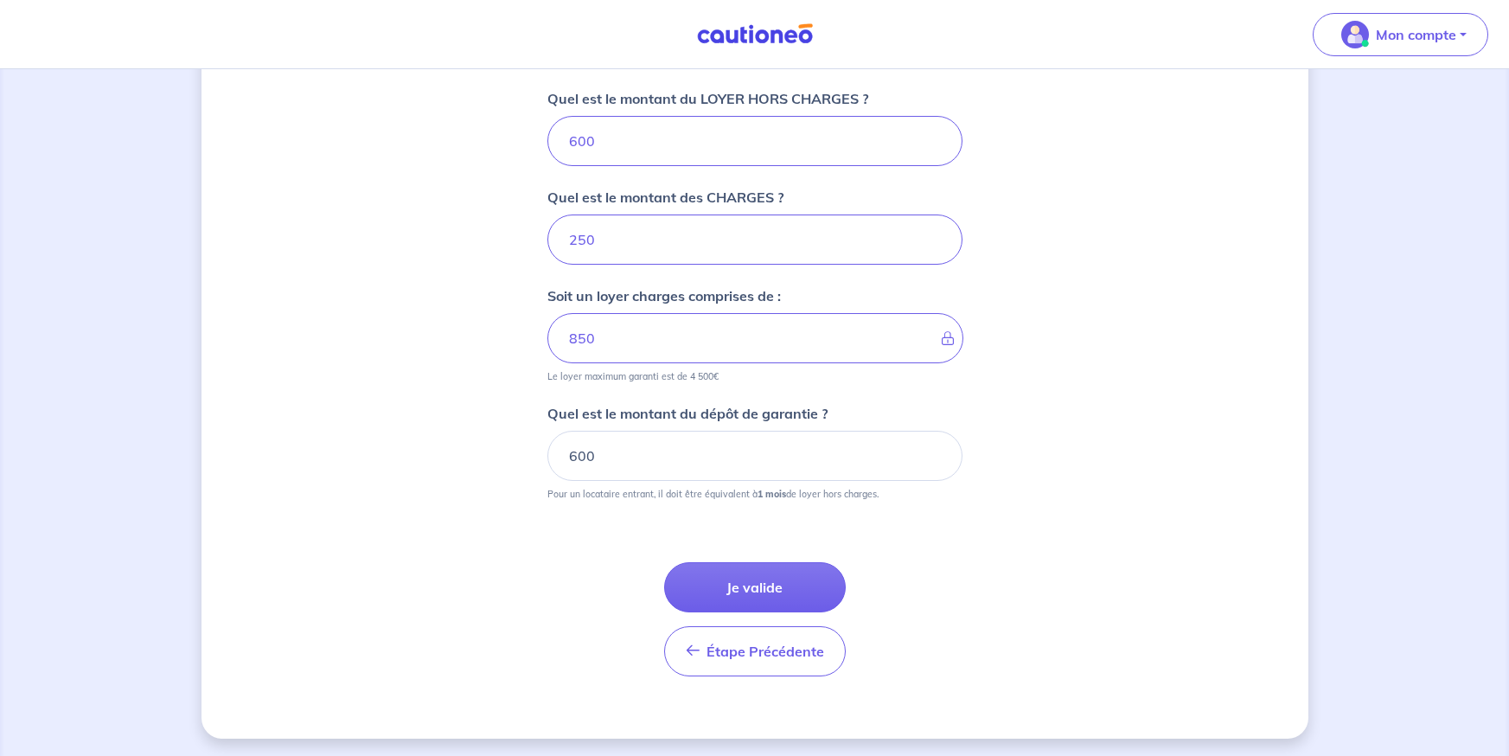
scroll to position [695, 0]
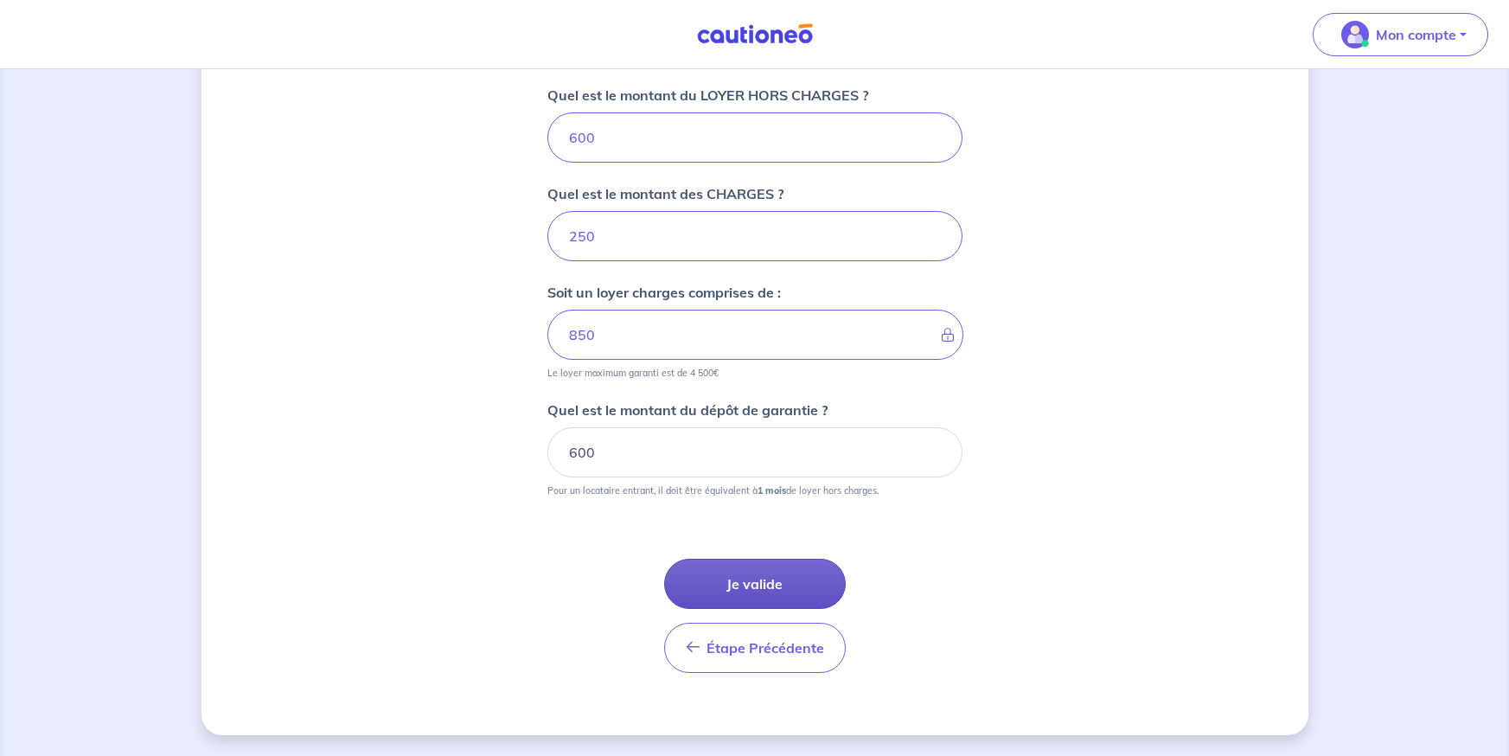
click at [791, 601] on button "Je valide" at bounding box center [755, 584] width 182 height 50
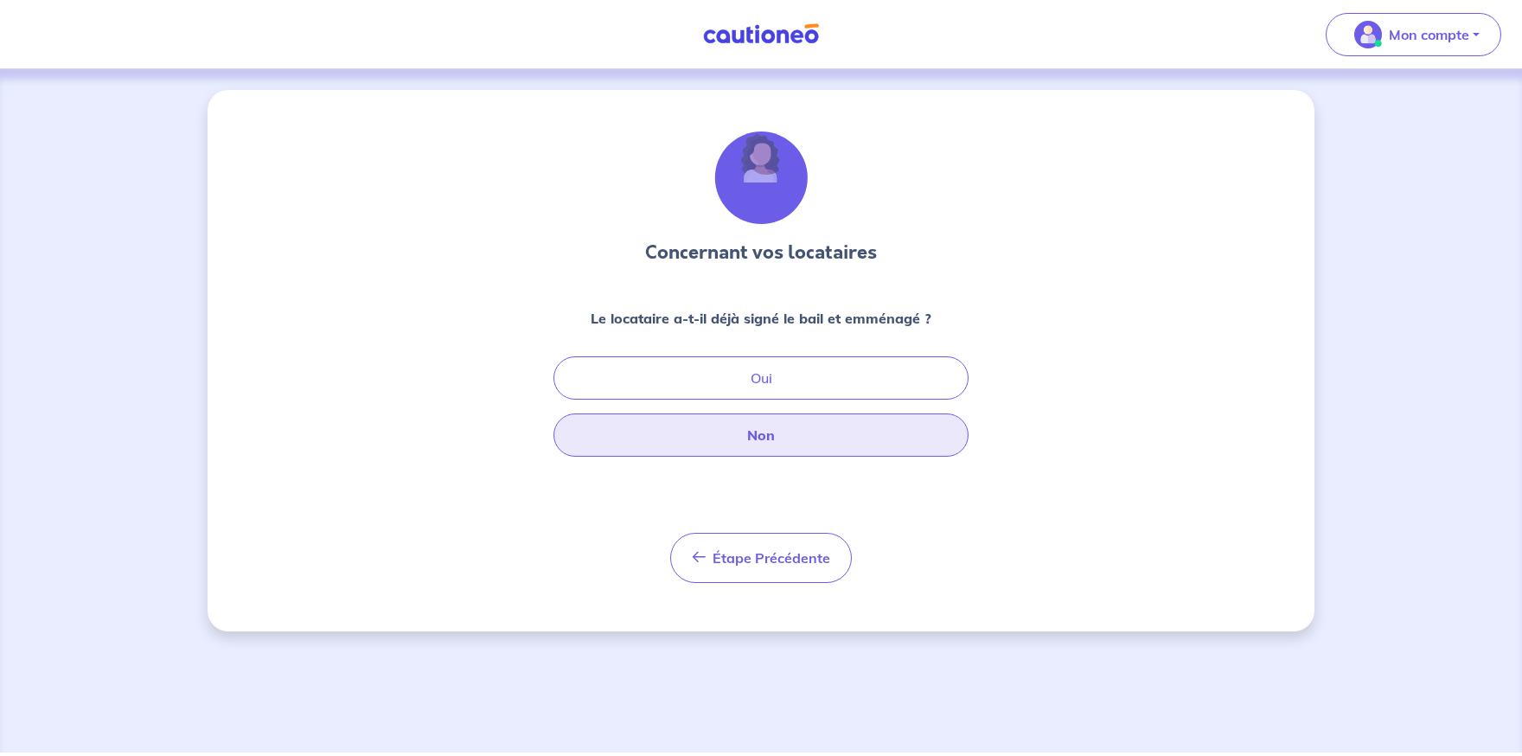
click at [758, 445] on button "Non" at bounding box center [760, 434] width 415 height 43
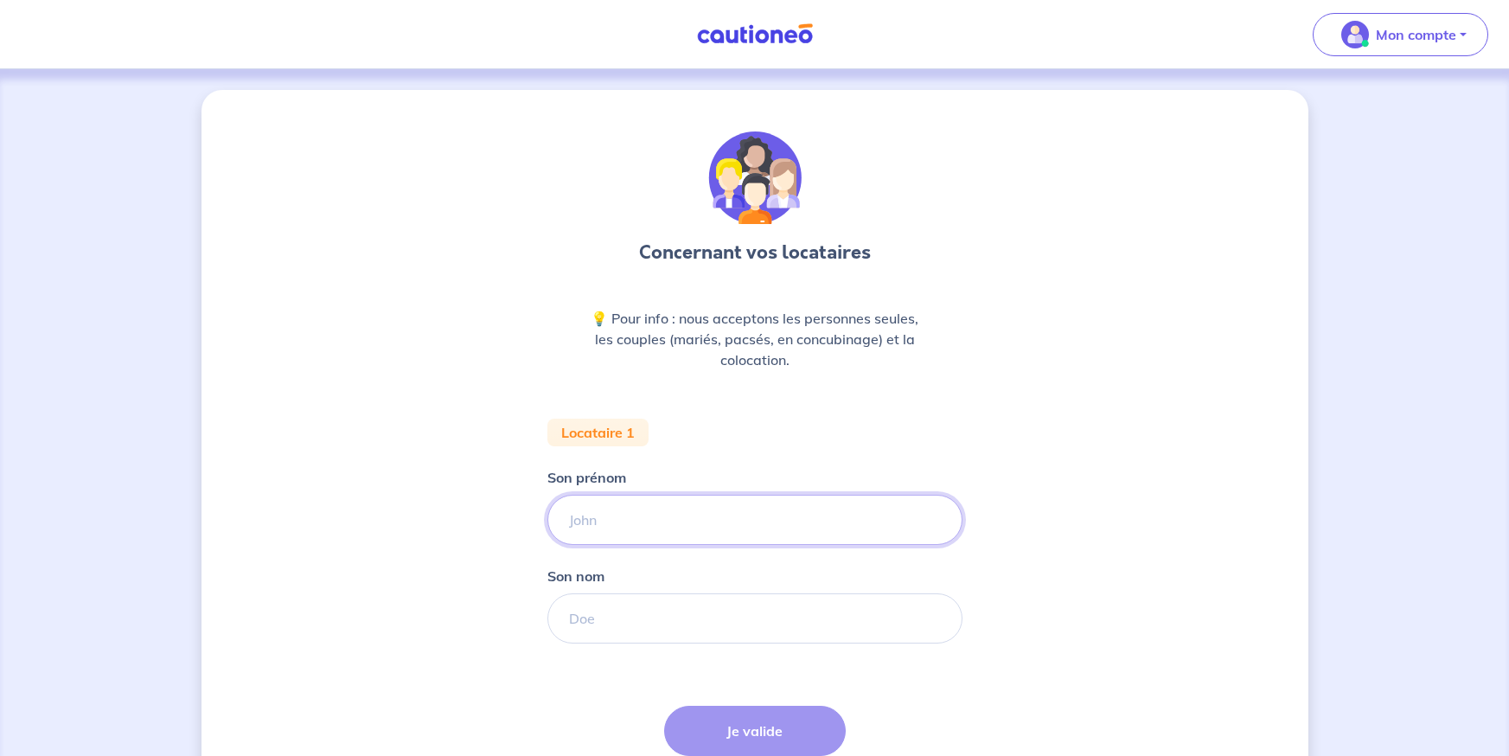
click at [706, 510] on input "Son prénom" at bounding box center [754, 520] width 415 height 50
type input "MOANECHA"
type input "MOUSSA"
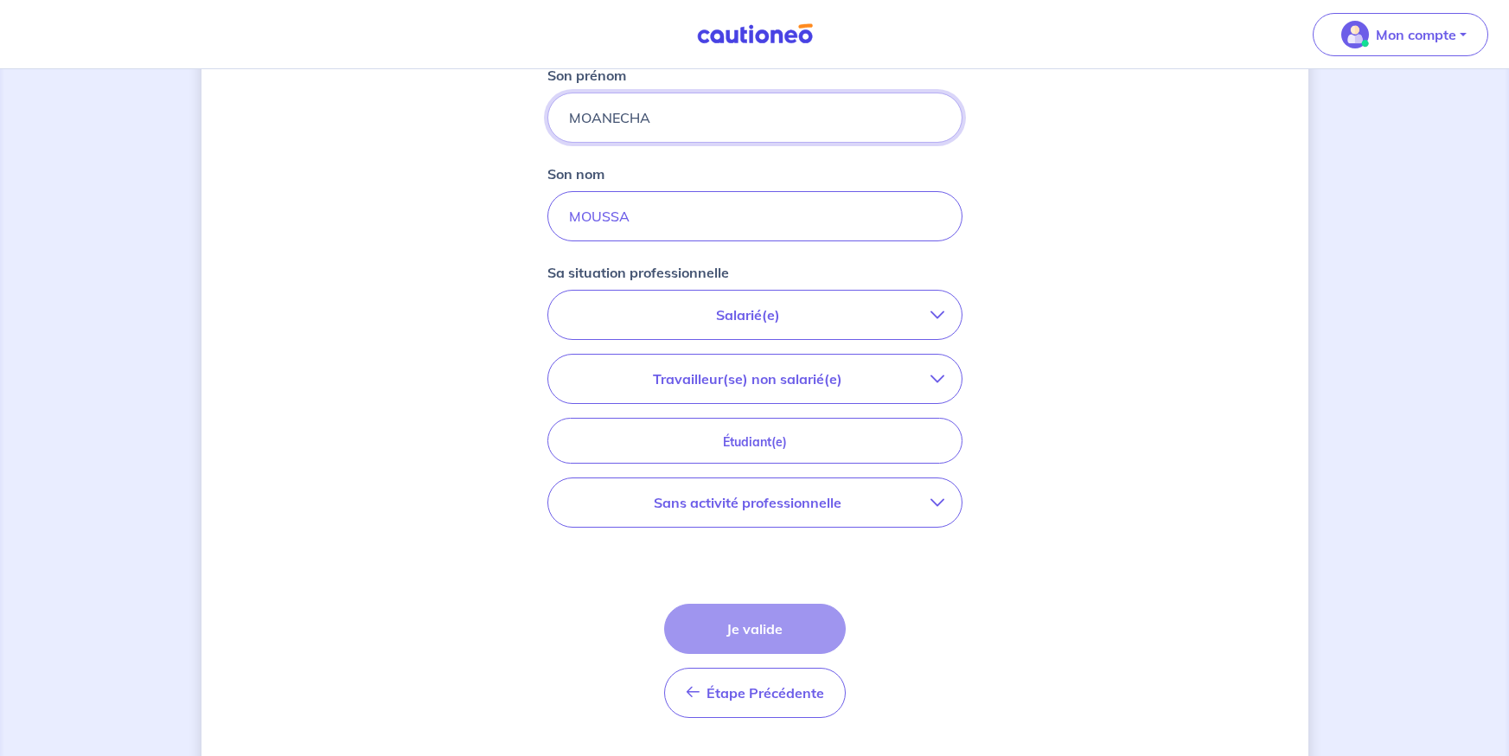
scroll to position [432, 0]
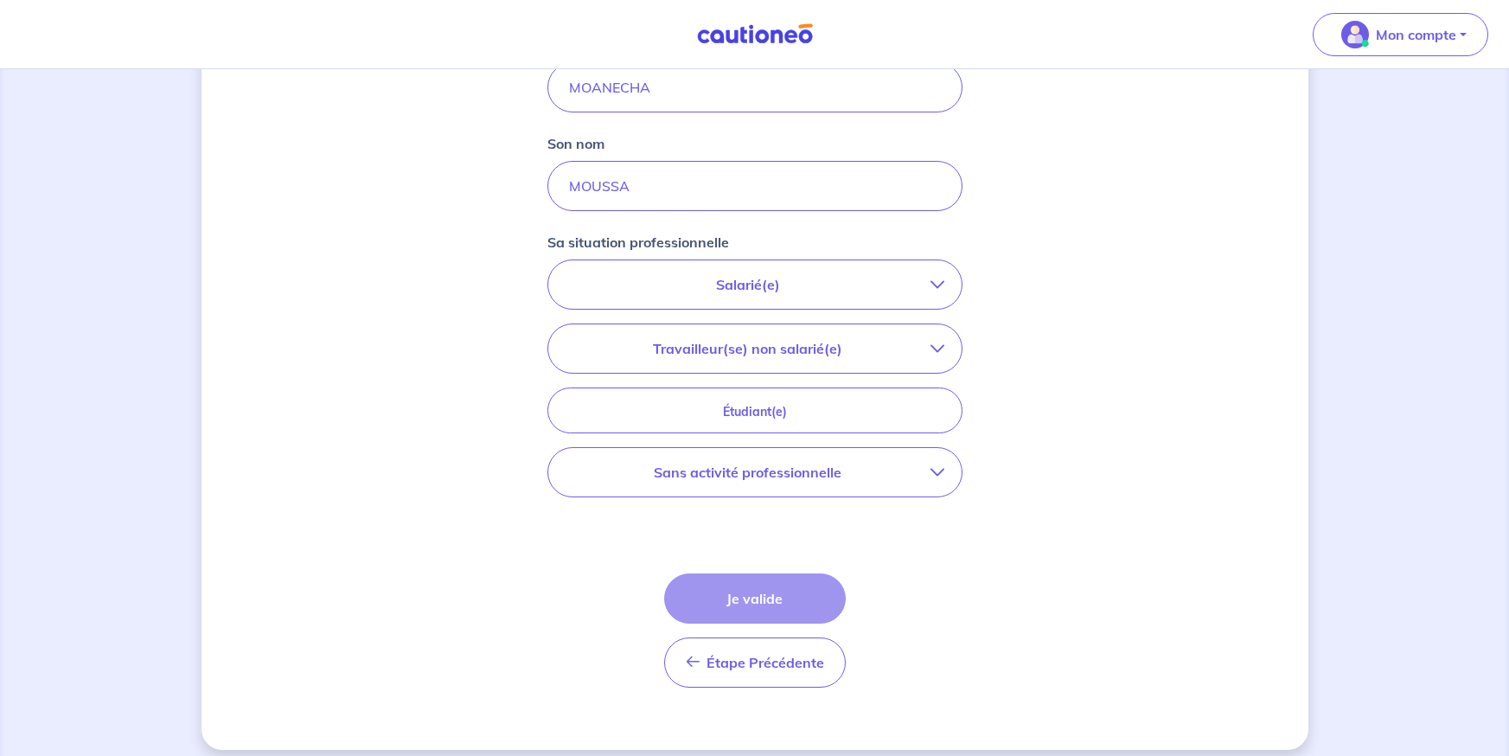
click at [838, 479] on p "Sans activité professionnelle" at bounding box center [748, 472] width 365 height 21
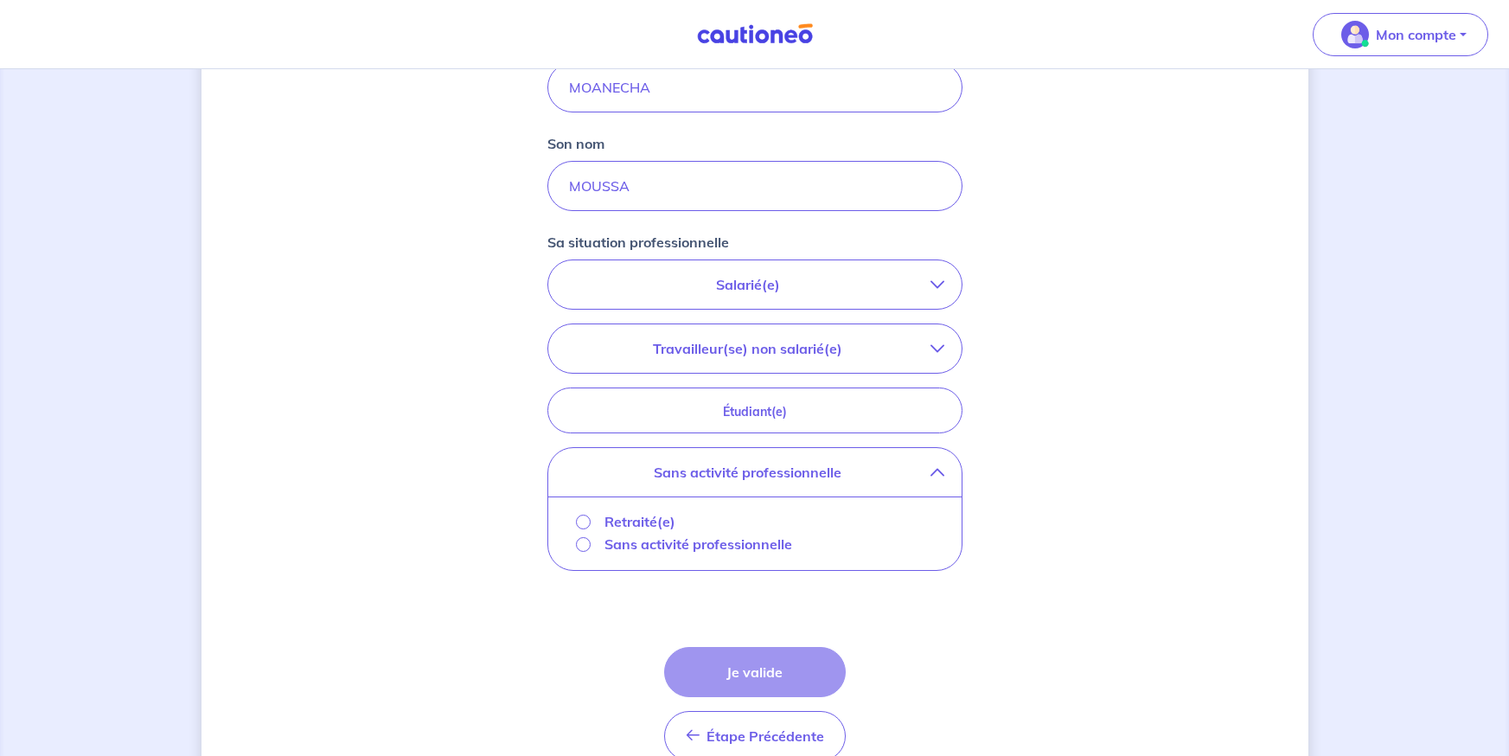
click at [720, 547] on p "Sans activité professionnelle" at bounding box center [699, 544] width 188 height 21
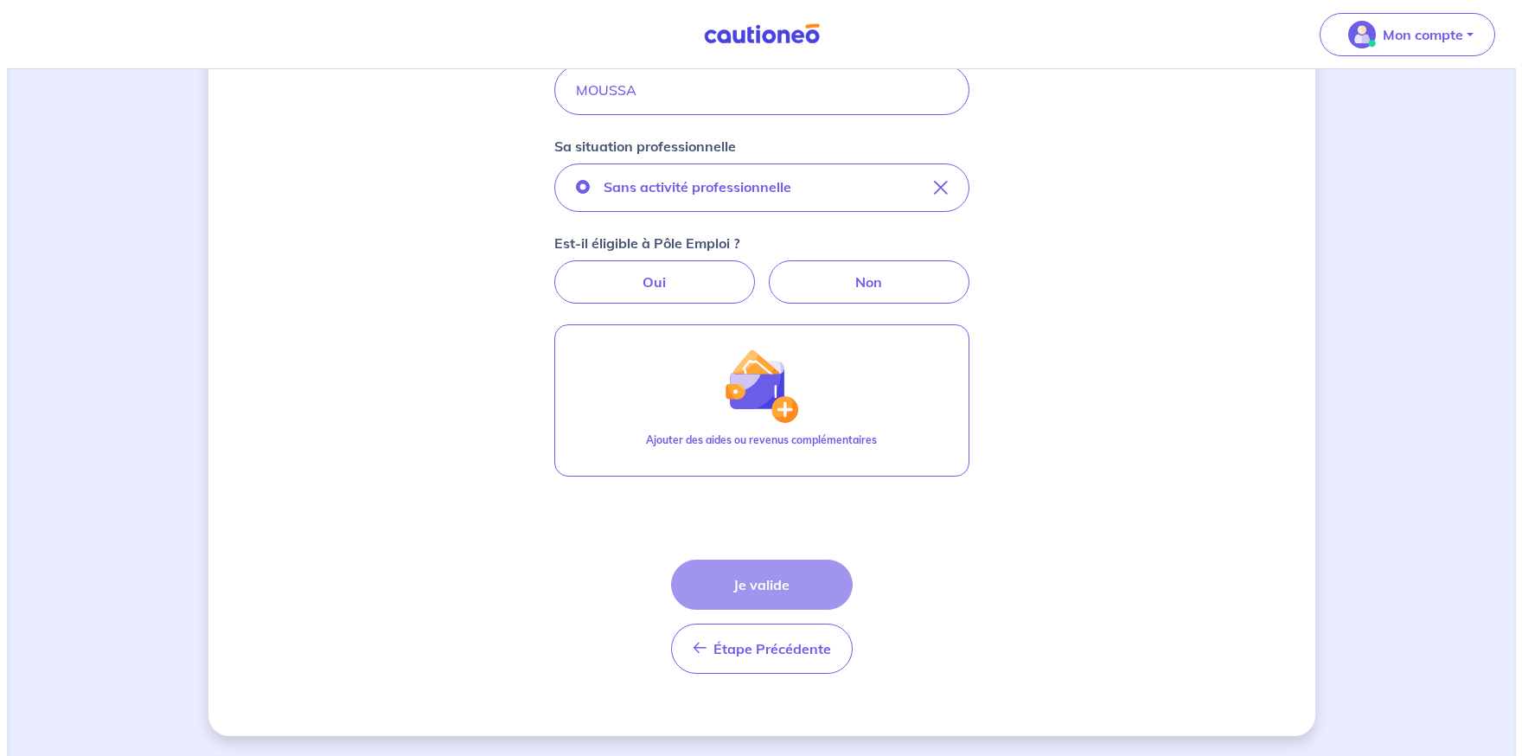
scroll to position [529, 0]
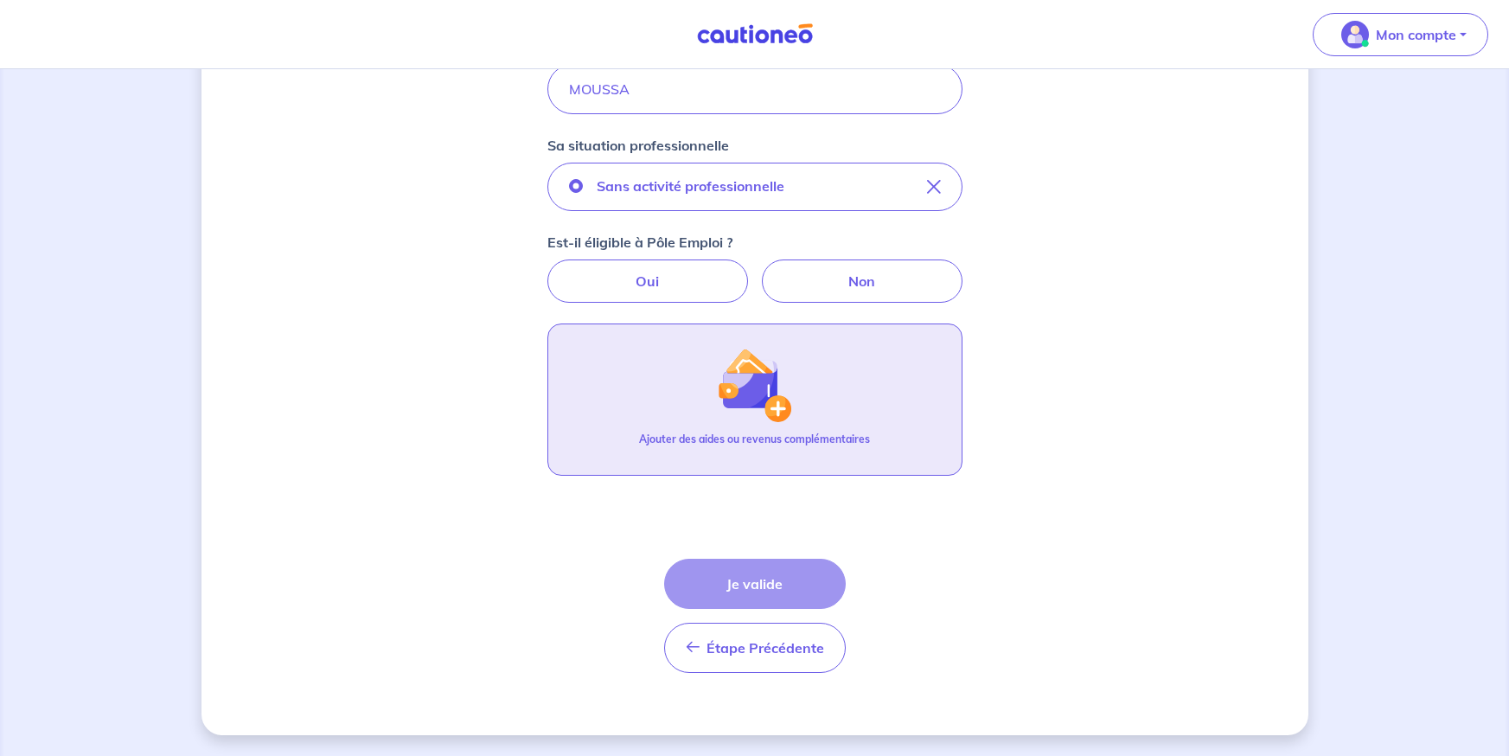
click at [774, 437] on p "Ajouter des aides ou revenus complémentaires" at bounding box center [754, 440] width 231 height 16
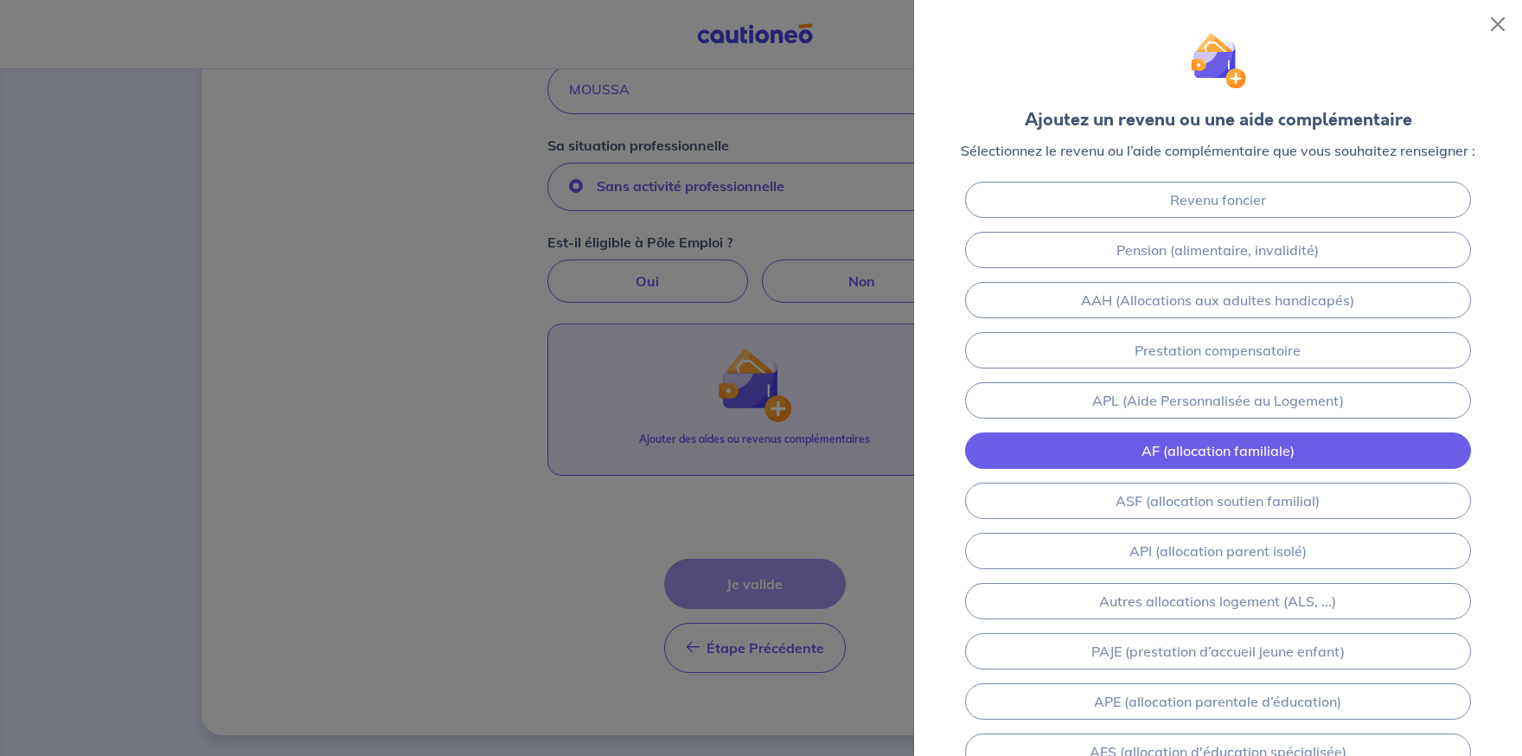
drag, startPoint x: 1347, startPoint y: 451, endPoint x: 1336, endPoint y: 444, distance: 13.0
click at [1347, 451] on link "AF (allocation familiale)" at bounding box center [1218, 450] width 507 height 36
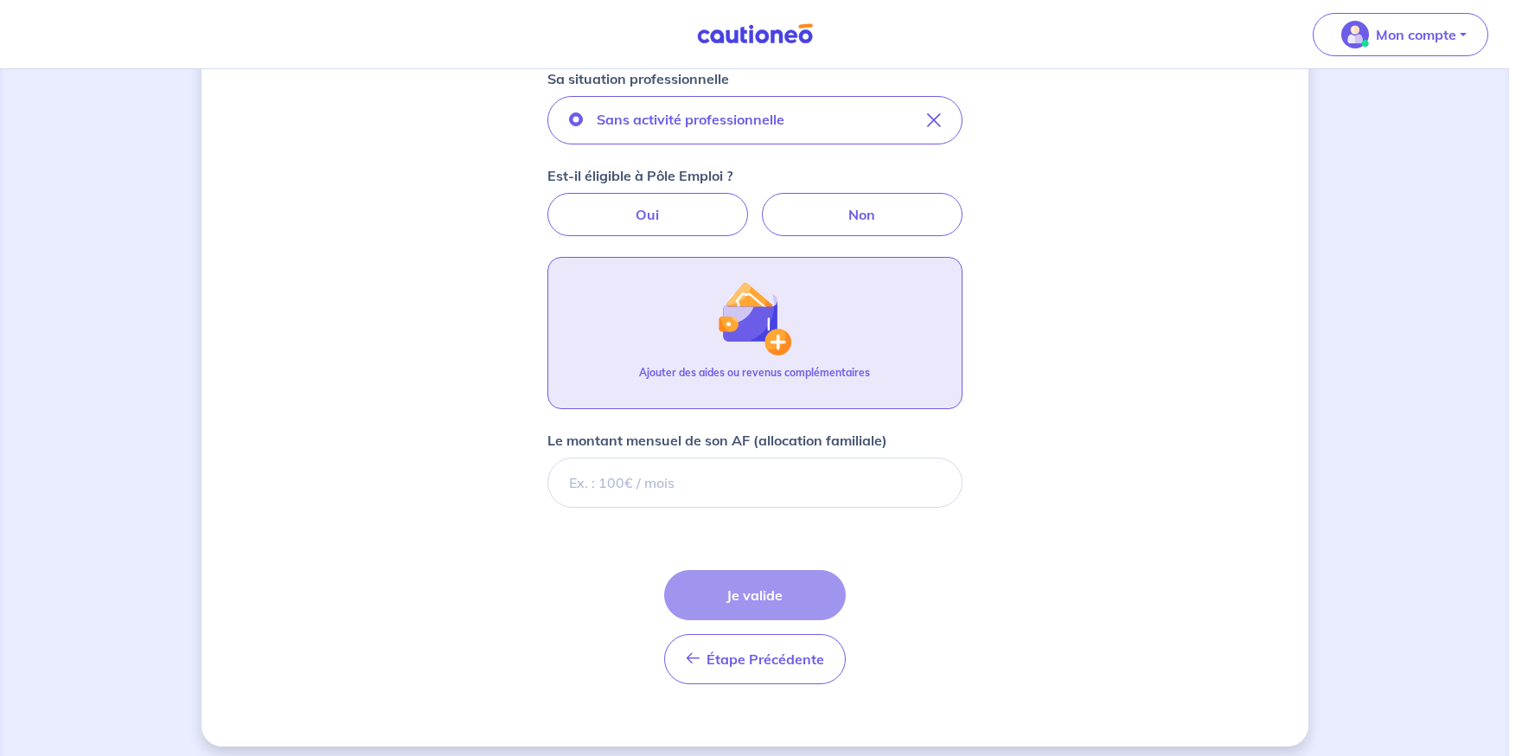
scroll to position [607, 0]
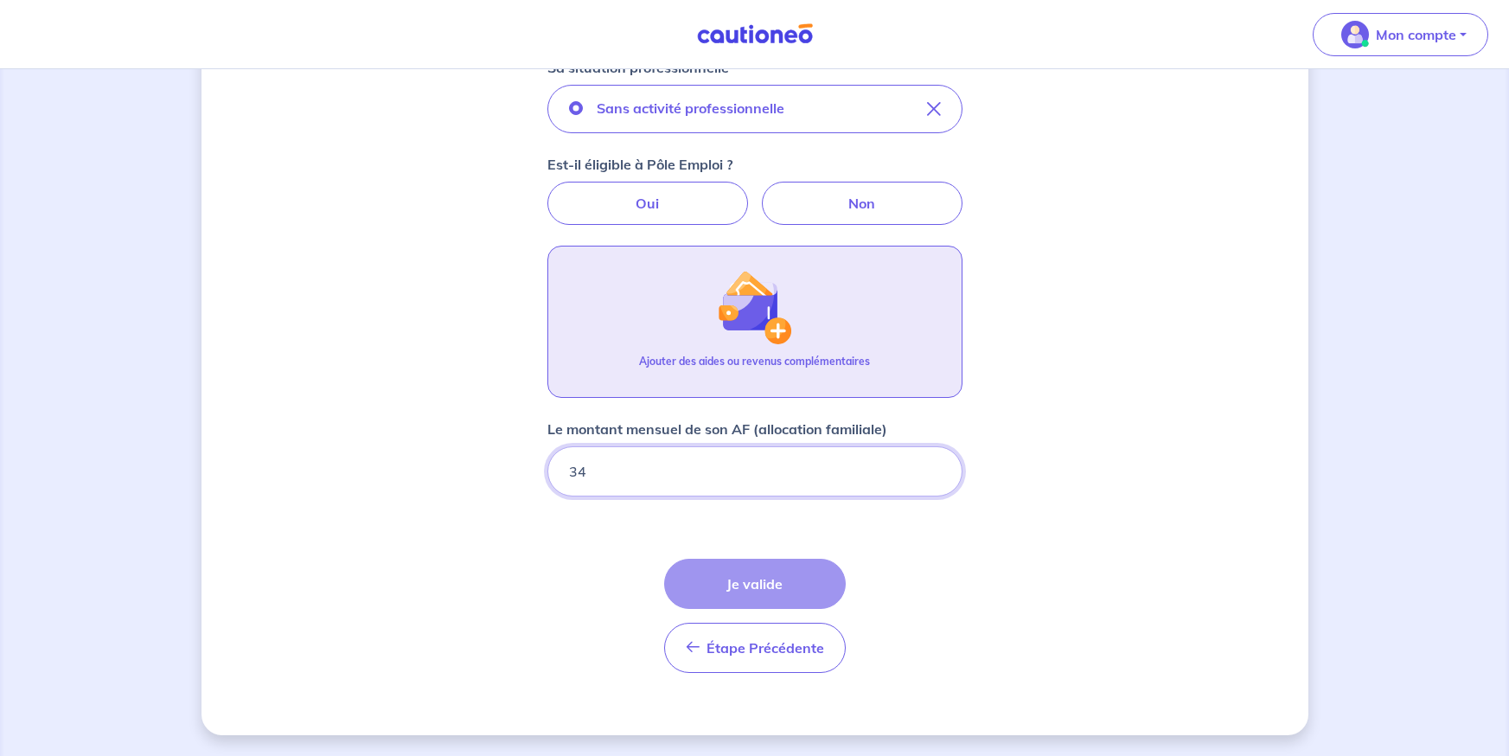
type input "344"
type input "344.56"
click at [764, 321] on img "button" at bounding box center [754, 307] width 74 height 74
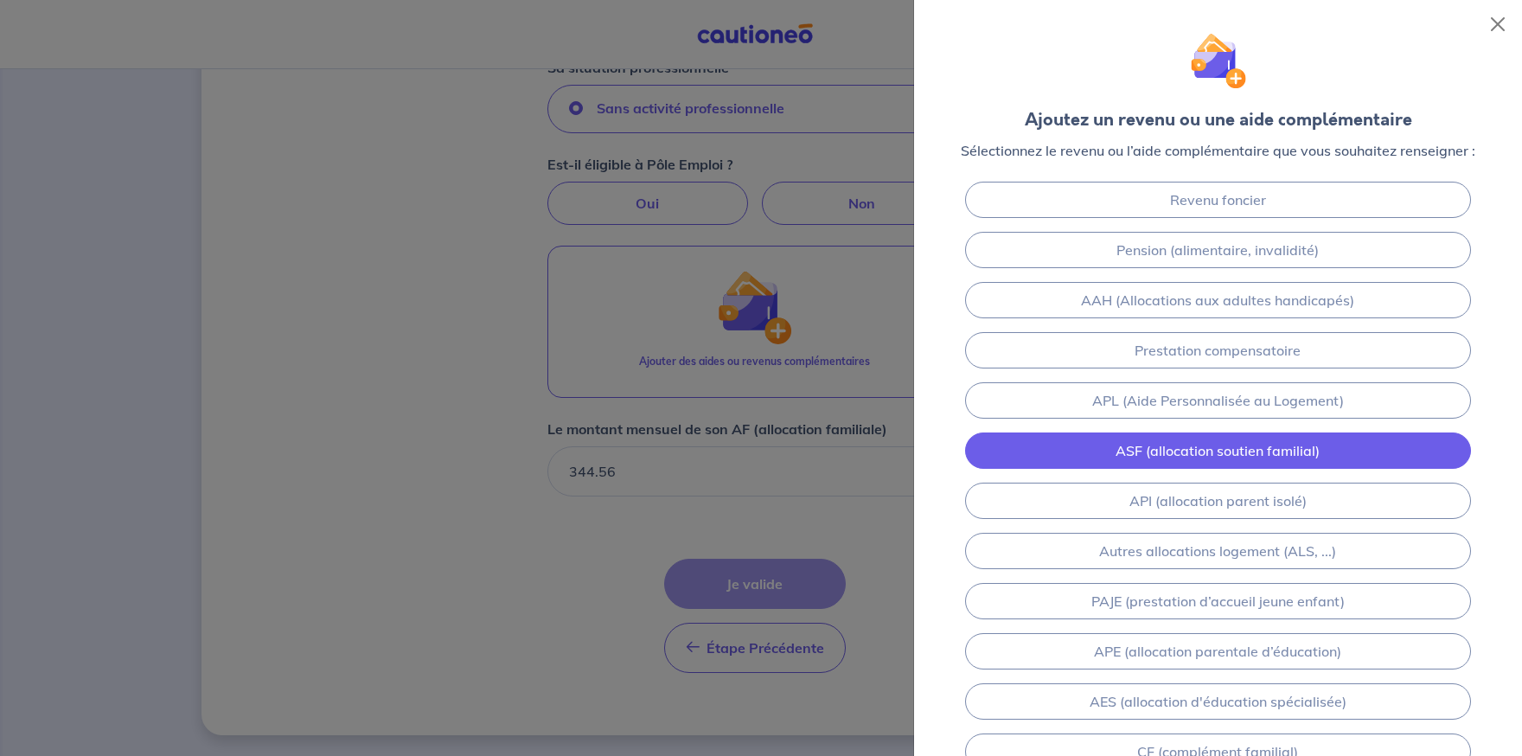
scroll to position [86, 0]
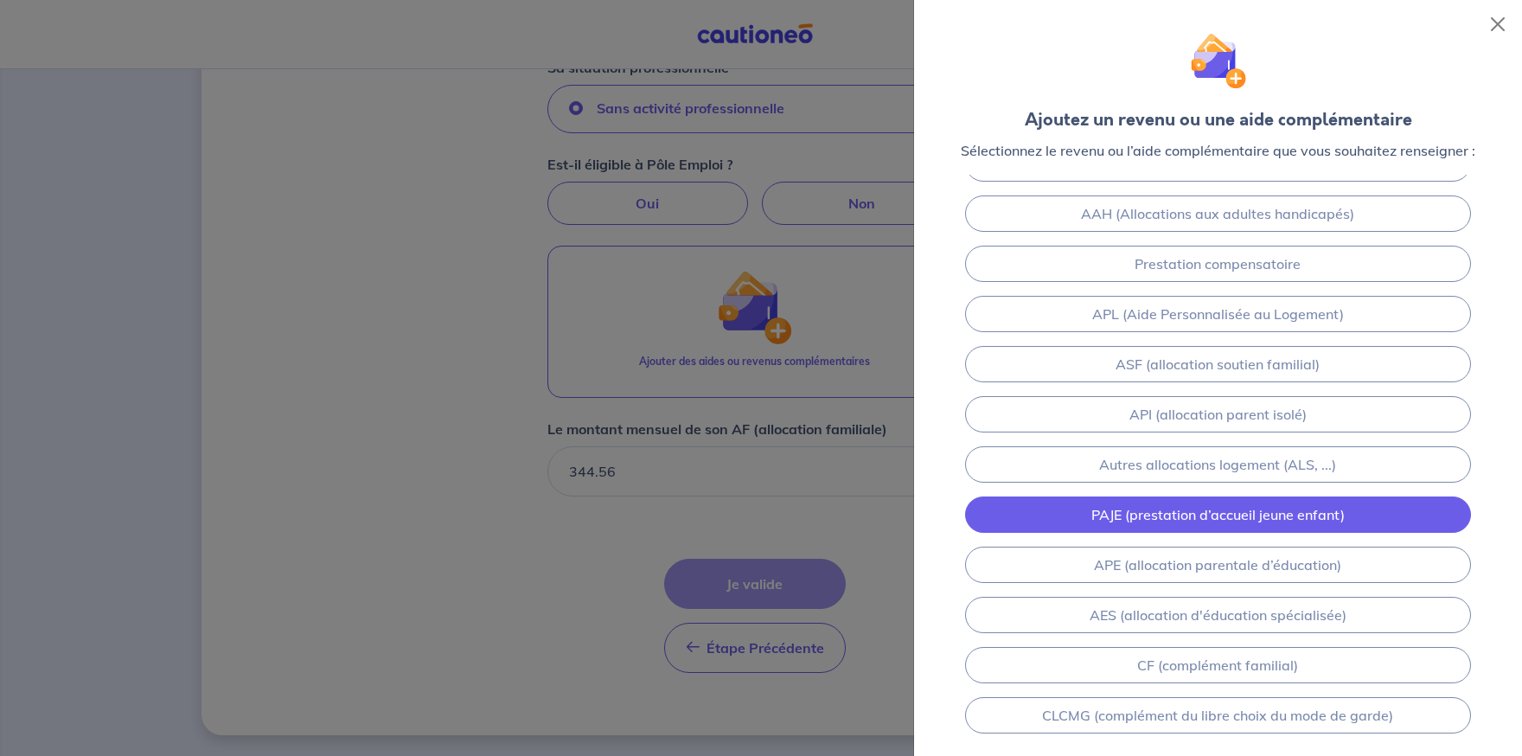
click at [1160, 516] on link "PAJE (prestation d’accueil jeune enfant)" at bounding box center [1218, 514] width 507 height 36
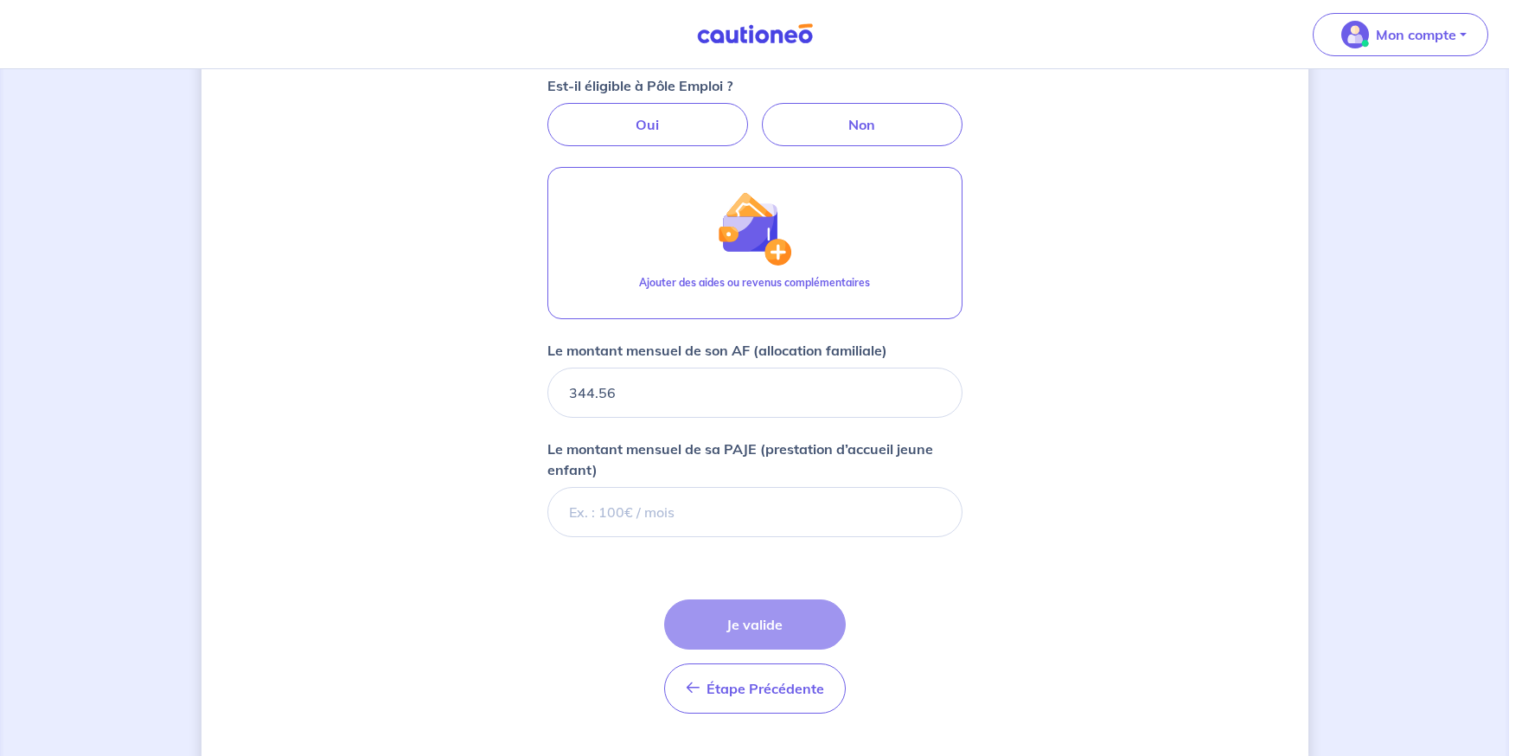
scroll to position [726, 0]
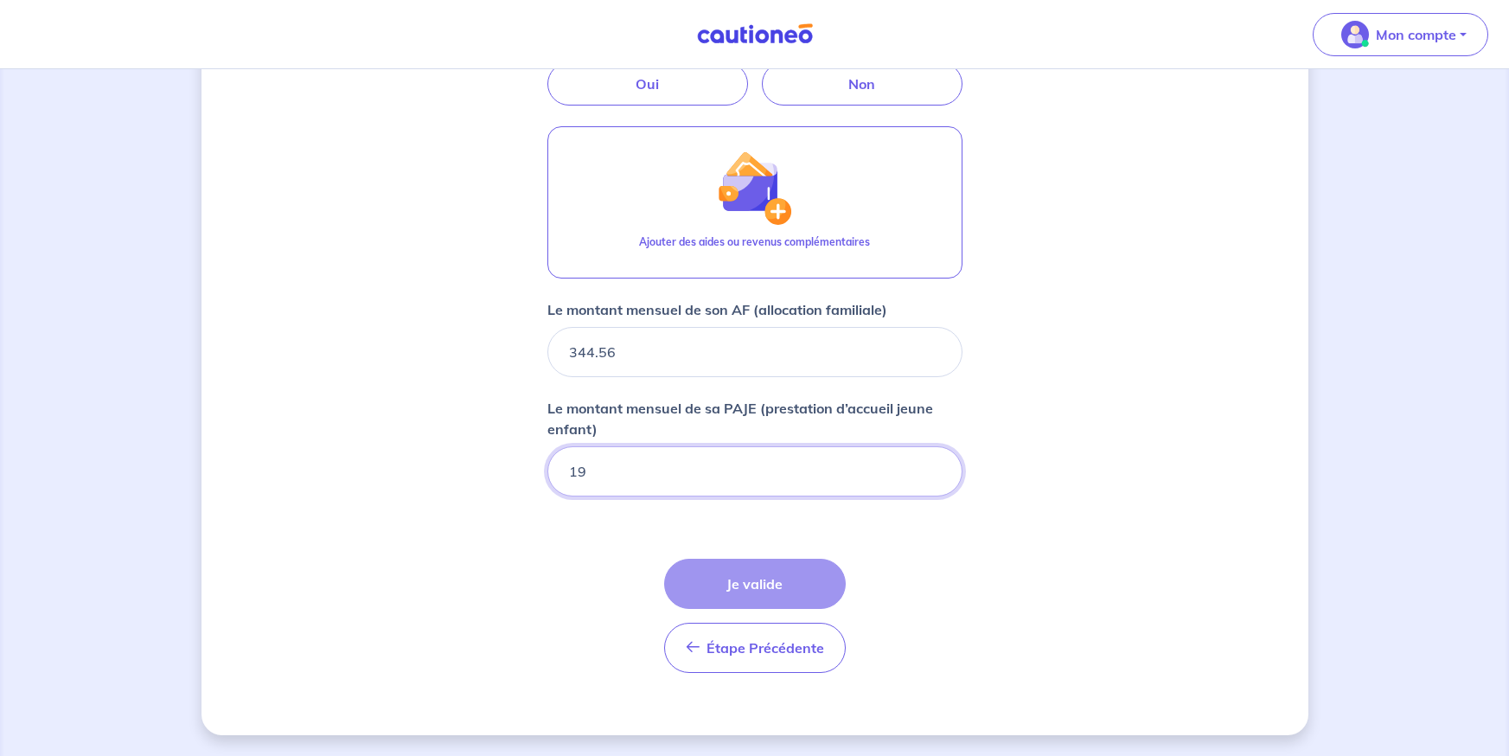
type input "196"
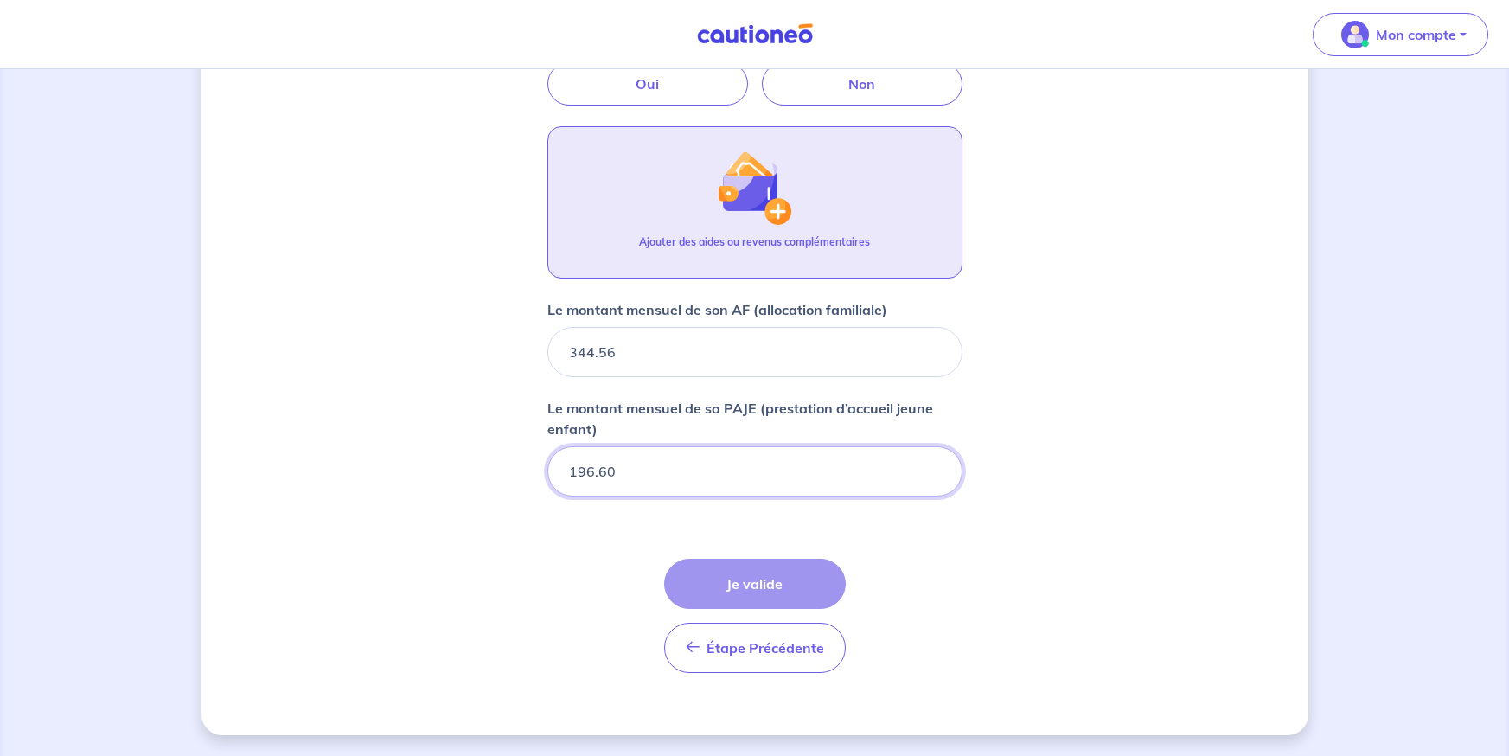
type input "196.60"
click at [719, 232] on button "Ajouter des aides ou revenus complémentaires" at bounding box center [754, 202] width 415 height 152
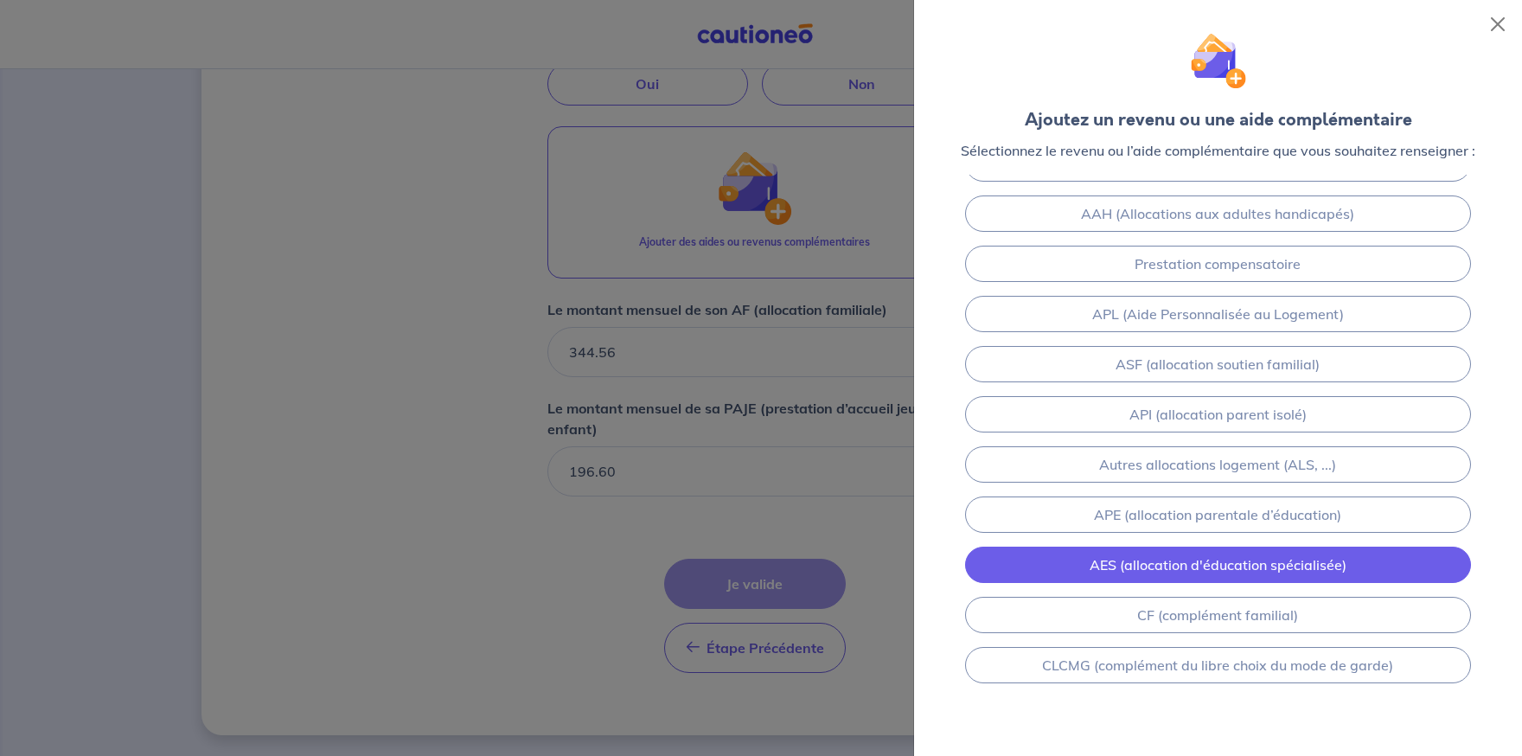
scroll to position [0, 0]
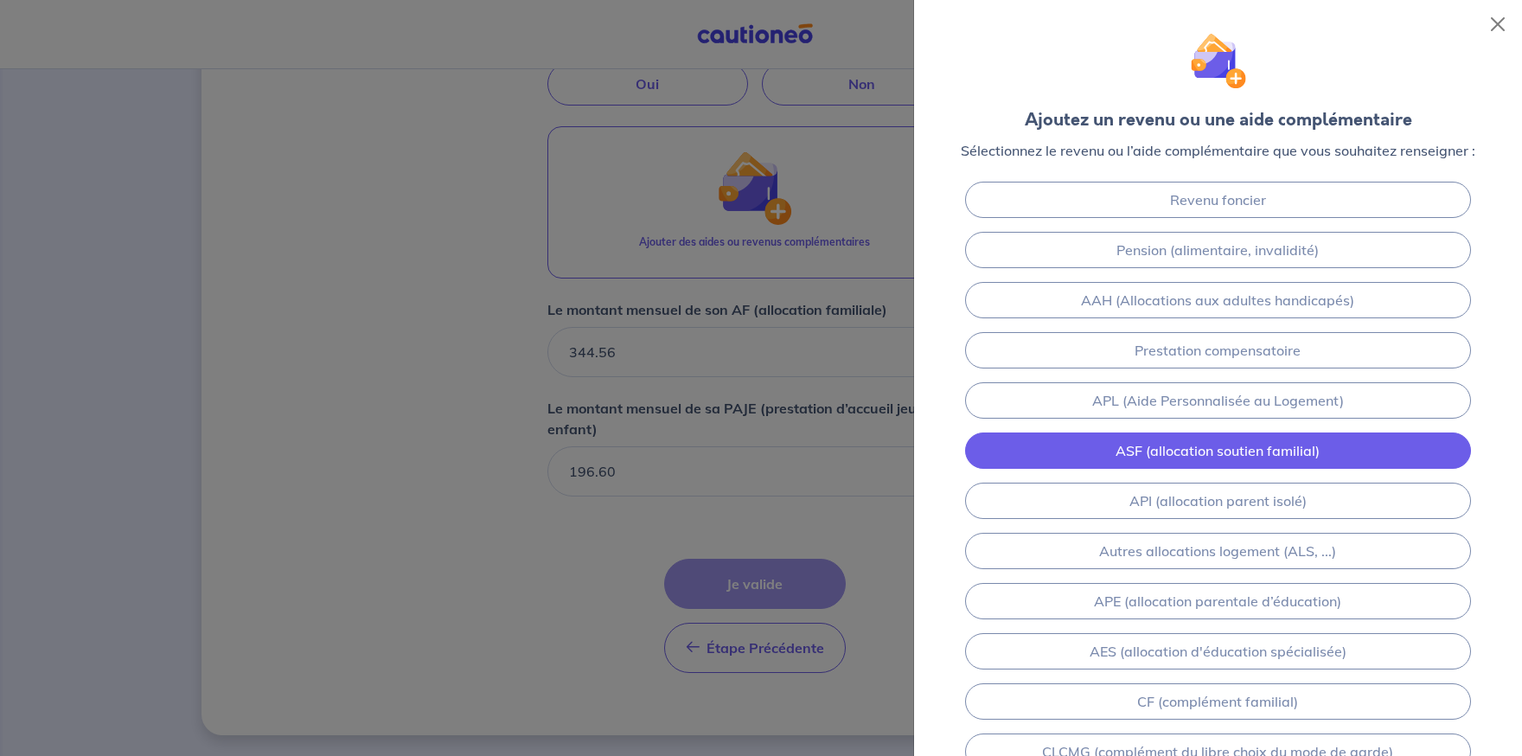
click at [1321, 448] on link "ASF (allocation soutien familial)" at bounding box center [1218, 450] width 507 height 36
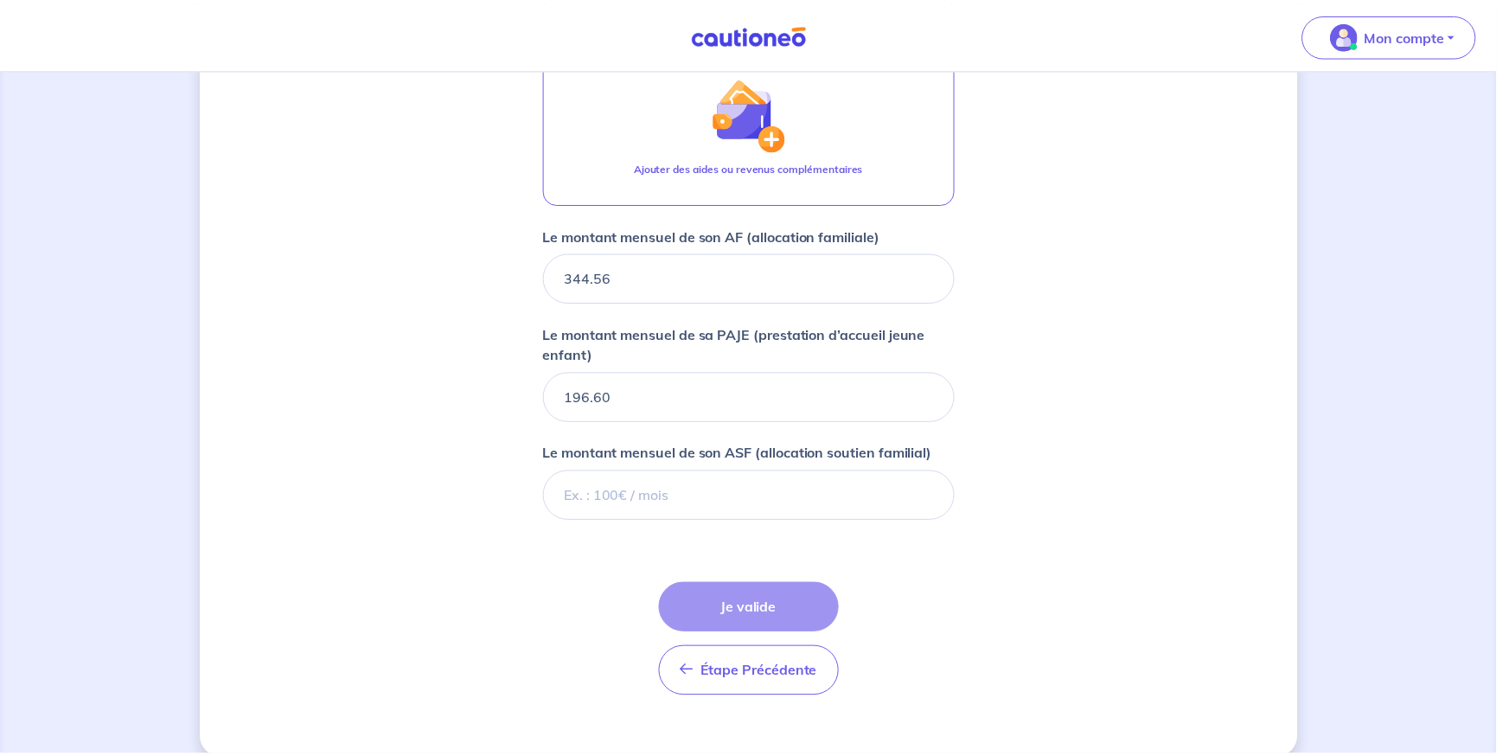
scroll to position [825, 0]
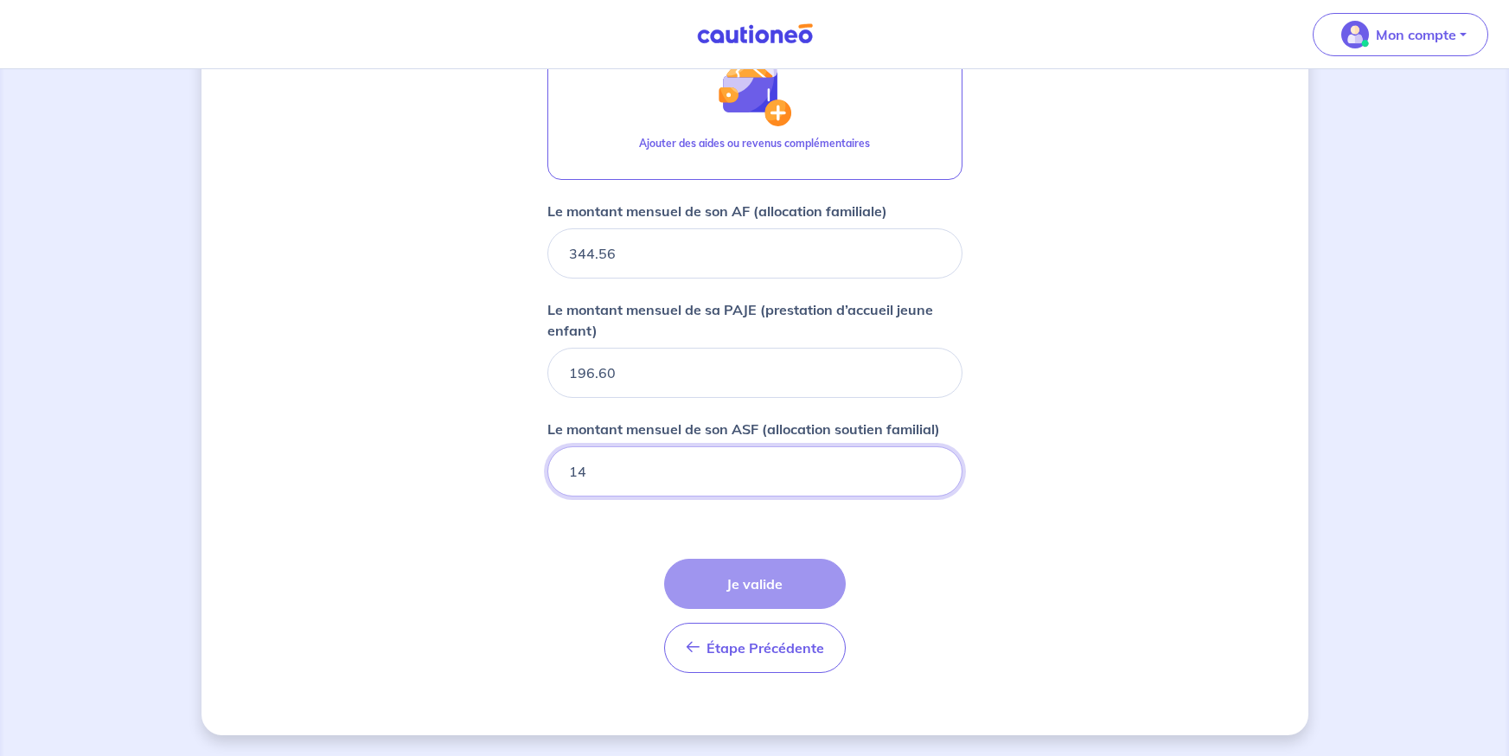
type input "149"
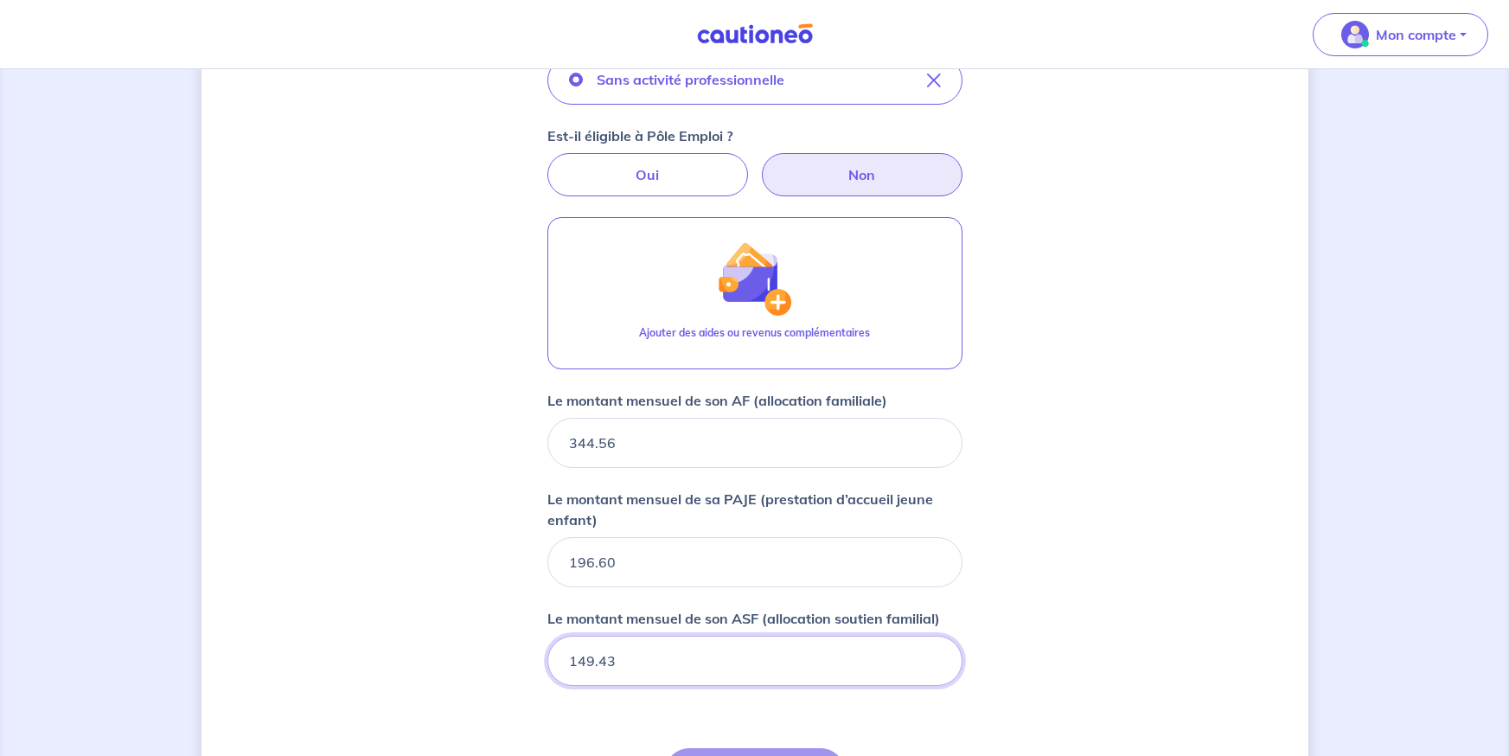
scroll to position [566, 0]
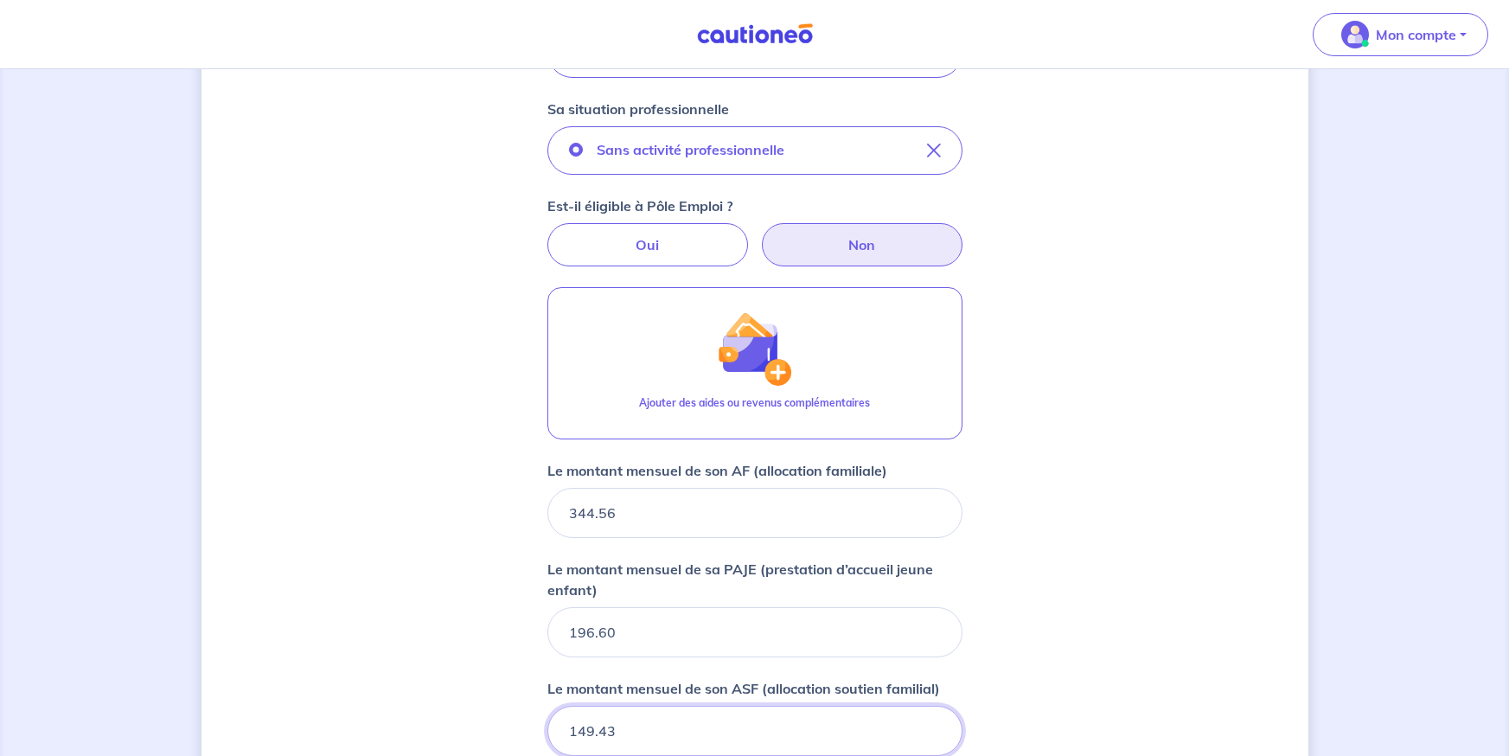
type input "149.43"
click at [912, 254] on label "Non" at bounding box center [862, 244] width 201 height 43
click at [760, 234] on input "Non" at bounding box center [754, 228] width 11 height 11
radio input "true"
click at [844, 252] on label "Non" at bounding box center [862, 244] width 201 height 43
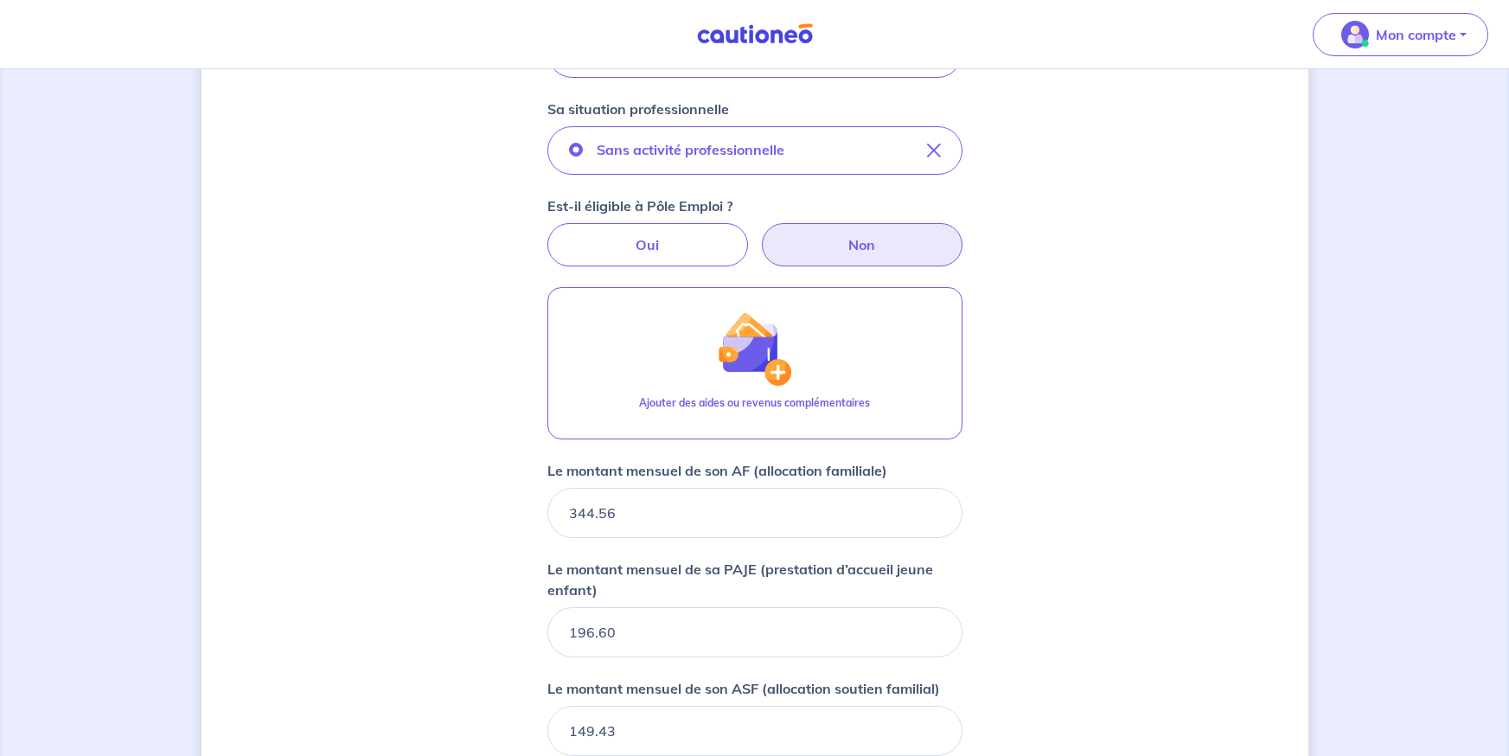
click at [760, 234] on input "Non" at bounding box center [754, 228] width 11 height 11
click at [583, 251] on label "Oui" at bounding box center [647, 244] width 201 height 43
click at [749, 234] on input "Oui" at bounding box center [754, 228] width 11 height 11
radio input "true"
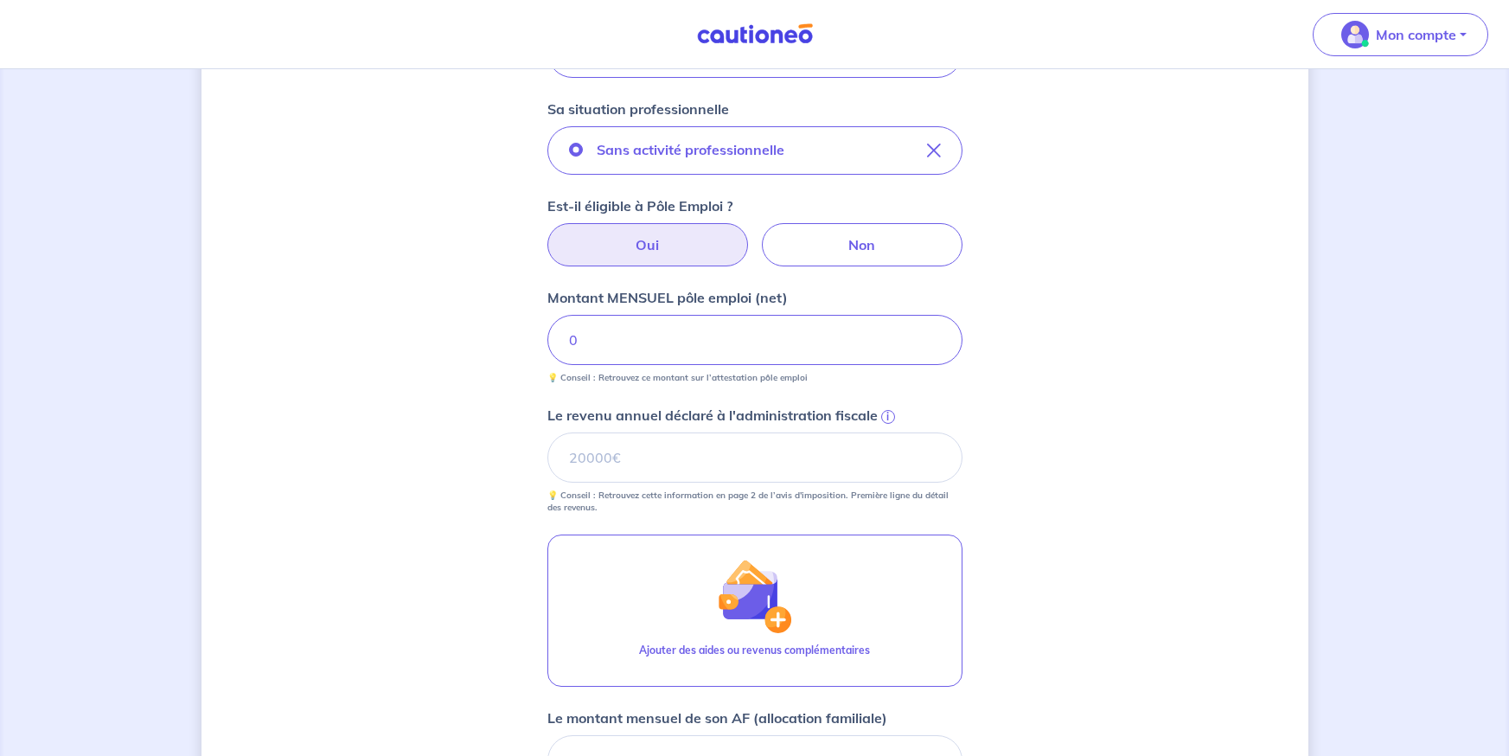
click at [663, 367] on small "💡 Conseil : Retrouvez ce montant sur l’attestation pôle emploi" at bounding box center [754, 374] width 415 height 19
click at [642, 463] on input "Le revenu annuel déclaré à l'administration fiscale i" at bounding box center [754, 457] width 415 height 50
type input "0"
click at [620, 368] on small "💡 Conseil : Retrouvez ce montant sur l’attestation pôle emploi" at bounding box center [754, 374] width 415 height 19
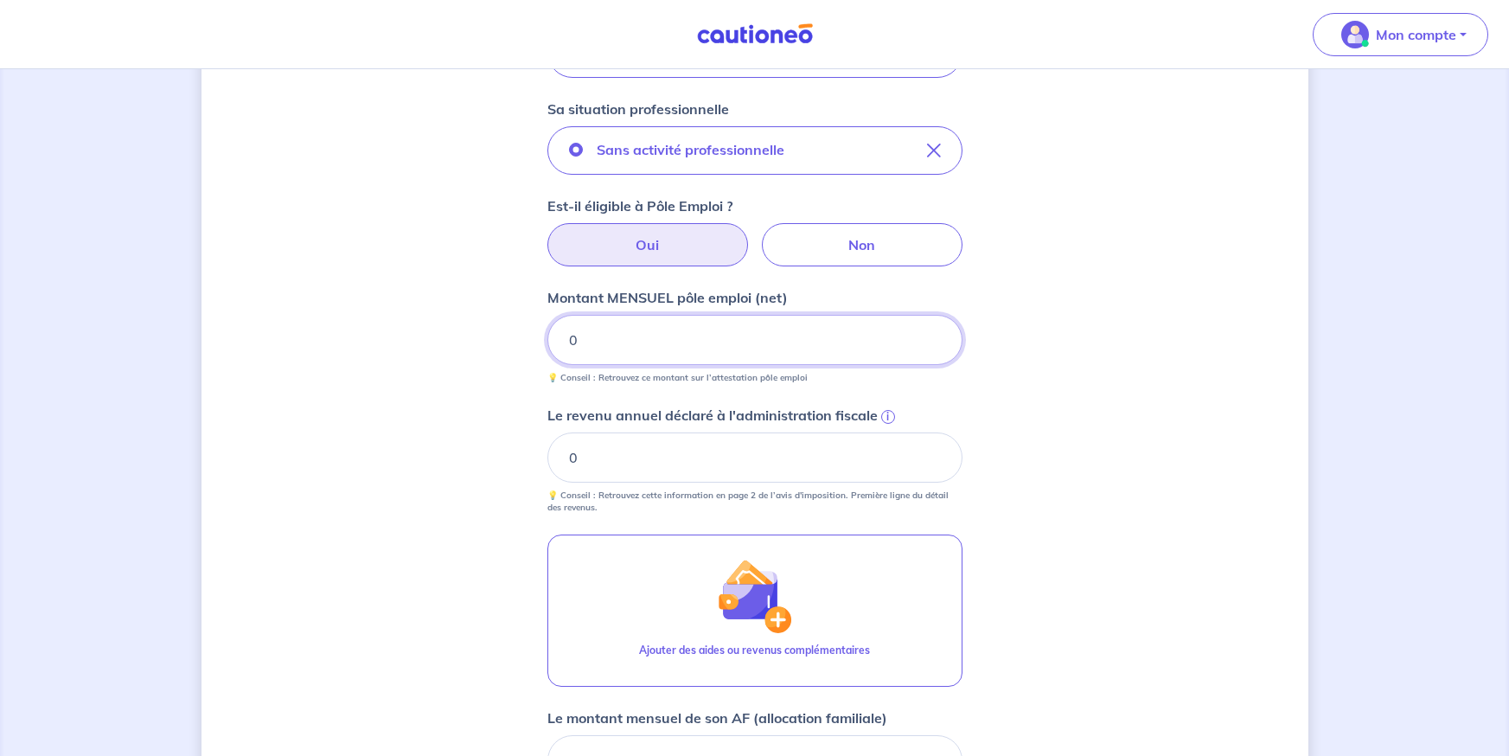
click at [625, 343] on input "0" at bounding box center [754, 340] width 415 height 50
click at [723, 330] on input "0" at bounding box center [754, 340] width 415 height 50
drag, startPoint x: 723, startPoint y: 330, endPoint x: 315, endPoint y: 313, distance: 408.6
click at [338, 317] on div "Concernant vos locataires 💡 Pour info : nous acceptons les personnes seules, le…" at bounding box center [755, 383] width 1107 height 1718
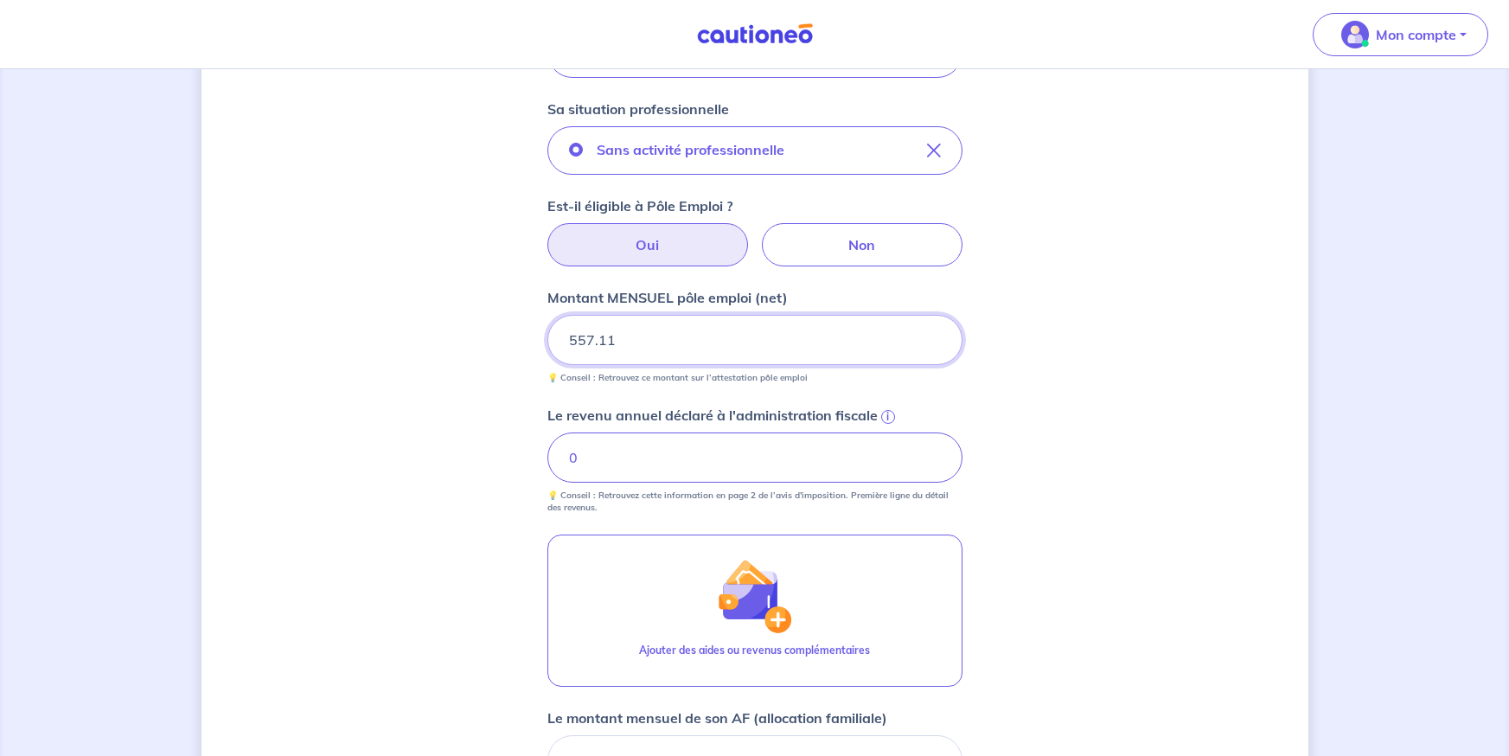
click at [596, 340] on input "557.11" at bounding box center [754, 340] width 415 height 50
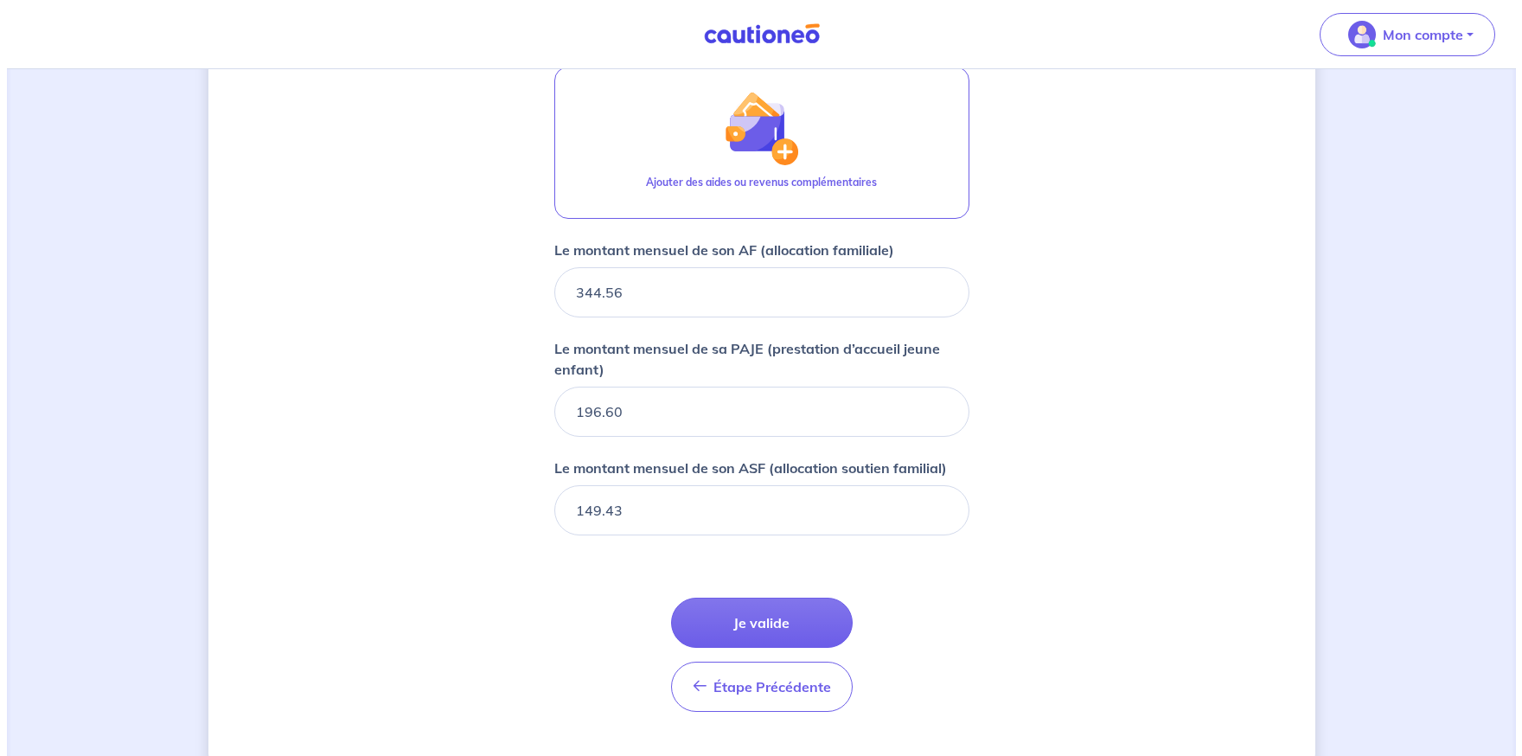
scroll to position [1072, 0]
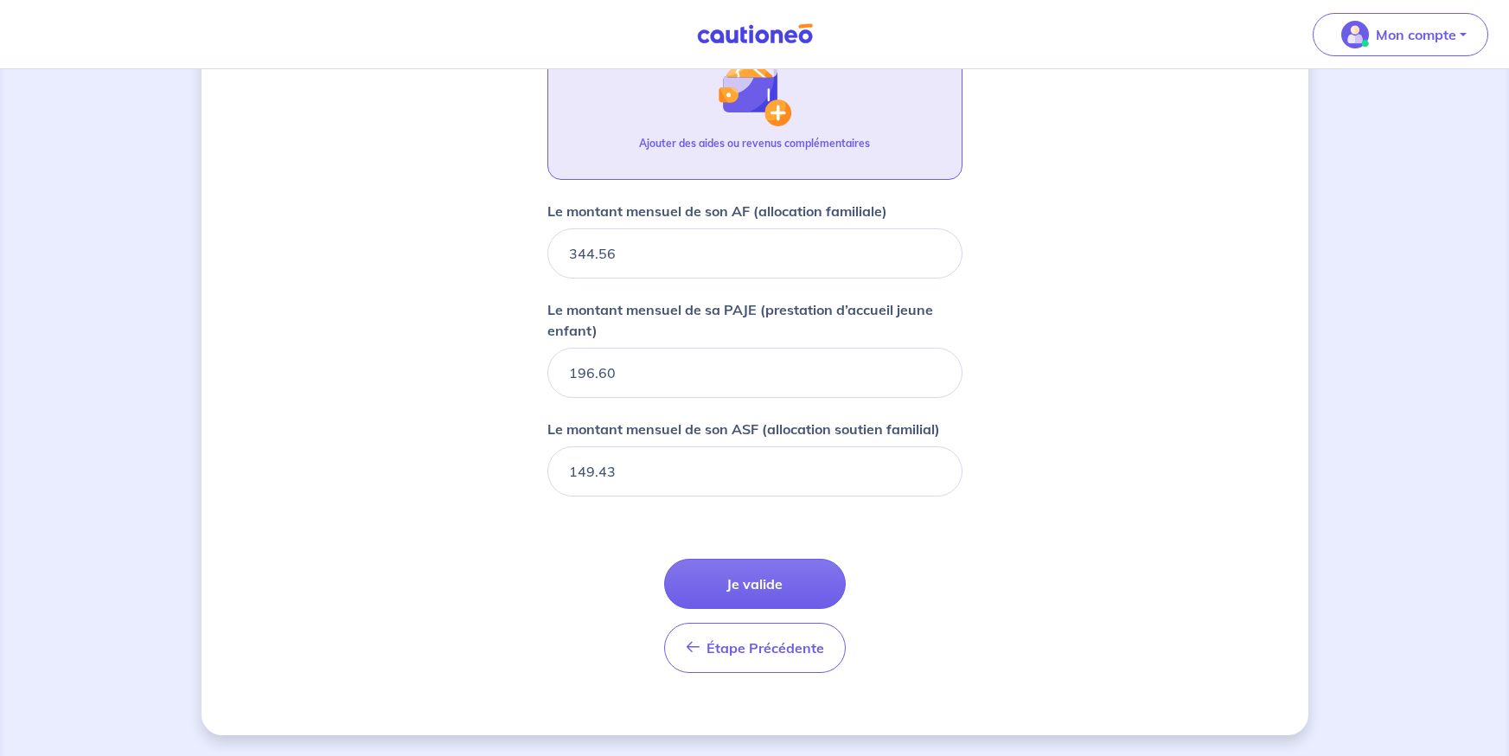
click at [705, 130] on button "Ajouter des aides ou revenus complémentaires" at bounding box center [754, 104] width 415 height 152
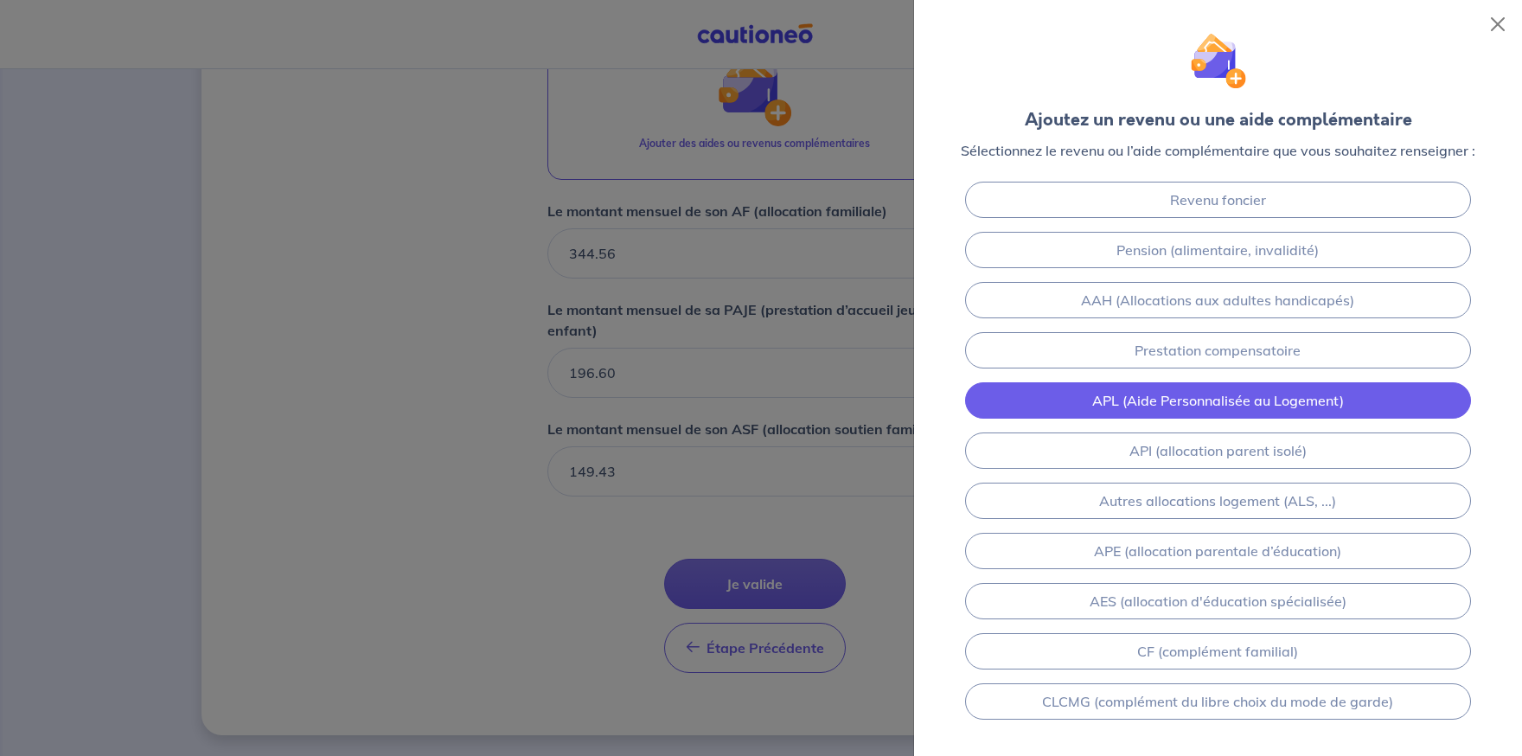
click at [1245, 408] on link "APL (Aide Personnalisée au Logement)" at bounding box center [1218, 400] width 507 height 36
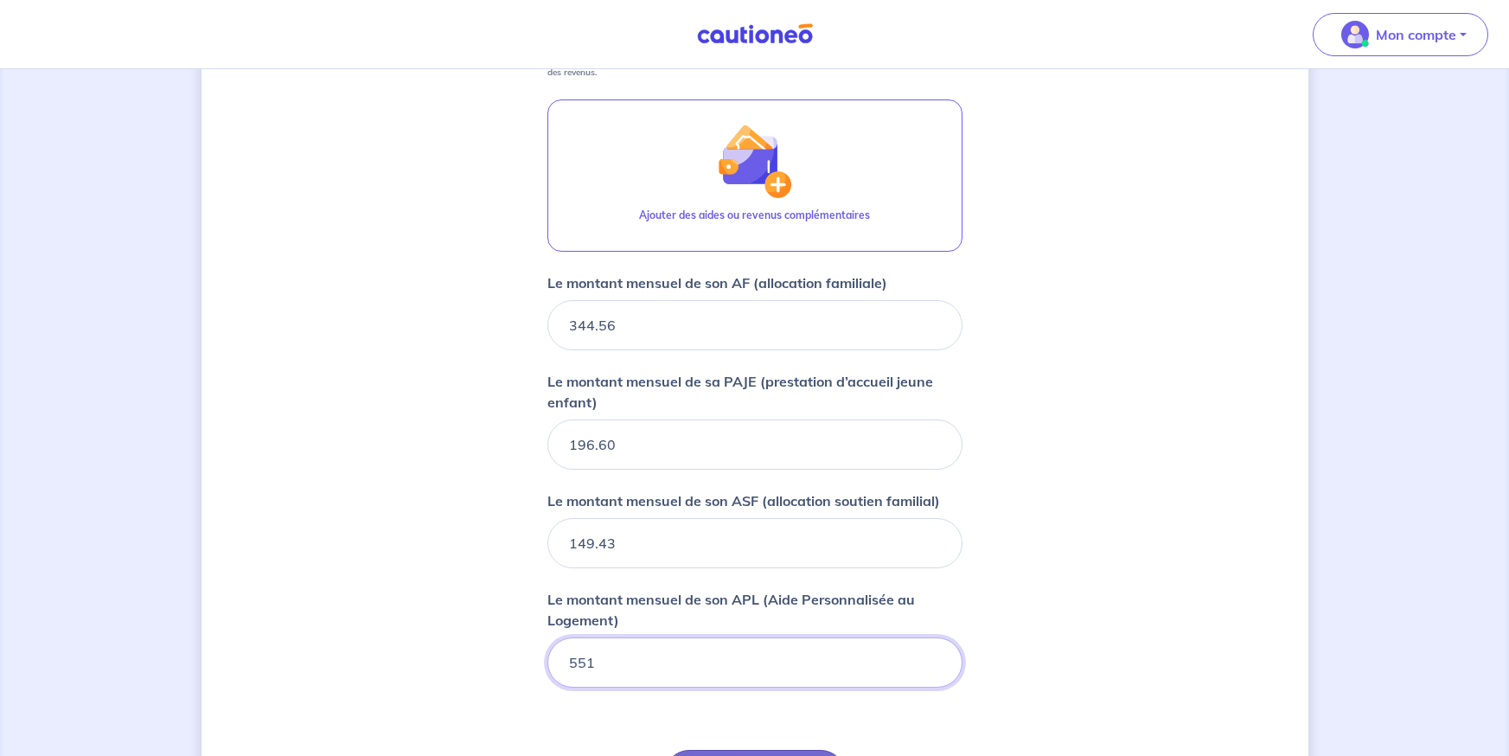
scroll to position [1105, 0]
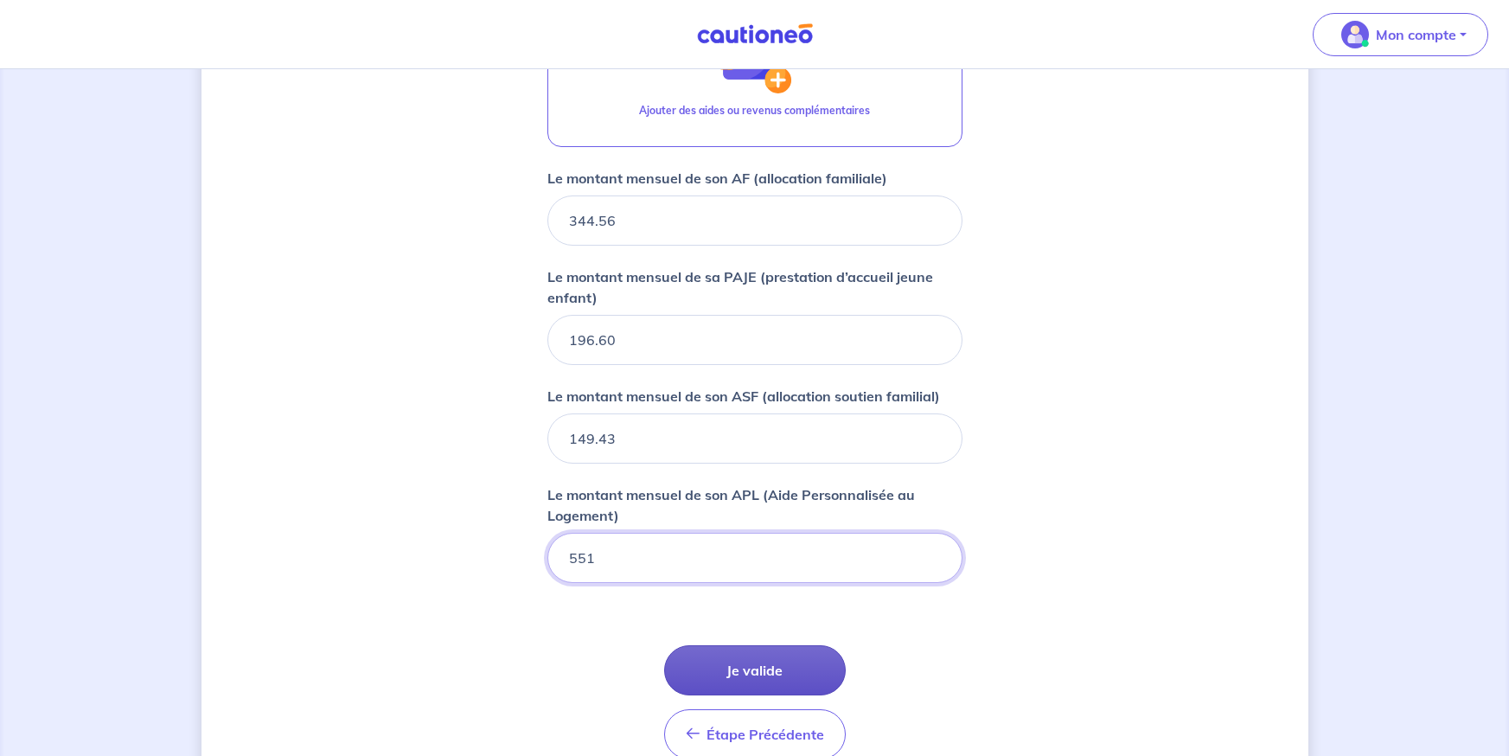
type input "551"
click at [784, 662] on button "Je valide" at bounding box center [755, 670] width 182 height 50
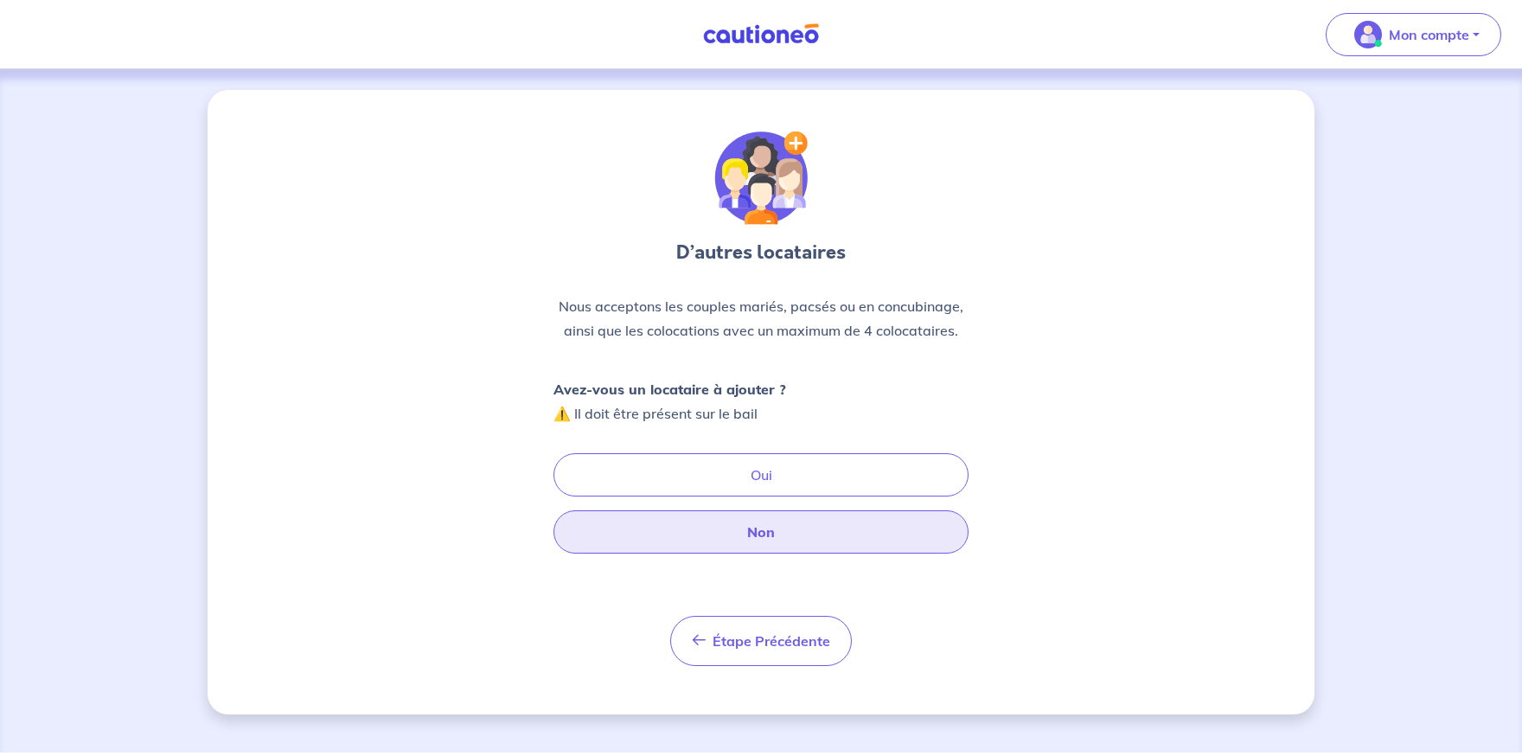
click at [761, 537] on button "Non" at bounding box center [760, 531] width 415 height 43
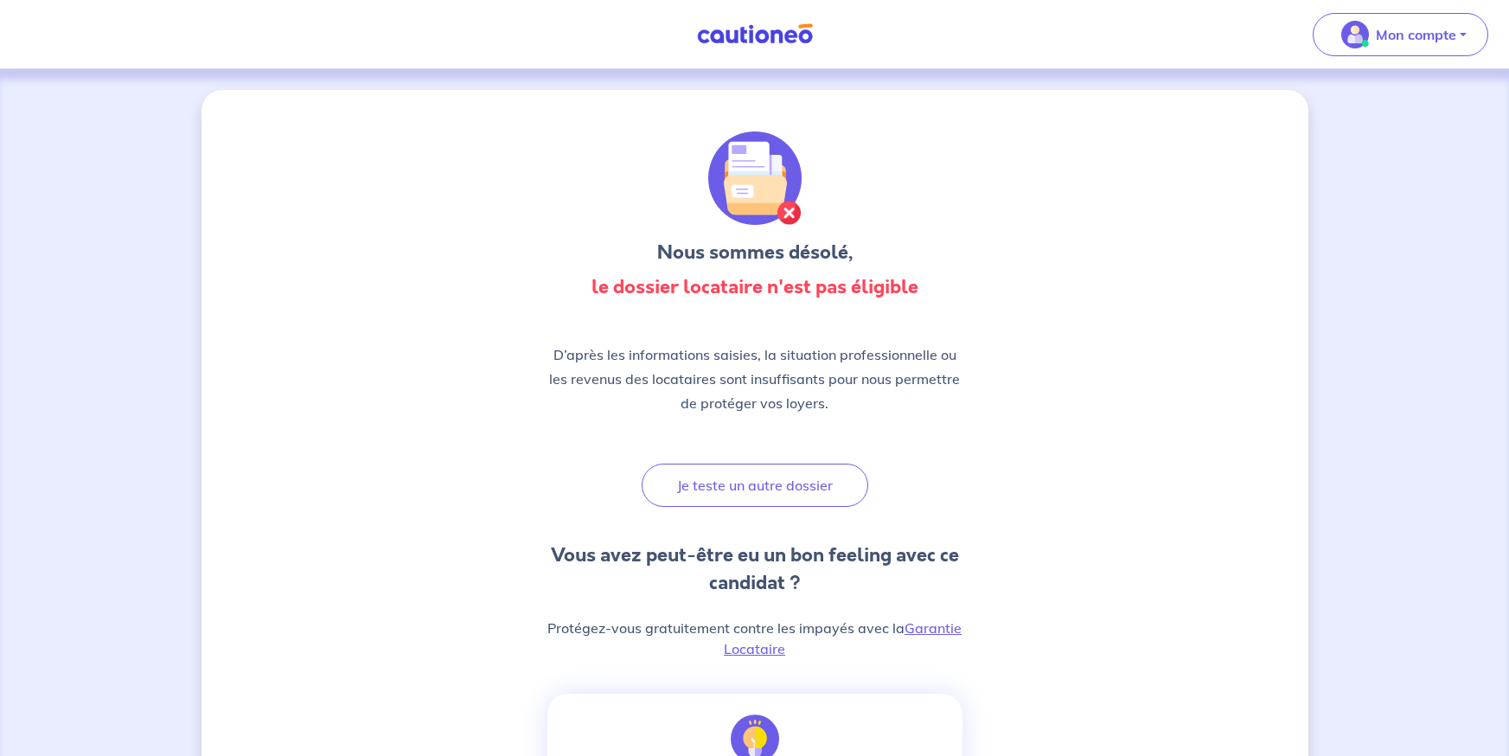
click at [765, 497] on button "Je teste un autre dossier" at bounding box center [755, 485] width 227 height 43
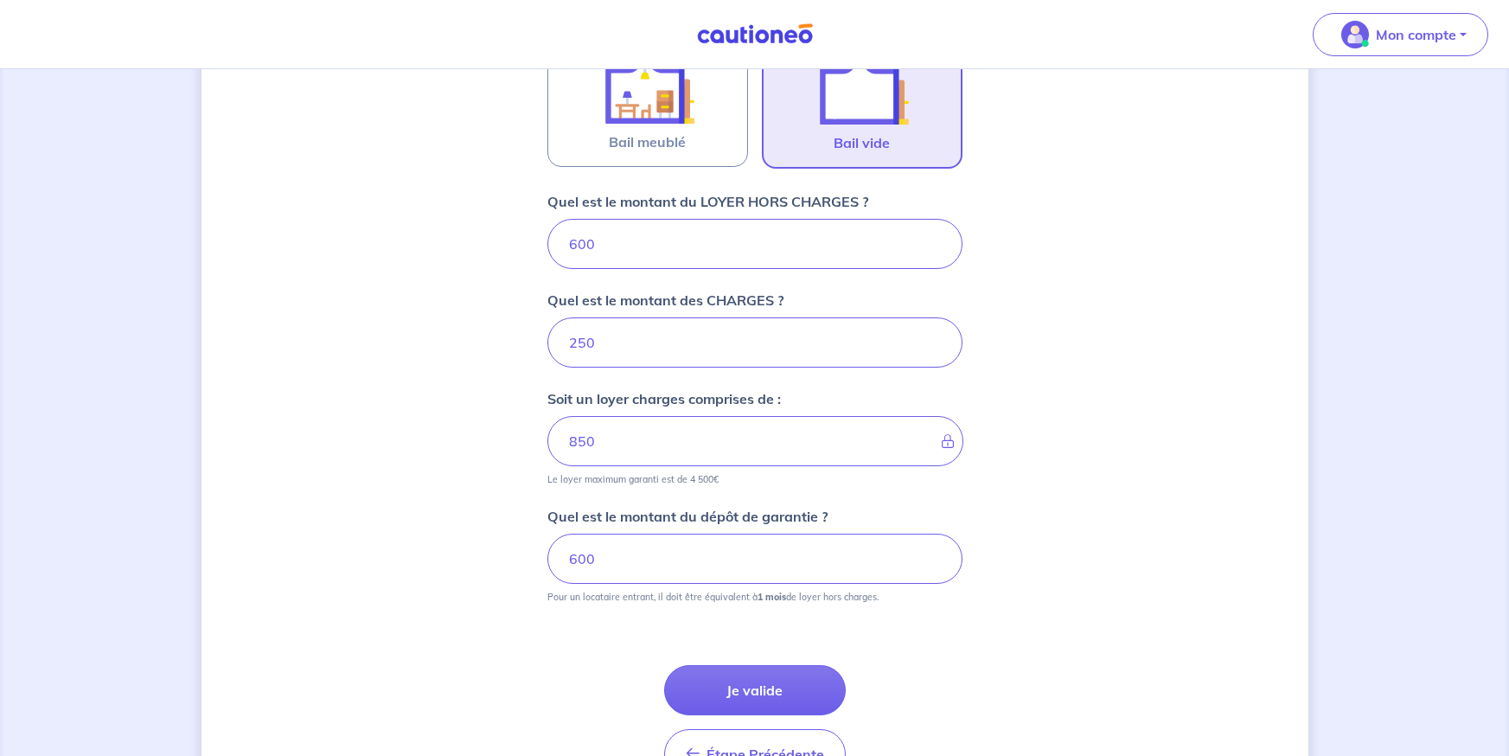
scroll to position [628, 0]
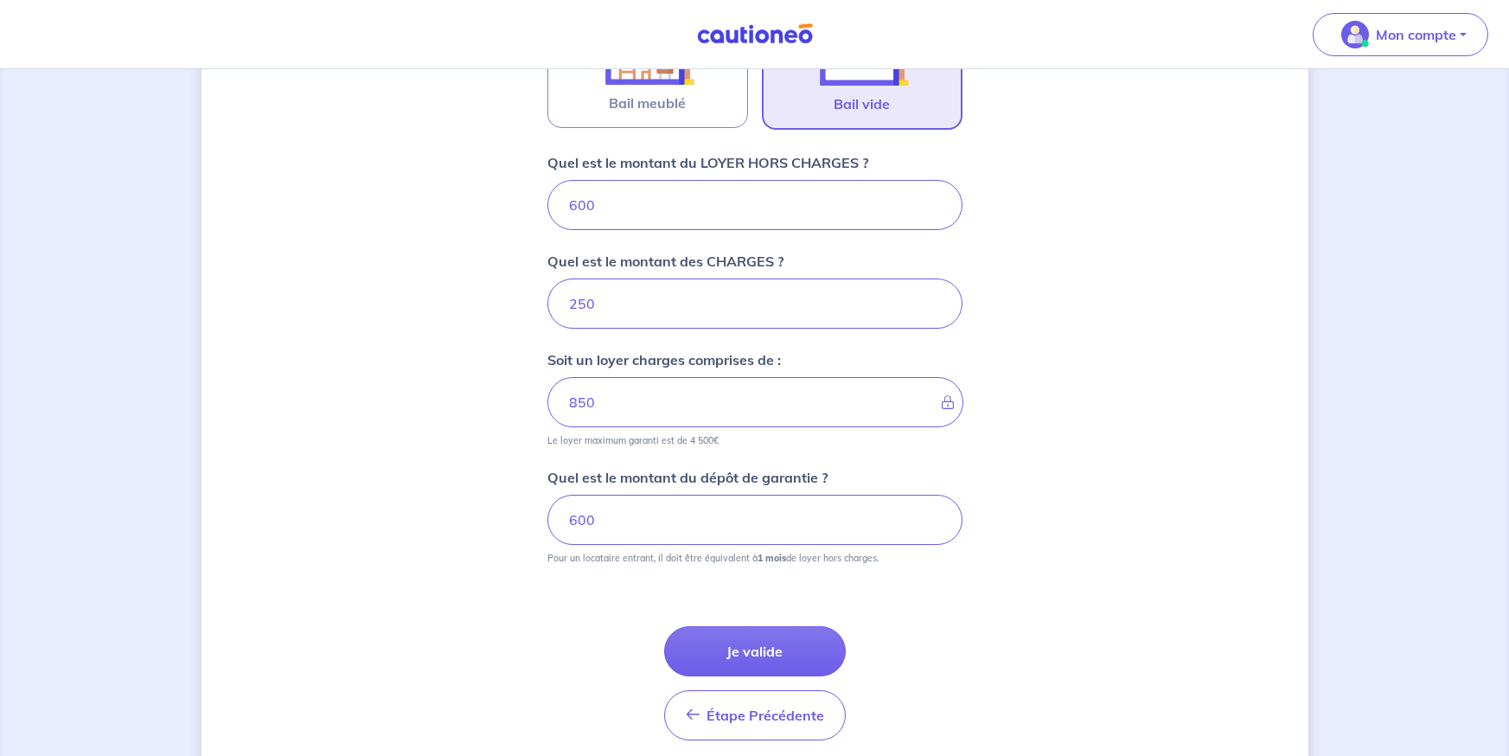
click at [611, 219] on input "600" at bounding box center [754, 205] width 415 height 50
click at [595, 201] on input "600" at bounding box center [754, 205] width 415 height 50
click at [589, 201] on input "600" at bounding box center [754, 205] width 415 height 50
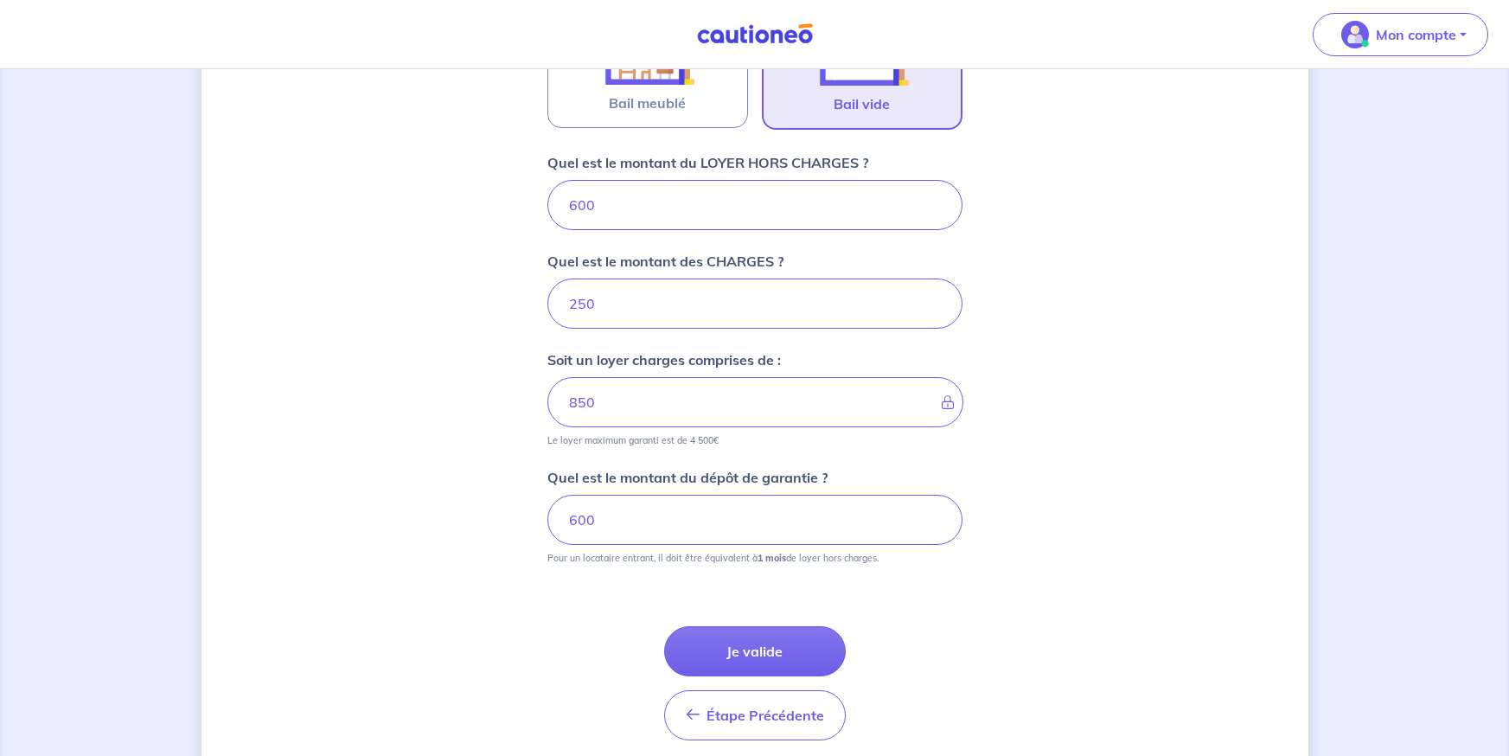
click at [588, 201] on input "600" at bounding box center [754, 205] width 415 height 50
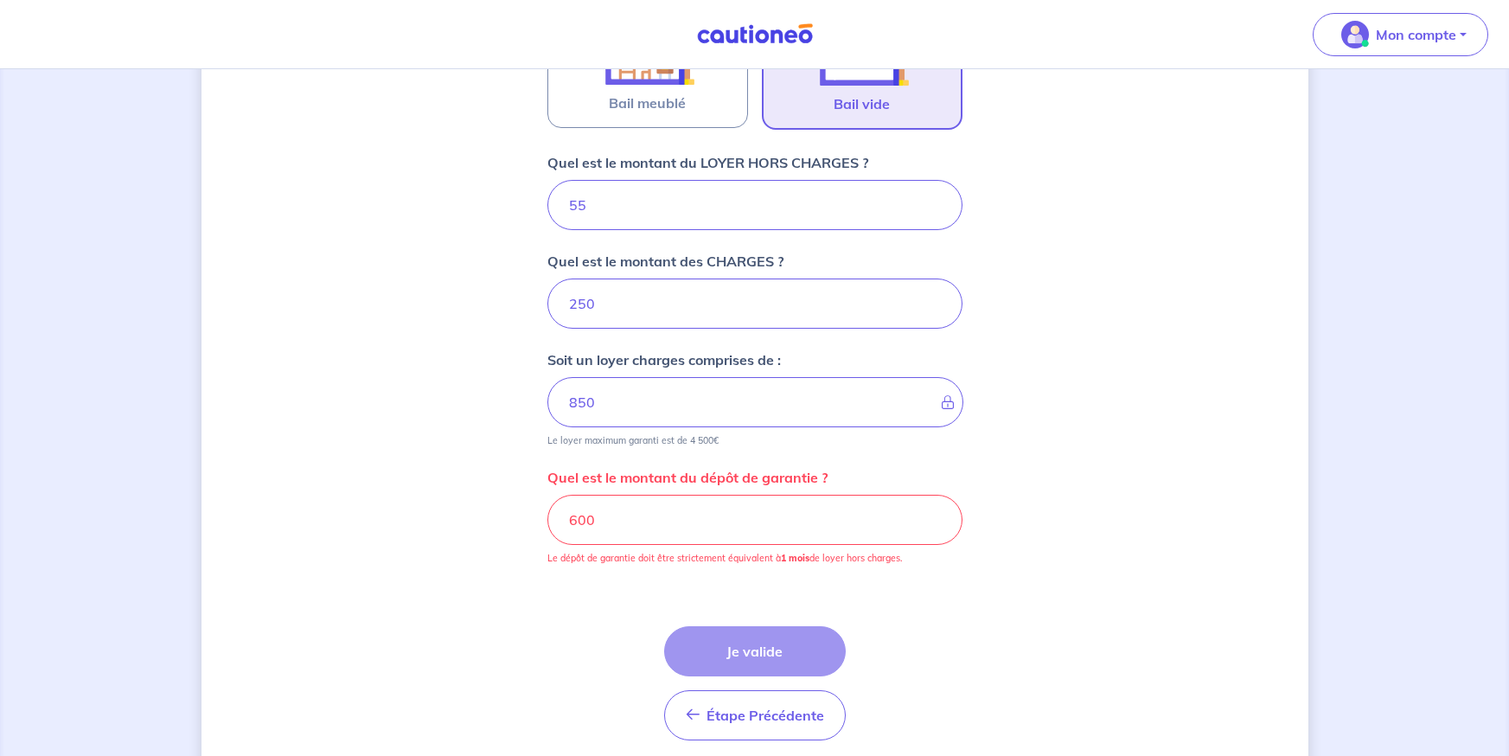
type input "550"
type input "800"
type input "550"
click at [646, 521] on input "600" at bounding box center [754, 520] width 415 height 50
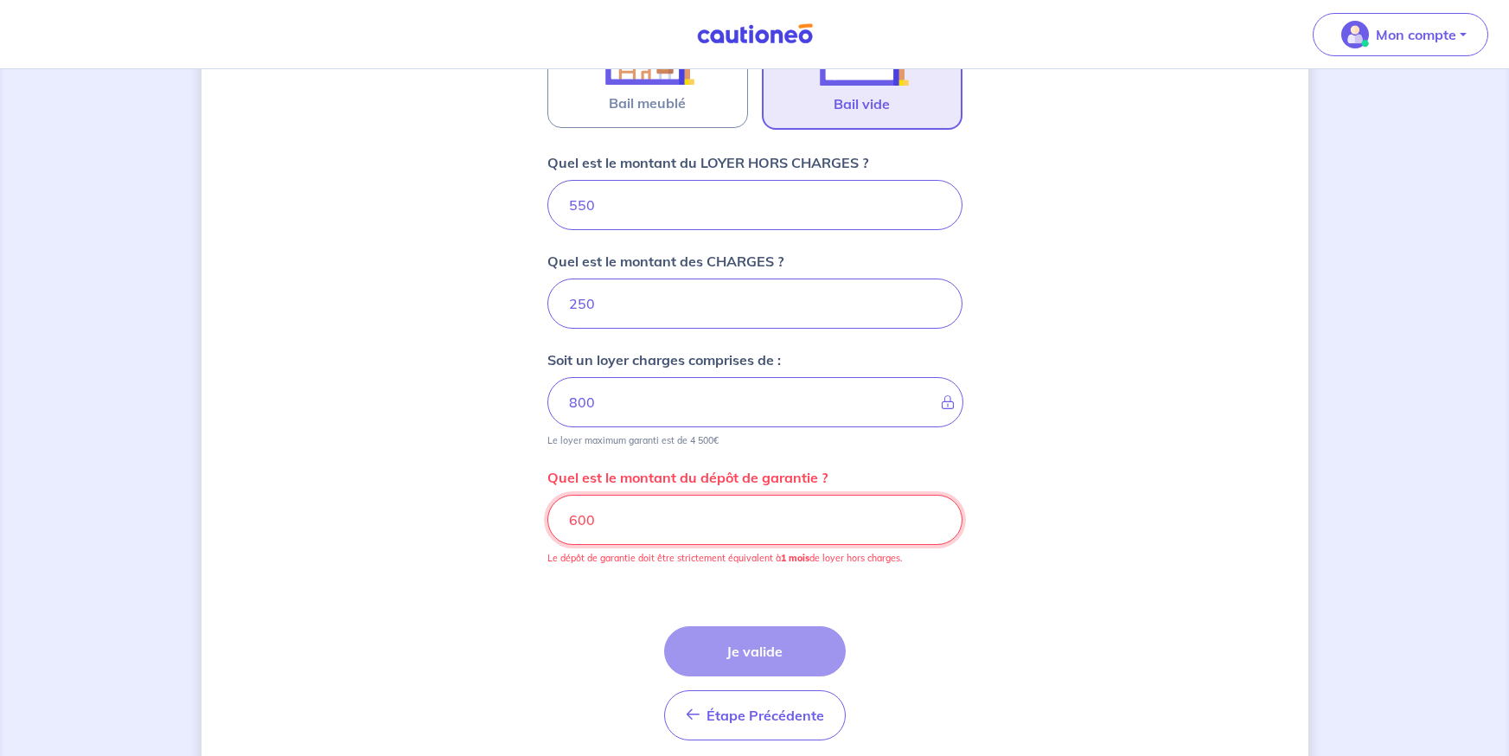
click at [646, 521] on input "600" at bounding box center [754, 520] width 415 height 50
click at [591, 517] on input "600" at bounding box center [754, 520] width 415 height 50
click at [577, 516] on input "600" at bounding box center [754, 520] width 415 height 50
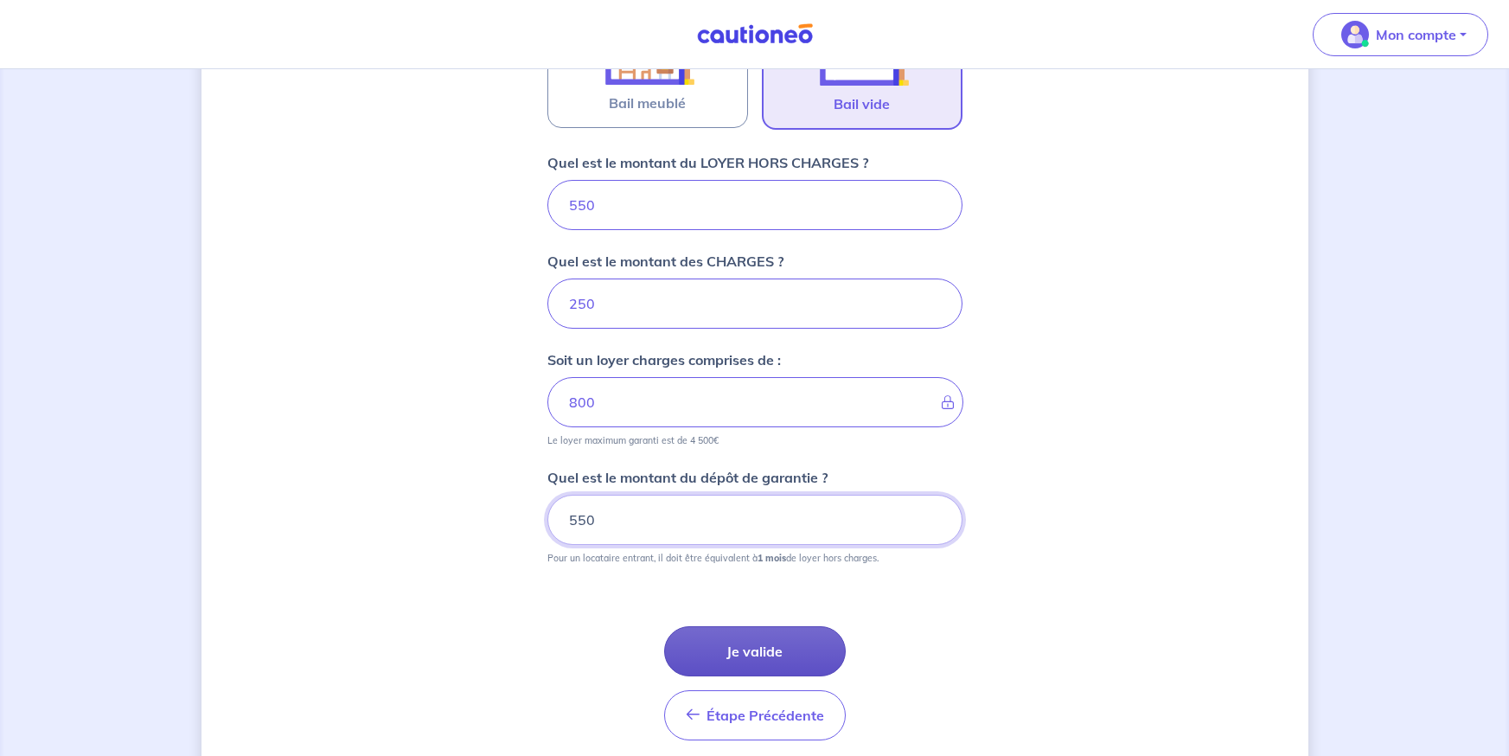
type input "550"
click at [797, 642] on button "Je valide" at bounding box center [755, 651] width 182 height 50
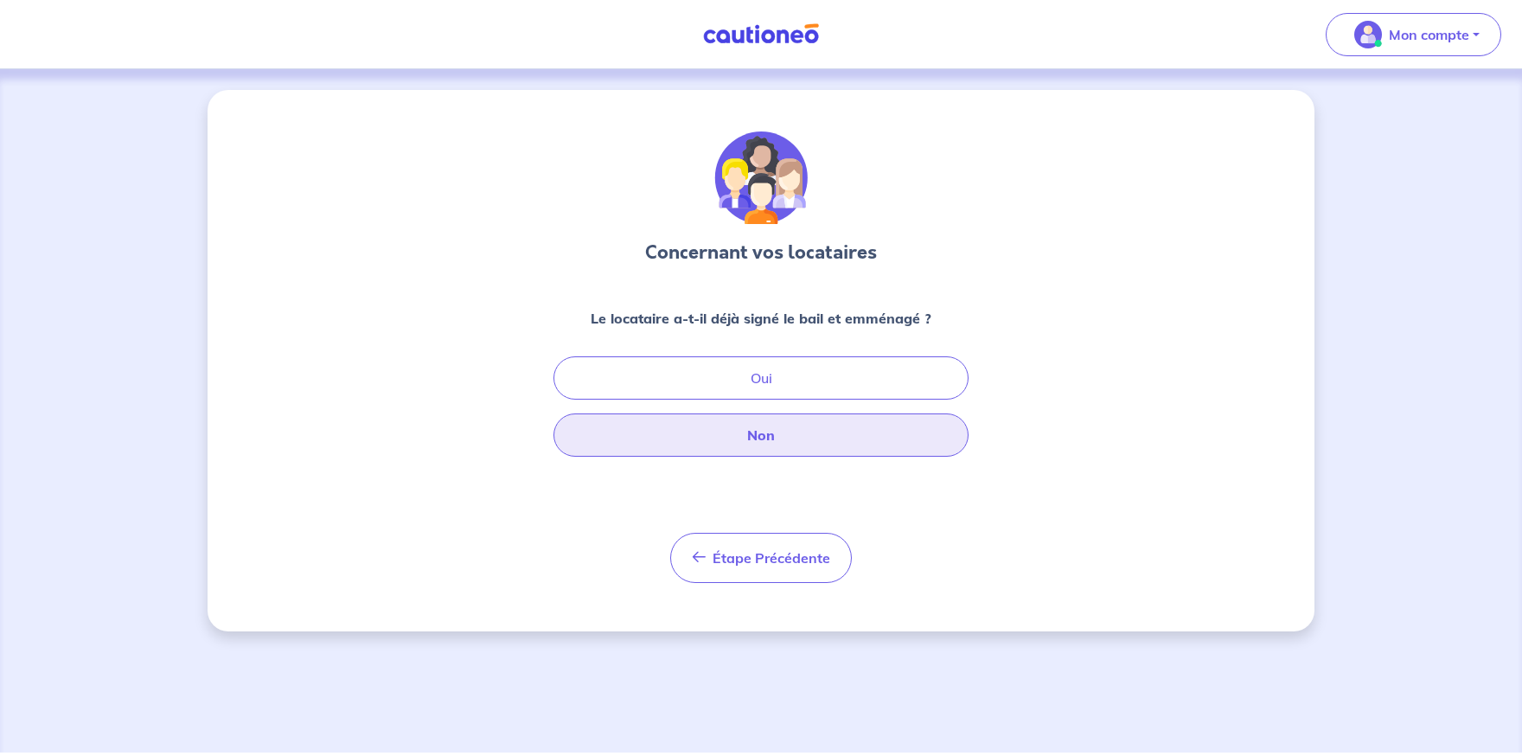
click at [825, 448] on button "Non" at bounding box center [760, 434] width 415 height 43
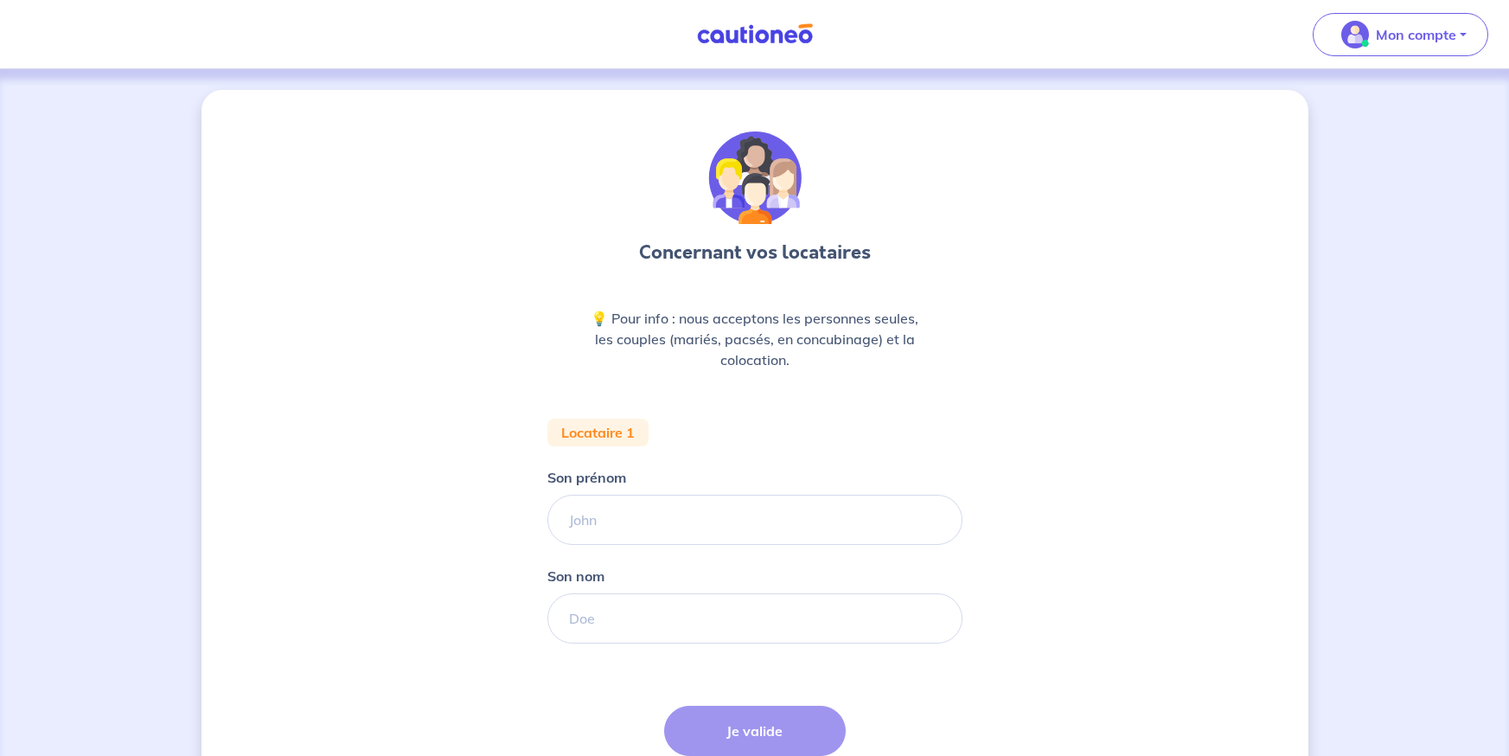
click at [727, 553] on form "Locataire 1 Son prénom Son nom Étape Précédente Précédent Je valide Je valide" at bounding box center [754, 626] width 415 height 415
click at [733, 514] on input "Son prénom" at bounding box center [754, 520] width 415 height 50
type input "MOANECHA"
type input "MOUSSA"
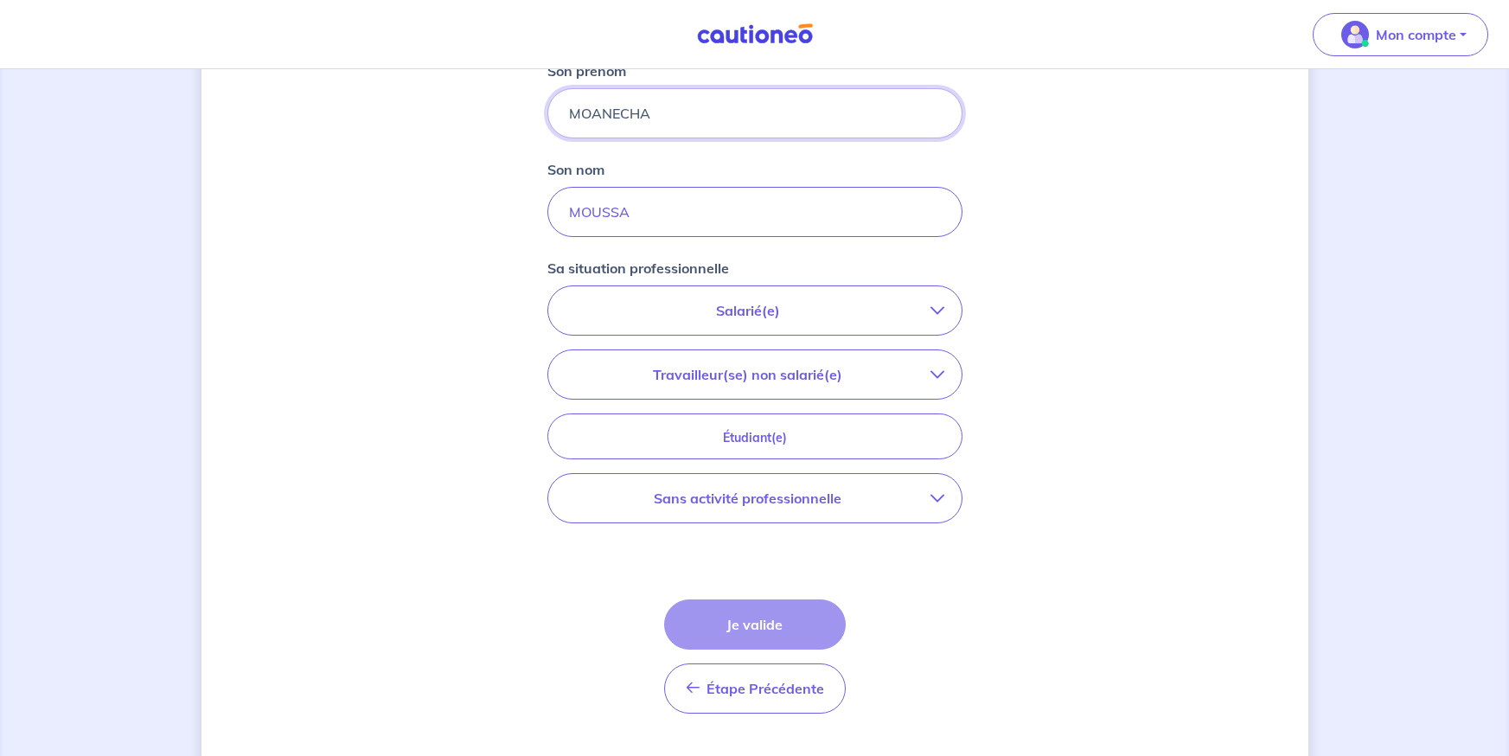
scroll to position [432, 0]
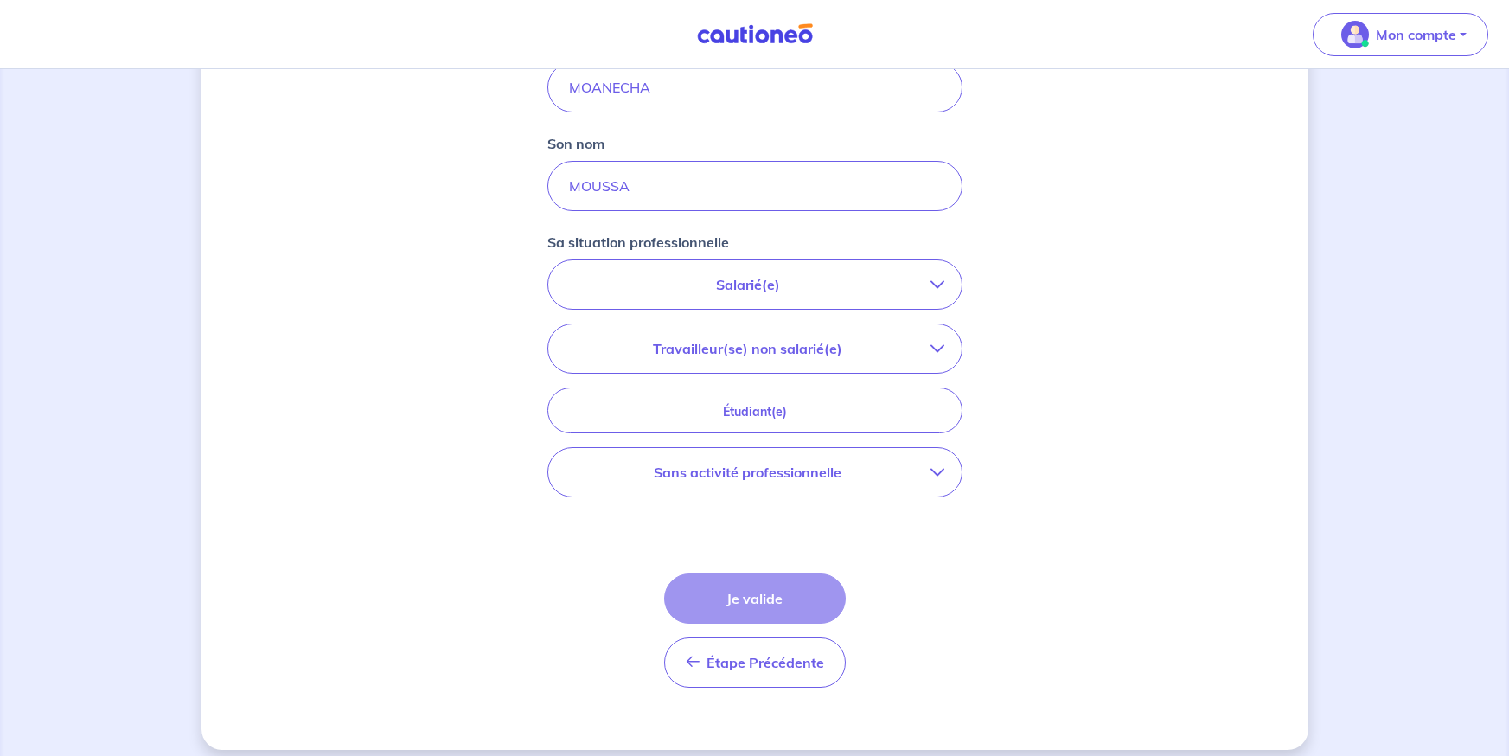
click at [803, 467] on p "Sans activité professionnelle" at bounding box center [748, 472] width 365 height 21
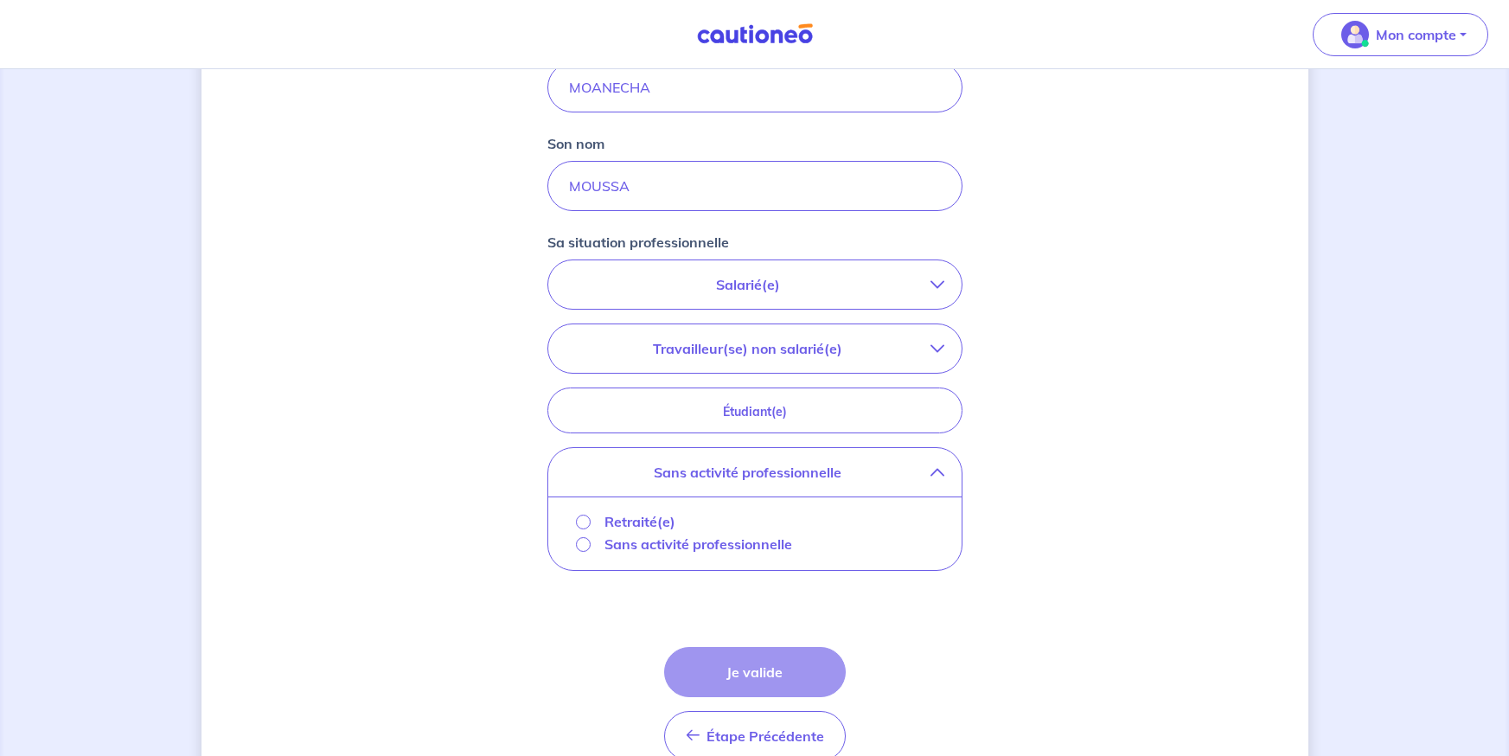
click at [752, 547] on p "Sans activité professionnelle" at bounding box center [699, 544] width 188 height 21
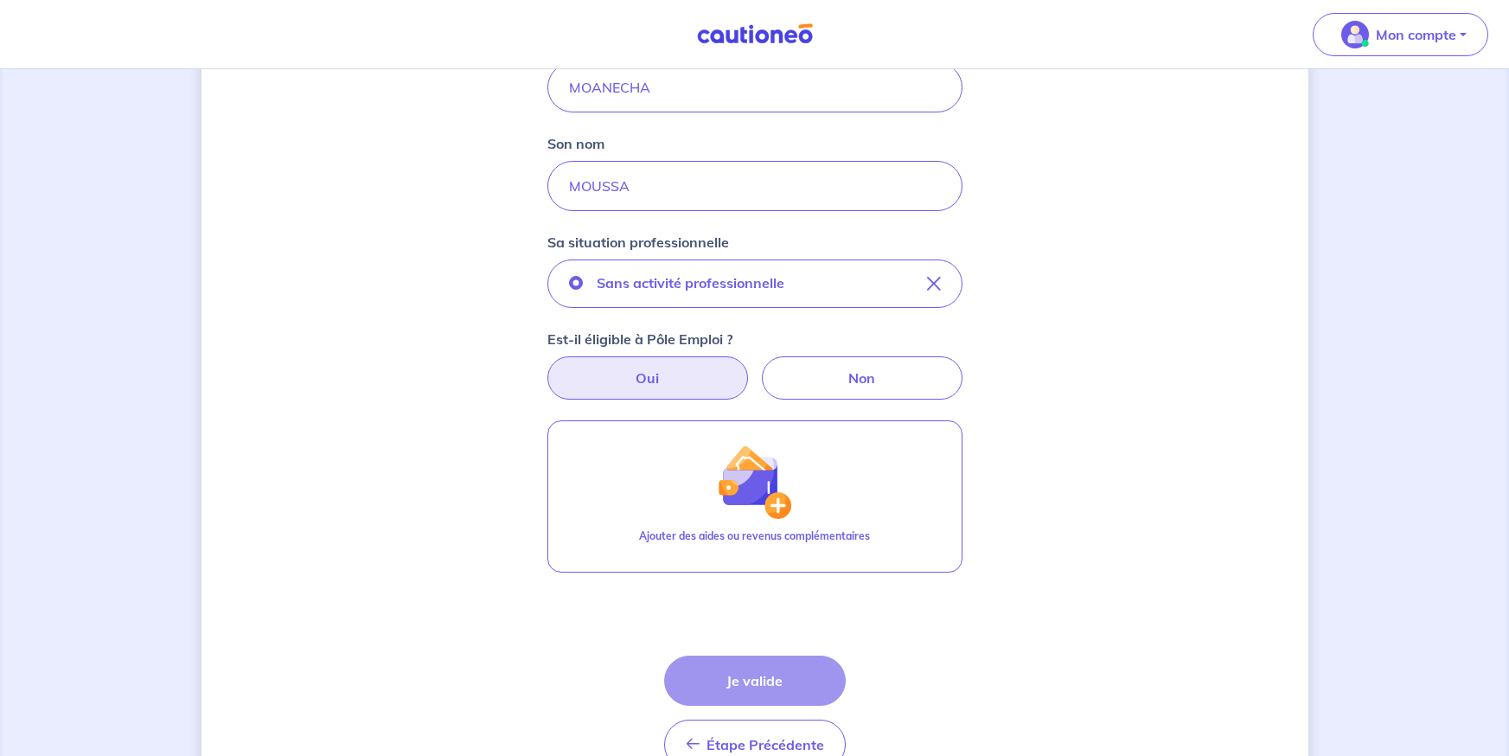
click at [668, 388] on label "Oui" at bounding box center [647, 377] width 201 height 43
click at [749, 368] on input "Oui" at bounding box center [754, 361] width 11 height 11
radio input "true"
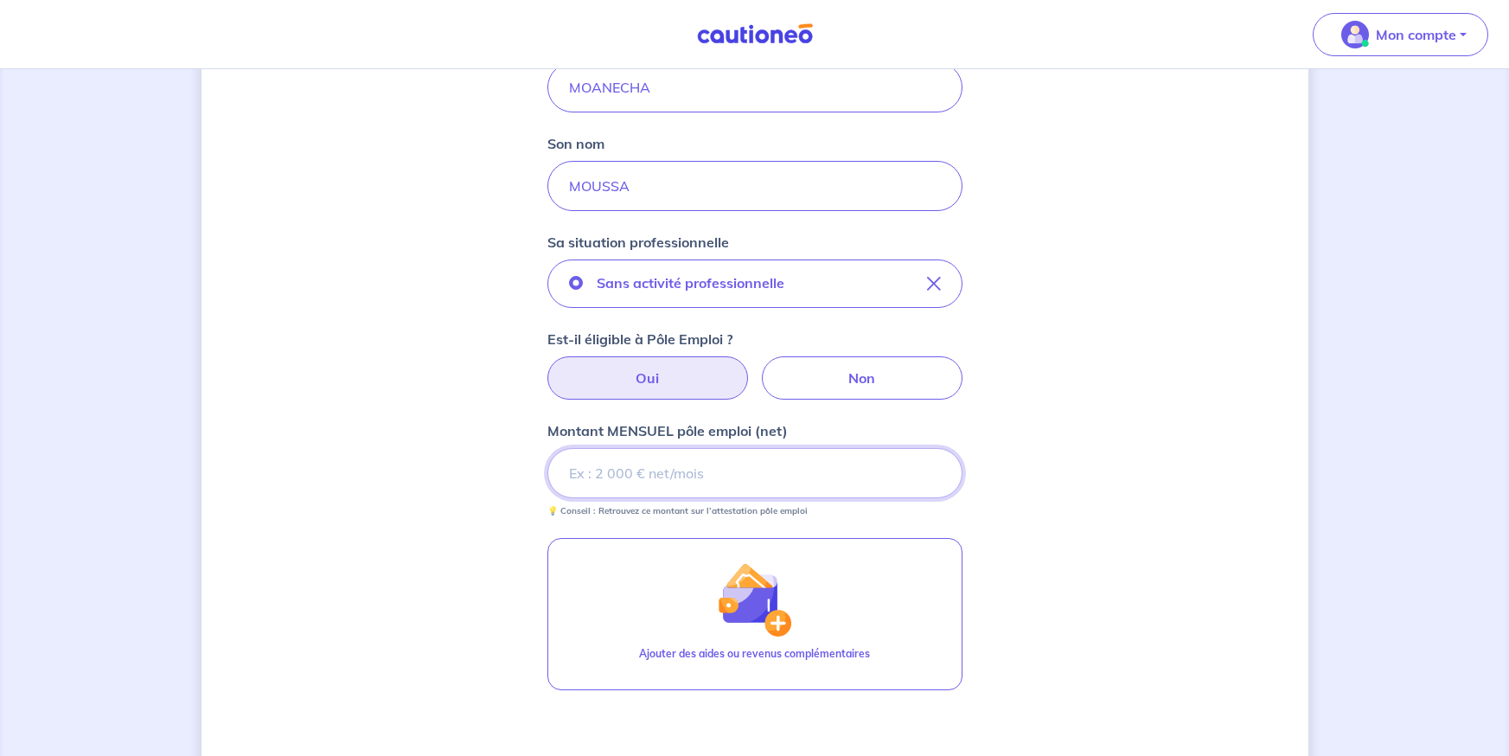
click at [722, 474] on input "Montant MENSUEL pôle emploi (net)" at bounding box center [754, 473] width 415 height 50
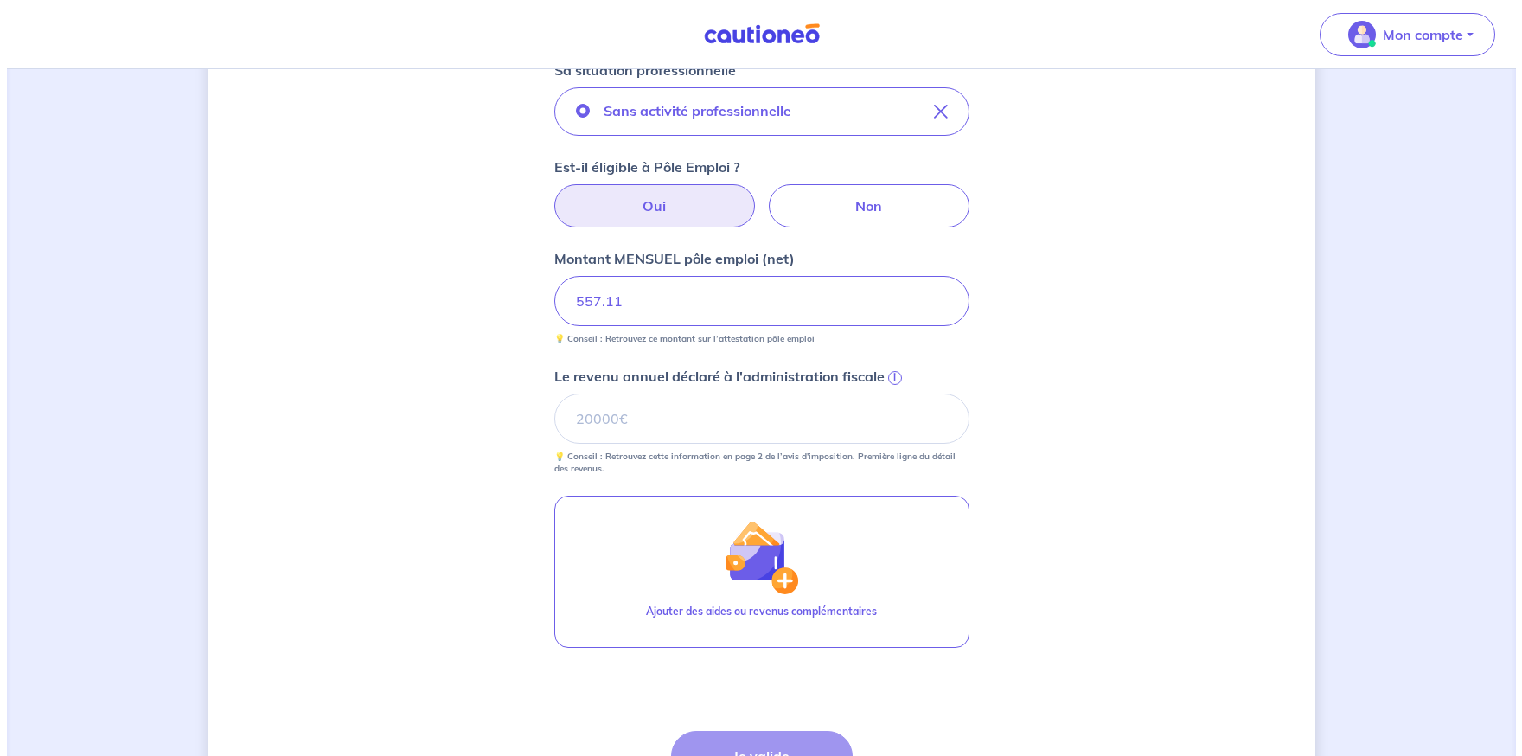
scroll to position [605, 0]
click at [760, 442] on input "Le revenu annuel déclaré à l'administration fiscale i" at bounding box center [754, 418] width 415 height 50
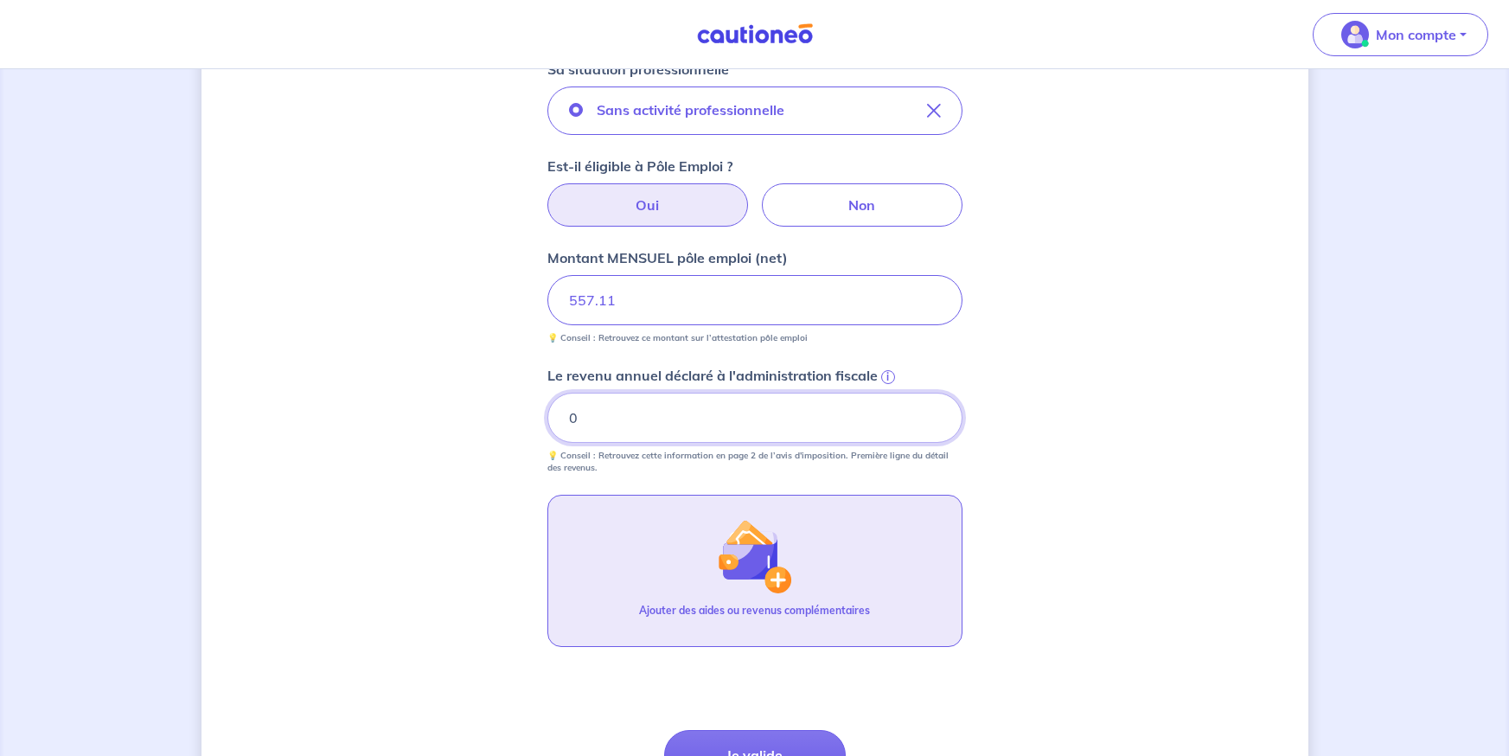
type input "0"
click at [846, 573] on button "Ajouter des aides ou revenus complémentaires" at bounding box center [754, 571] width 415 height 152
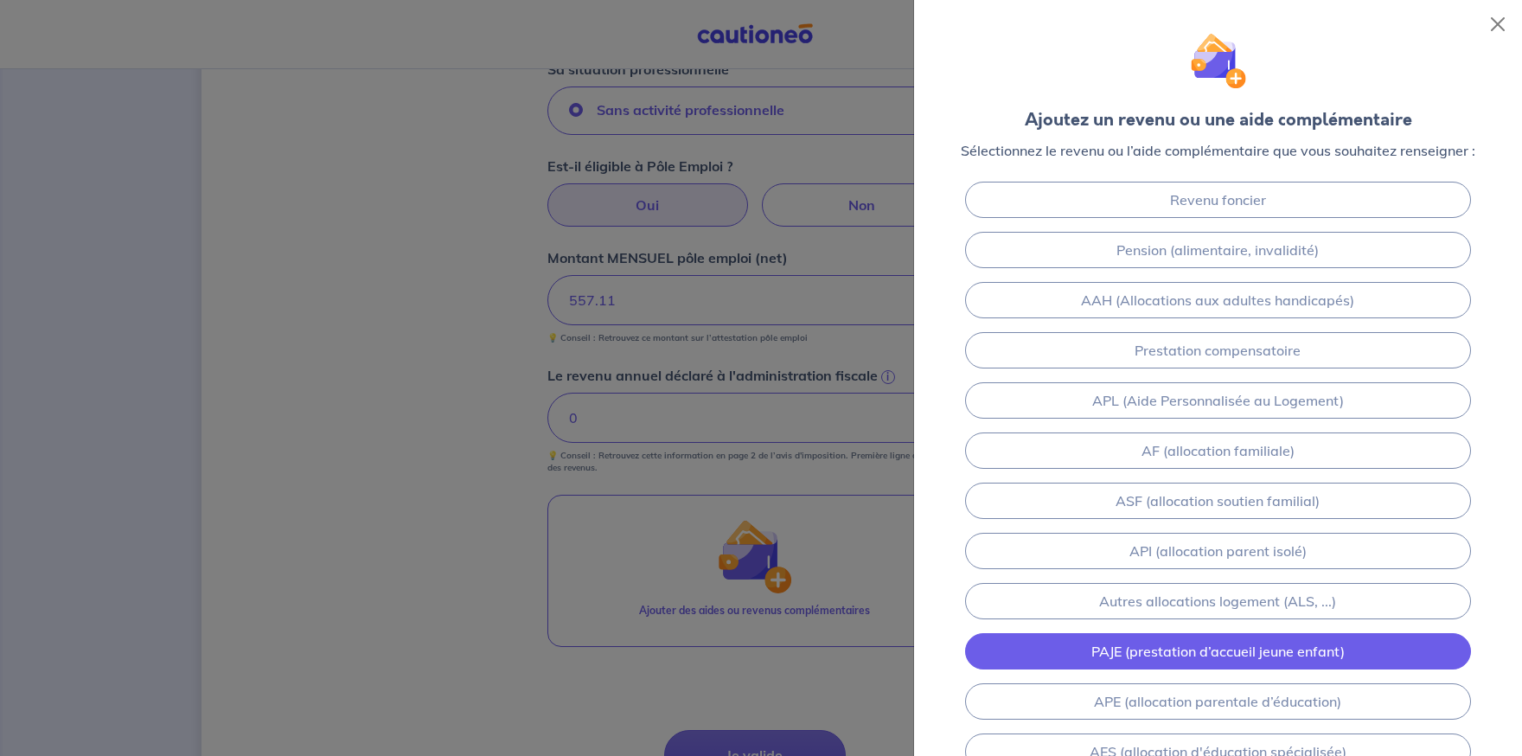
click at [1231, 639] on link "PAJE (prestation d’accueil jeune enfant)" at bounding box center [1218, 651] width 507 height 36
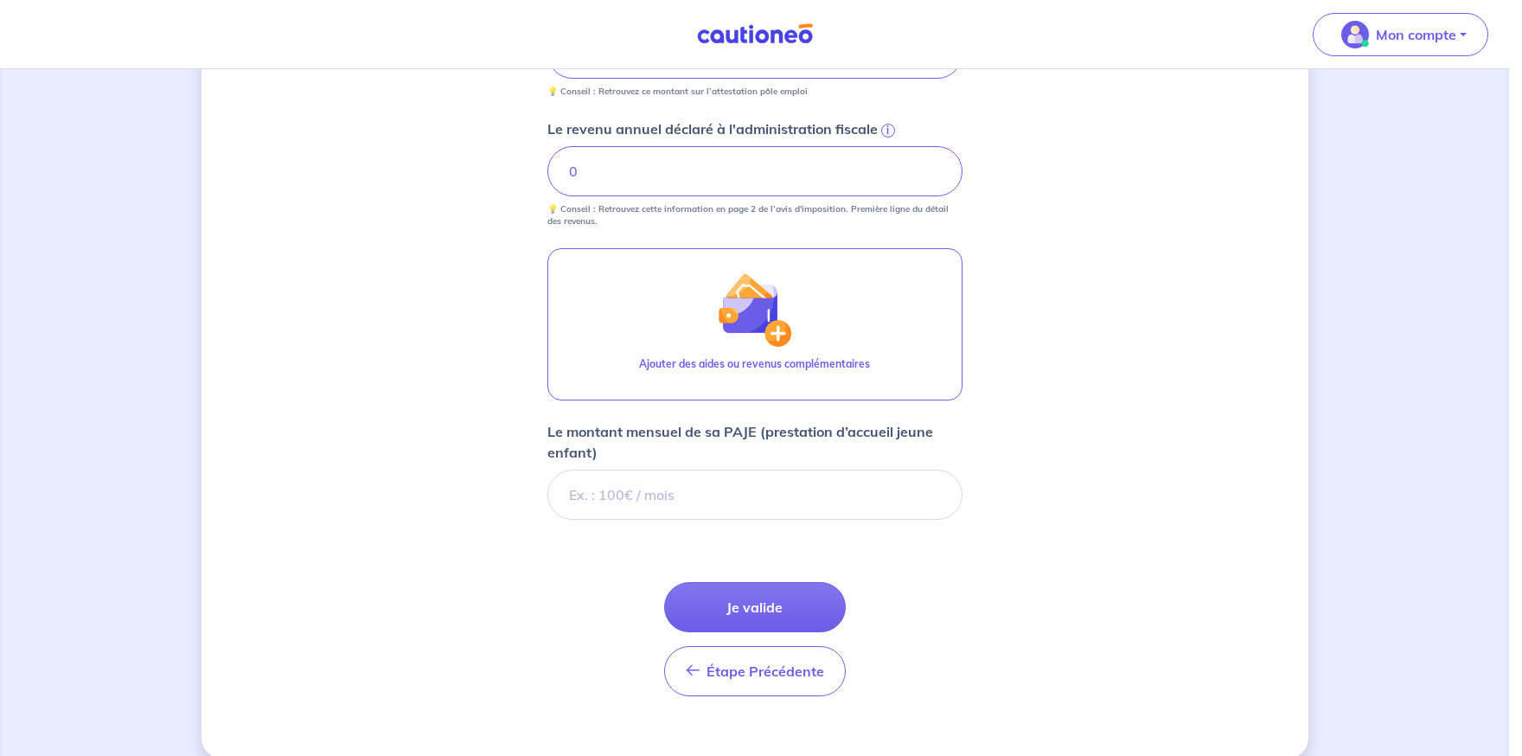
scroll to position [875, 0]
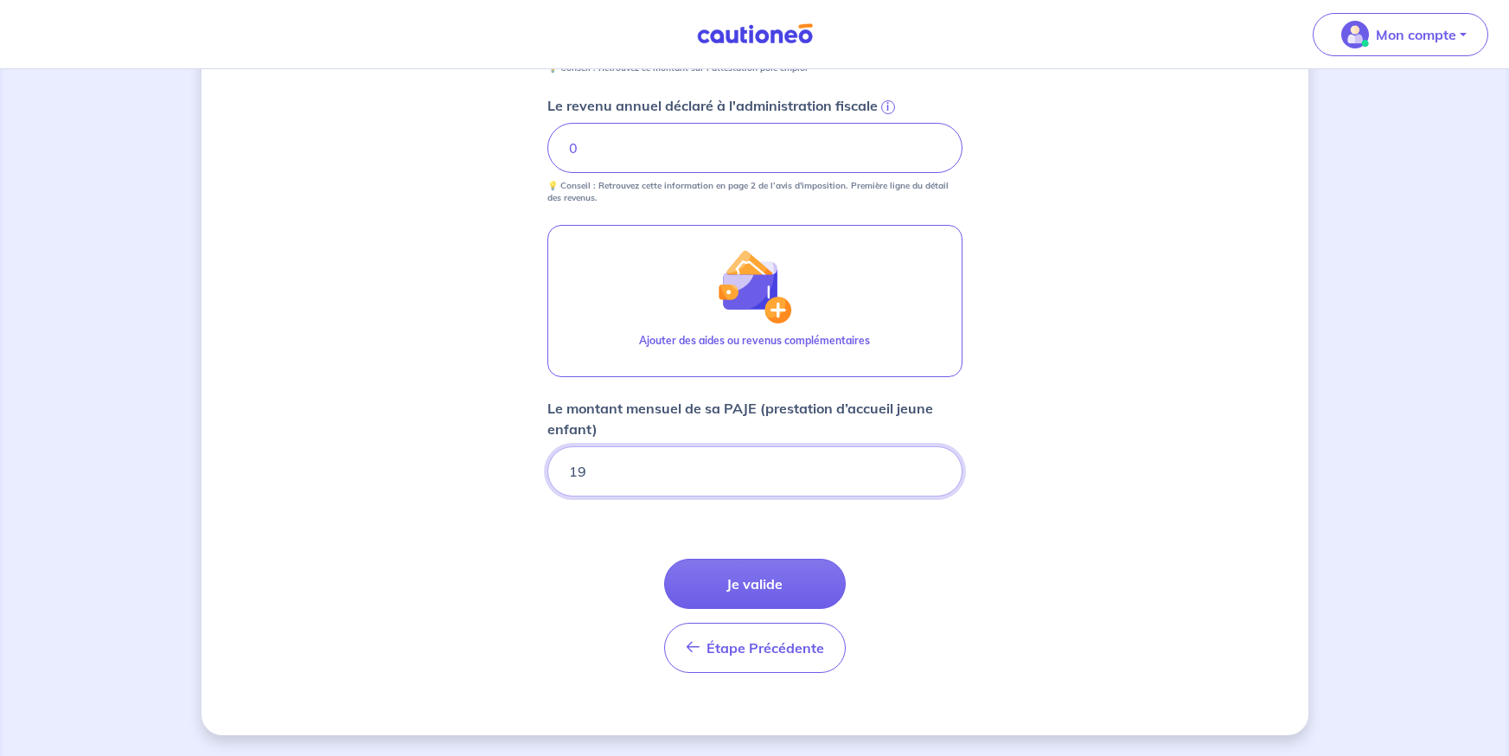
type input "196"
type input "196.60"
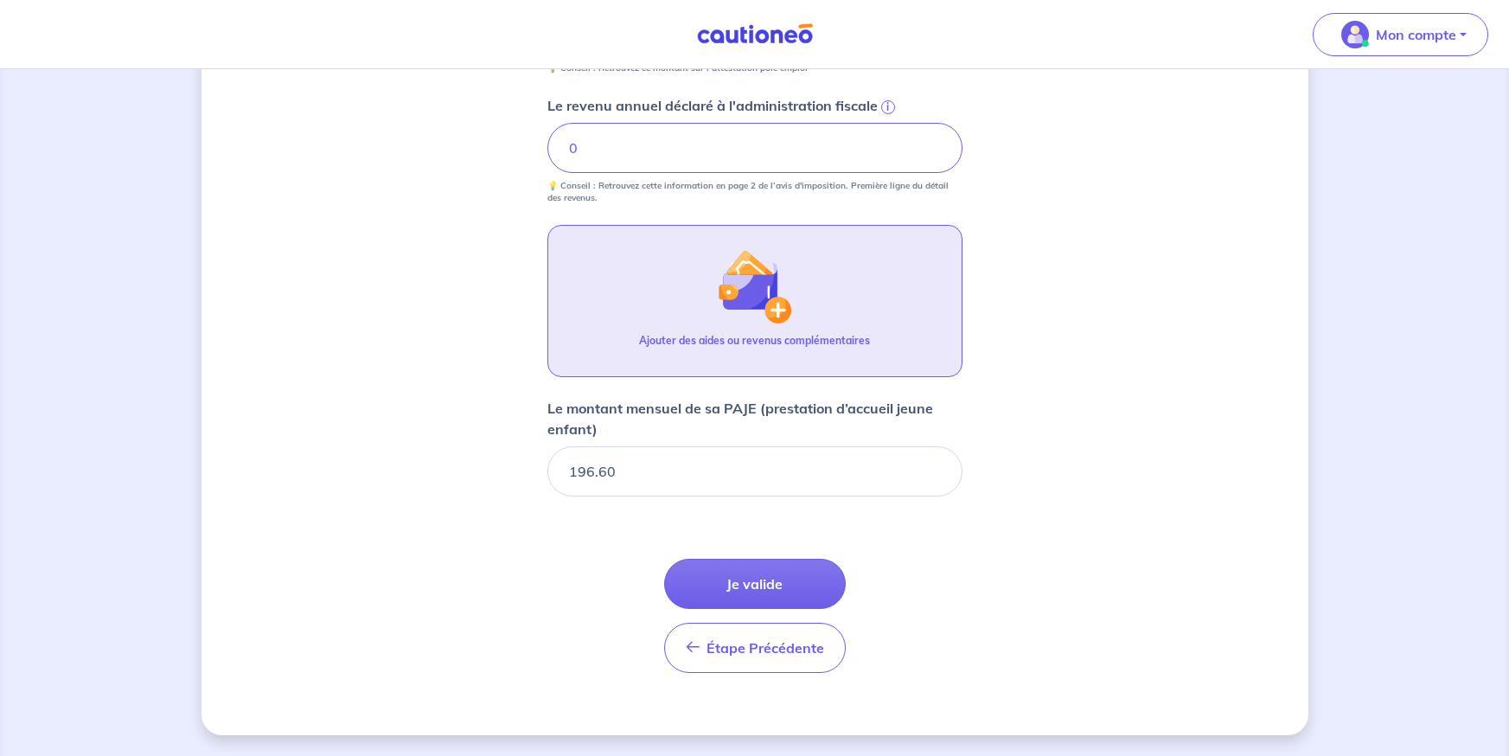
click at [745, 315] on img "button" at bounding box center [754, 286] width 74 height 74
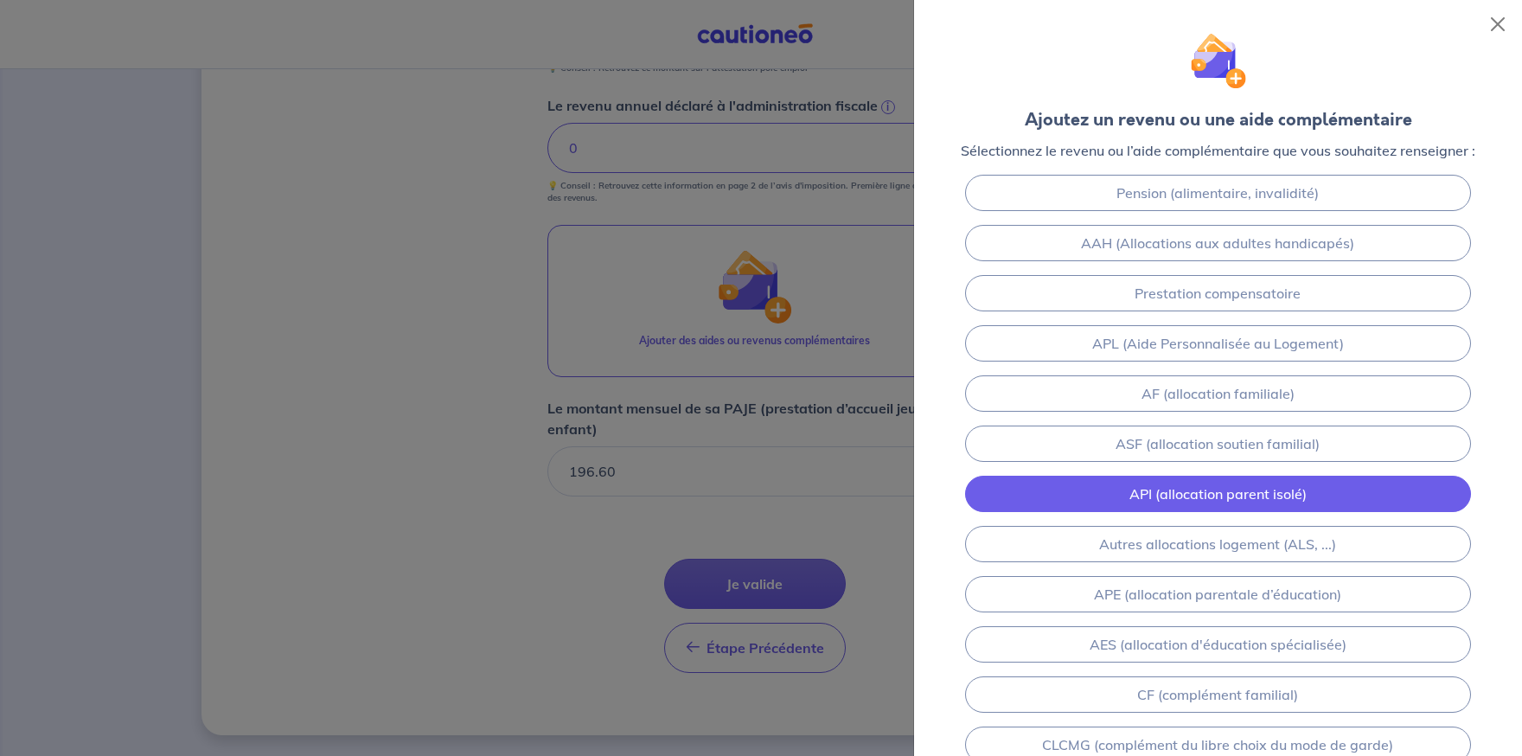
scroll to position [86, 0]
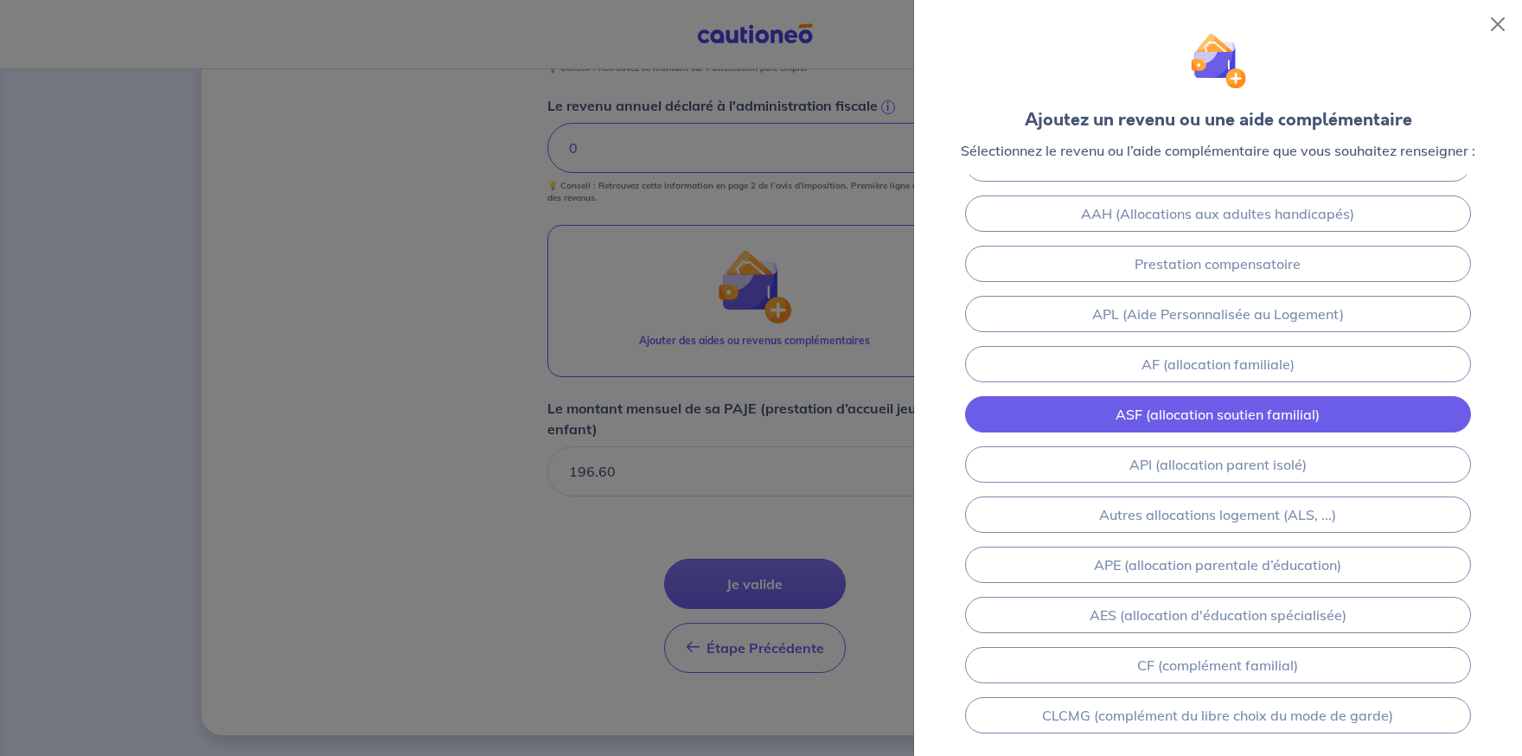
click at [1354, 416] on link "ASF (allocation soutien familial)" at bounding box center [1218, 414] width 507 height 36
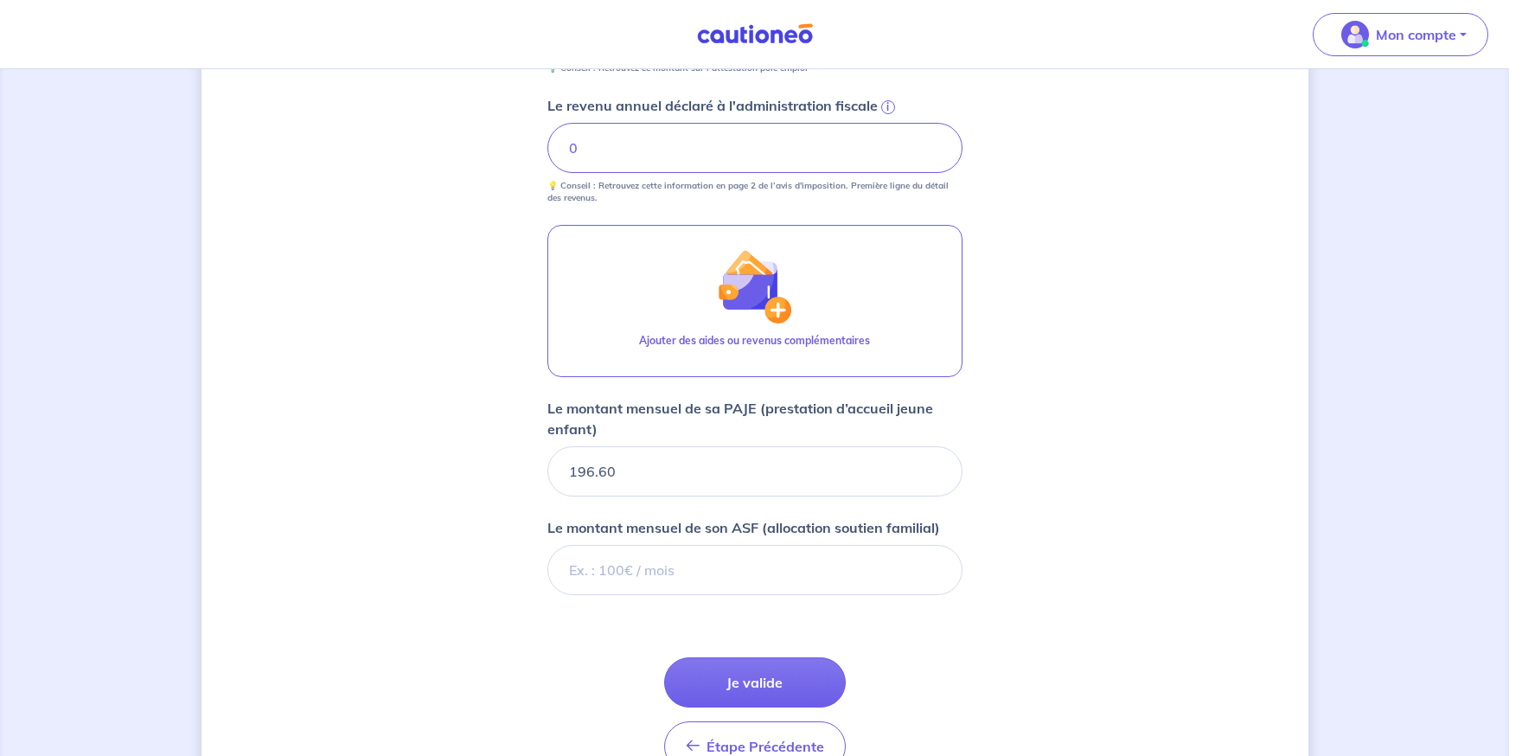
scroll to position [974, 0]
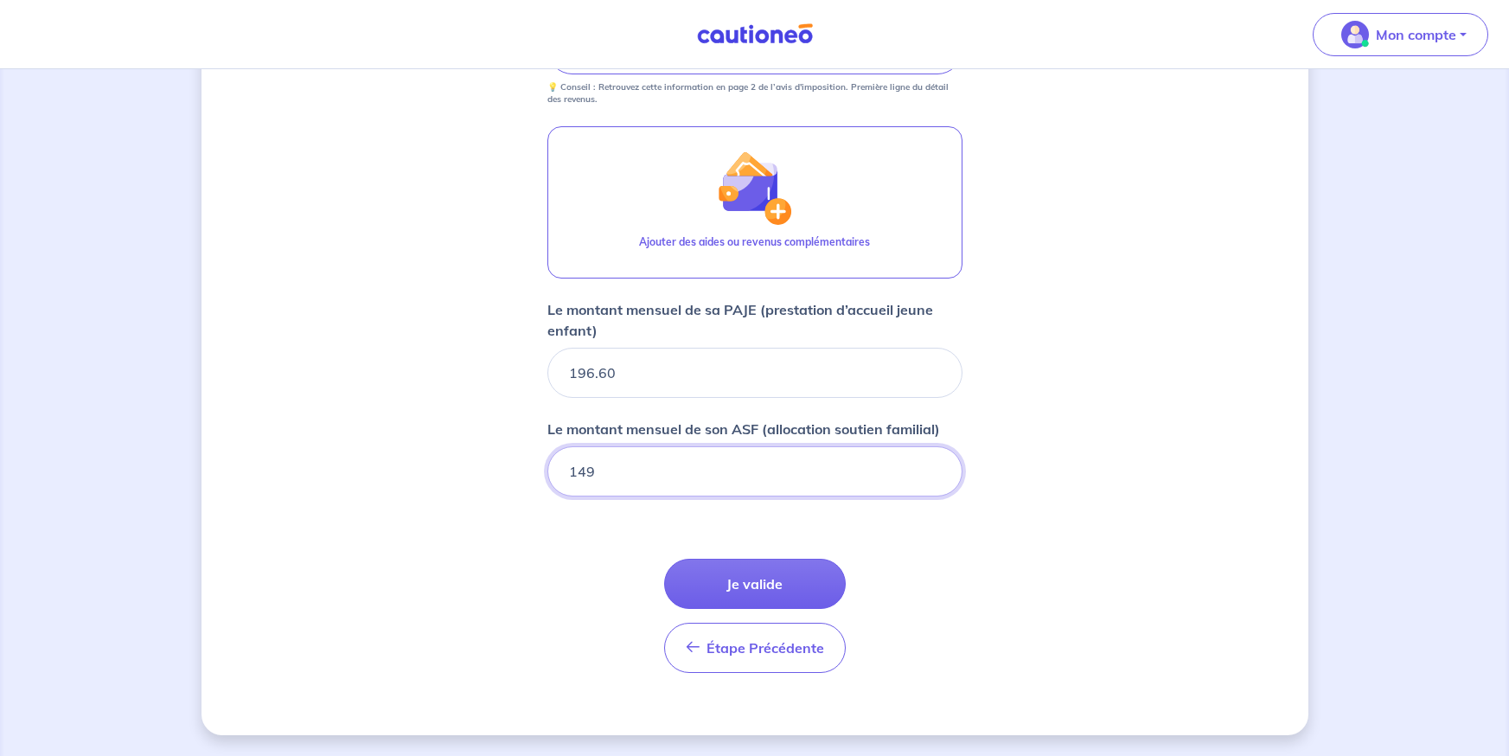
type input "149"
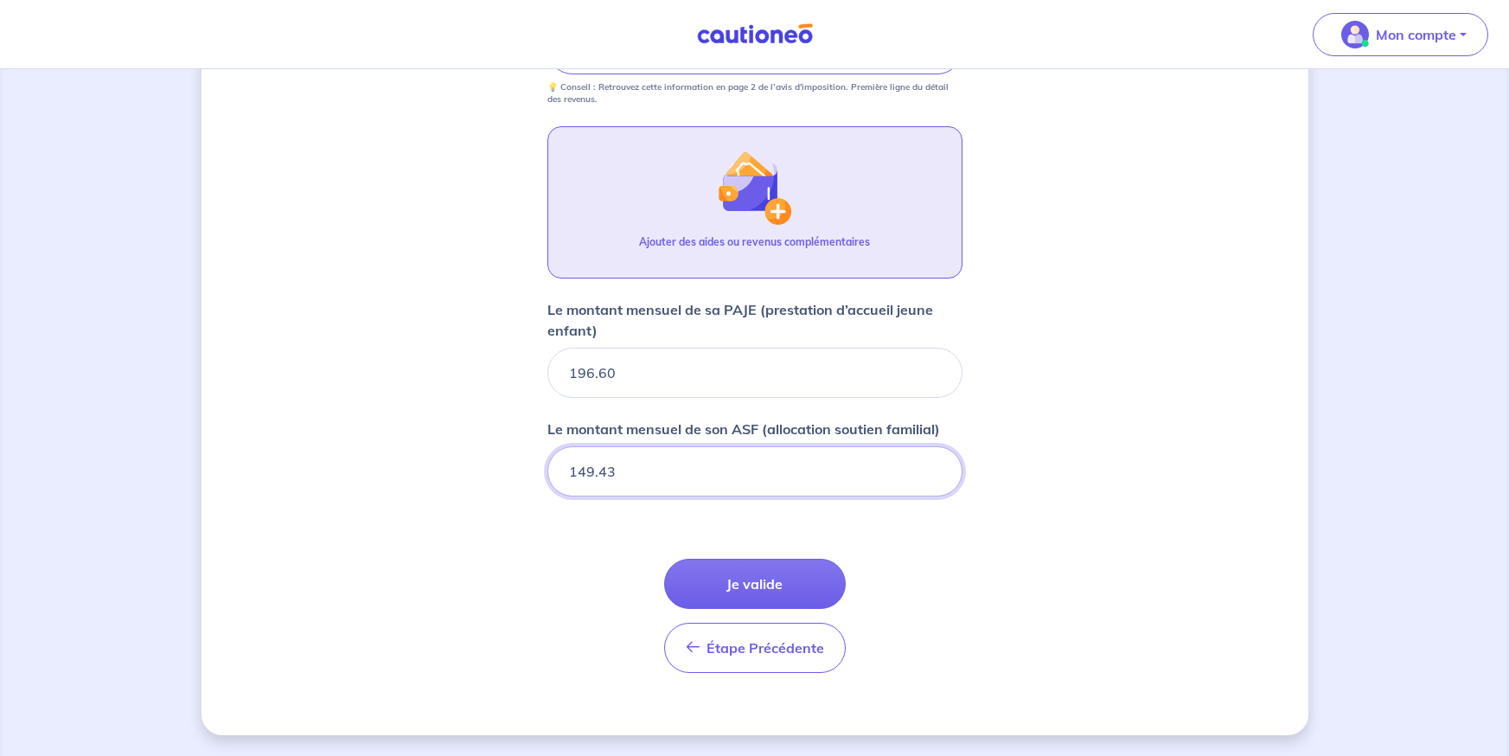
type input "149.43"
click at [711, 202] on button "Ajouter des aides ou revenus complémentaires" at bounding box center [754, 202] width 415 height 152
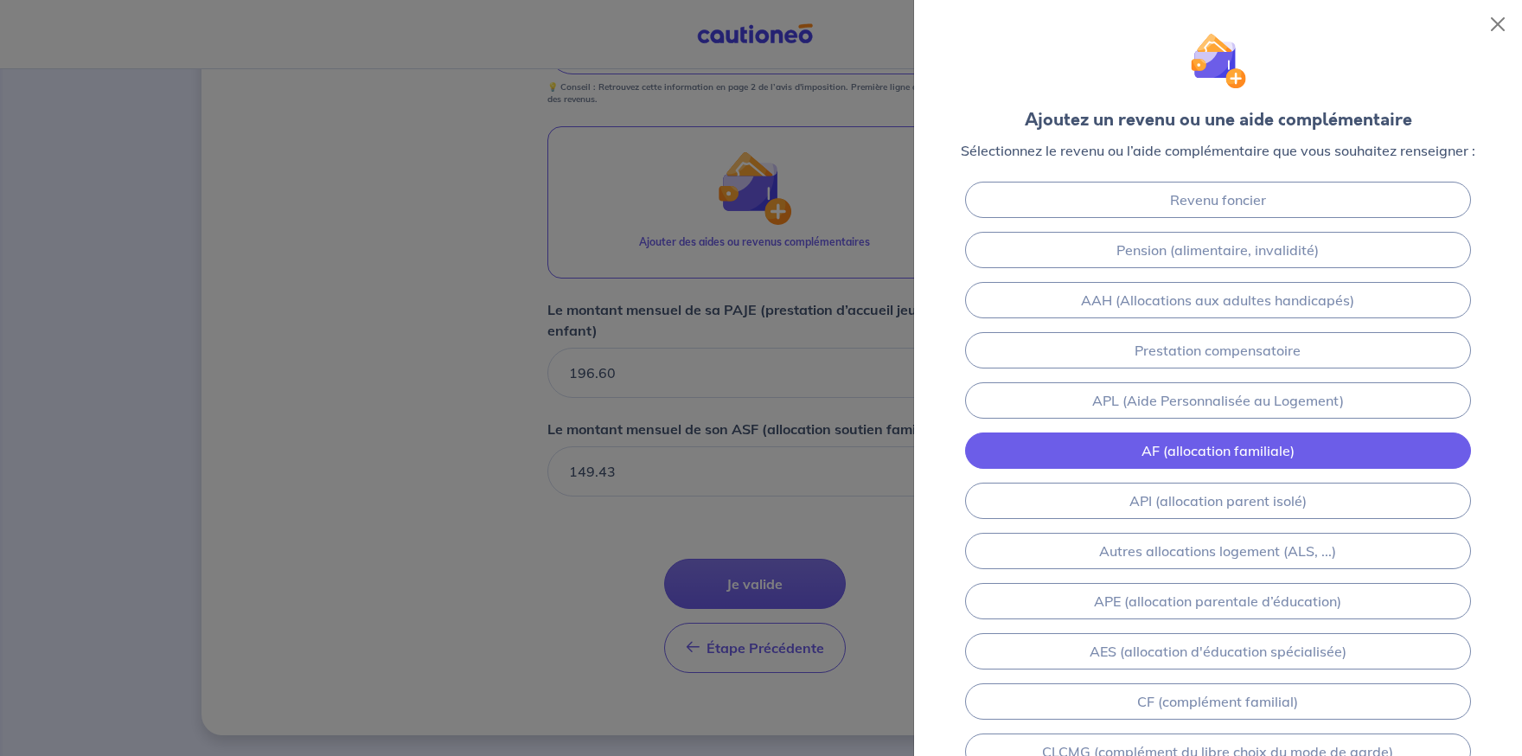
scroll to position [86, 0]
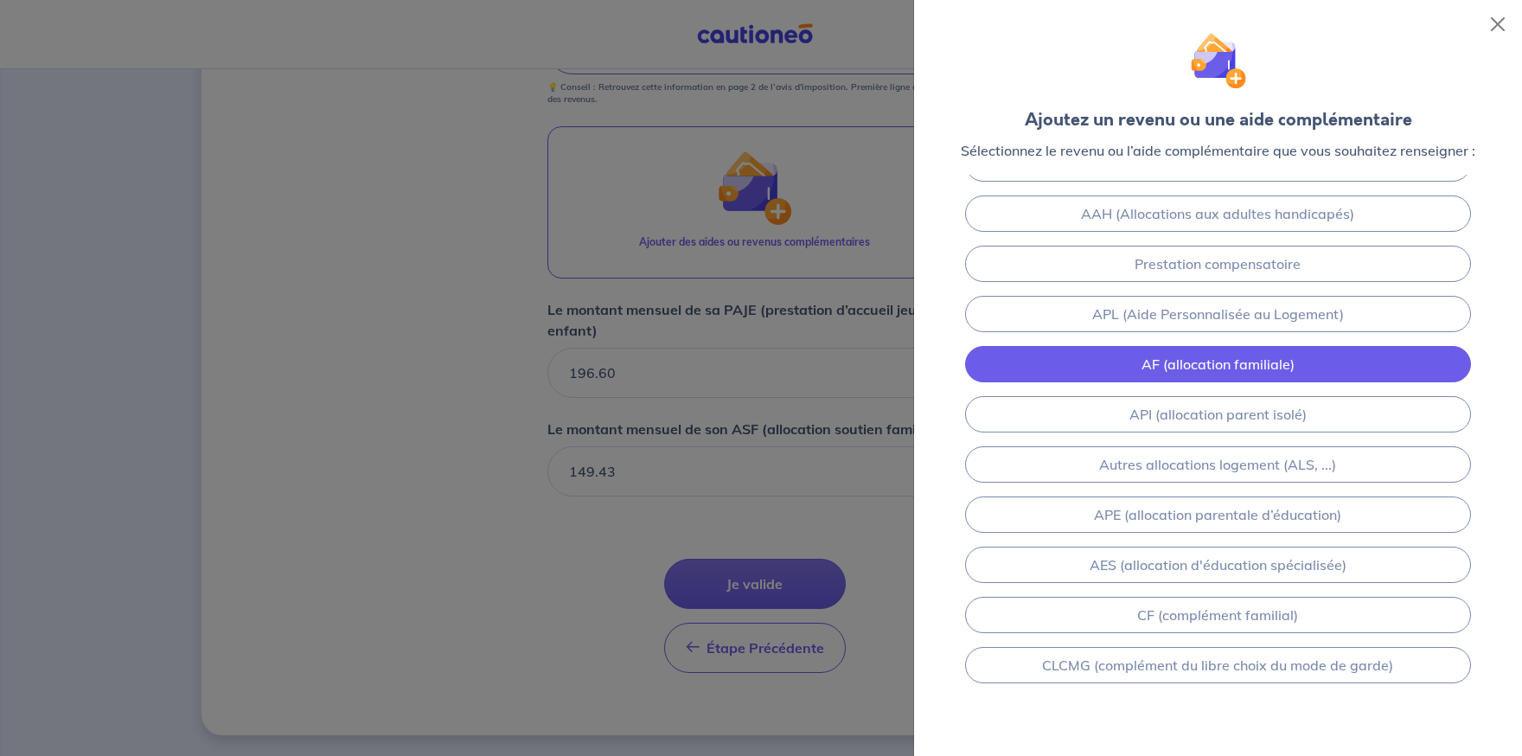
click at [1296, 365] on link "AF (allocation familiale)" at bounding box center [1218, 364] width 507 height 36
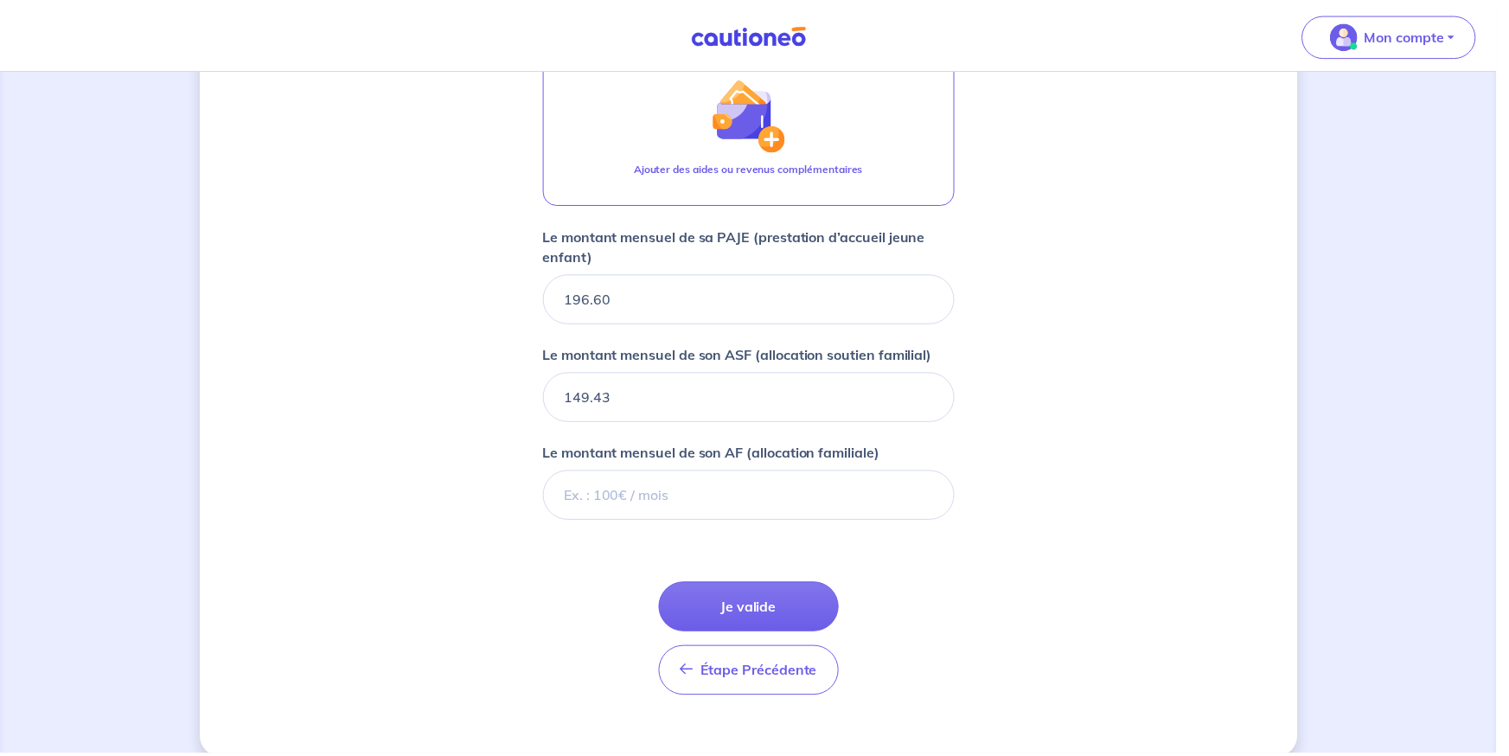
scroll to position [1072, 0]
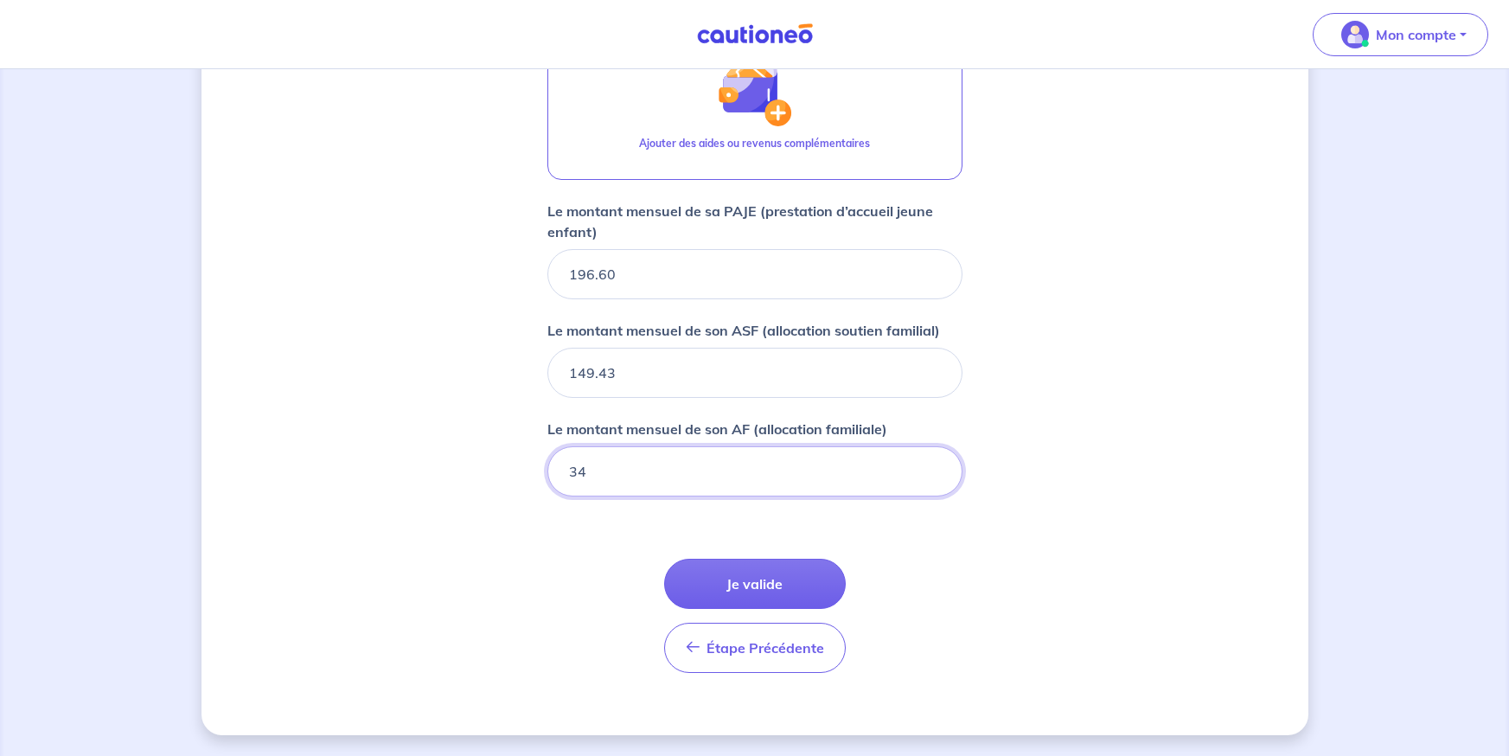
type input "344"
type input "344.56"
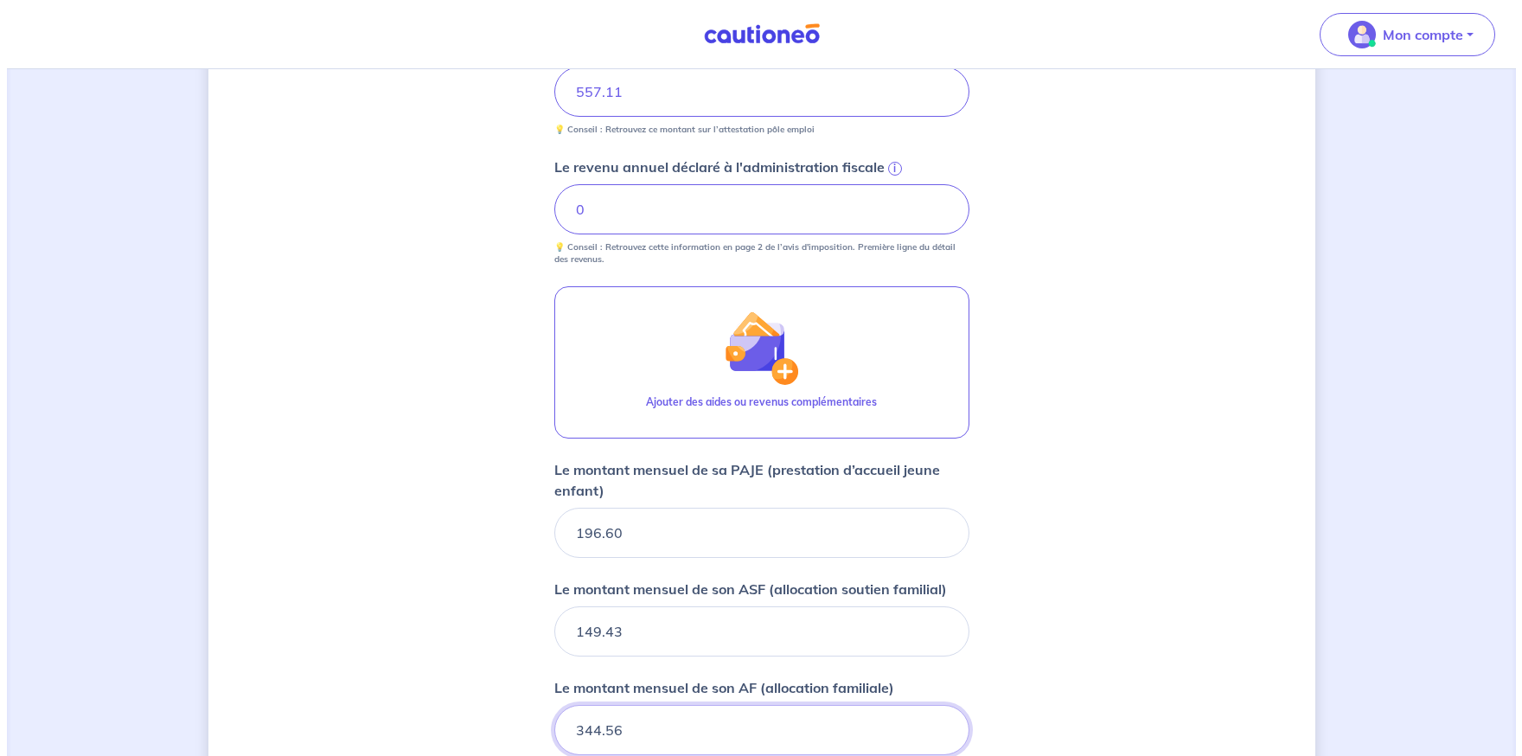
scroll to position [813, 0]
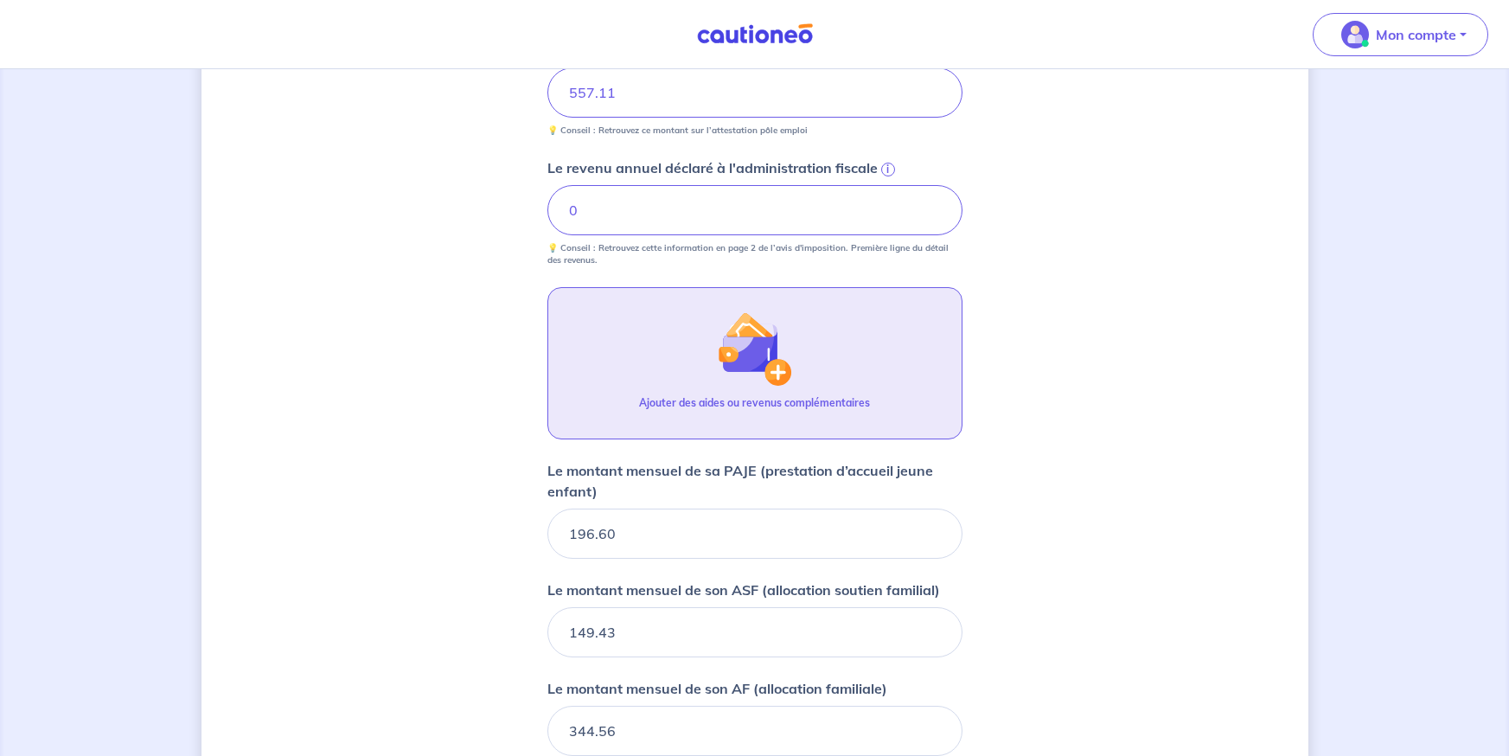
click at [844, 394] on button "Ajouter des aides ou revenus complémentaires" at bounding box center [754, 363] width 415 height 152
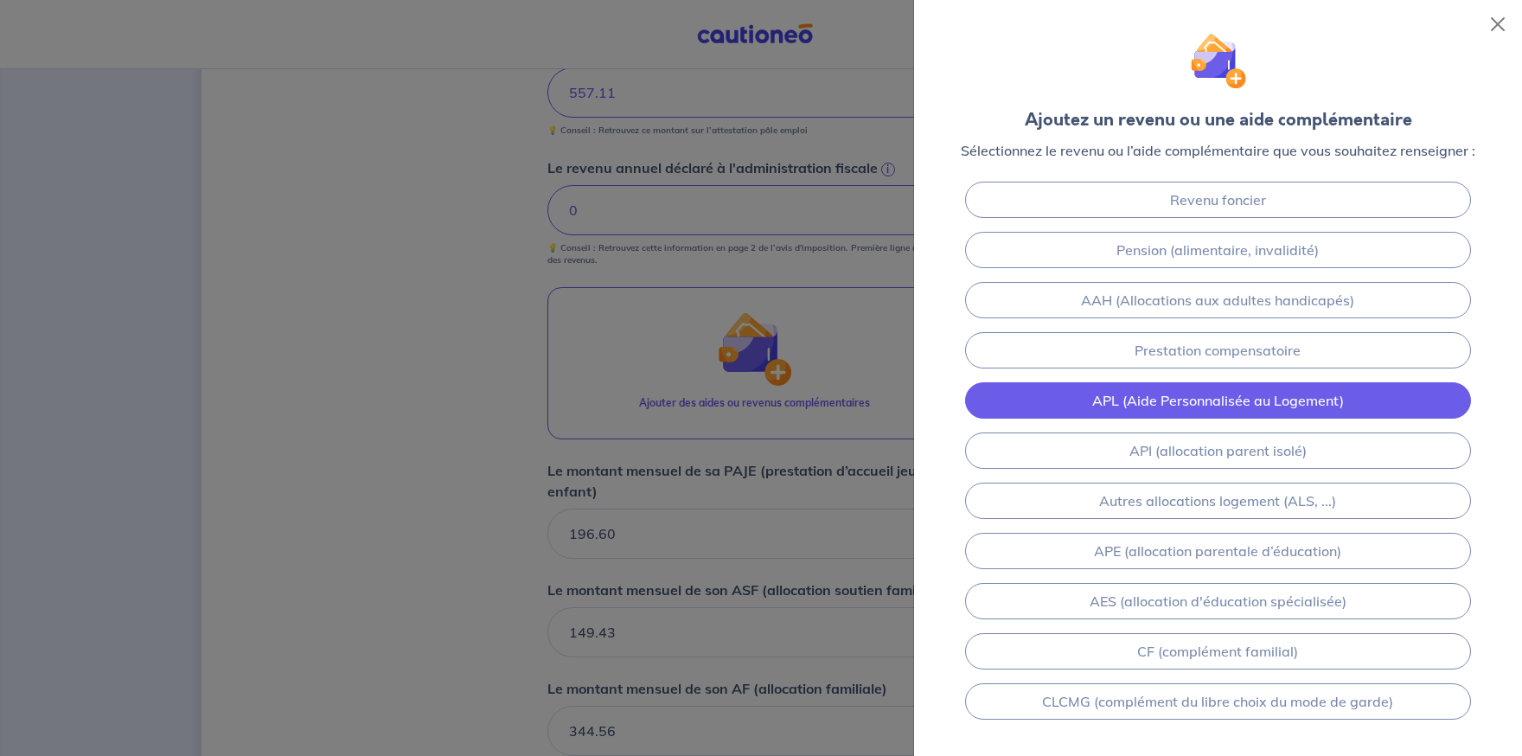
click at [1247, 400] on link "APL (Aide Personnalisée au Logement)" at bounding box center [1218, 400] width 507 height 36
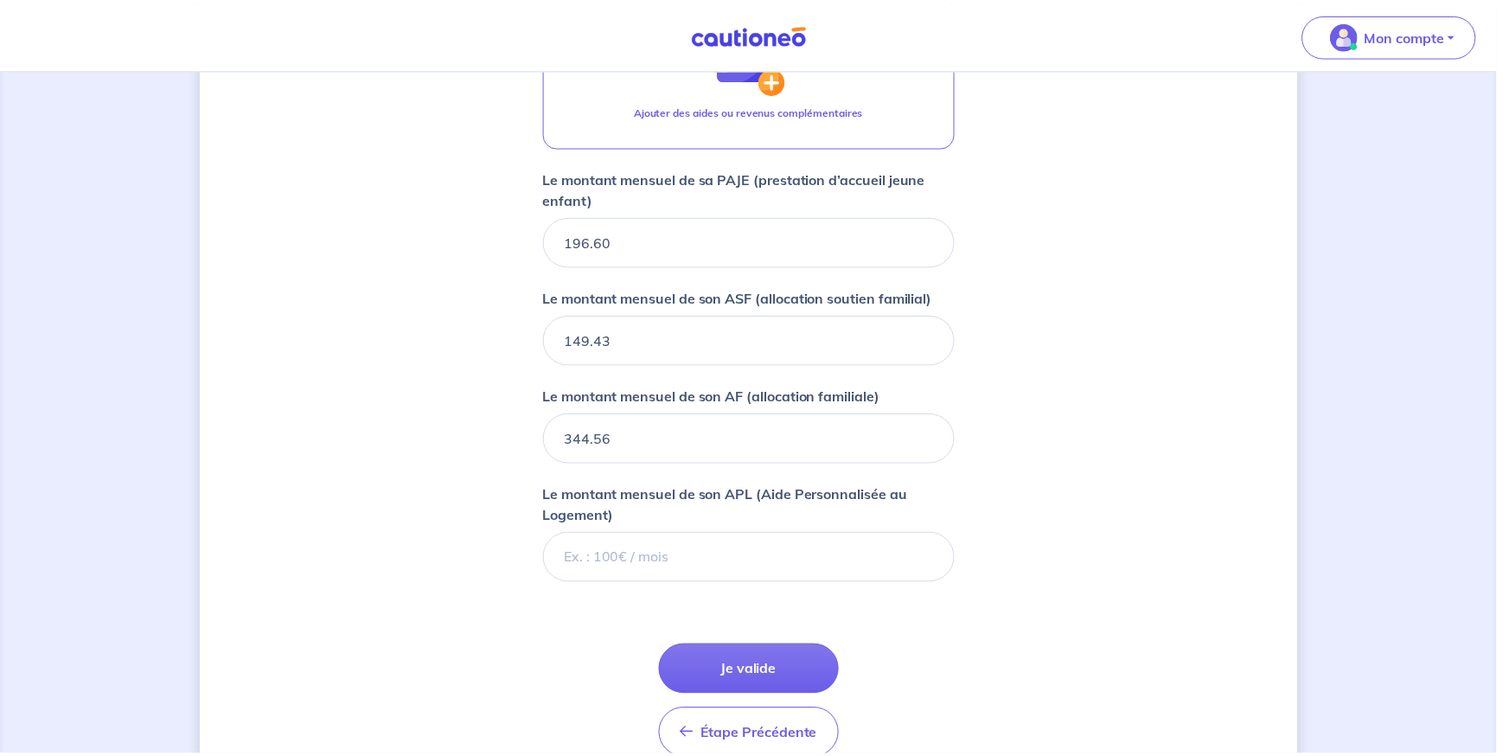
scroll to position [1192, 0]
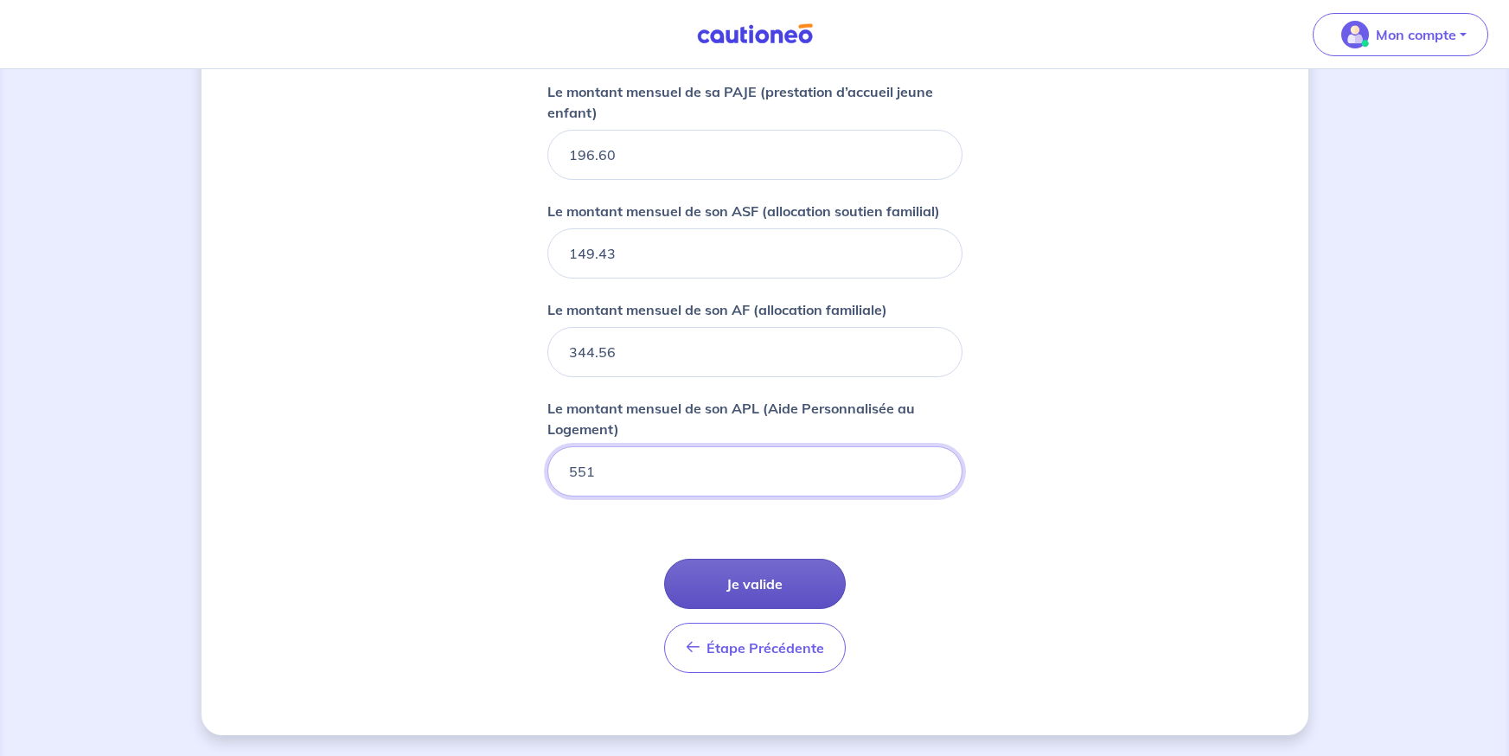
type input "551"
click at [730, 599] on button "Je valide" at bounding box center [755, 584] width 182 height 50
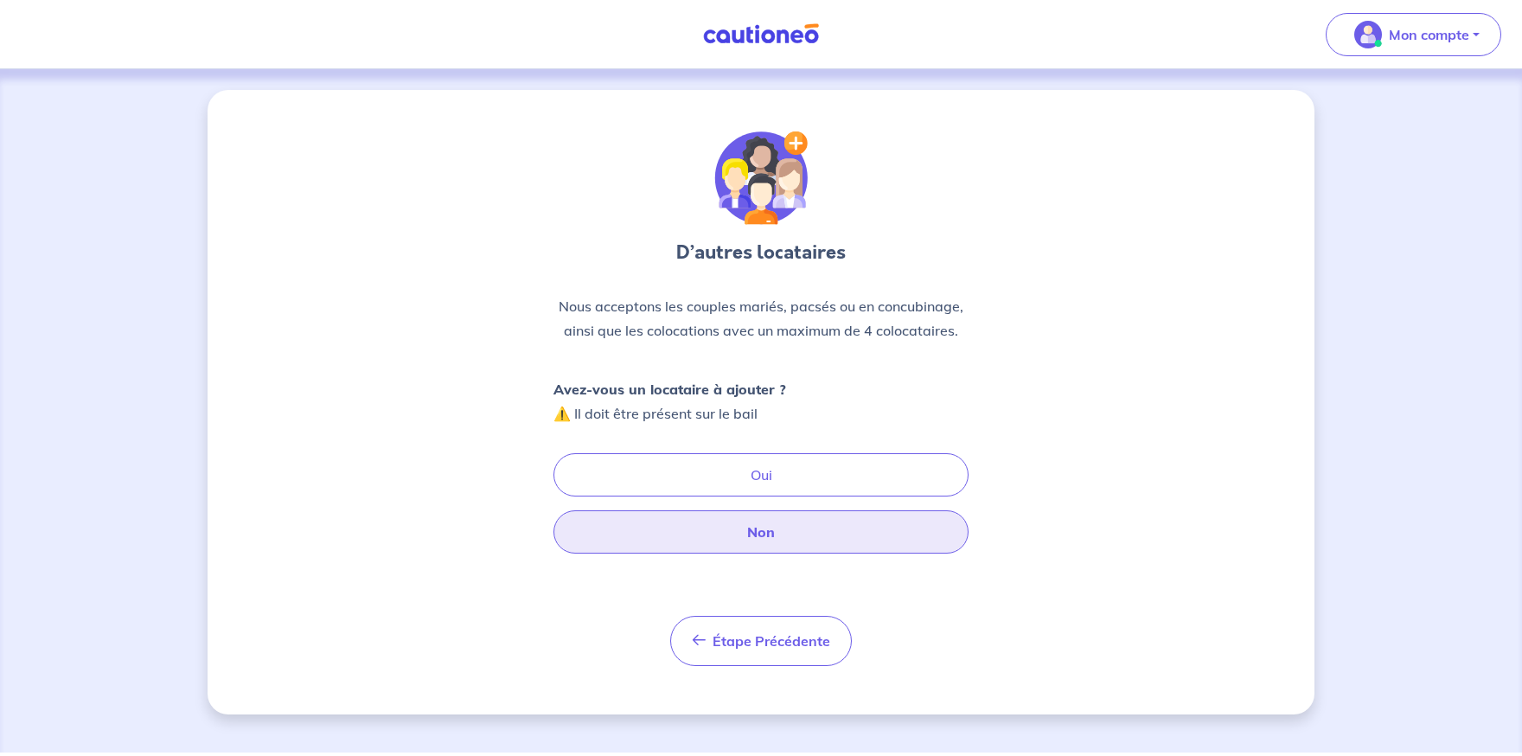
click at [761, 548] on button "Non" at bounding box center [760, 531] width 415 height 43
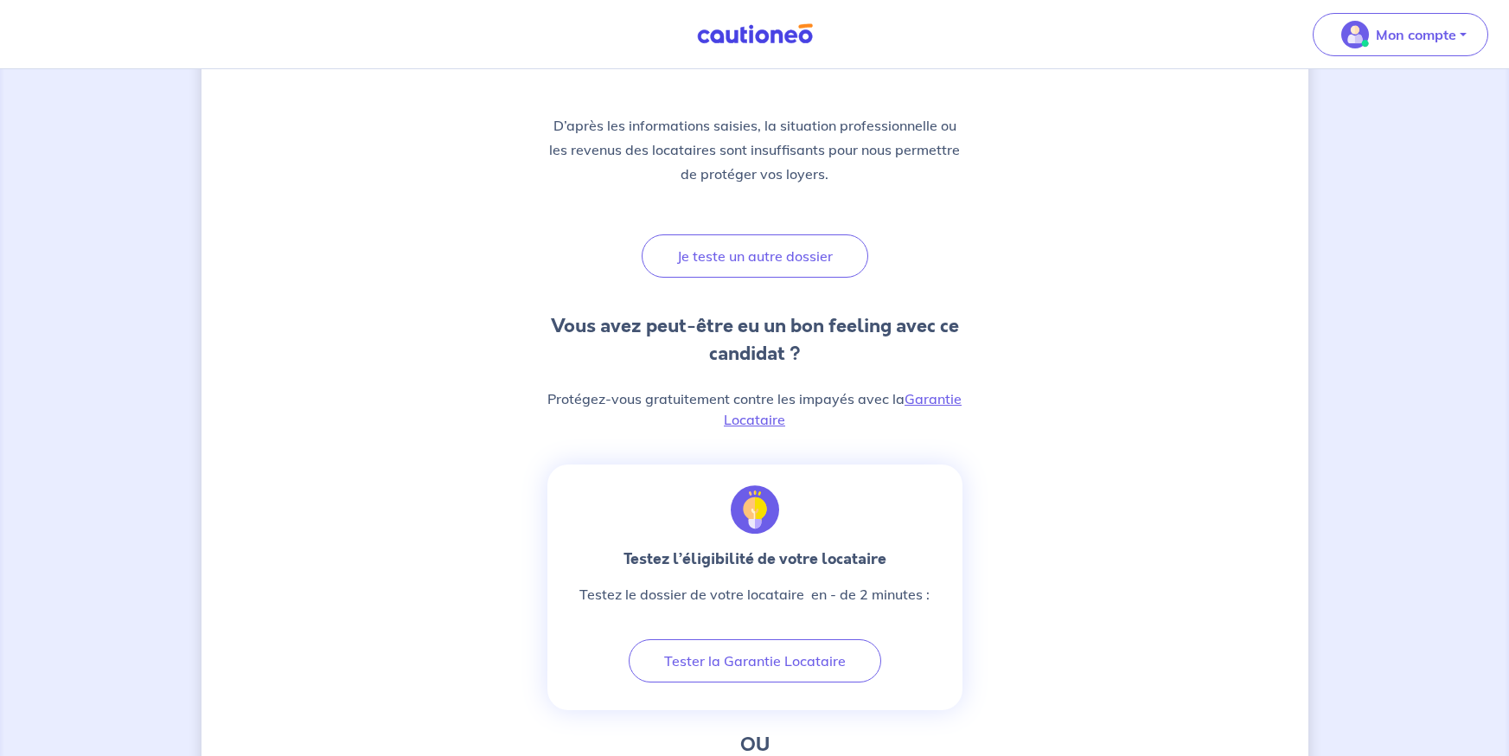
scroll to position [218, 0]
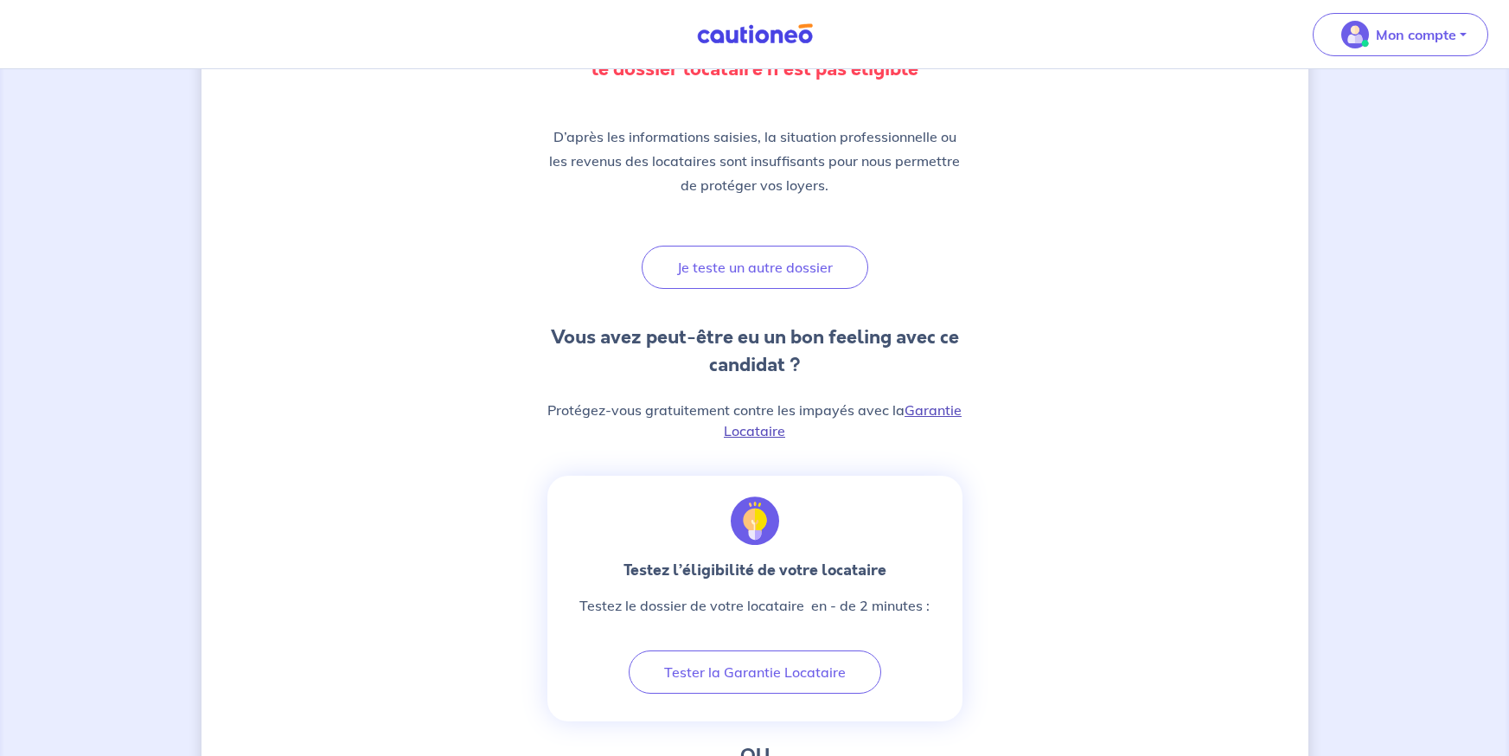
click at [949, 407] on link "Garantie Locataire" at bounding box center [843, 420] width 238 height 38
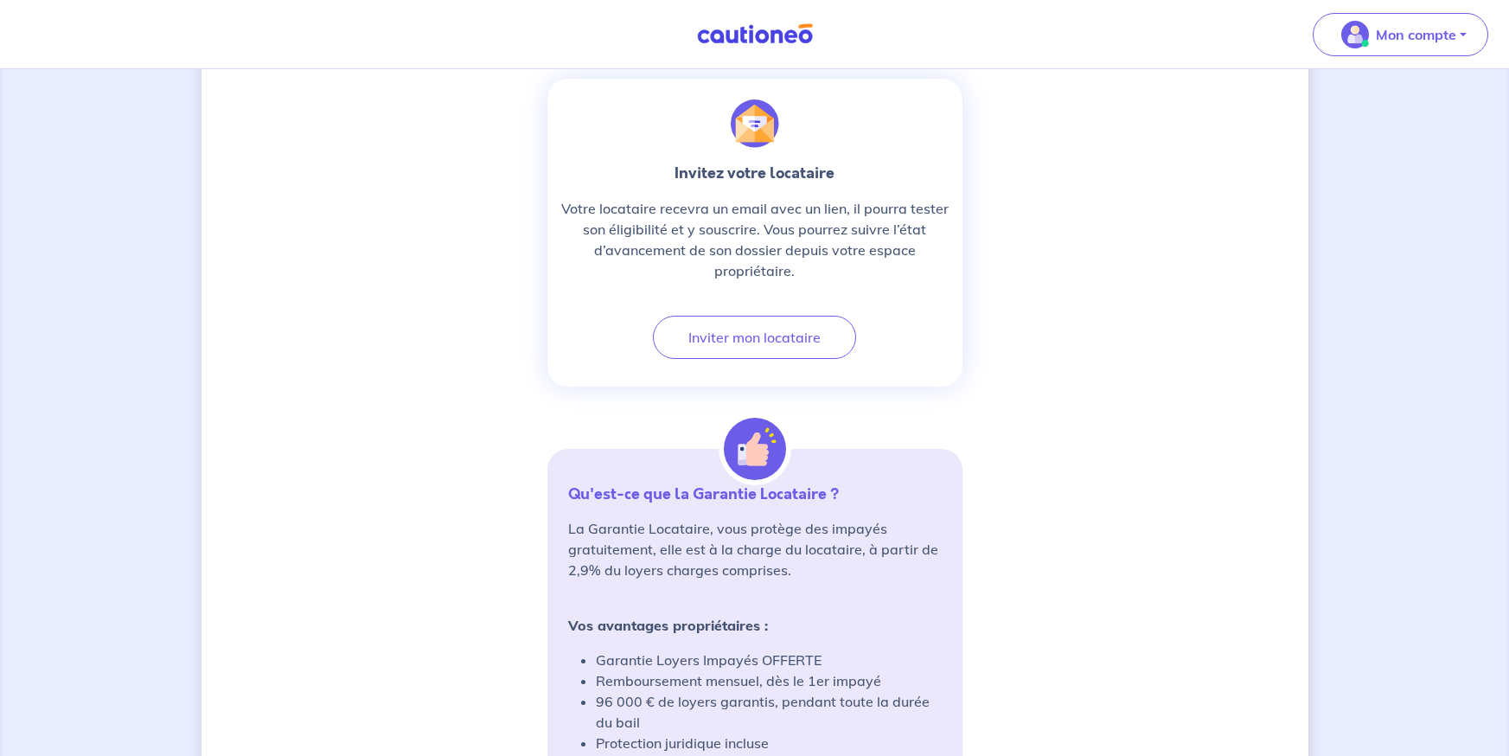
scroll to position [692, 0]
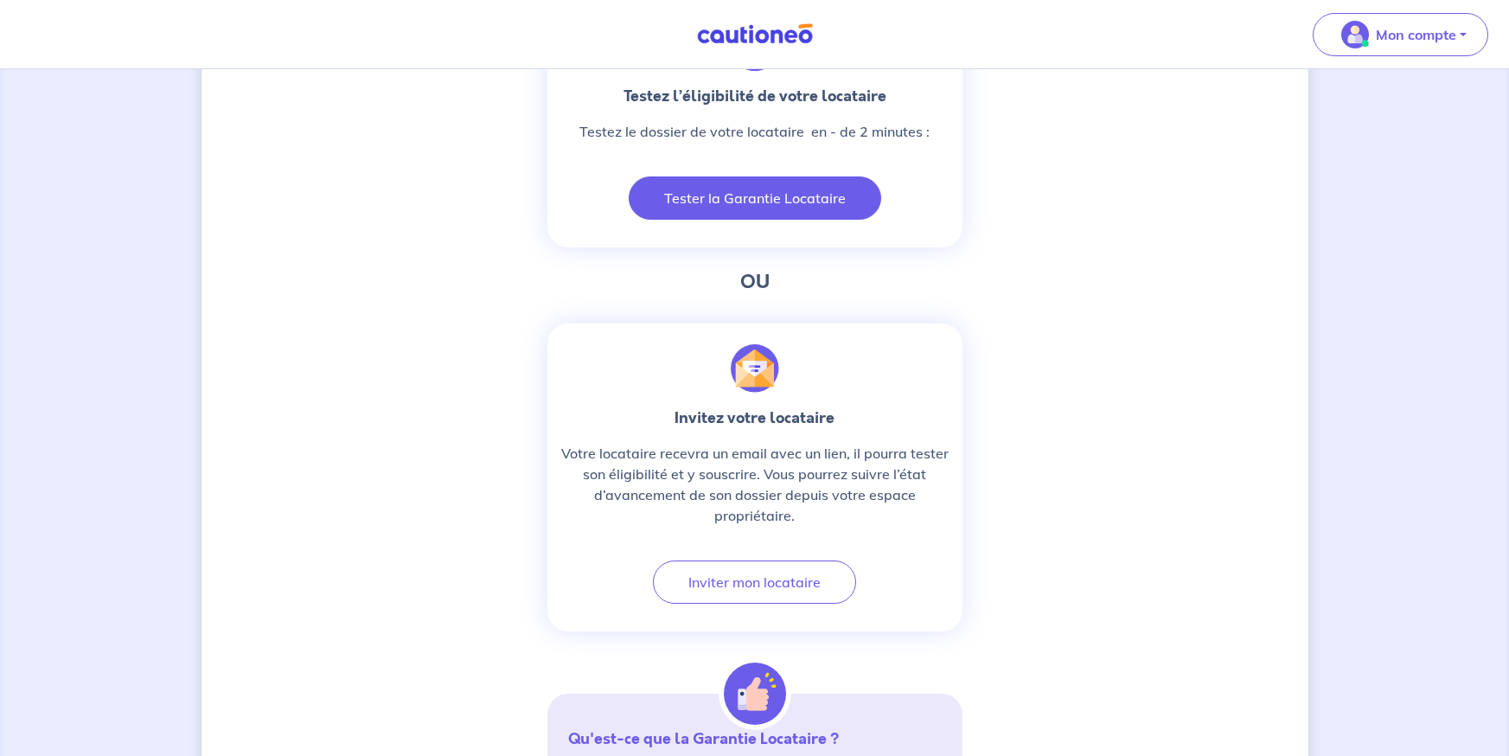
click at [761, 209] on button "Tester la Garantie Locataire" at bounding box center [755, 197] width 253 height 43
